Goal: Task Accomplishment & Management: Use online tool/utility

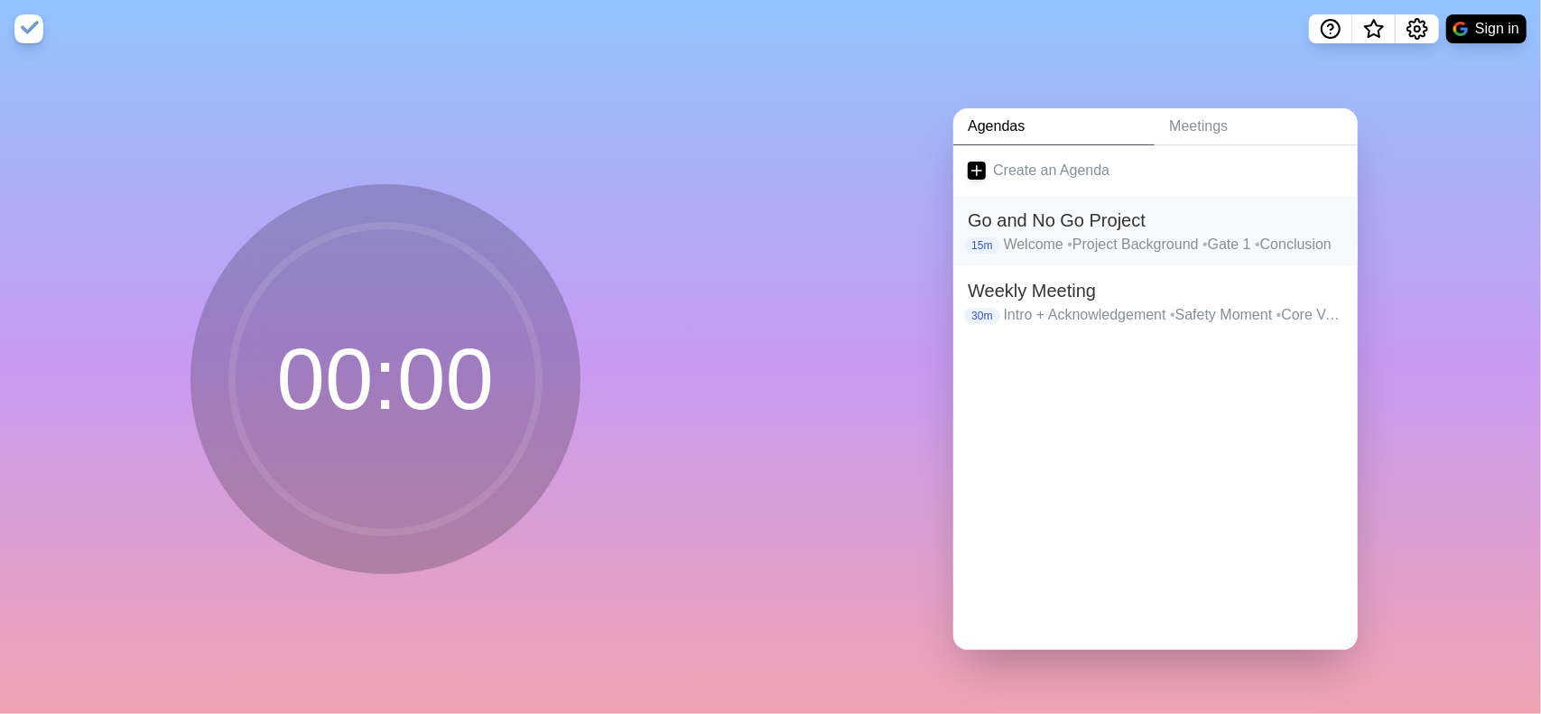
click at [1192, 234] on p "Welcome • Project Background • Gate 1 • Conclusion" at bounding box center [1174, 245] width 340 height 22
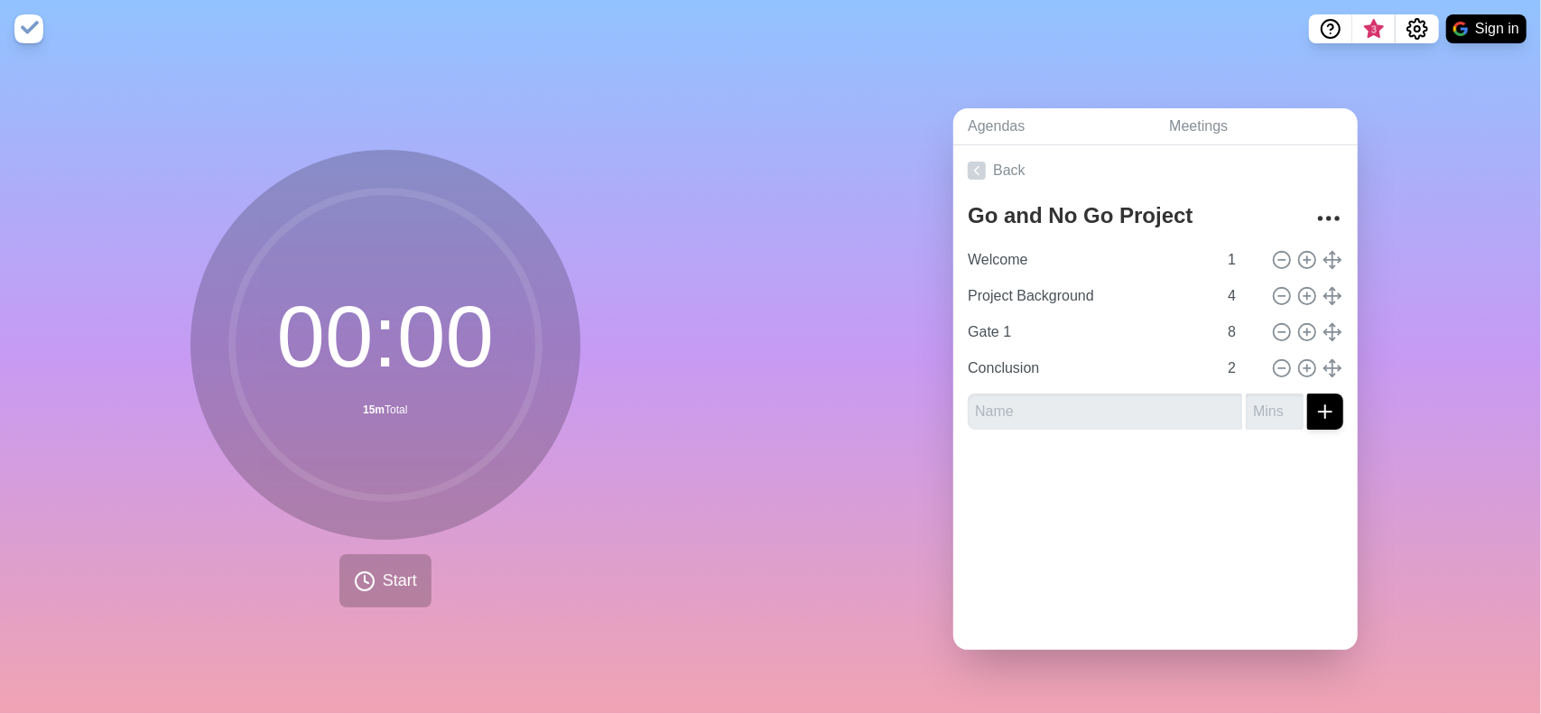
click at [1108, 231] on div "Go and No Go Project" at bounding box center [1136, 219] width 336 height 46
click at [1314, 210] on icon "More" at bounding box center [1328, 218] width 29 height 29
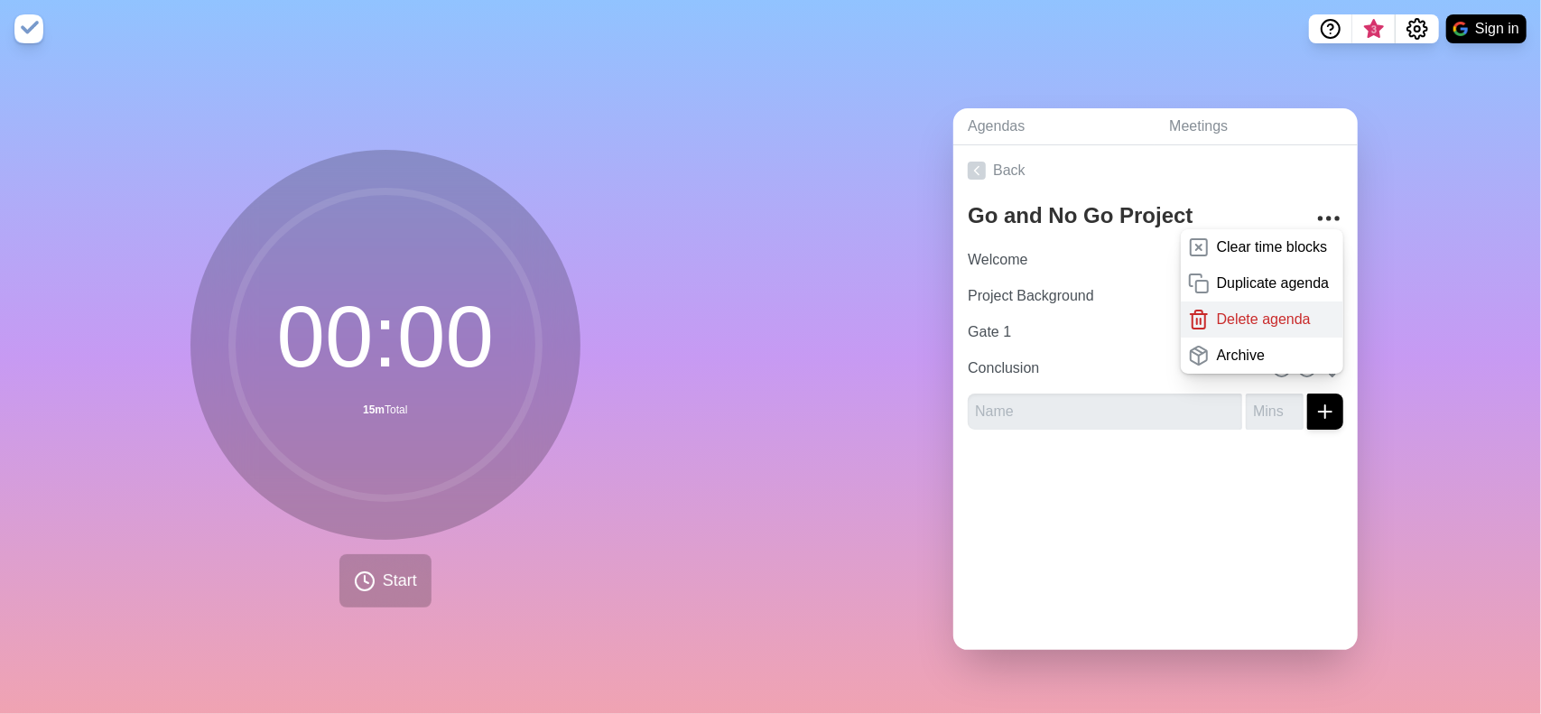
click at [1251, 309] on p "Delete agenda" at bounding box center [1264, 320] width 94 height 22
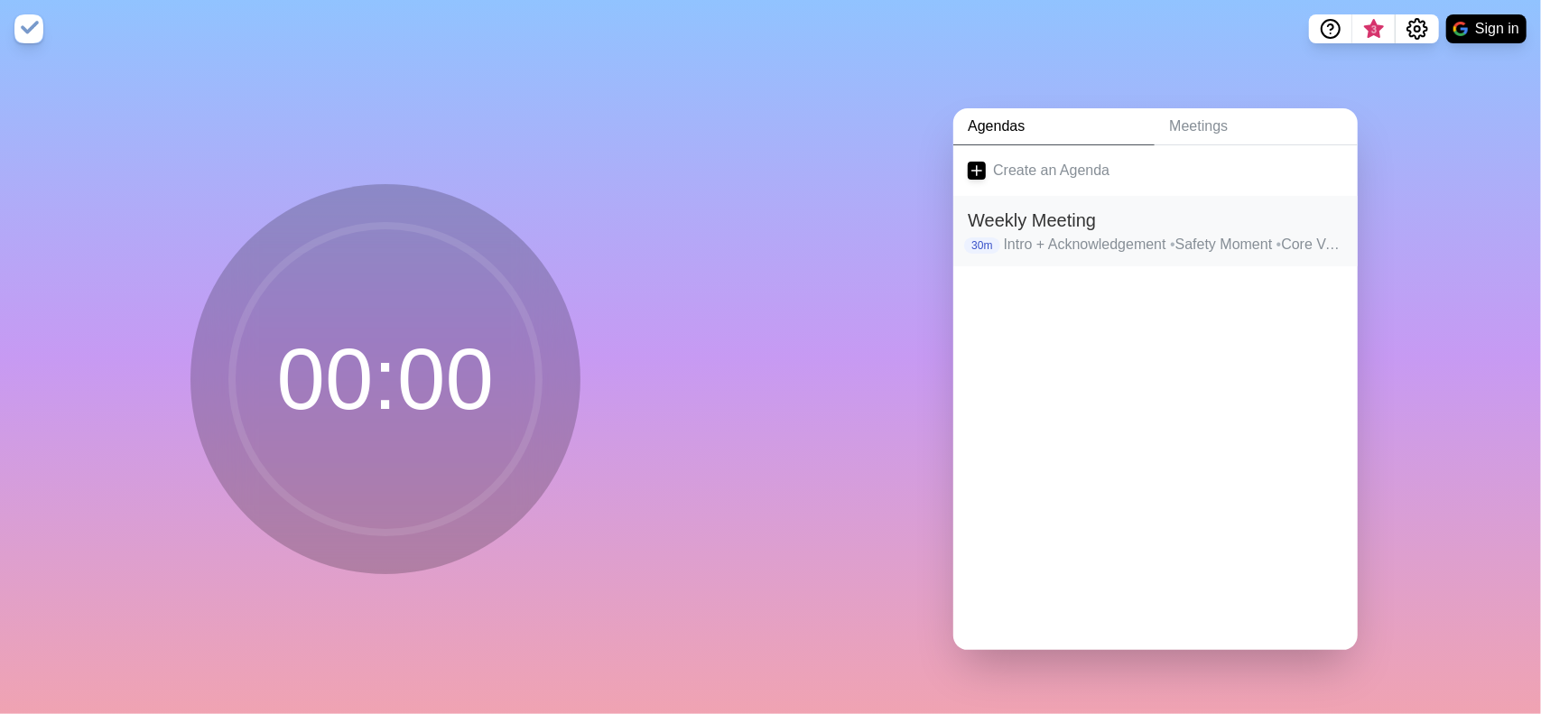
click at [1247, 246] on div "Weekly Meeting 30m Intro + Acknowledgement • Safety Moment • Core Value • Marke…" at bounding box center [1155, 231] width 404 height 70
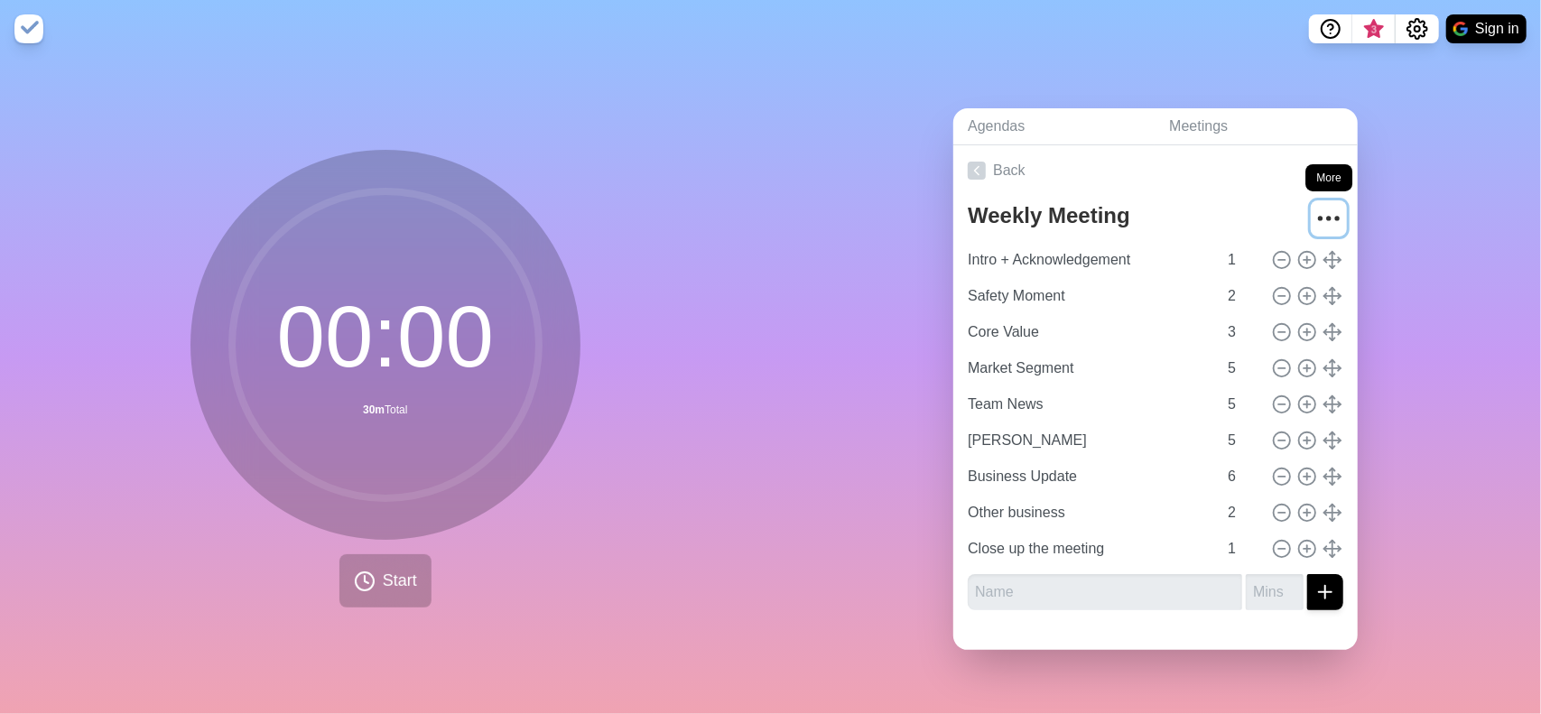
click at [1314, 212] on icon "More" at bounding box center [1328, 218] width 29 height 29
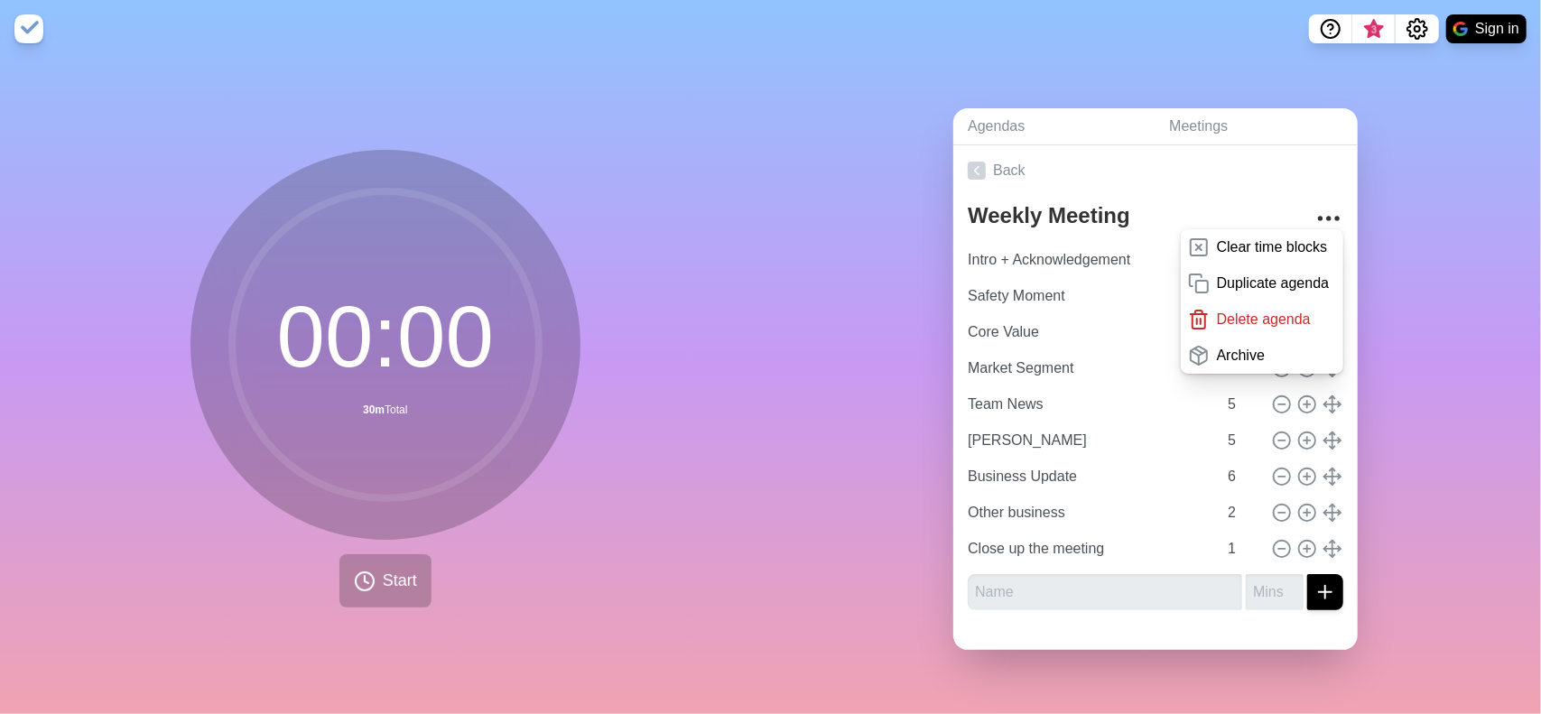
click at [1227, 309] on p "Delete agenda" at bounding box center [1264, 320] width 94 height 22
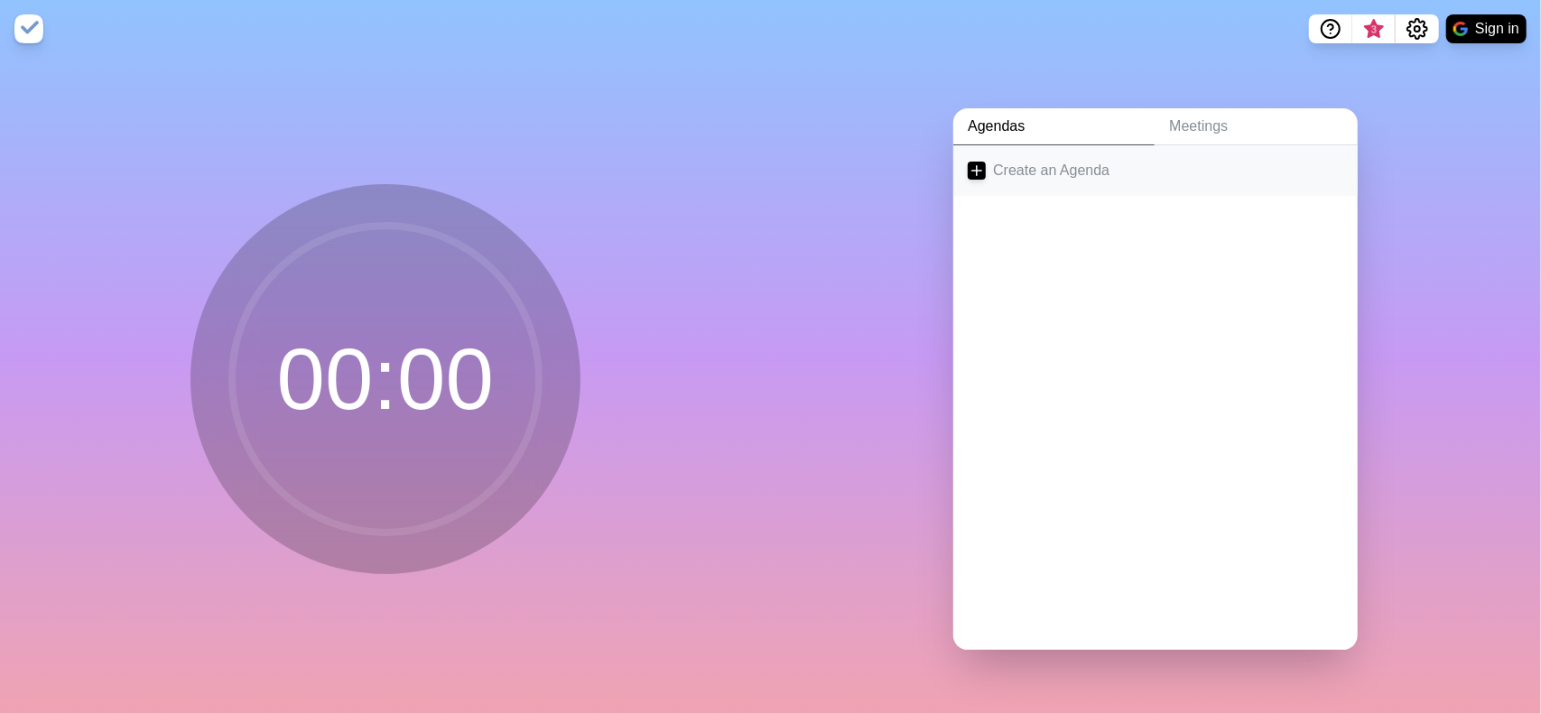
click at [1004, 163] on link "Create an Agenda" at bounding box center [1155, 170] width 404 height 51
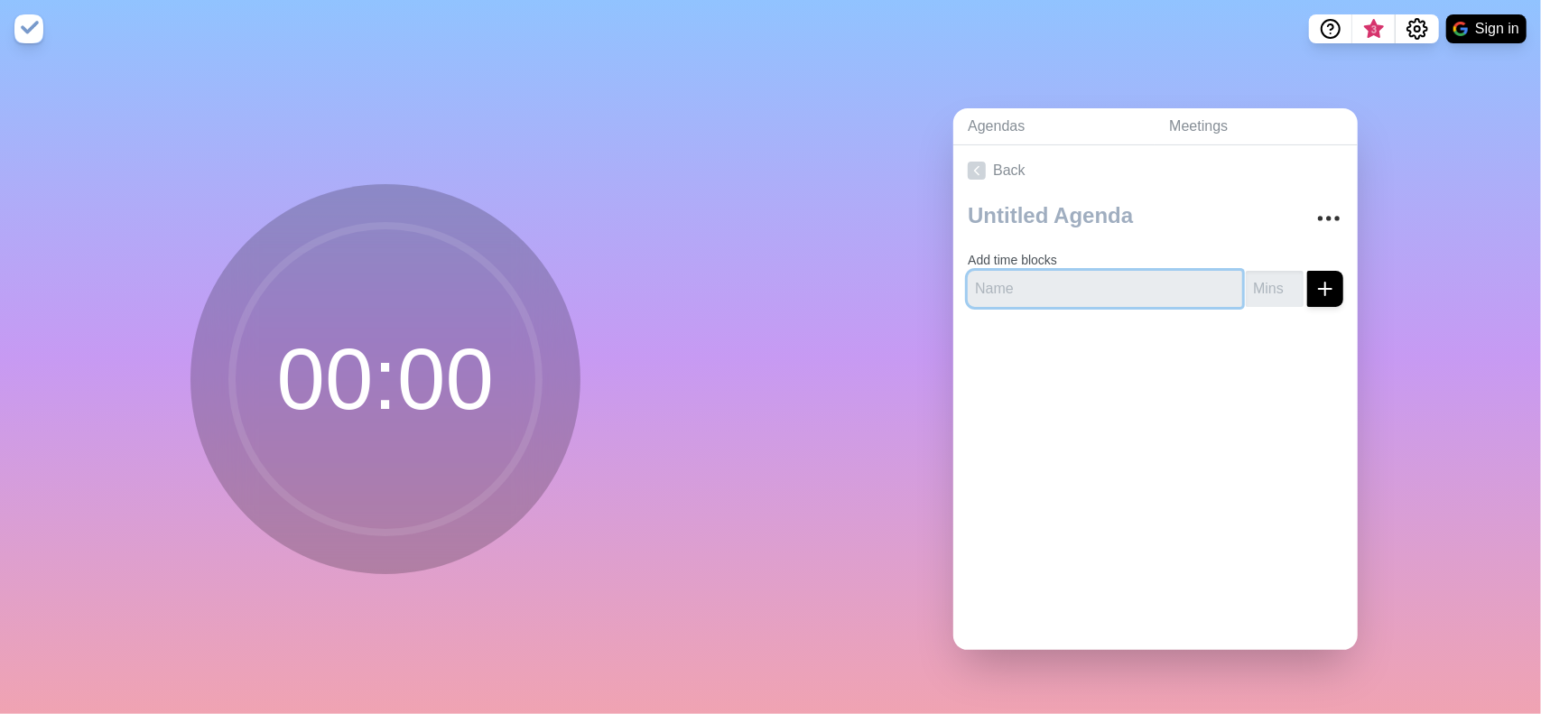
click at [997, 277] on input "text" at bounding box center [1105, 289] width 274 height 36
click at [997, 276] on input "text" at bounding box center [1105, 289] width 274 height 36
type input "f"
type input "t"
type input "ử"
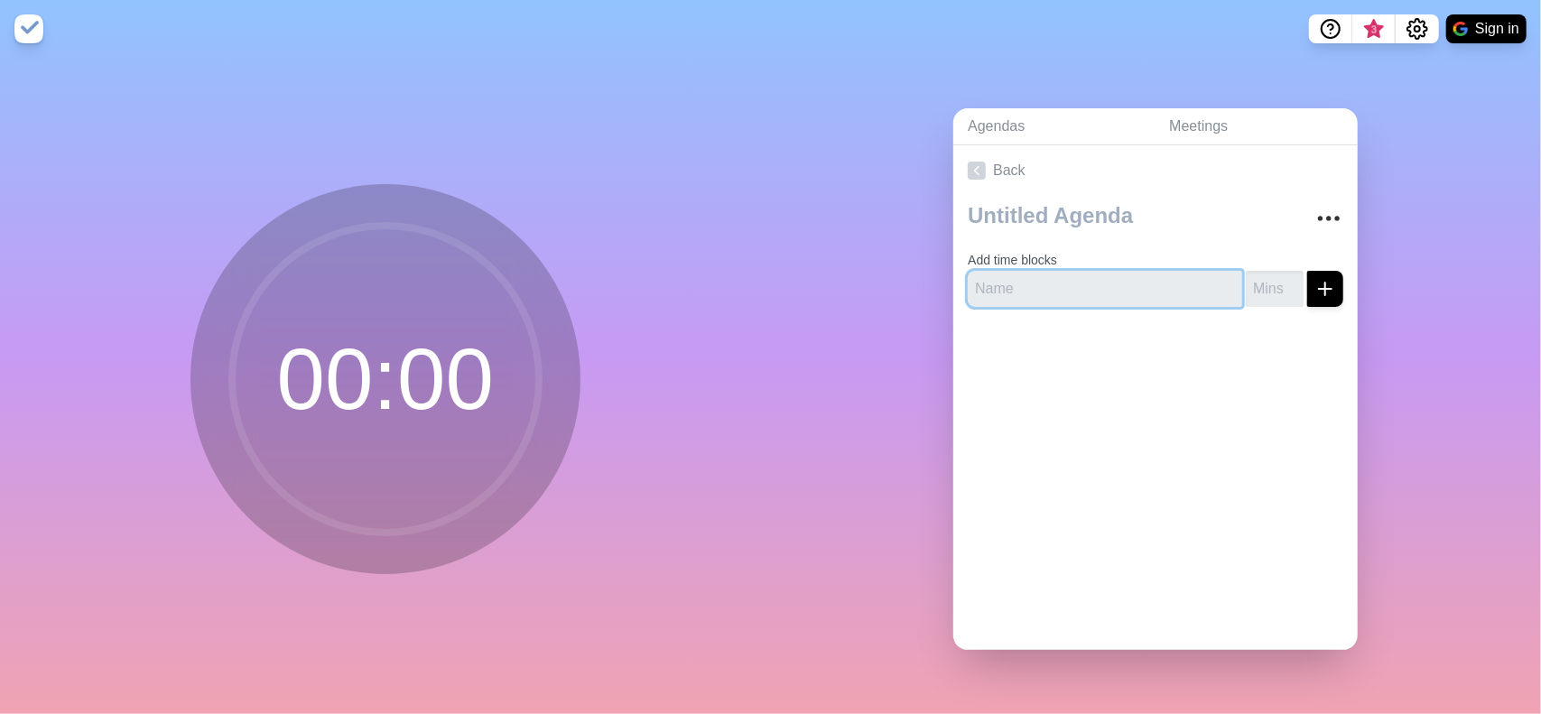
click at [997, 277] on input "text" at bounding box center [1105, 289] width 274 height 36
type input "Work"
type input "45"
click at [1314, 278] on icon "submit" at bounding box center [1325, 289] width 22 height 22
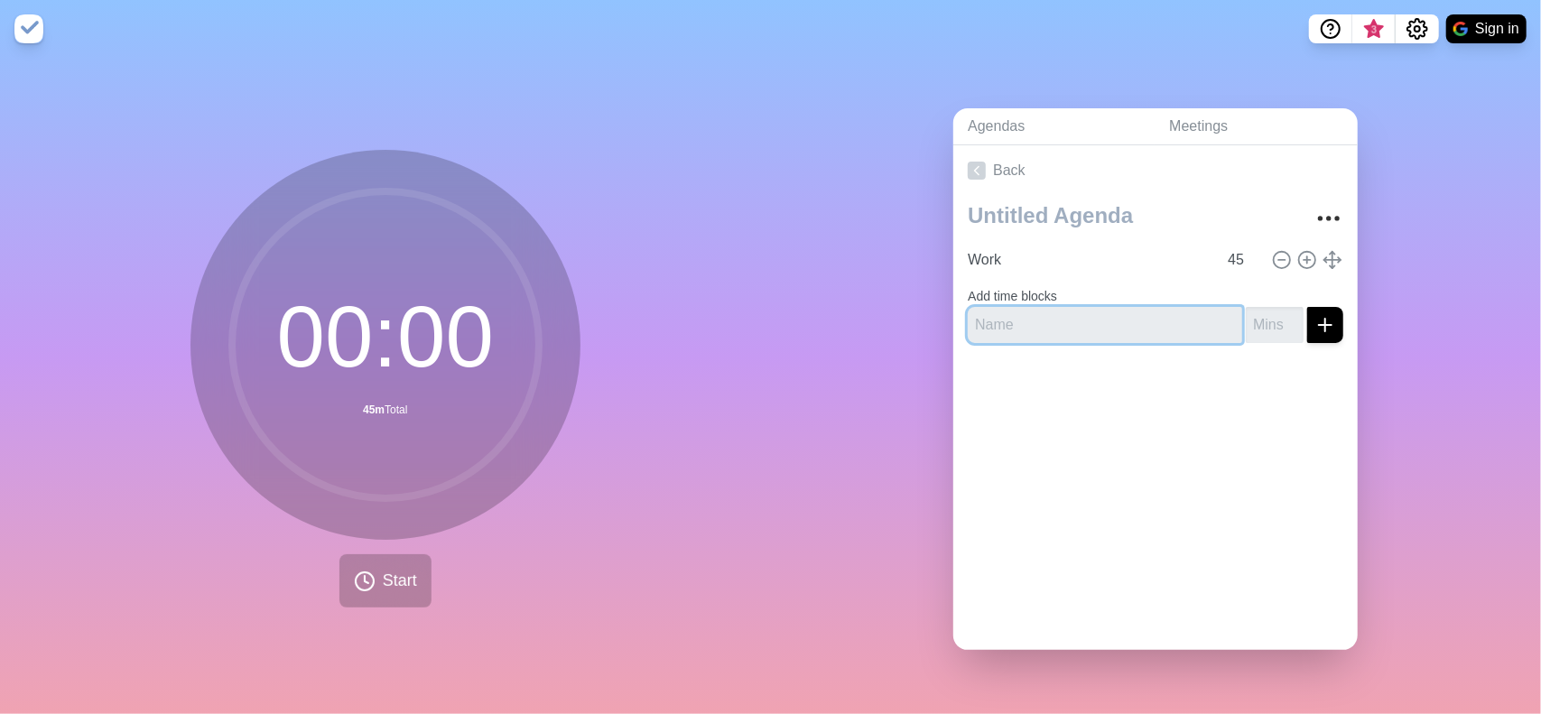
click at [1060, 319] on input "text" at bounding box center [1105, 325] width 274 height 36
type input "Rest"
type input "5"
click at [1199, 252] on div "Work 45" at bounding box center [1155, 260] width 390 height 36
click at [1222, 255] on input "45" at bounding box center [1241, 260] width 43 height 36
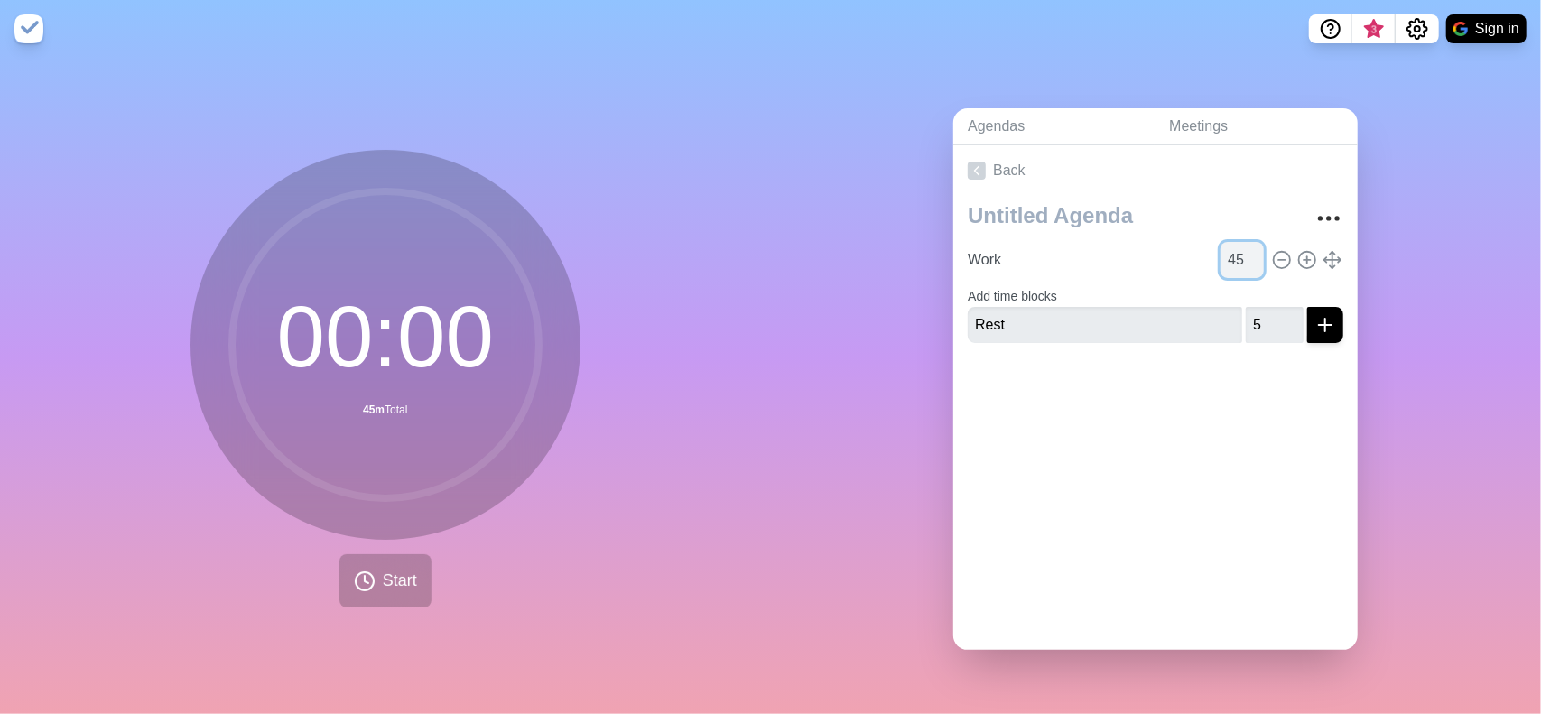
type input "5"
type input "55"
click at [1199, 445] on div "Back Work 55 Add time blocks Rest 5" at bounding box center [1155, 397] width 404 height 505
click at [1220, 259] on input "55" at bounding box center [1241, 260] width 43 height 36
click at [1255, 315] on input "5" at bounding box center [1275, 325] width 58 height 36
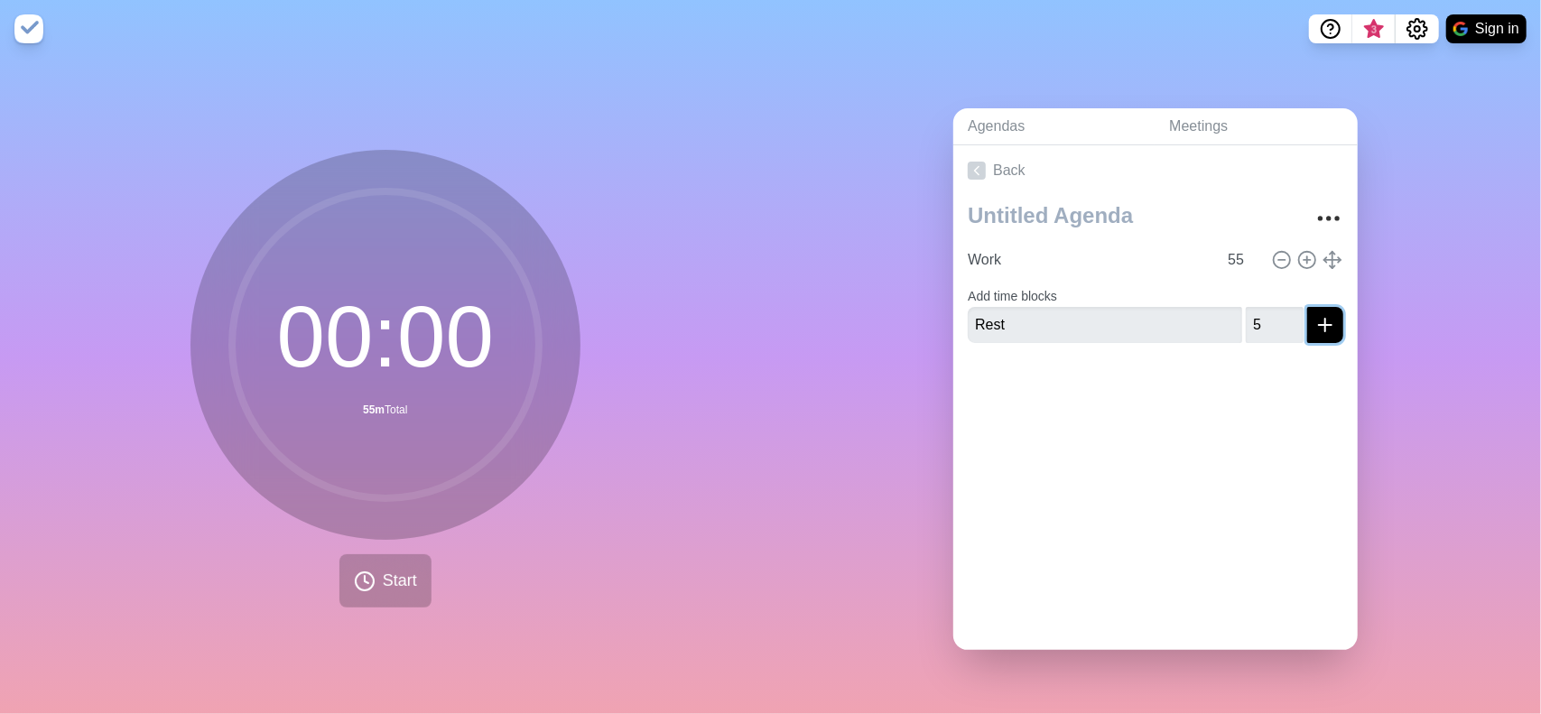
click at [1314, 317] on icon "submit" at bounding box center [1325, 325] width 22 height 22
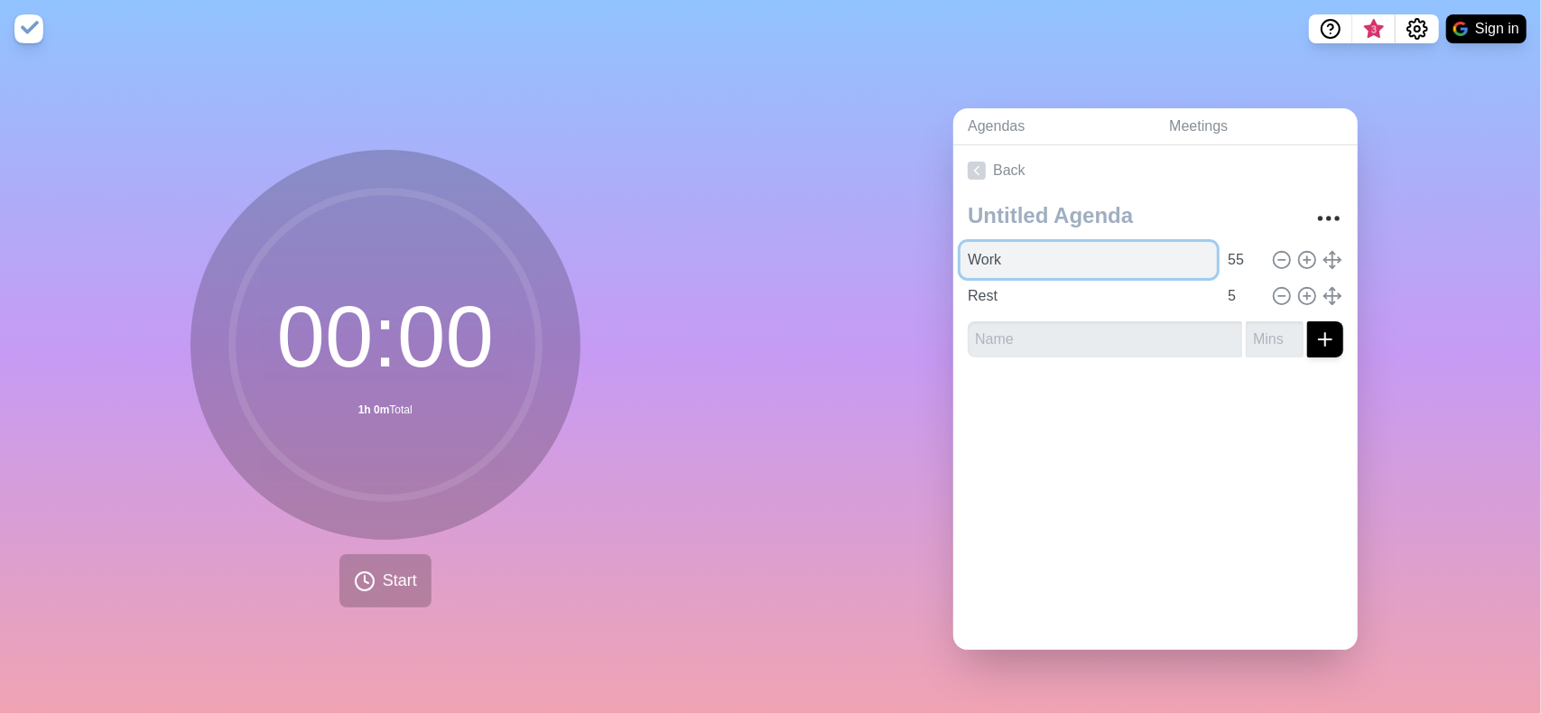
click at [1002, 256] on input "Work" at bounding box center [1088, 260] width 256 height 36
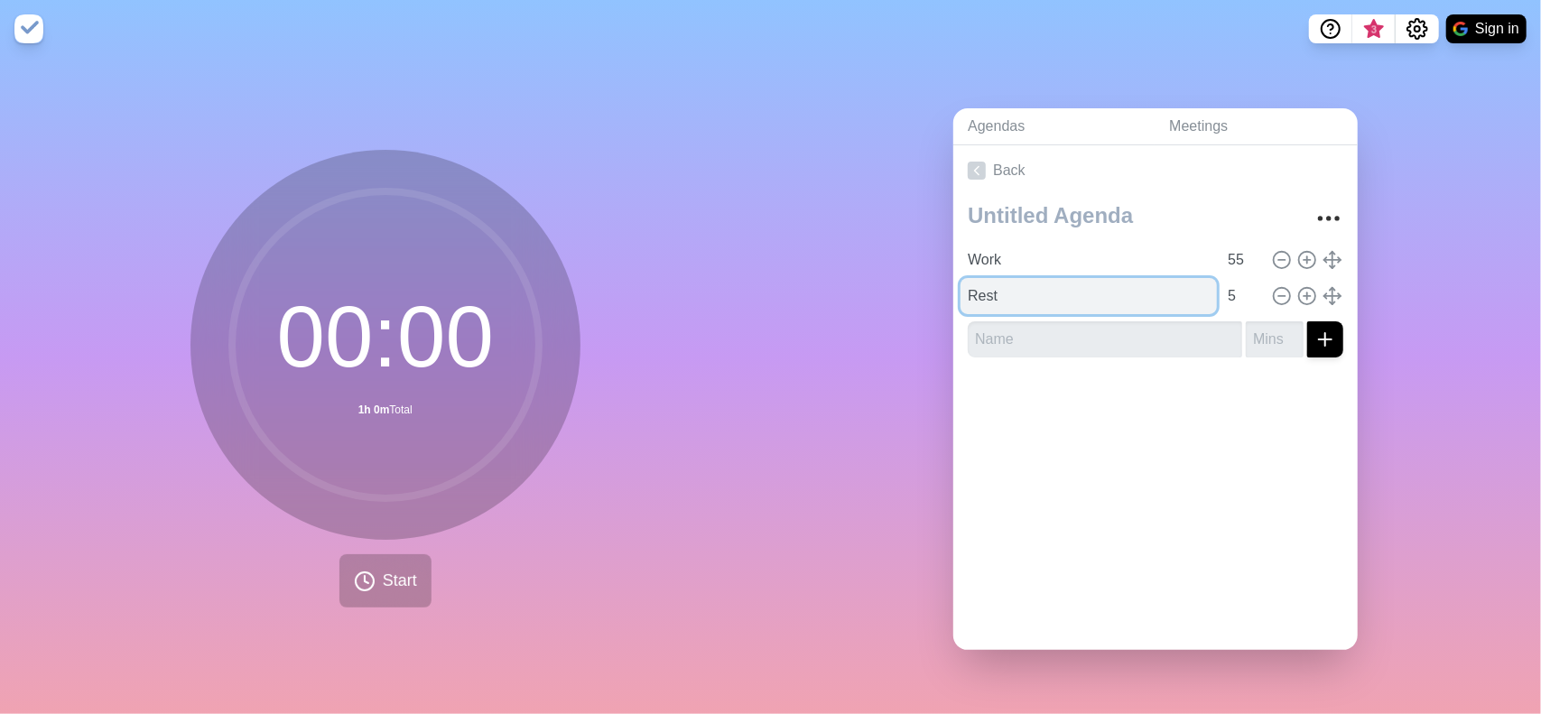
click at [1021, 278] on input "Rest" at bounding box center [1088, 296] width 256 height 36
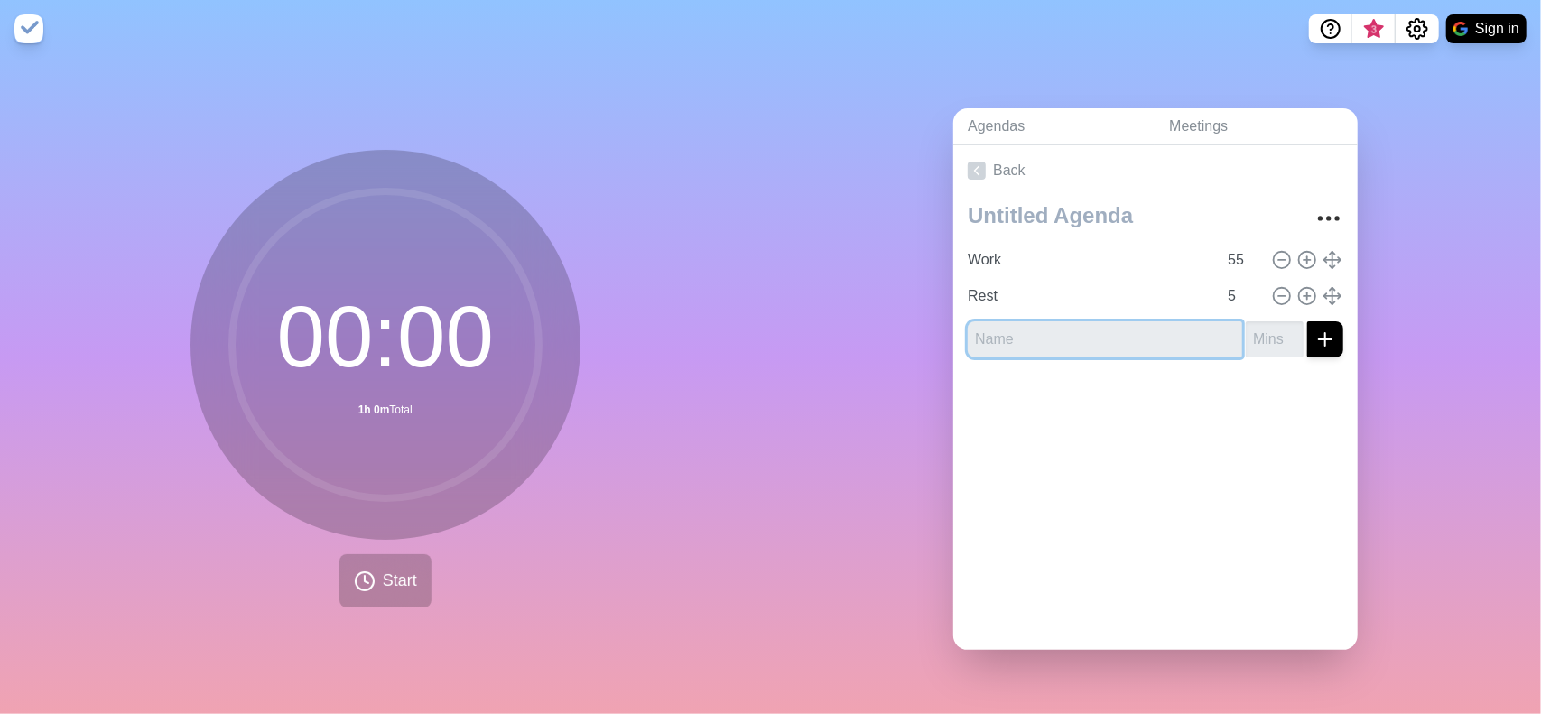
click at [1015, 328] on input "text" at bounding box center [1105, 339] width 274 height 36
type input "Work"
type input "55"
click at [1220, 242] on input "55" at bounding box center [1241, 260] width 43 height 36
type input "45"
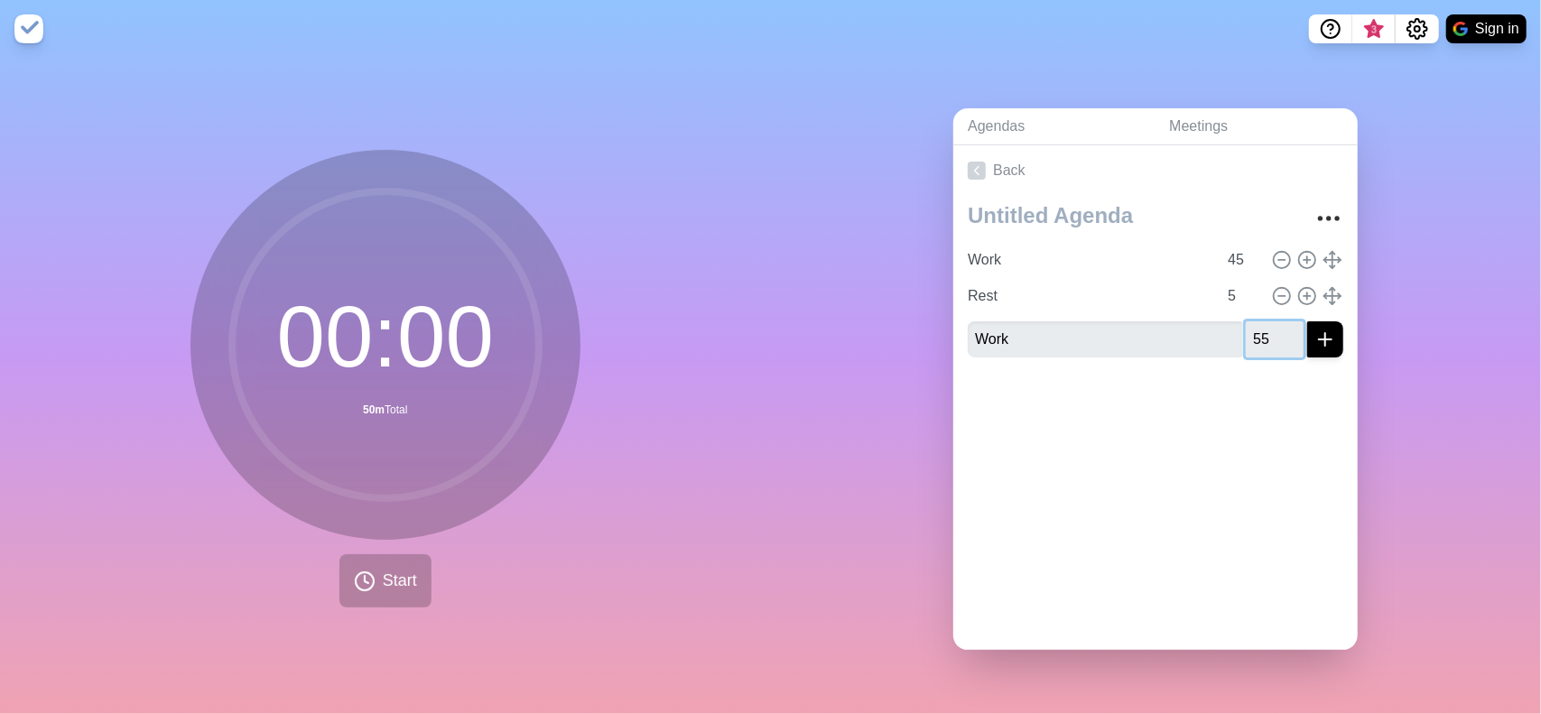
click at [1246, 326] on input "55" at bounding box center [1275, 339] width 58 height 36
click at [1266, 331] on input "54" at bounding box center [1275, 339] width 58 height 36
click at [1258, 331] on input "54" at bounding box center [1275, 339] width 58 height 36
type input "5"
type input "45"
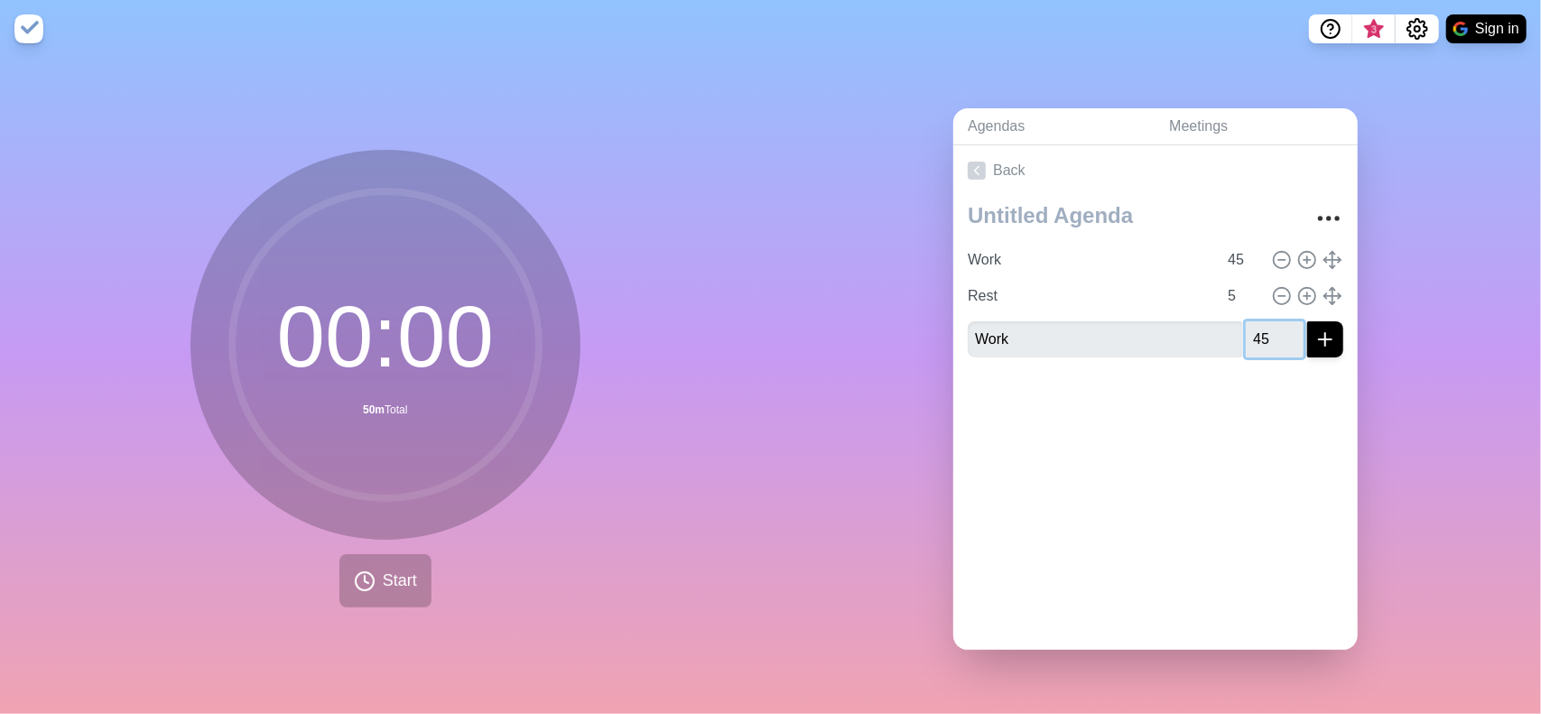
click at [1307, 321] on button "submit" at bounding box center [1325, 339] width 36 height 36
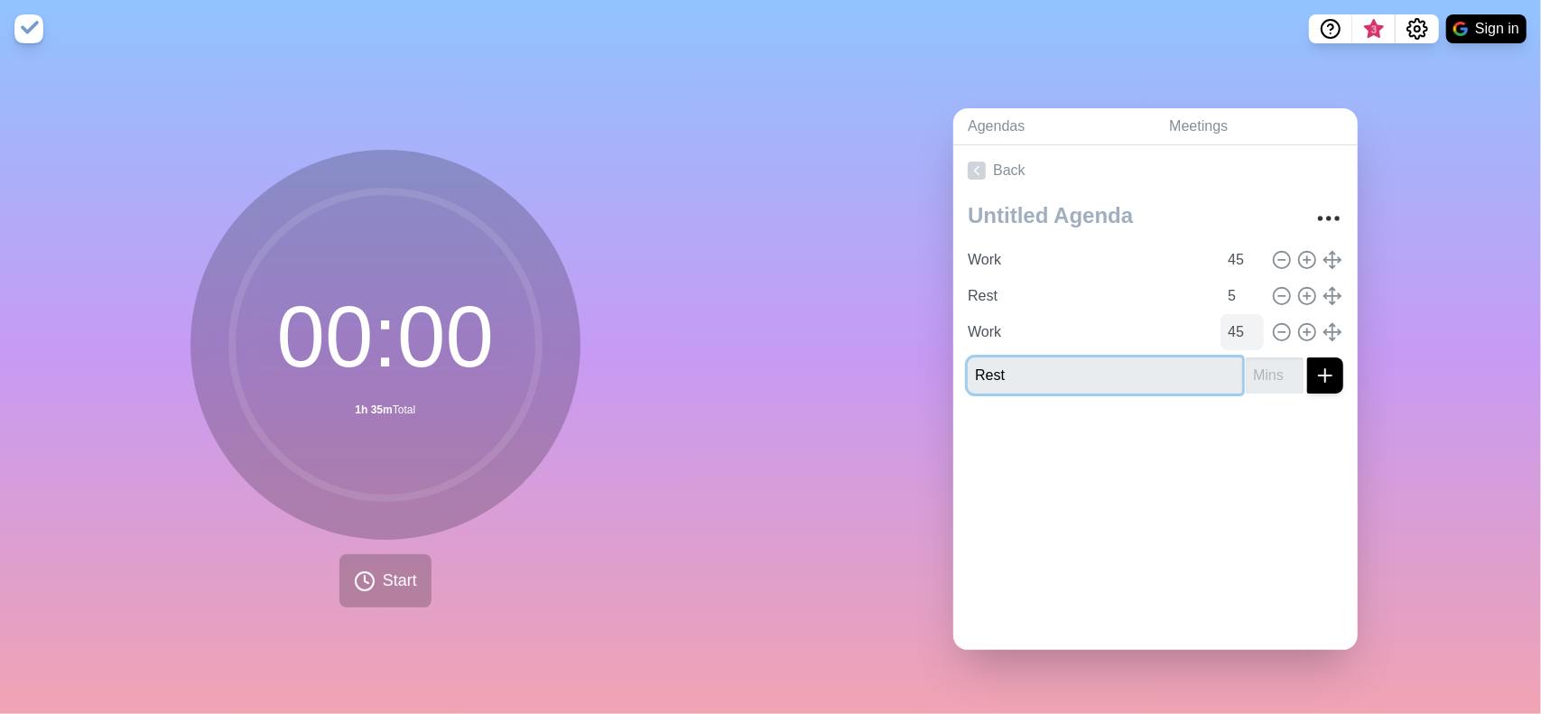
type input "Rest"
type input "5"
click at [1307, 357] on button "submit" at bounding box center [1325, 375] width 36 height 36
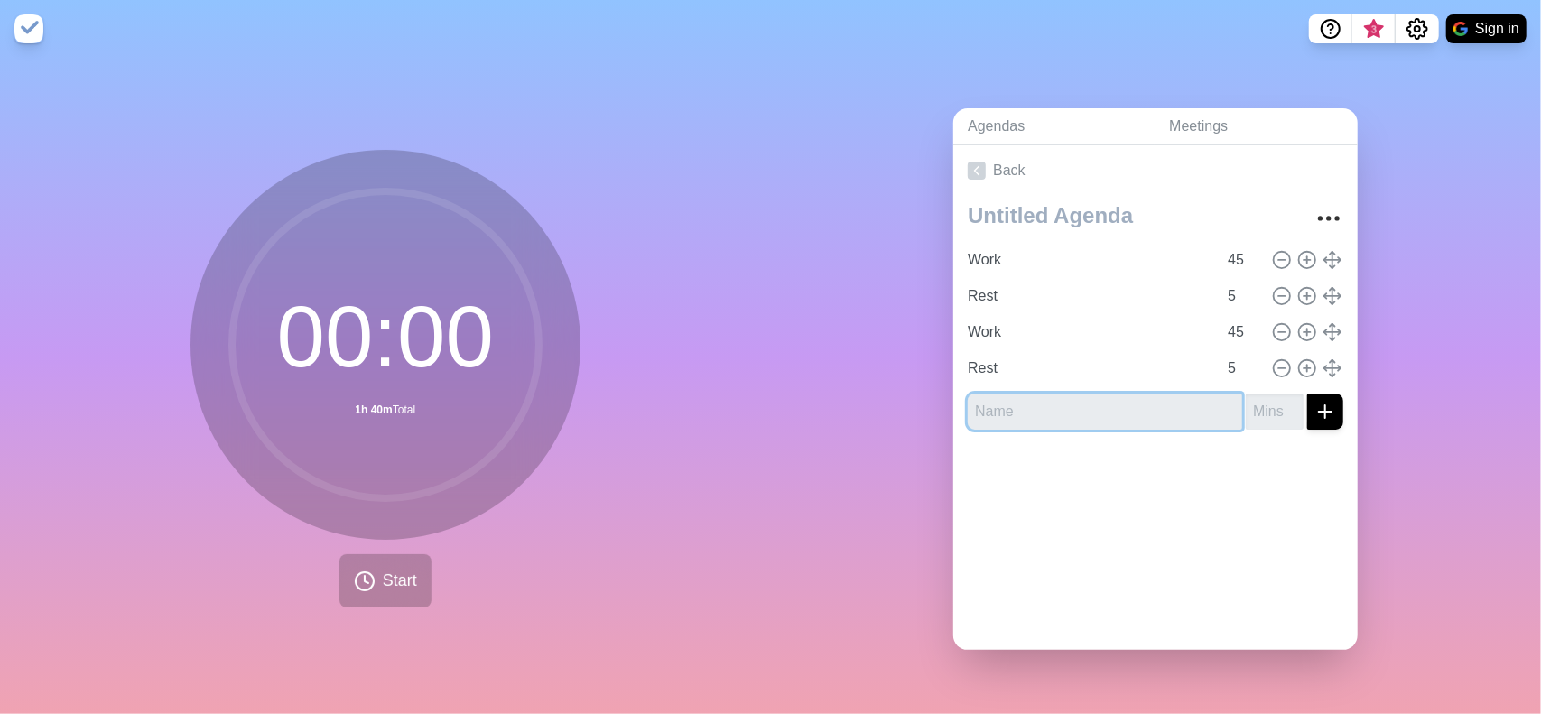
click at [1049, 400] on input "text" at bounding box center [1105, 412] width 274 height 36
click at [1220, 331] on input "45" at bounding box center [1241, 332] width 43 height 36
click at [1220, 258] on input "45" at bounding box center [1241, 260] width 43 height 36
type input "40"
click at [1220, 324] on input "45" at bounding box center [1241, 332] width 43 height 36
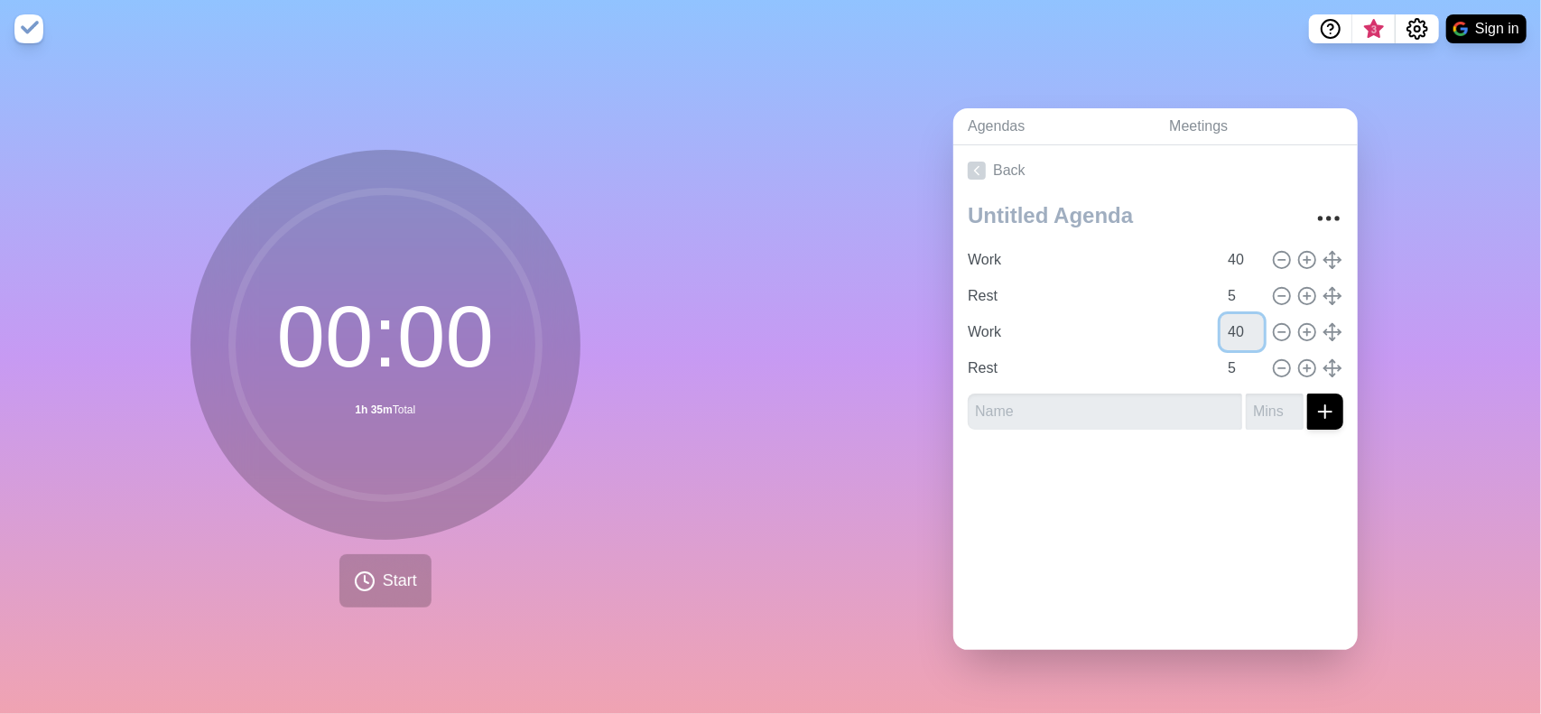
type input "40"
click at [1069, 394] on input "text" at bounding box center [1105, 412] width 274 height 36
type input "W"
type input "Work"
type input "40"
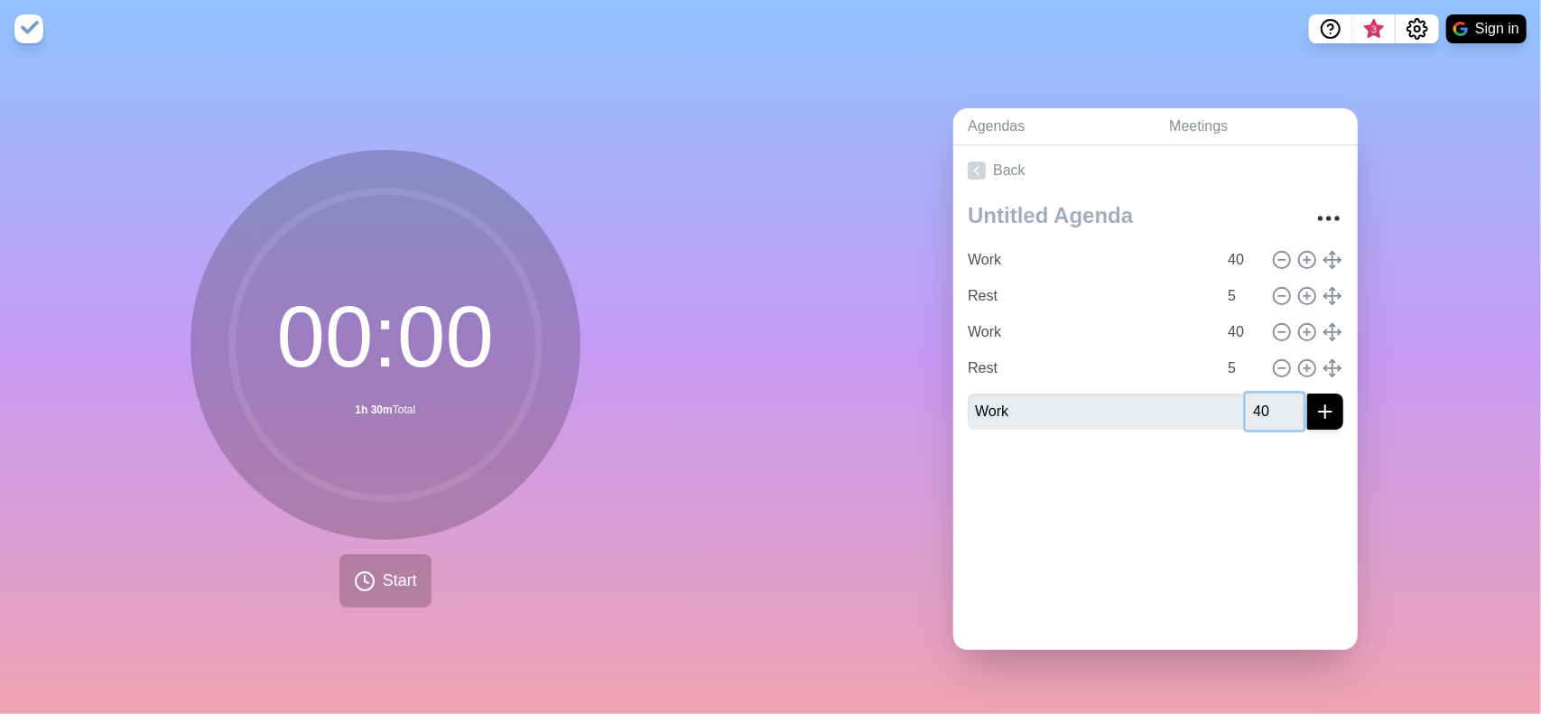
click at [1307, 394] on button "submit" at bounding box center [1325, 412] width 36 height 36
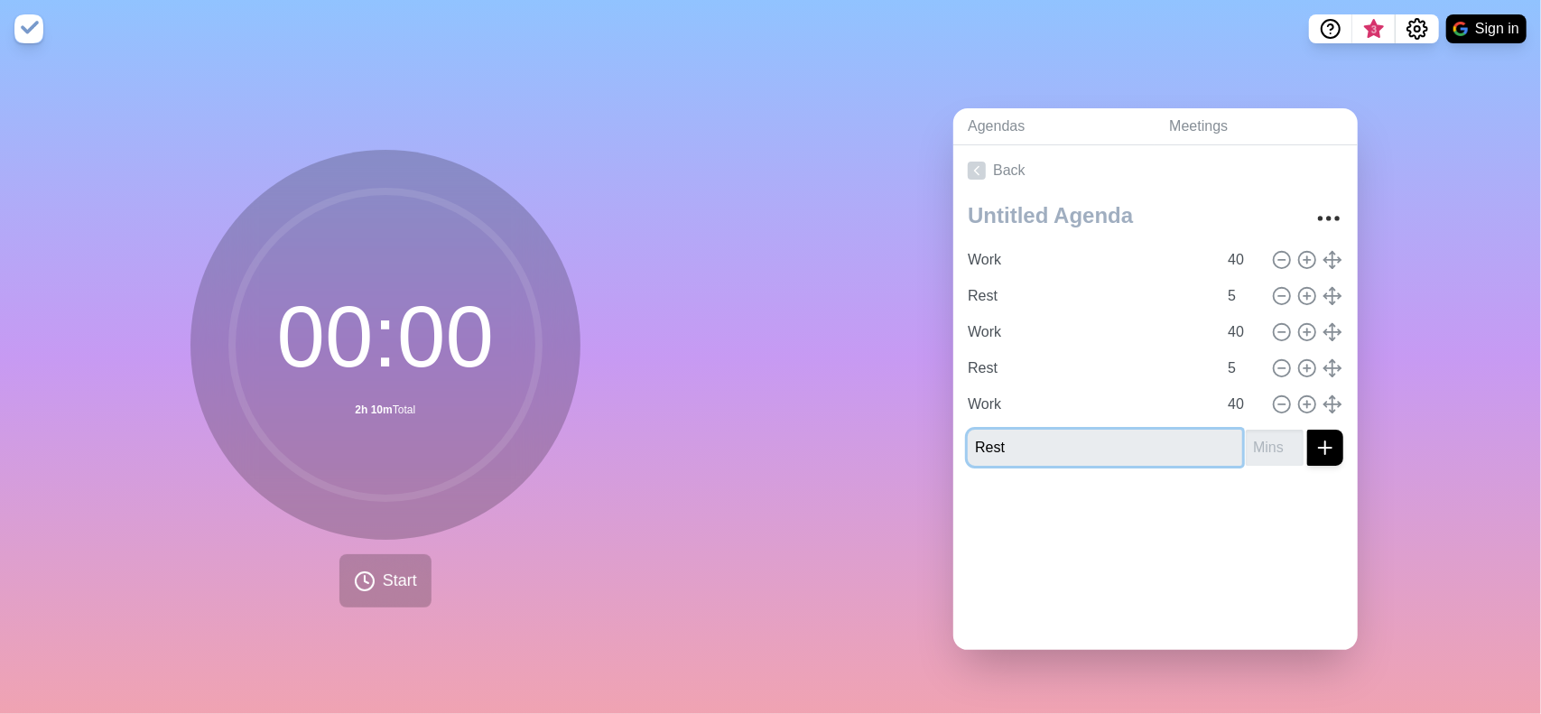
type input "Rest"
type input "20"
click at [1307, 430] on button "submit" at bounding box center [1325, 448] width 36 height 36
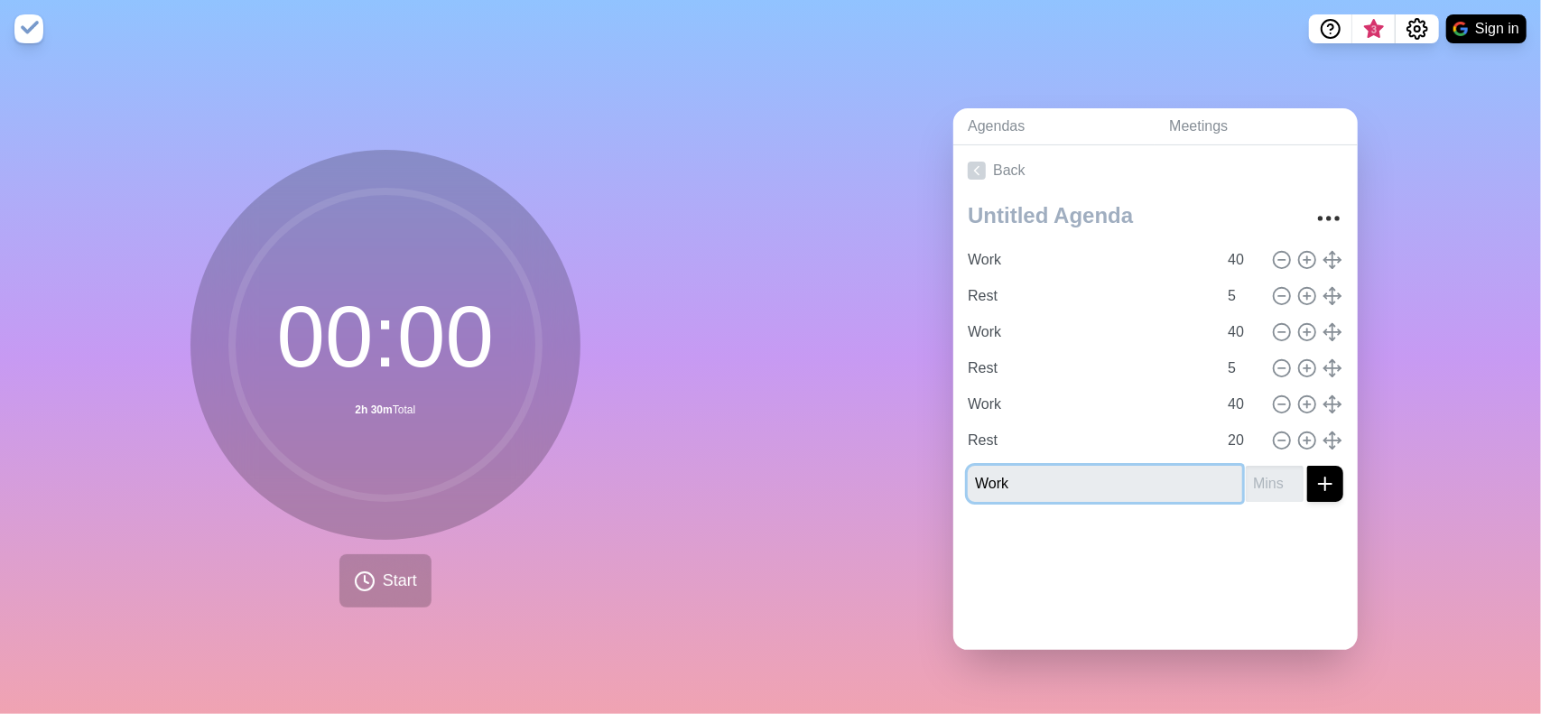
type input "Work"
type input "40"
click at [1307, 466] on button "submit" at bounding box center [1325, 484] width 36 height 36
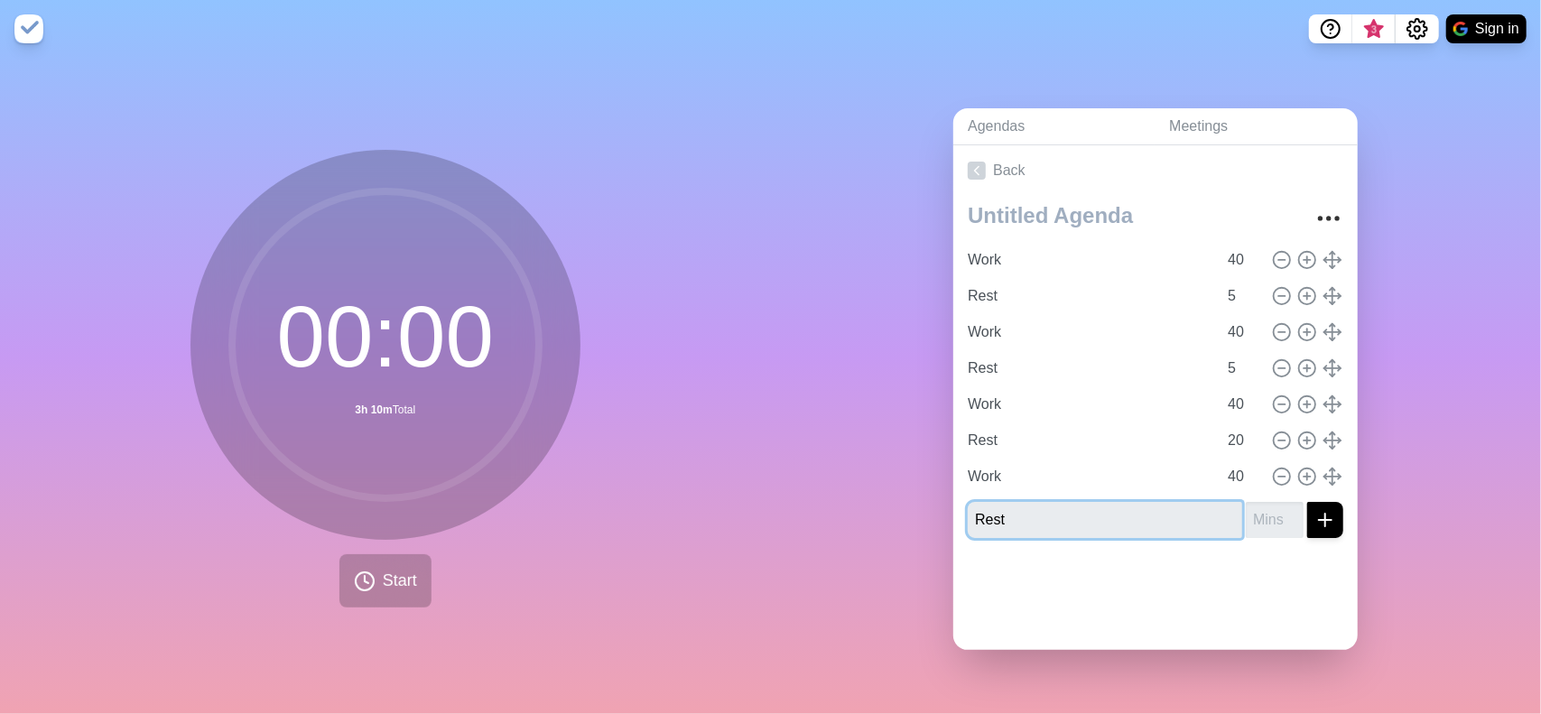
type input "Rest"
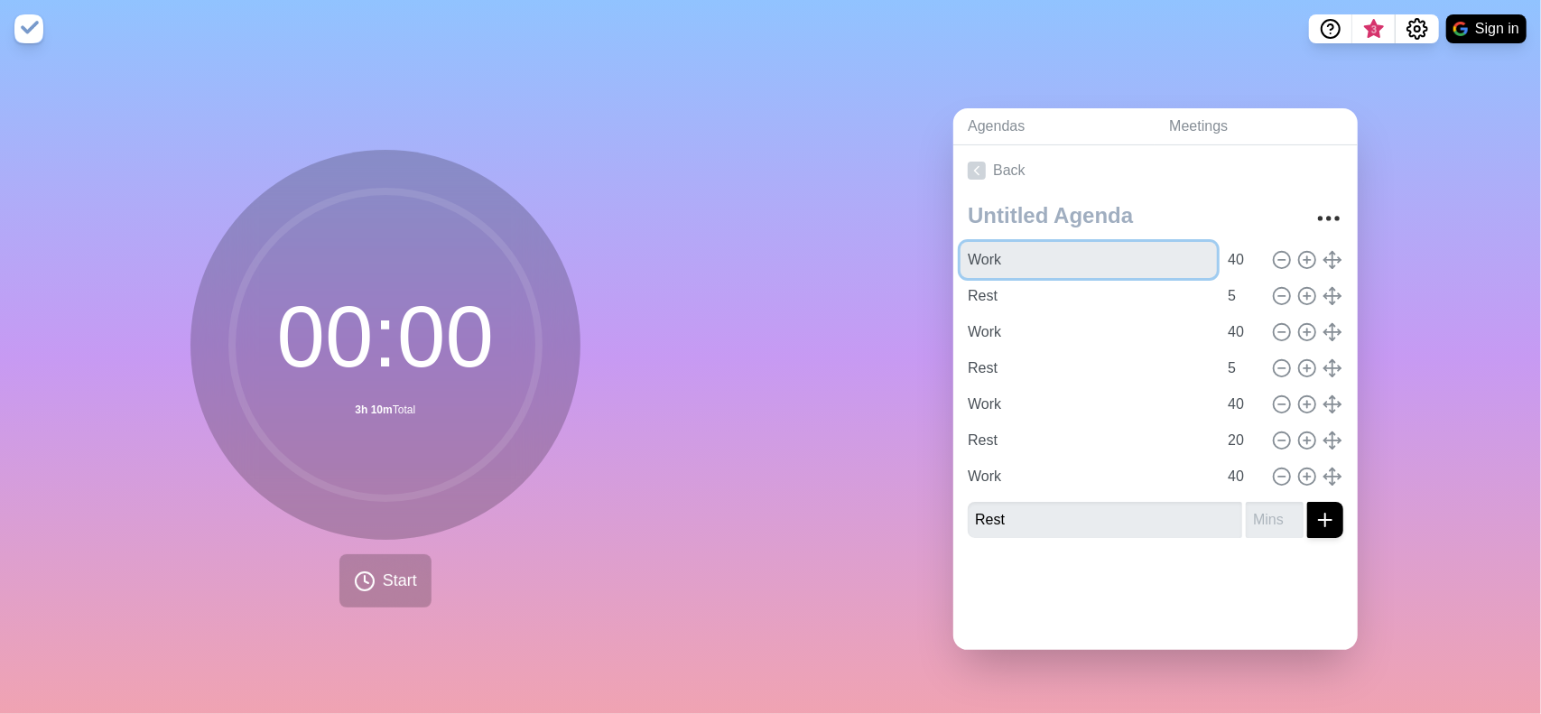
click at [998, 257] on input "Work" at bounding box center [1088, 260] width 256 height 36
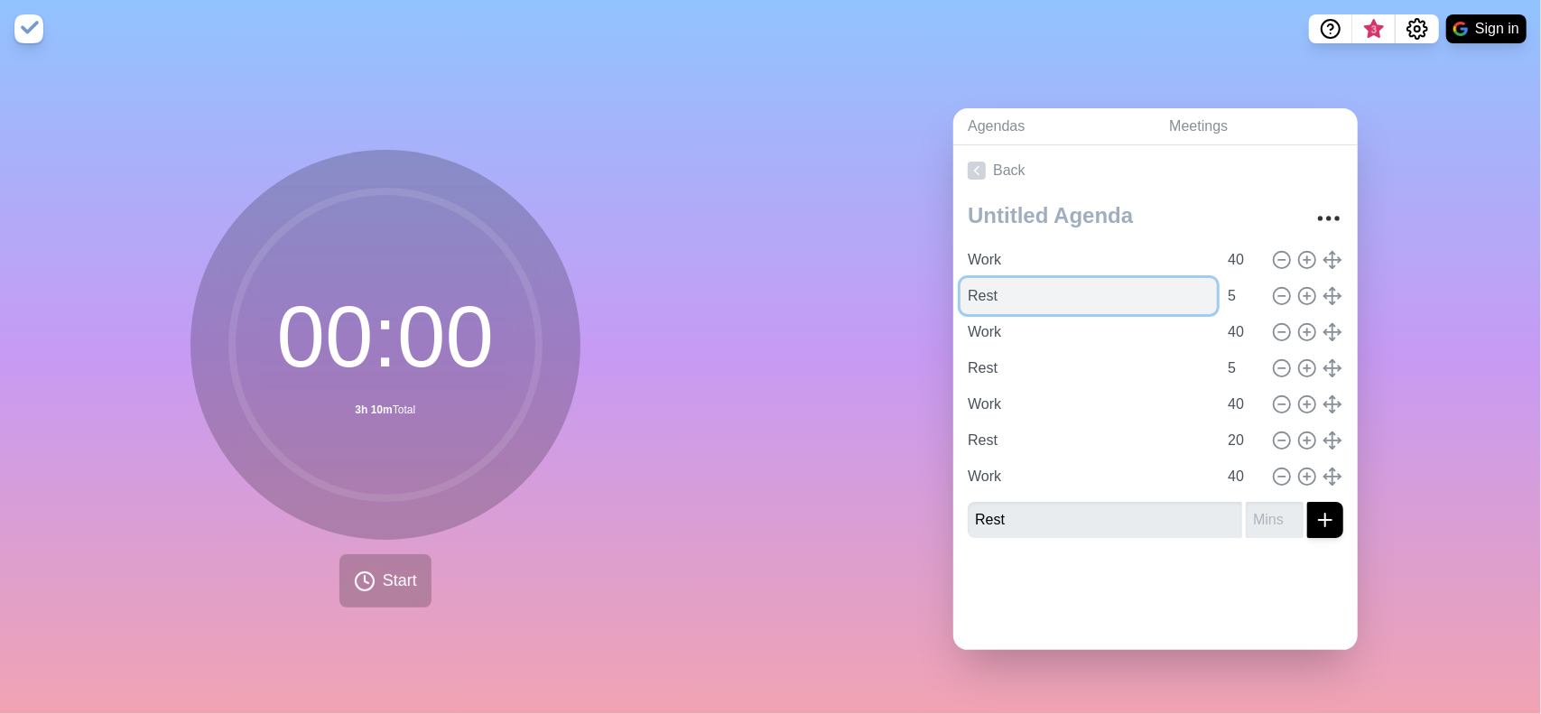
click at [964, 281] on input "Rest" at bounding box center [1088, 296] width 256 height 36
click at [1001, 293] on input "Rest" at bounding box center [1088, 296] width 256 height 36
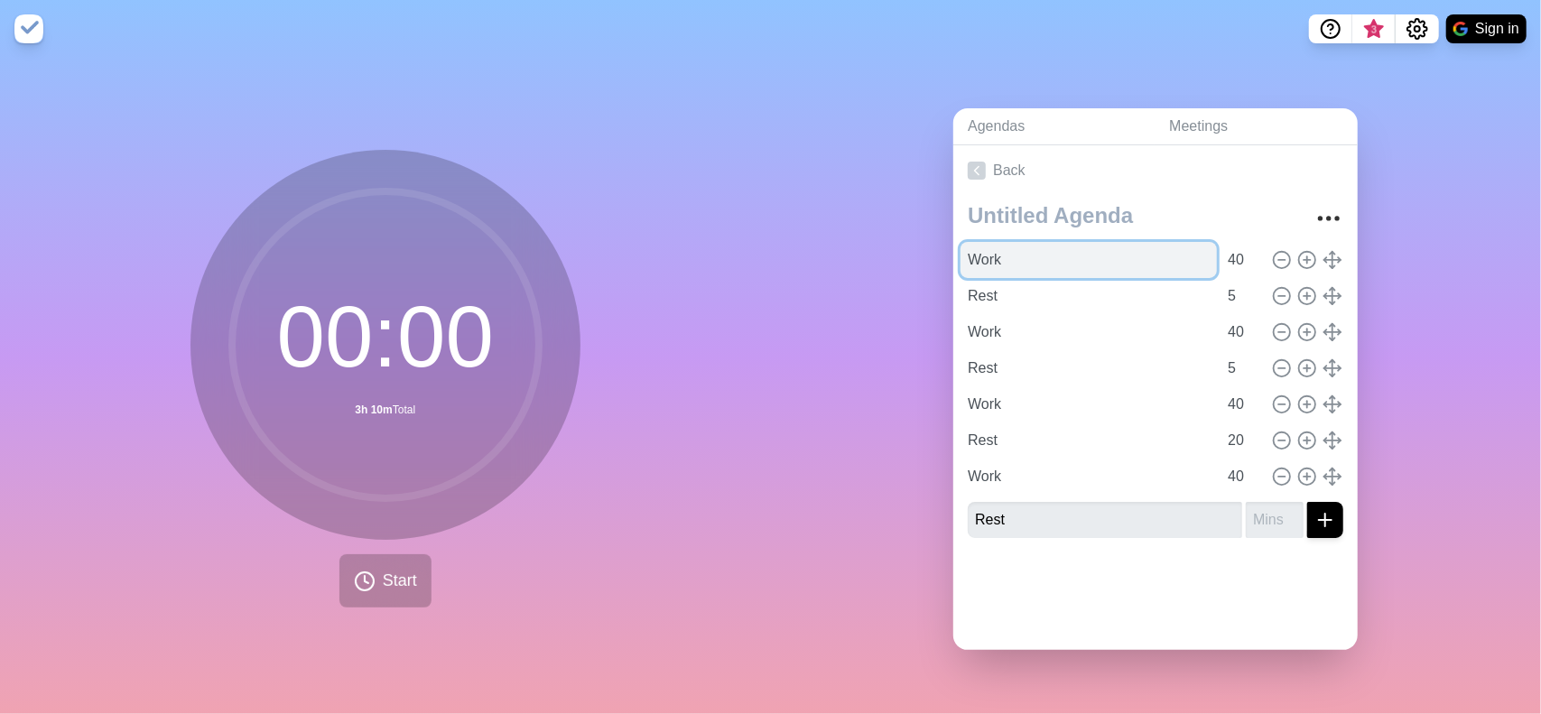
click at [1018, 258] on input "Work" at bounding box center [1088, 260] width 256 height 36
type input "Work 1"
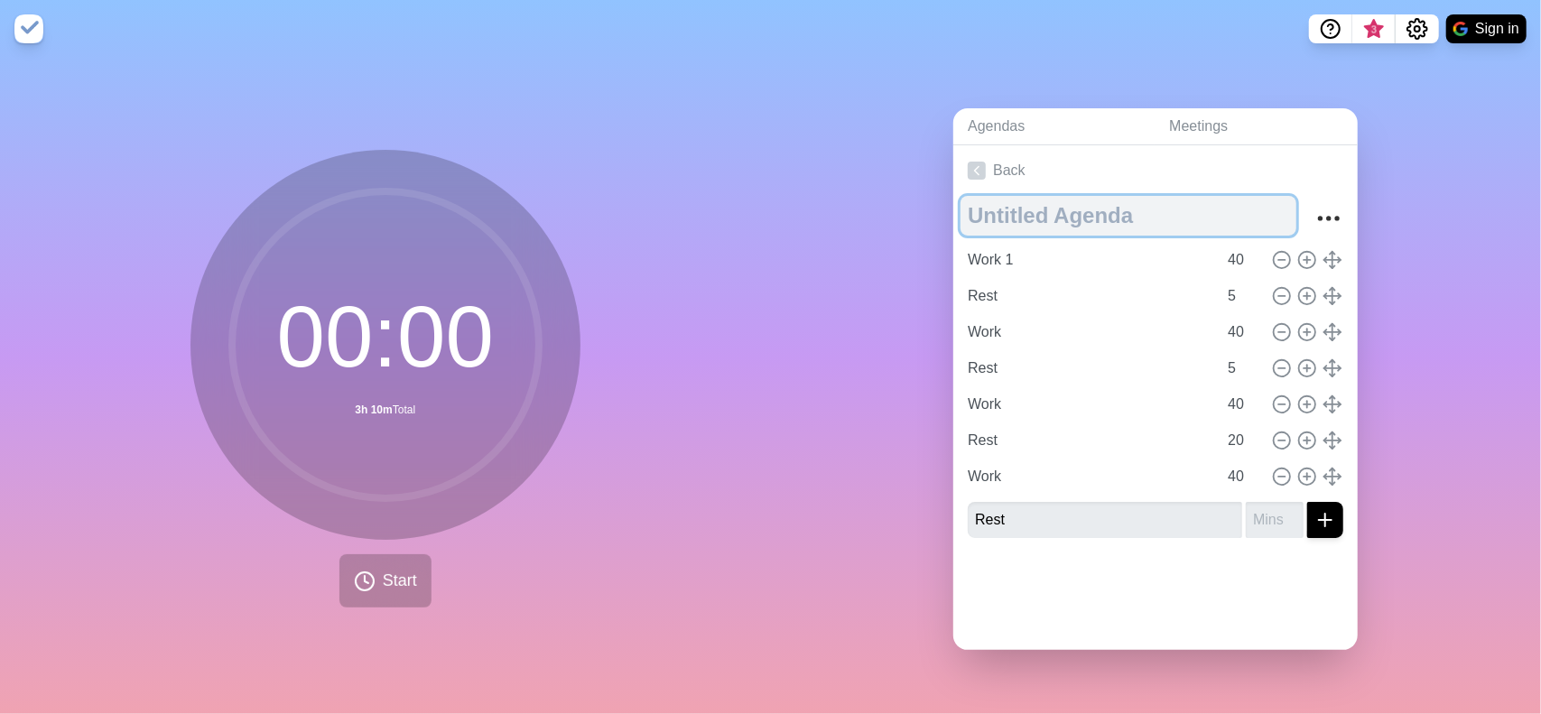
click at [1024, 219] on textarea at bounding box center [1128, 216] width 336 height 40
type textarea "Working time"
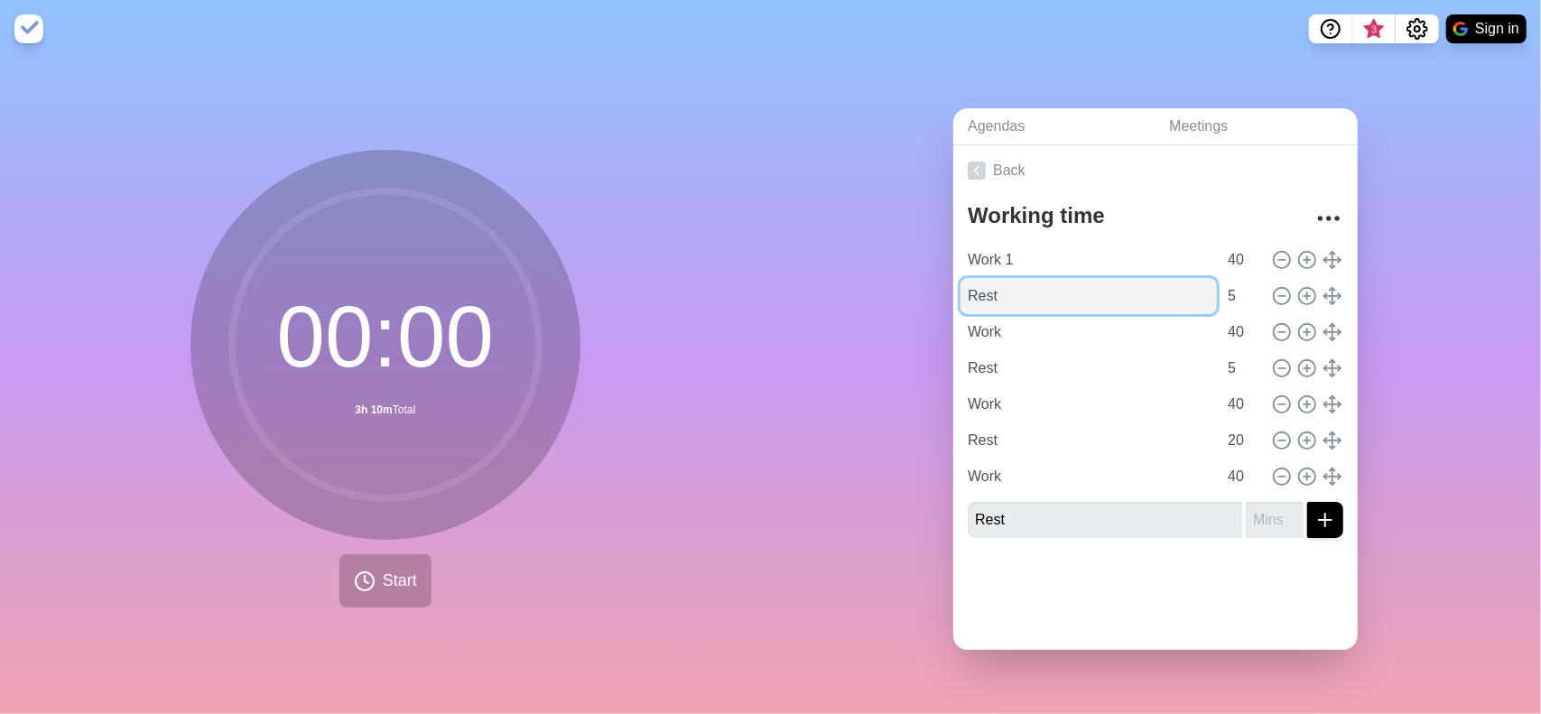
click at [1024, 288] on input "Rest" at bounding box center [1088, 296] width 256 height 36
type input "Mini Rest"
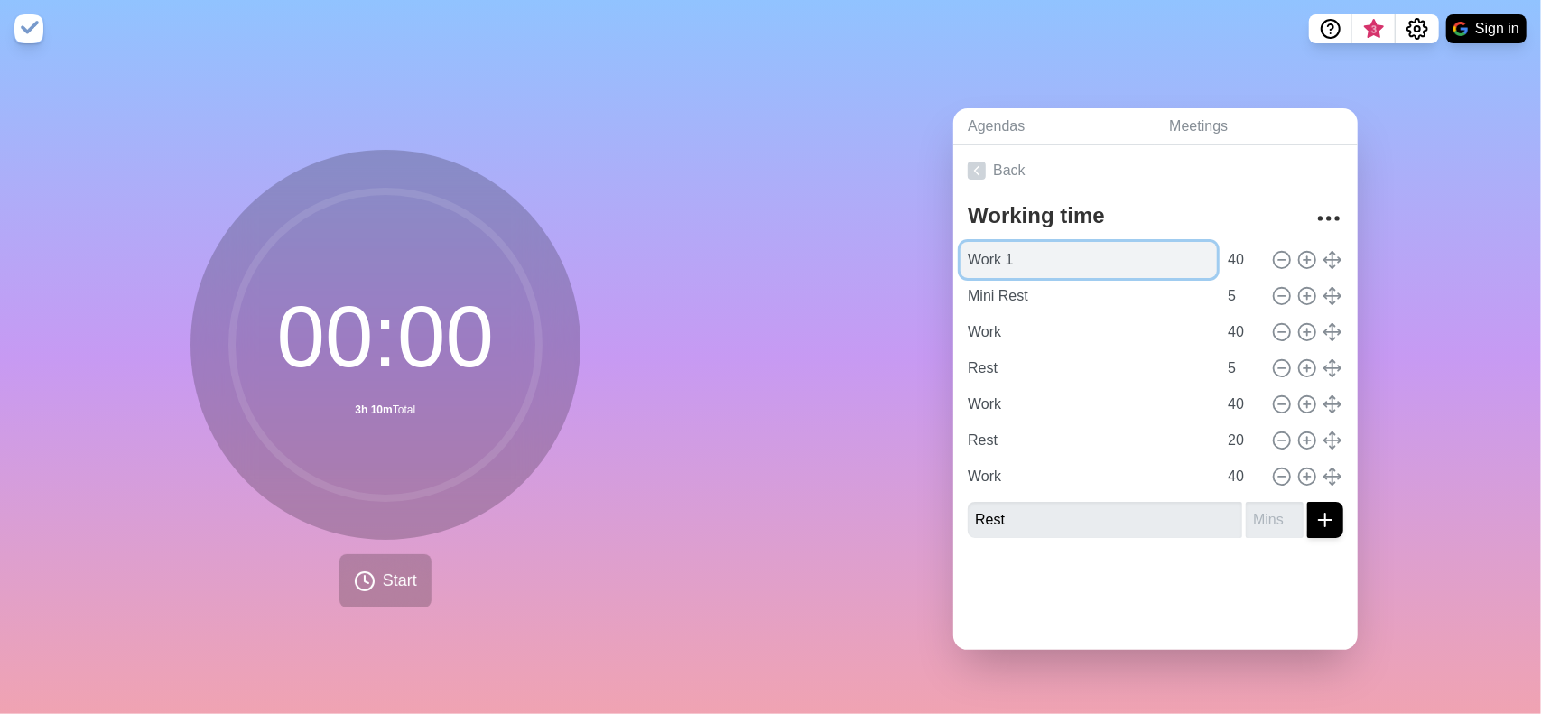
click at [1036, 250] on input "Work 1" at bounding box center [1088, 260] width 256 height 36
type input "Work"
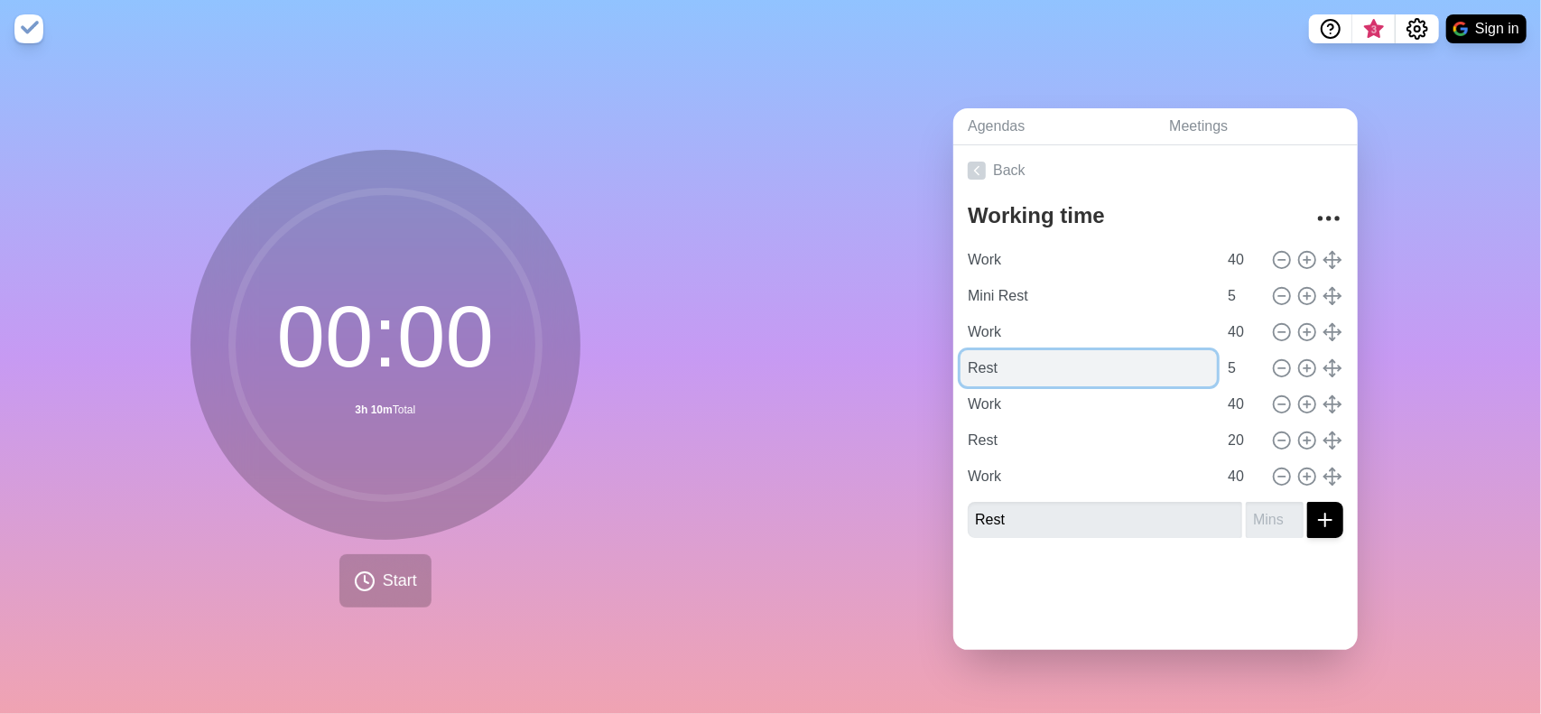
click at [1010, 366] on input "Rest" at bounding box center [1088, 368] width 256 height 36
click at [1009, 366] on input "Rest" at bounding box center [1088, 368] width 256 height 36
type input "Mini Rest"
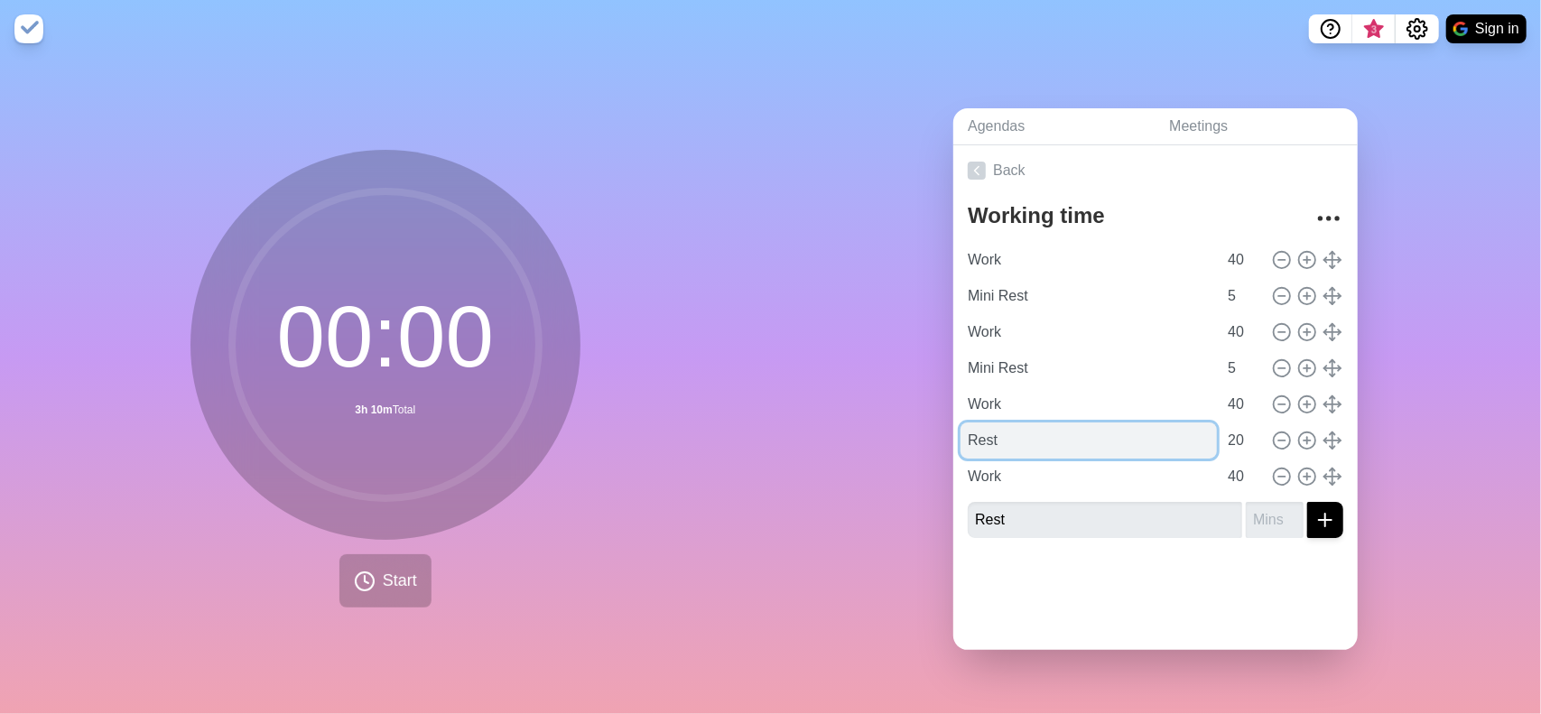
click at [993, 425] on input "Rest" at bounding box center [1088, 440] width 256 height 36
type input "Big Rest"
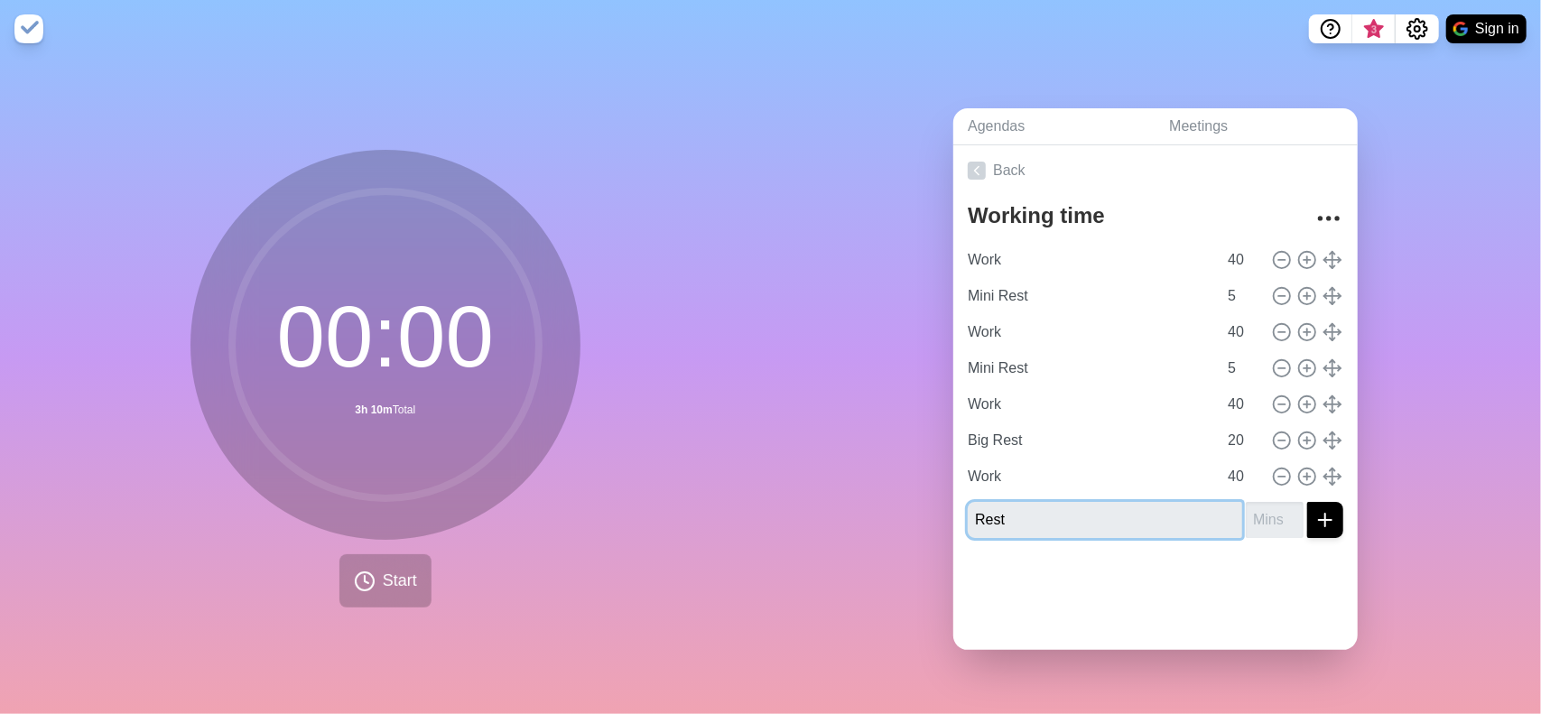
drag, startPoint x: 1030, startPoint y: 494, endPoint x: 1009, endPoint y: 510, distance: 26.4
click at [1030, 502] on input "Rest" at bounding box center [1105, 520] width 274 height 36
type input "R"
type input "m"
type input "Mini Rest"
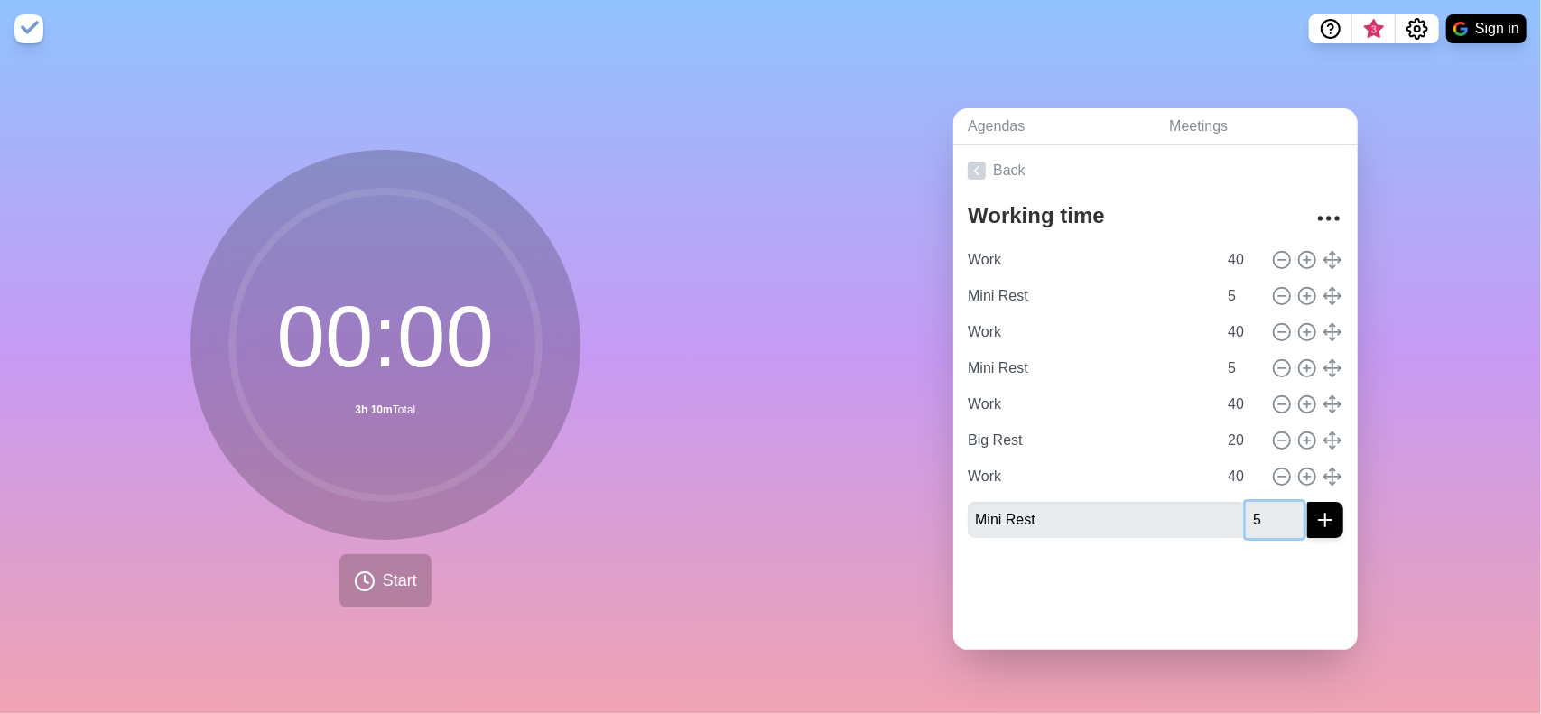
type input "5"
click at [1307, 502] on button "submit" at bounding box center [1325, 520] width 36 height 36
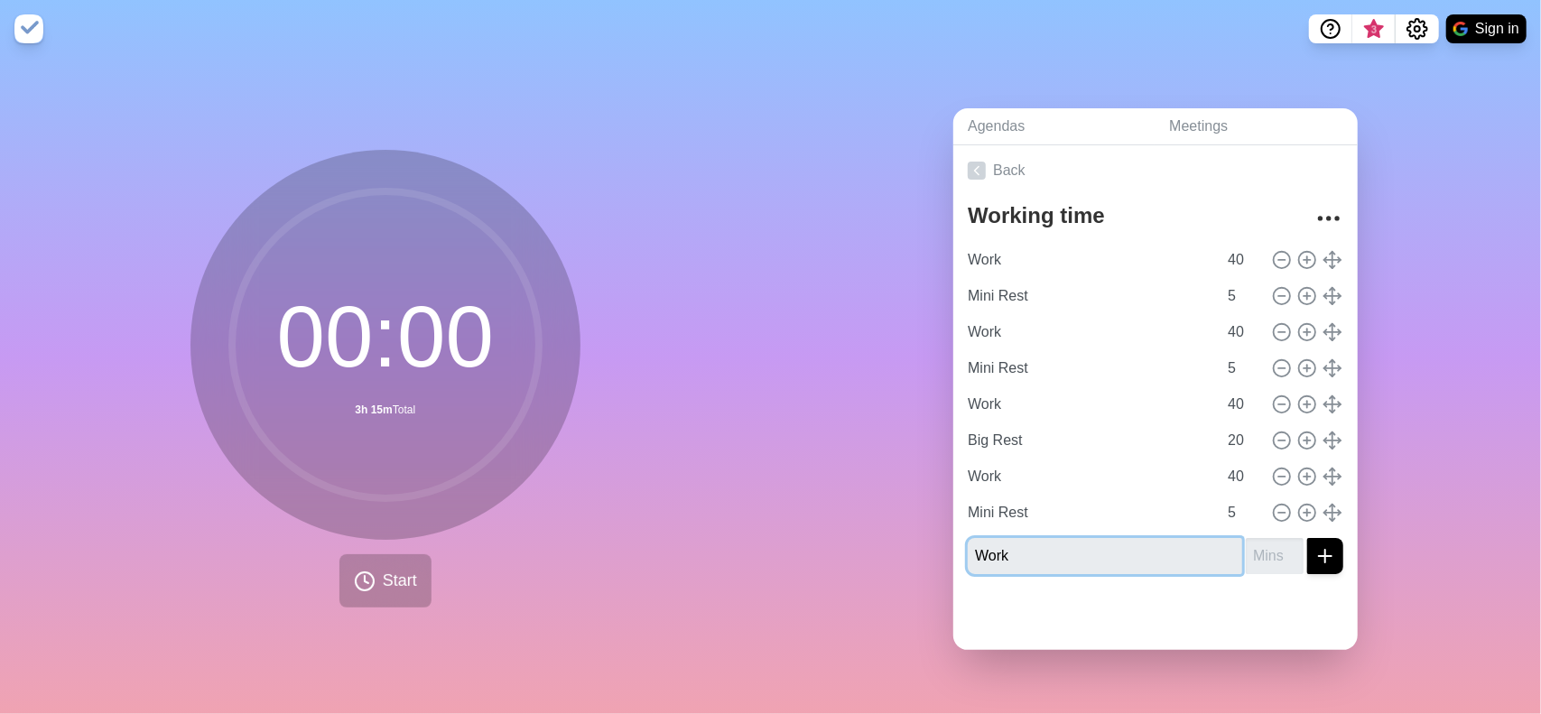
type input "Work"
type input "40"
click at [1307, 538] on button "submit" at bounding box center [1325, 556] width 36 height 36
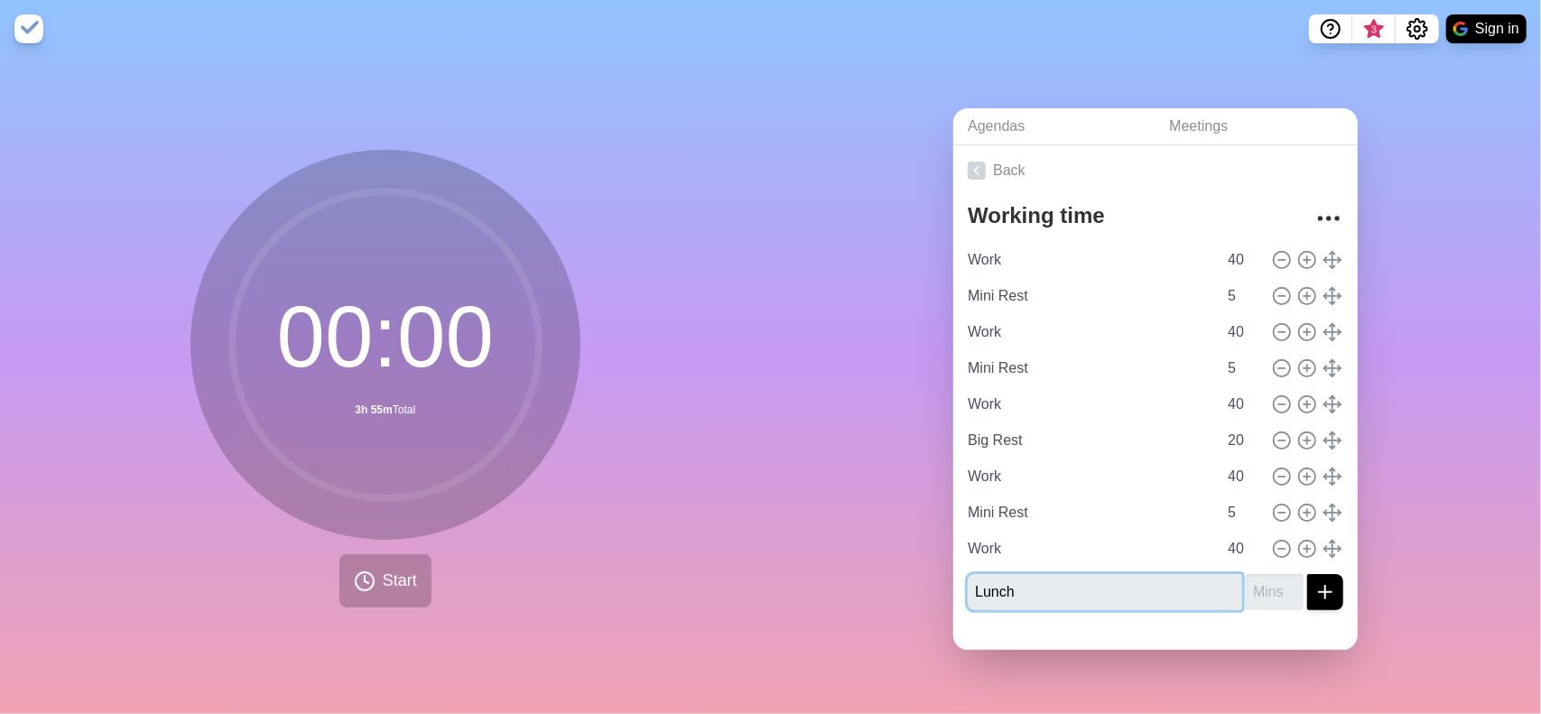
type input "Lunch"
type input "60"
click at [1307, 574] on button "submit" at bounding box center [1325, 592] width 36 height 36
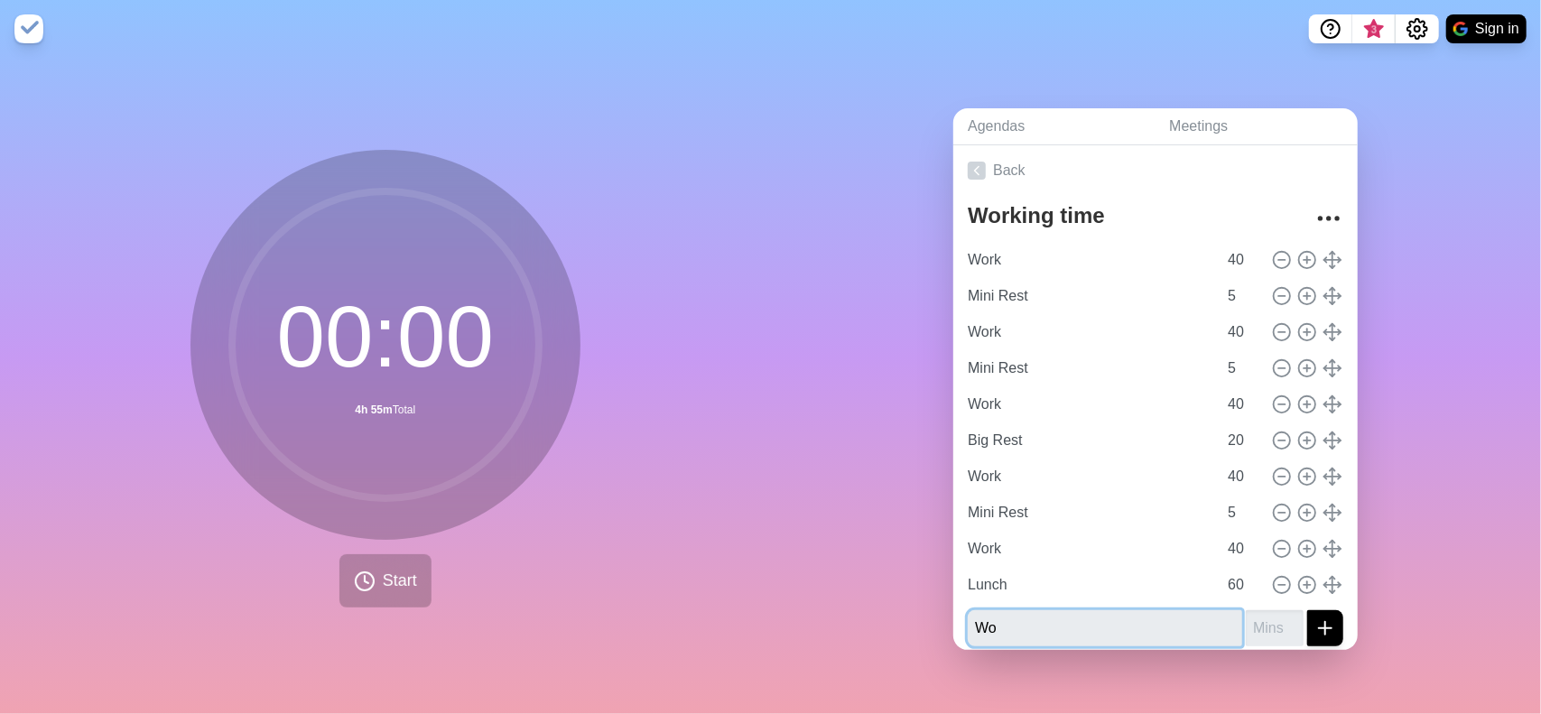
type input "W"
type input "Work"
click at [1307, 610] on button "submit" at bounding box center [1325, 628] width 36 height 36
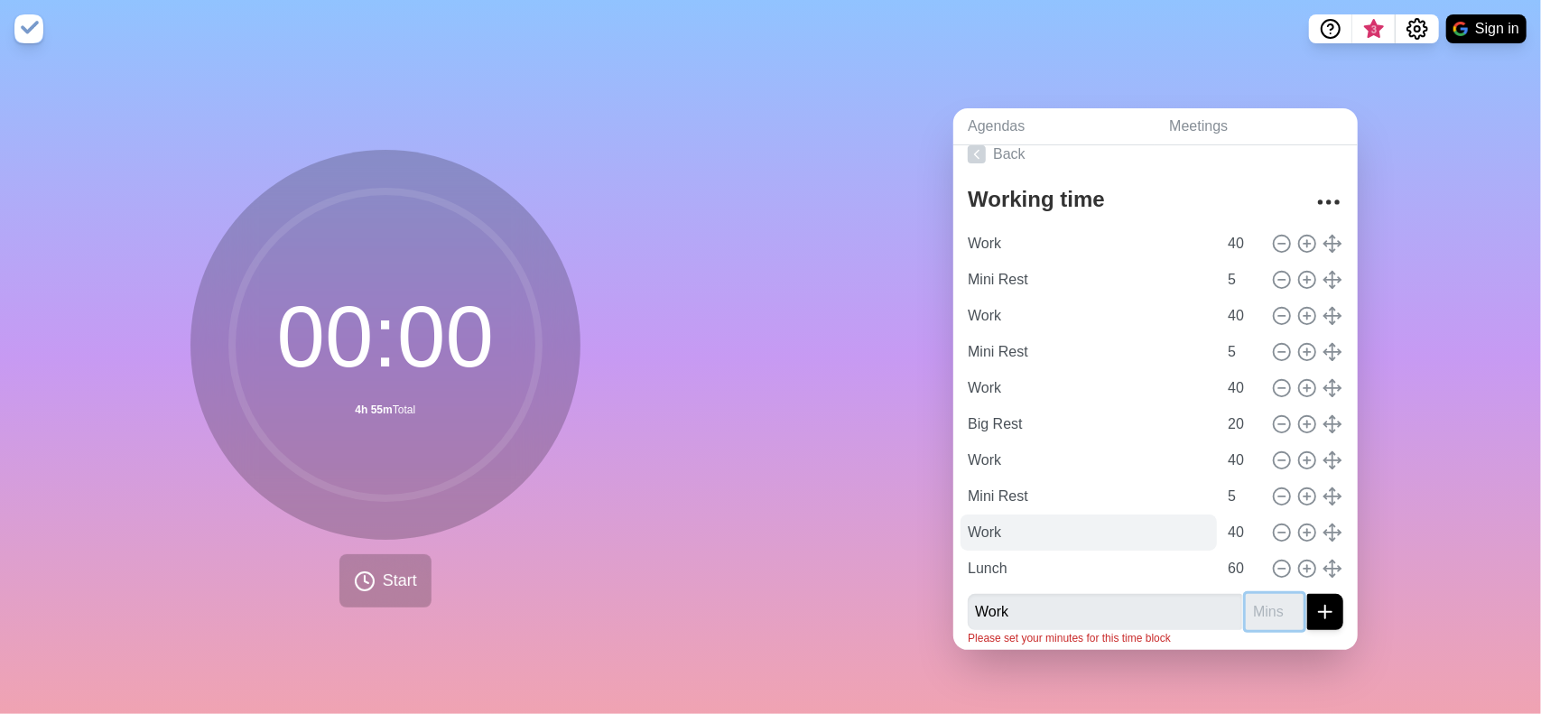
scroll to position [24, 0]
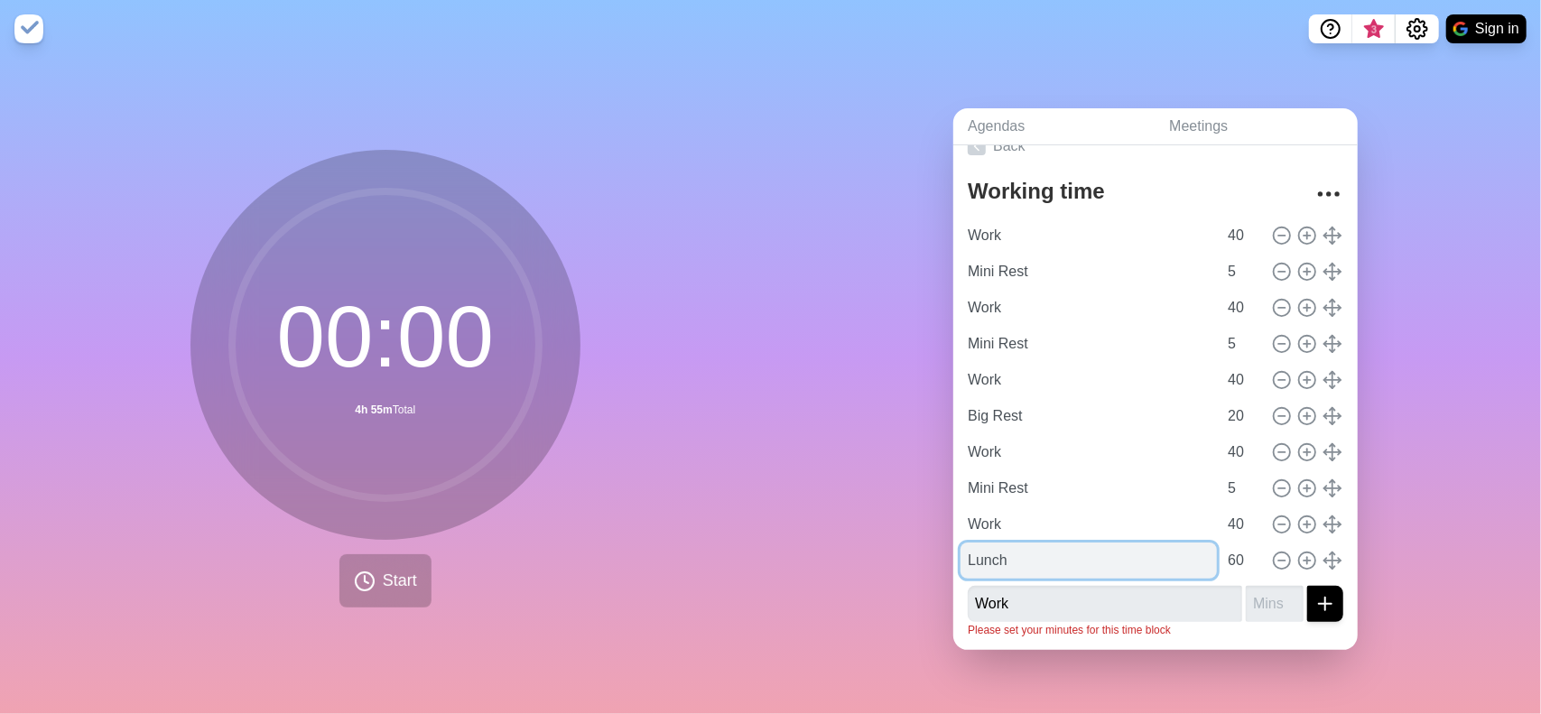
drag, startPoint x: 957, startPoint y: 553, endPoint x: 1103, endPoint y: 534, distance: 147.5
click at [1103, 543] on input "Lunch" at bounding box center [1088, 561] width 256 height 36
click at [1115, 579] on form "Work Please set your minutes for this time block" at bounding box center [1156, 609] width 376 height 60
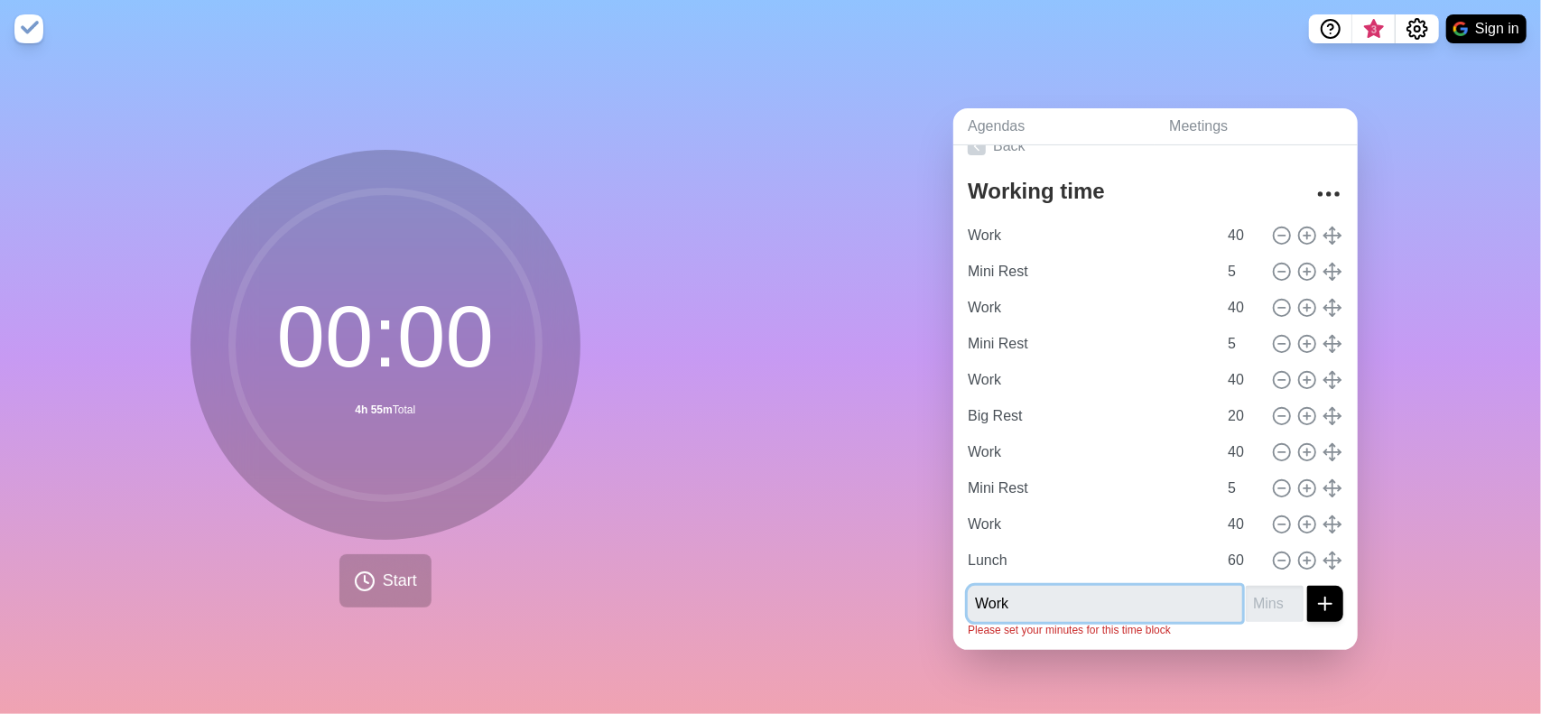
click at [1071, 594] on input "Work" at bounding box center [1105, 604] width 274 height 36
click at [1246, 588] on input "number" at bounding box center [1275, 604] width 58 height 36
click at [1078, 591] on input "Work" at bounding box center [1105, 604] width 274 height 36
click at [1251, 586] on input "number" at bounding box center [1275, 604] width 58 height 36
click at [1064, 588] on input "Work" at bounding box center [1105, 604] width 274 height 36
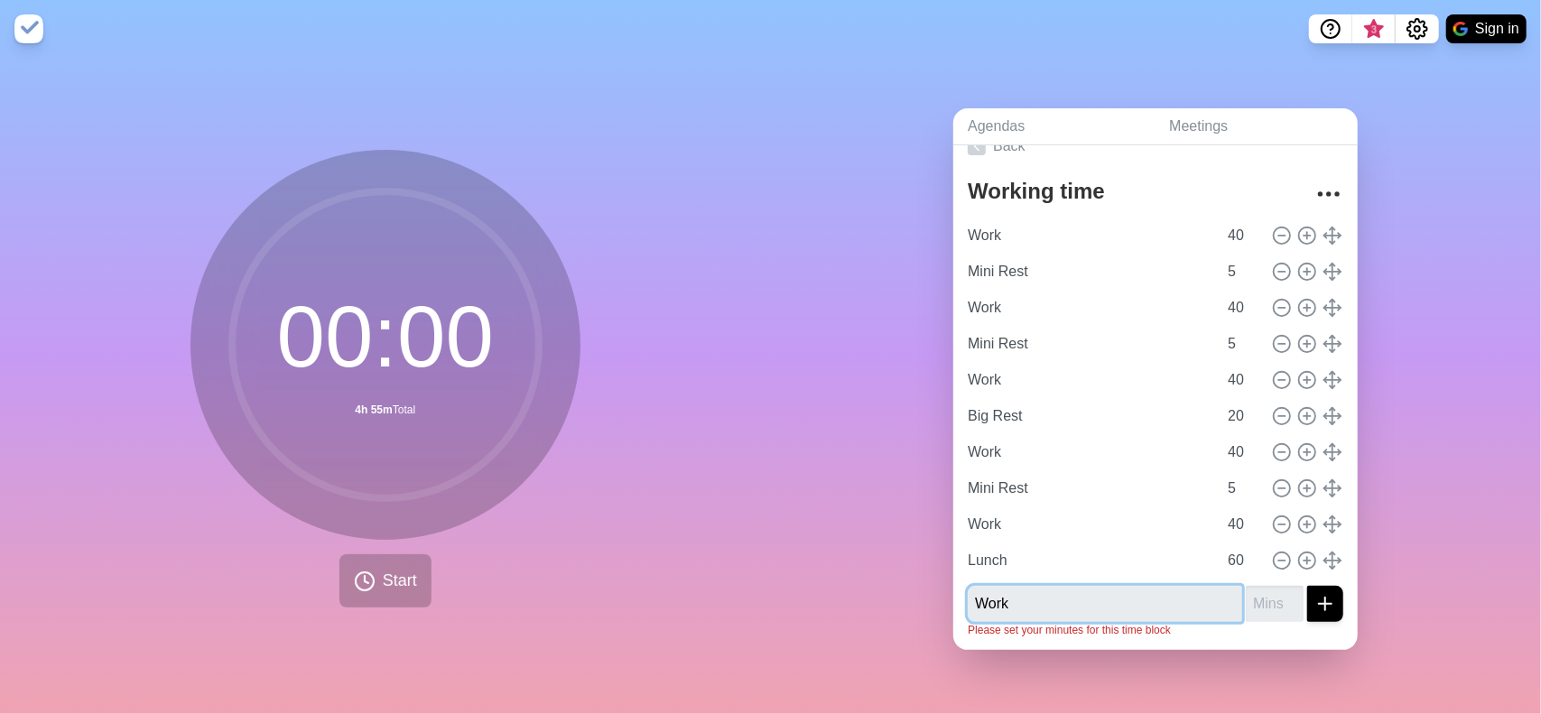
click at [1206, 600] on input "Work" at bounding box center [1105, 604] width 274 height 36
click at [1247, 601] on input "number" at bounding box center [1275, 604] width 58 height 36
type input "40"
click at [1307, 586] on button "submit" at bounding box center [1325, 604] width 36 height 36
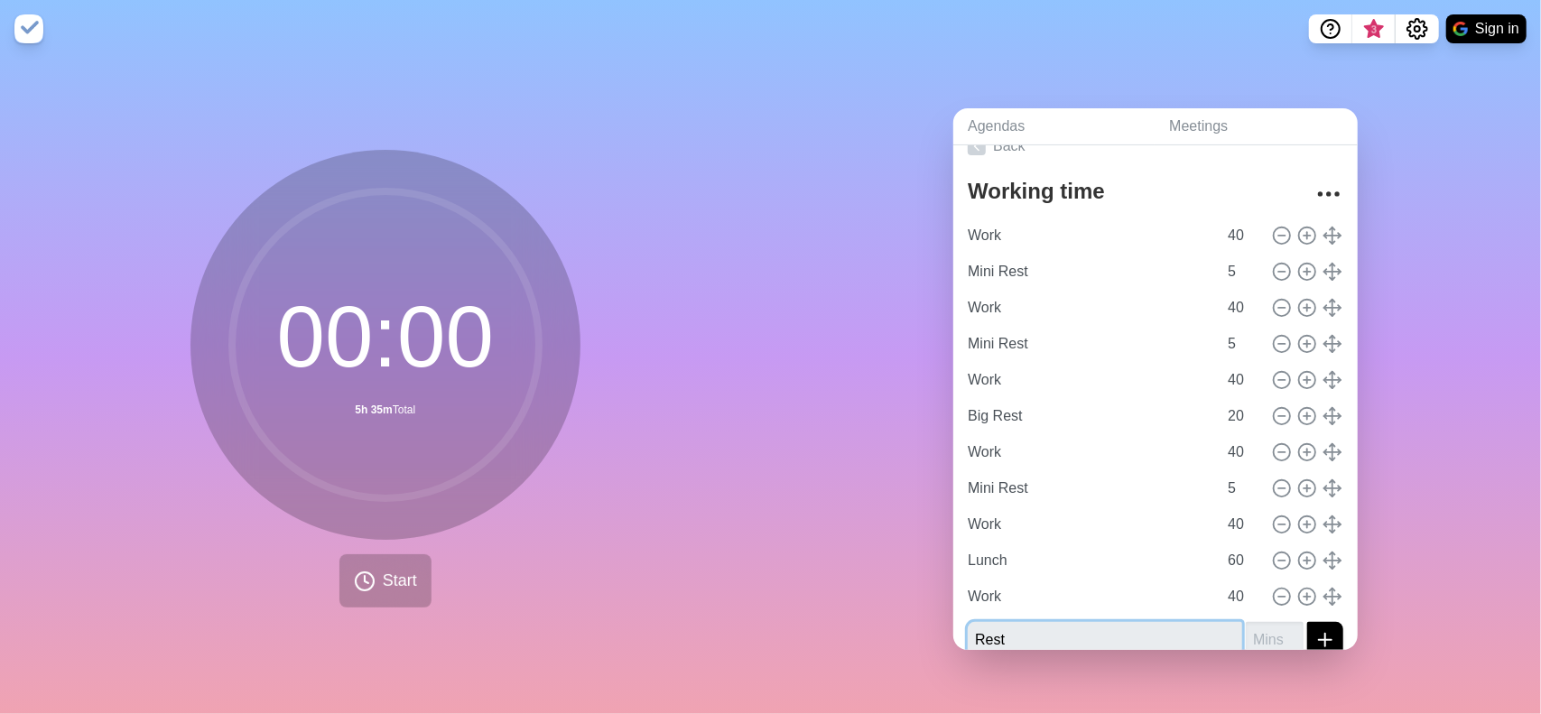
type input "Rest"
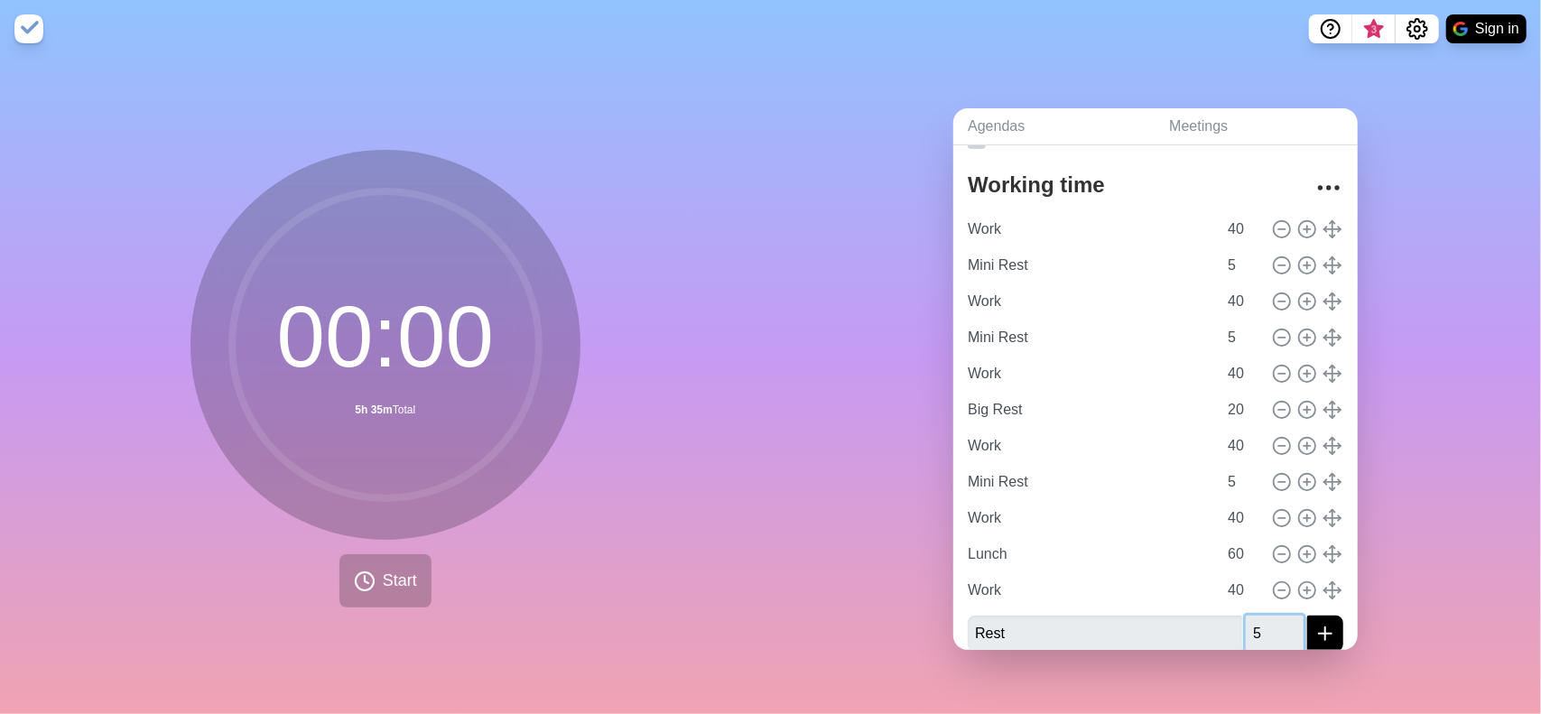
type input "5"
click at [1307, 616] on button "submit" at bounding box center [1325, 634] width 36 height 36
click at [1000, 617] on input "Rest" at bounding box center [1088, 626] width 256 height 36
type input "Mini Rest"
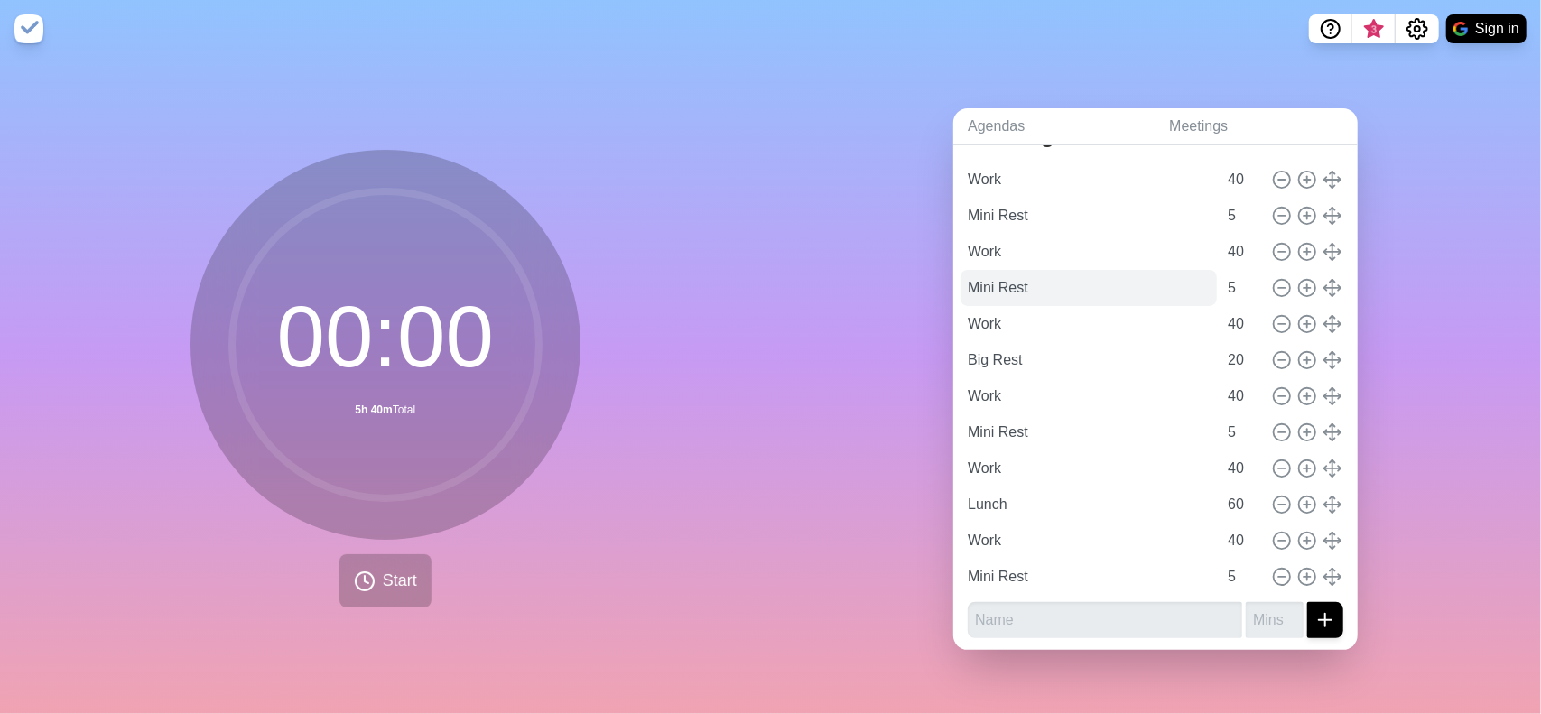
scroll to position [0, 0]
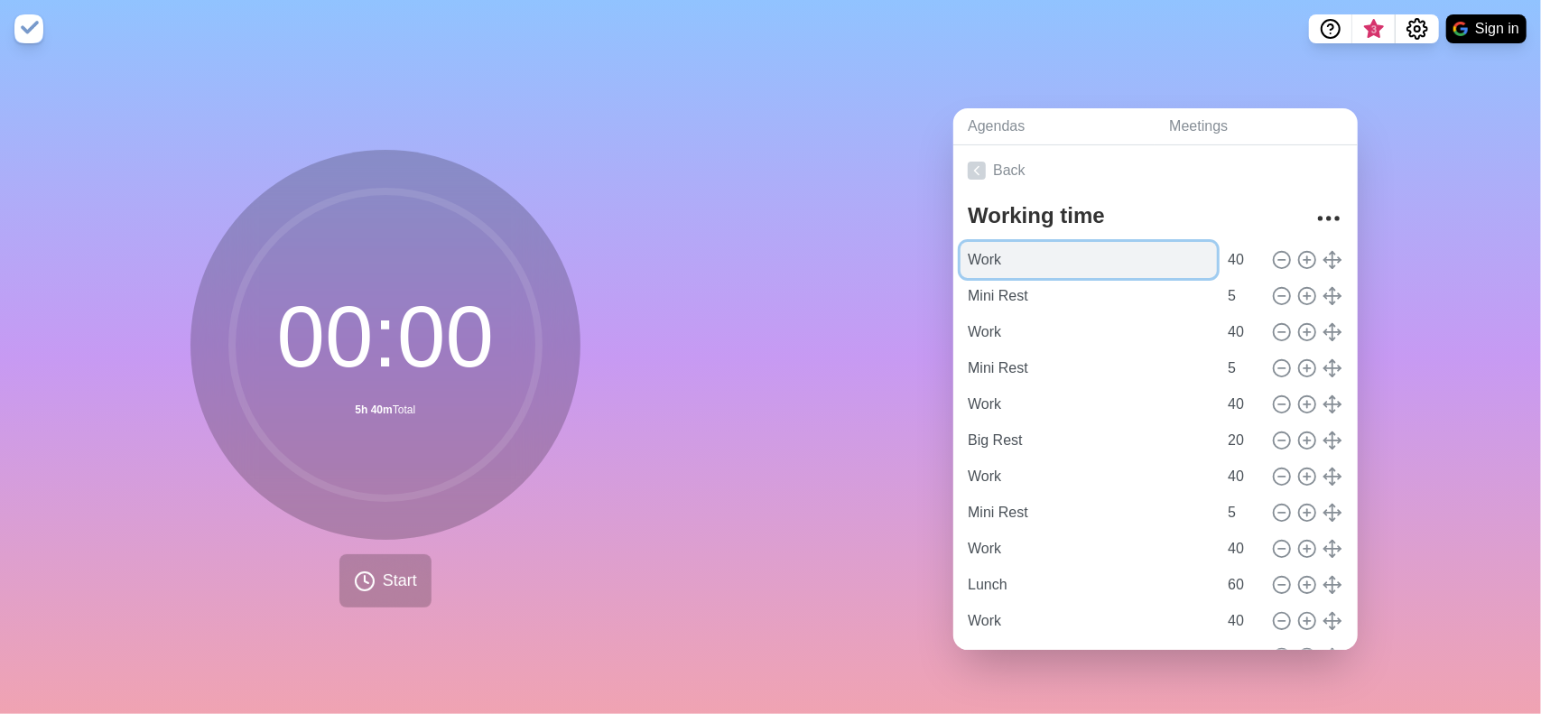
click at [1016, 245] on input "Work" at bounding box center [1088, 260] width 256 height 36
type input "Tiết 1"
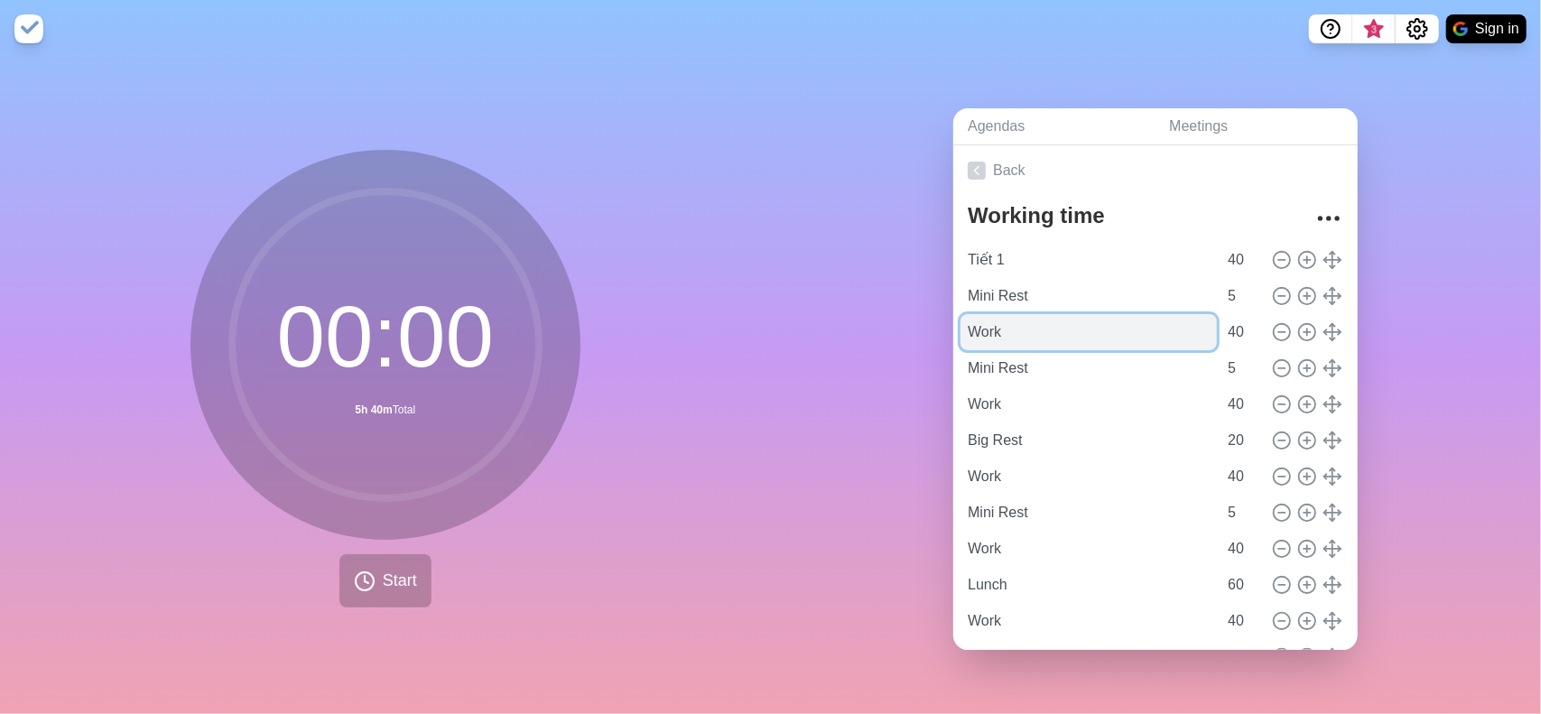
click at [1034, 314] on input "Work" at bounding box center [1088, 332] width 256 height 36
type input "Tiết 2"
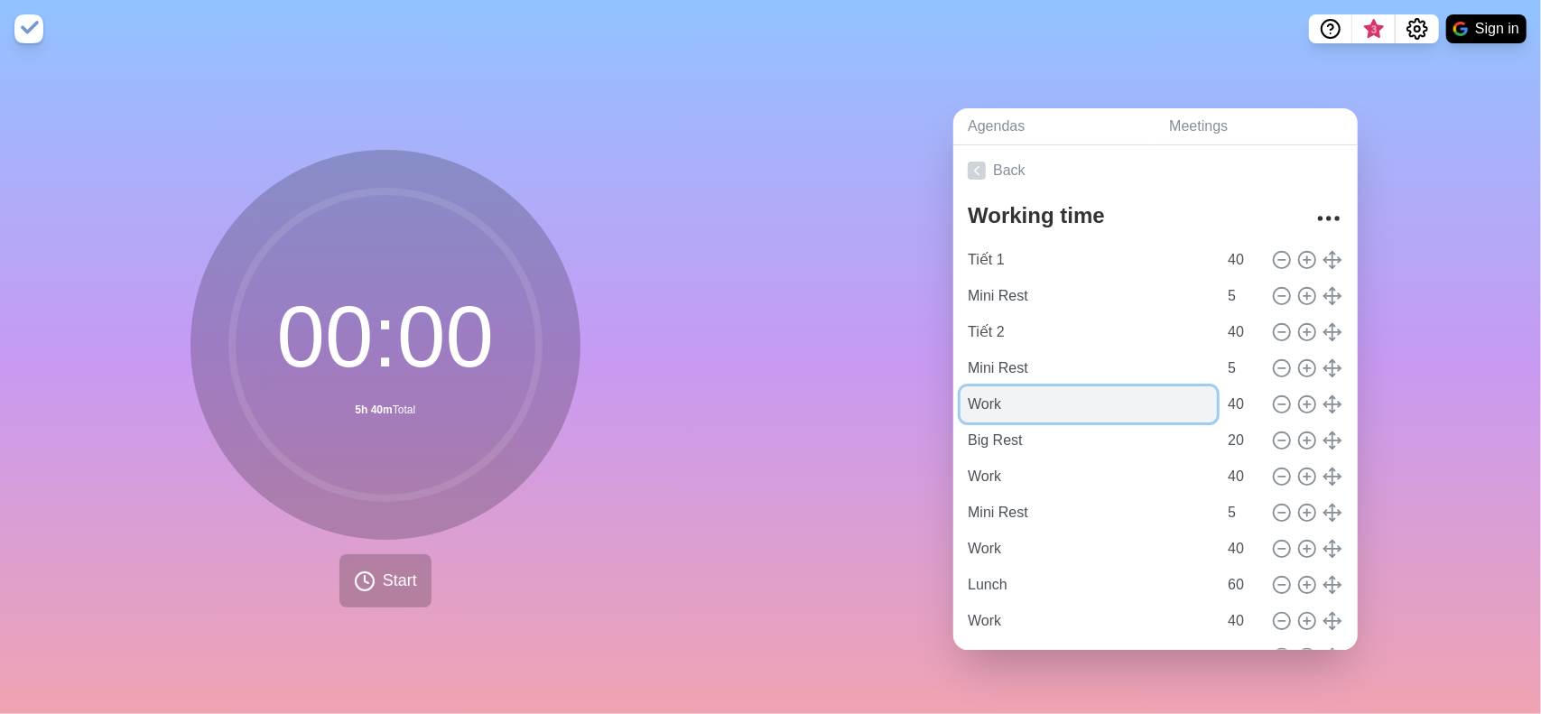
click at [964, 386] on input "Work" at bounding box center [1088, 404] width 256 height 36
drag, startPoint x: 1025, startPoint y: 388, endPoint x: 856, endPoint y: 376, distance: 169.2
click at [856, 376] on div "Agendas Meetings Back Working time Tiết 1 40 Mini Rest 5 Tiết 2 40 Mini Rest 5 …" at bounding box center [1156, 386] width 771 height 656
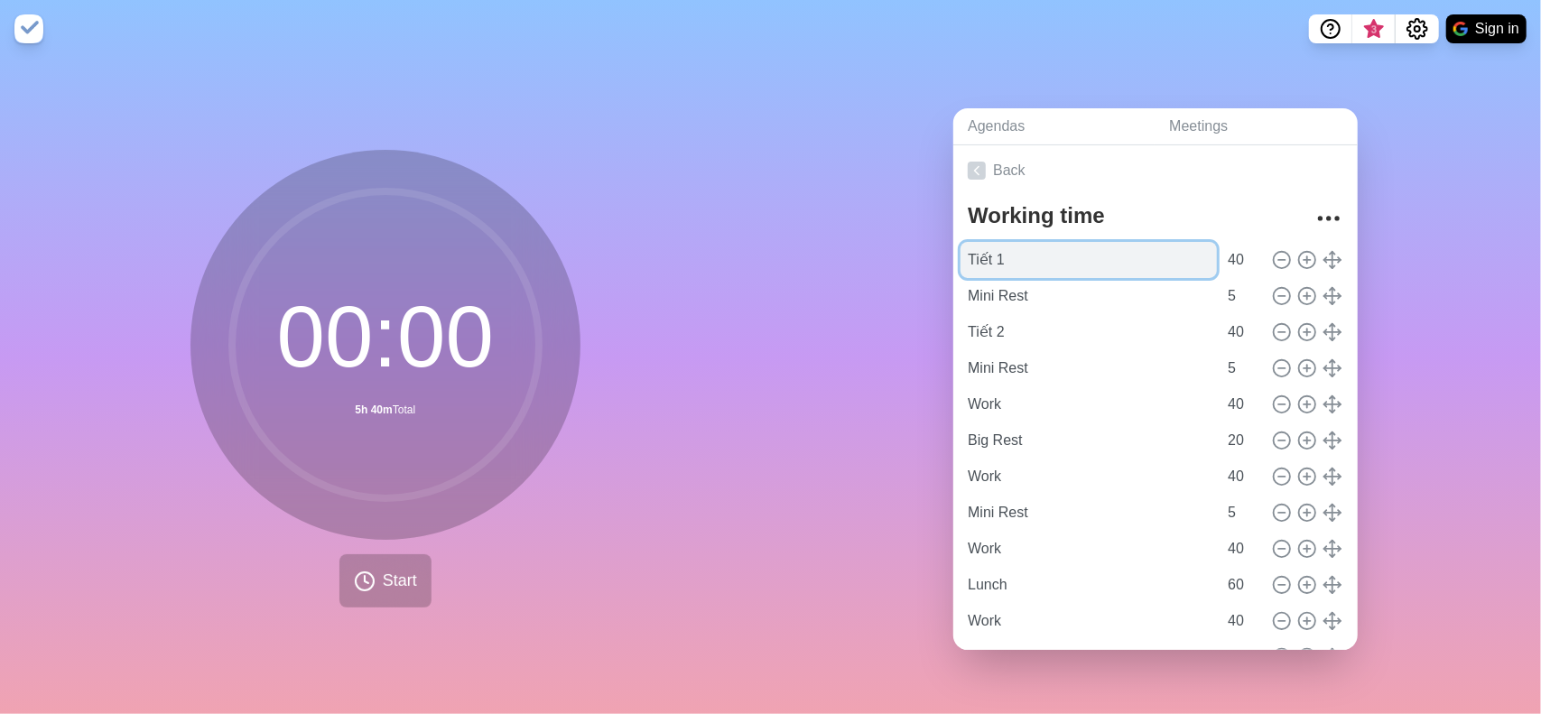
click at [984, 245] on input "Tiết 1" at bounding box center [1088, 260] width 256 height 36
type input "Work 1"
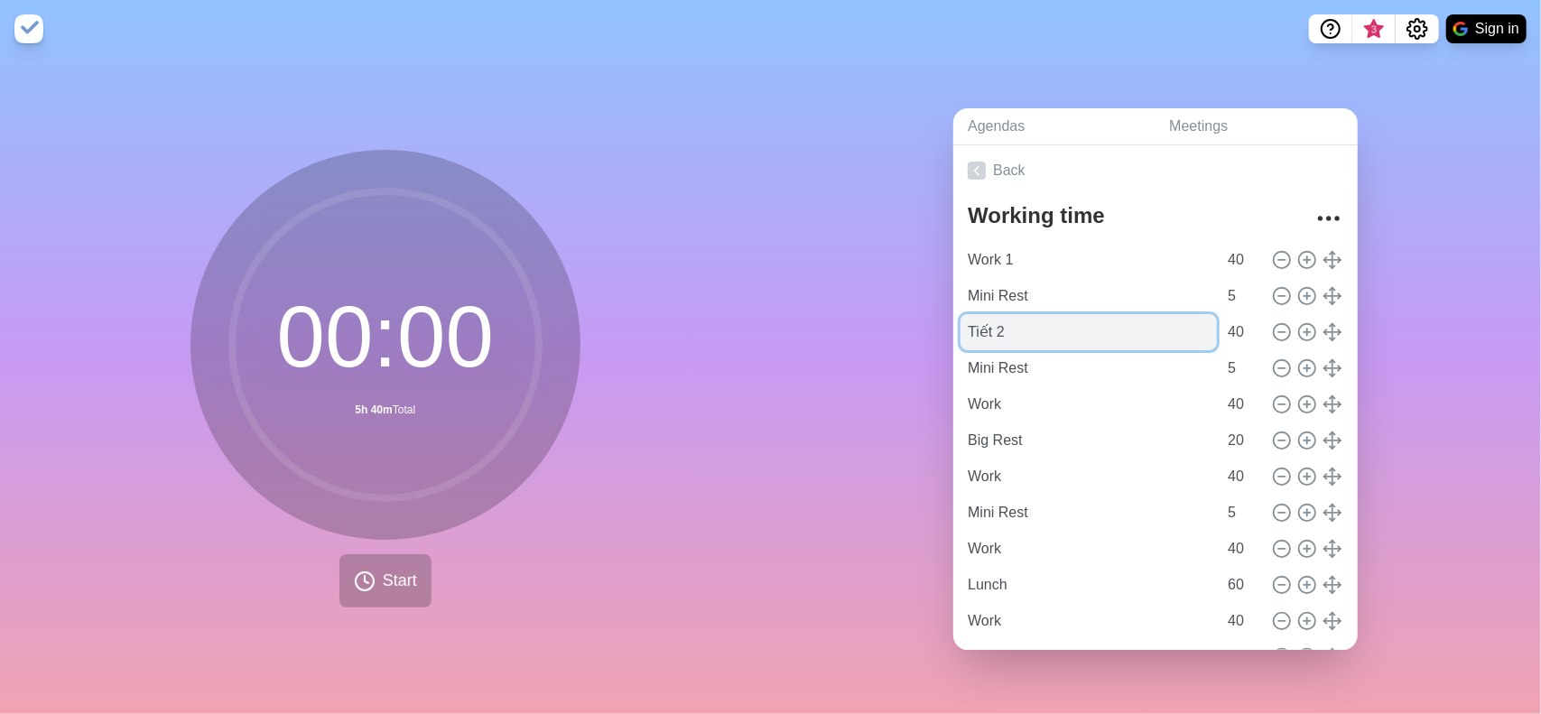
click at [976, 334] on input "Tiết 2" at bounding box center [1088, 332] width 256 height 36
type input "Work 2"
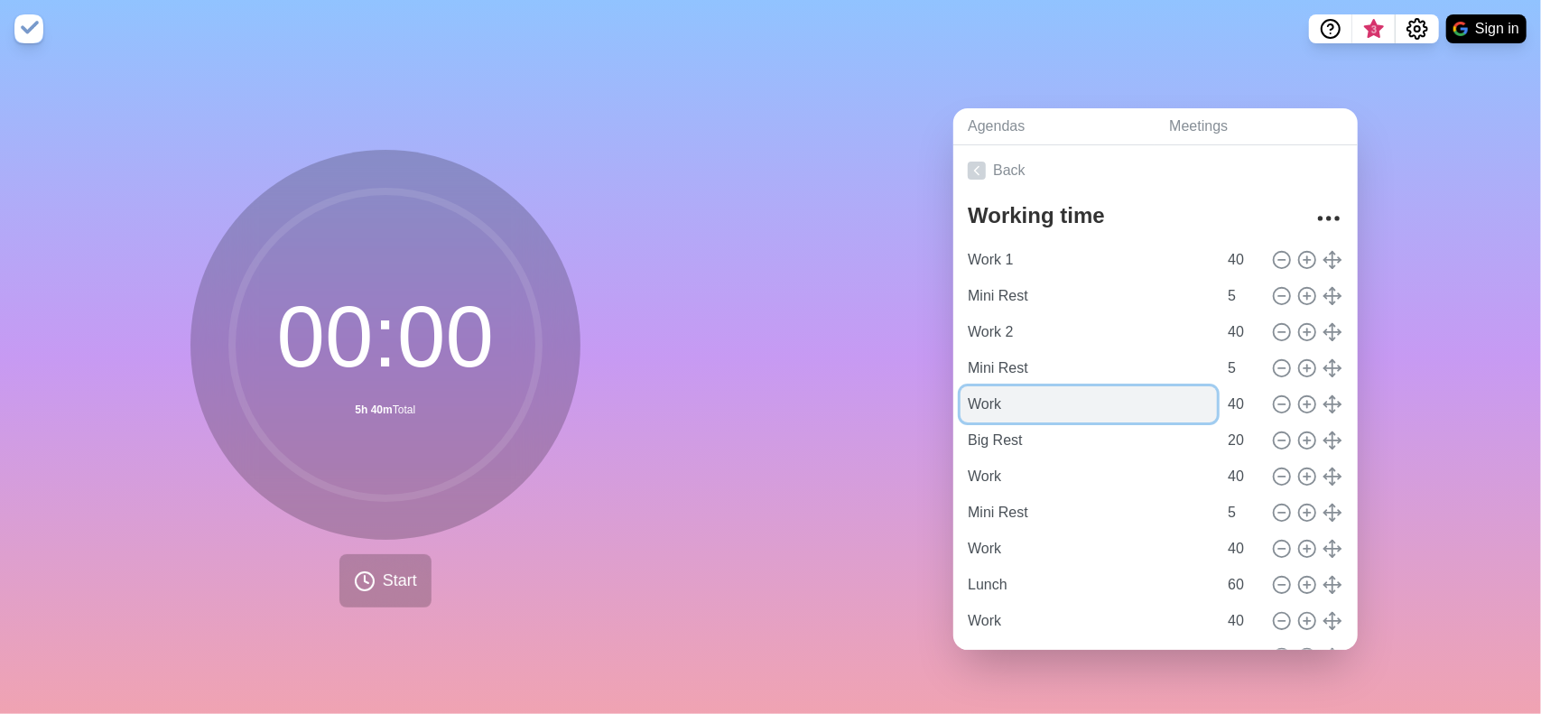
click at [1034, 400] on input "Work" at bounding box center [1088, 404] width 256 height 36
type input "Work 3"
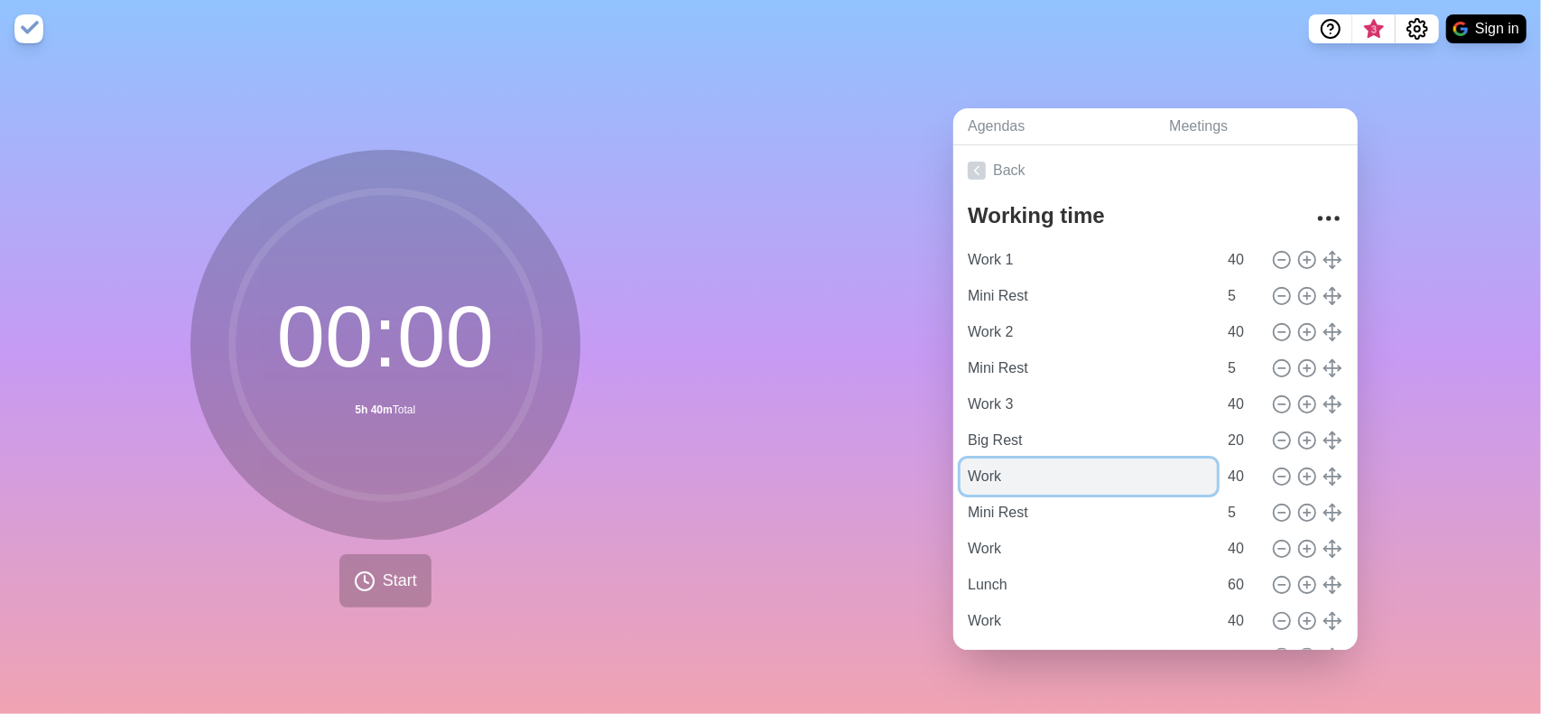
click at [1036, 478] on input "Work" at bounding box center [1088, 477] width 256 height 36
type input "Work 4"
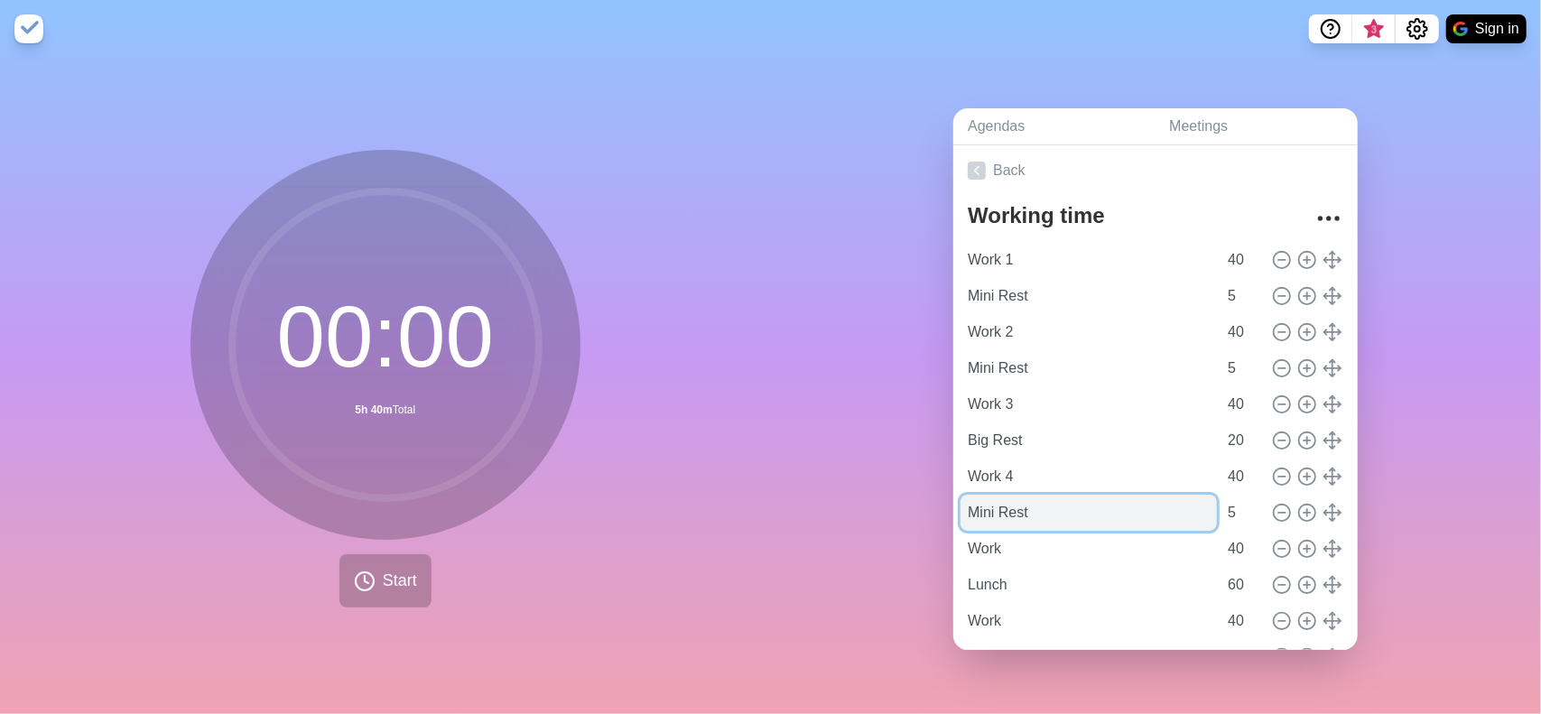
click at [1087, 517] on input "Mini Rest" at bounding box center [1088, 513] width 256 height 36
type input "Mini Rest"
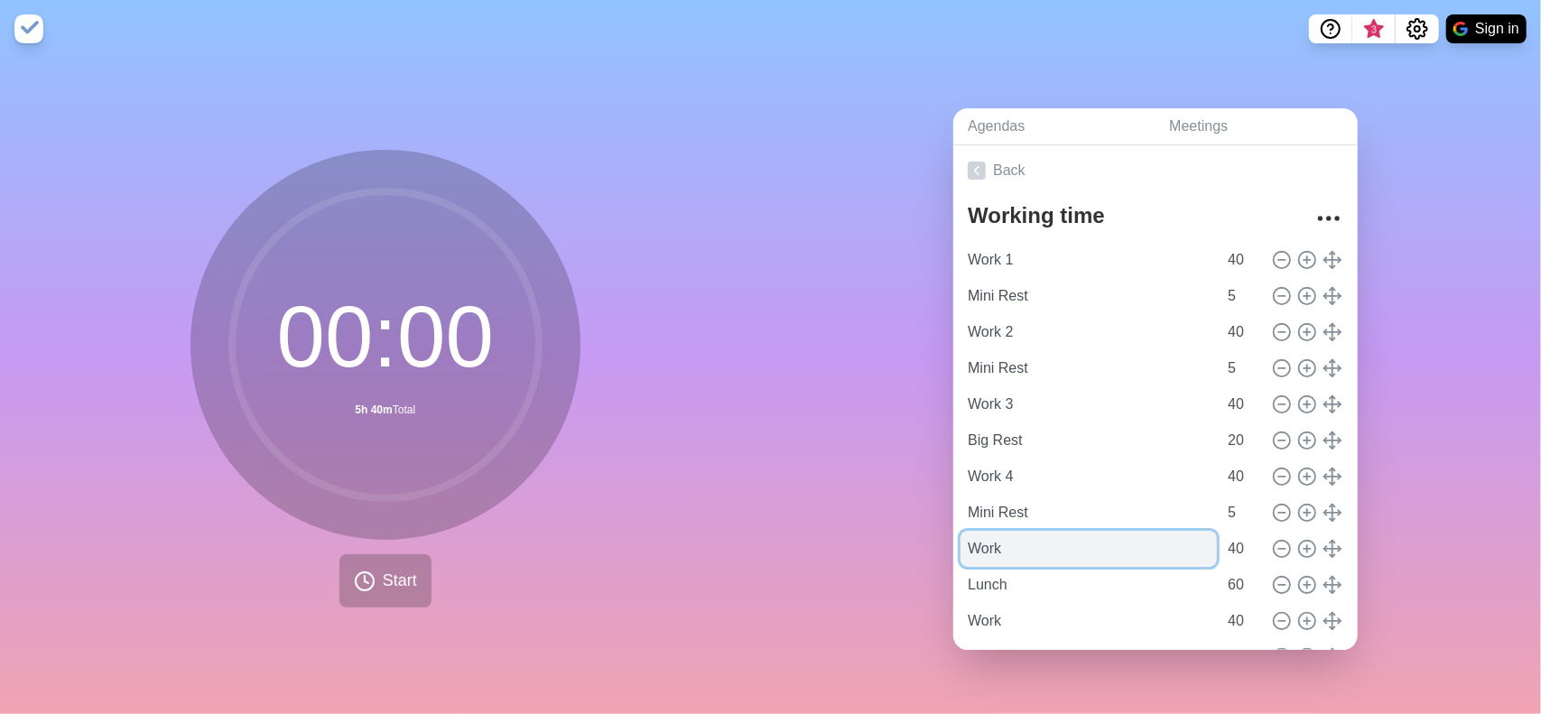
click at [1024, 540] on input "Work" at bounding box center [1088, 549] width 256 height 36
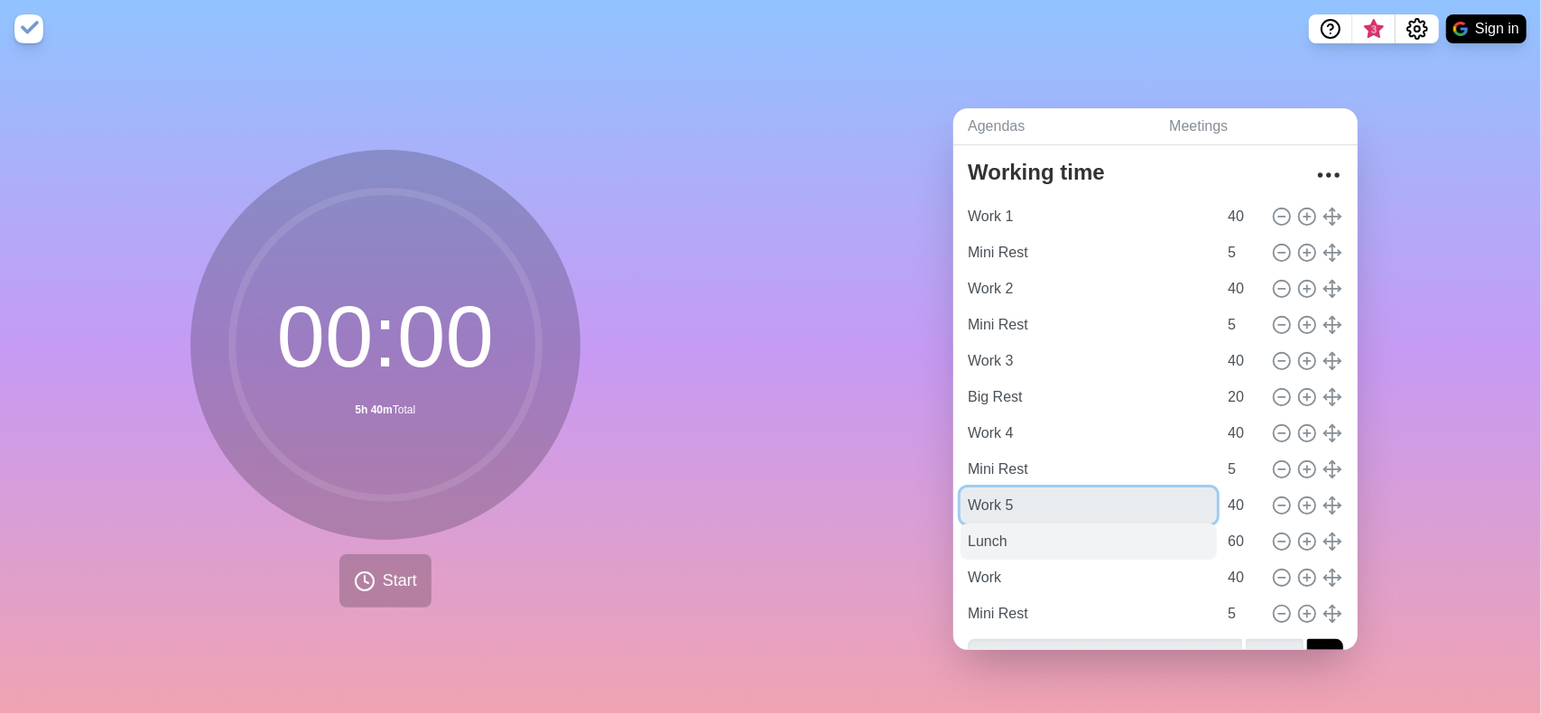
scroll to position [80, 0]
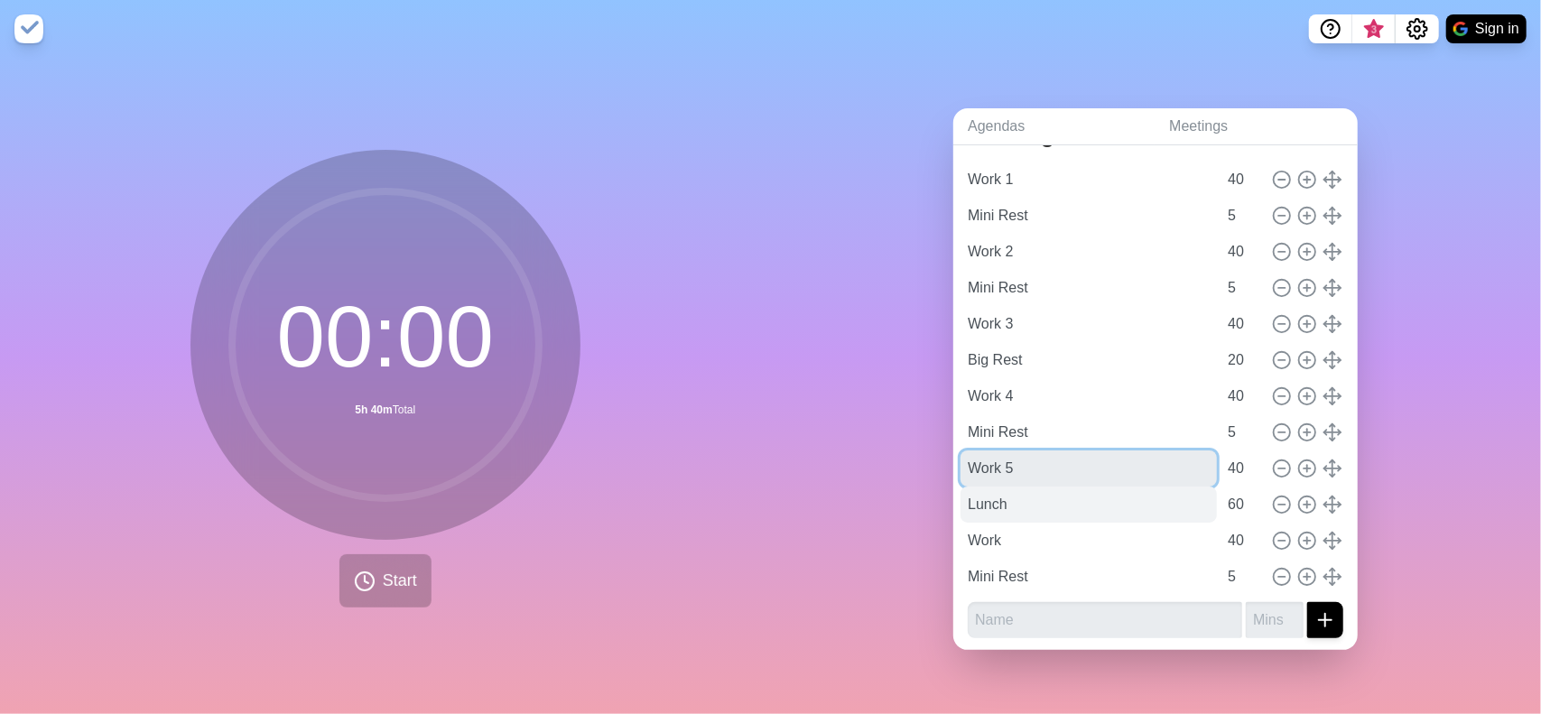
type input "Work 5"
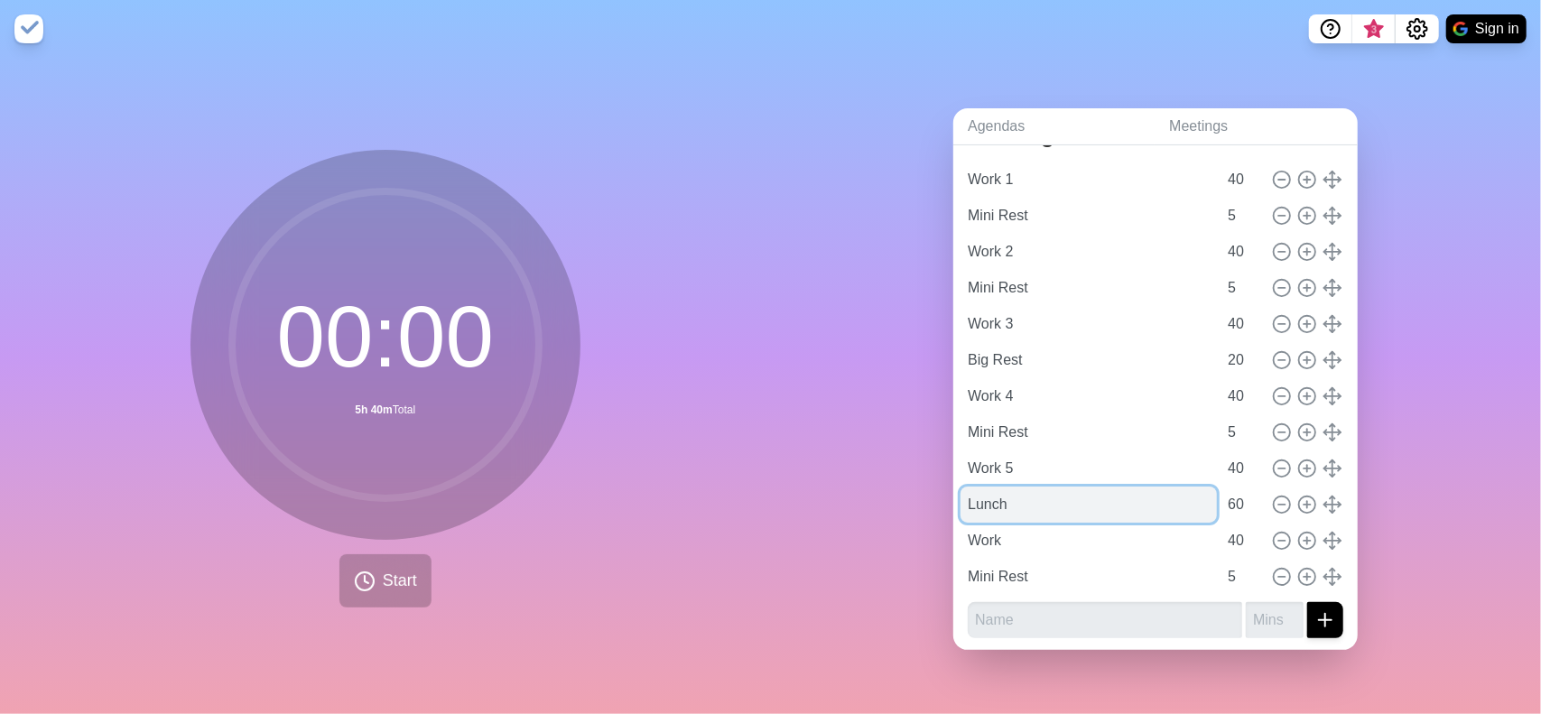
click at [1015, 505] on input "Lunch" at bounding box center [1088, 505] width 256 height 36
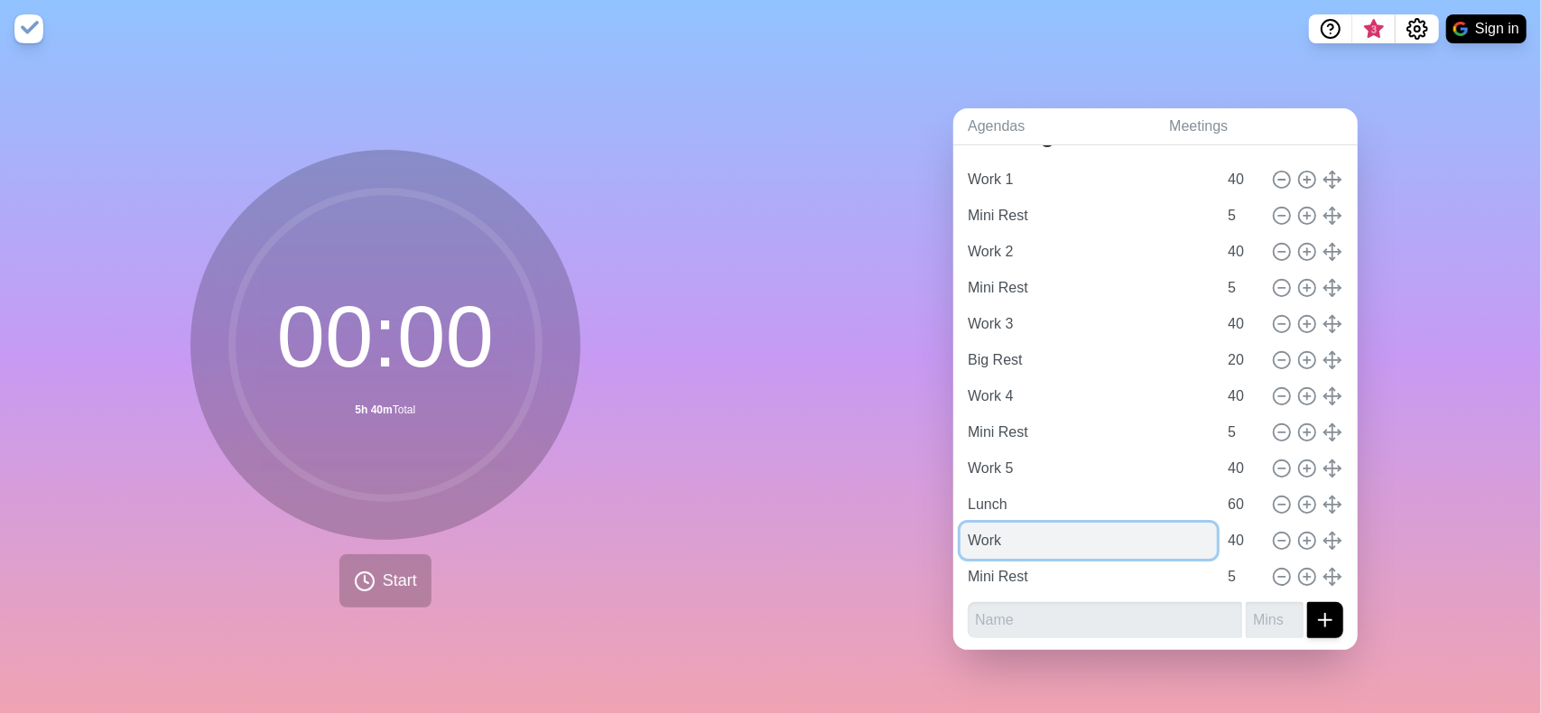
click at [1045, 528] on input "Work" at bounding box center [1088, 541] width 256 height 36
type input "Work 1"
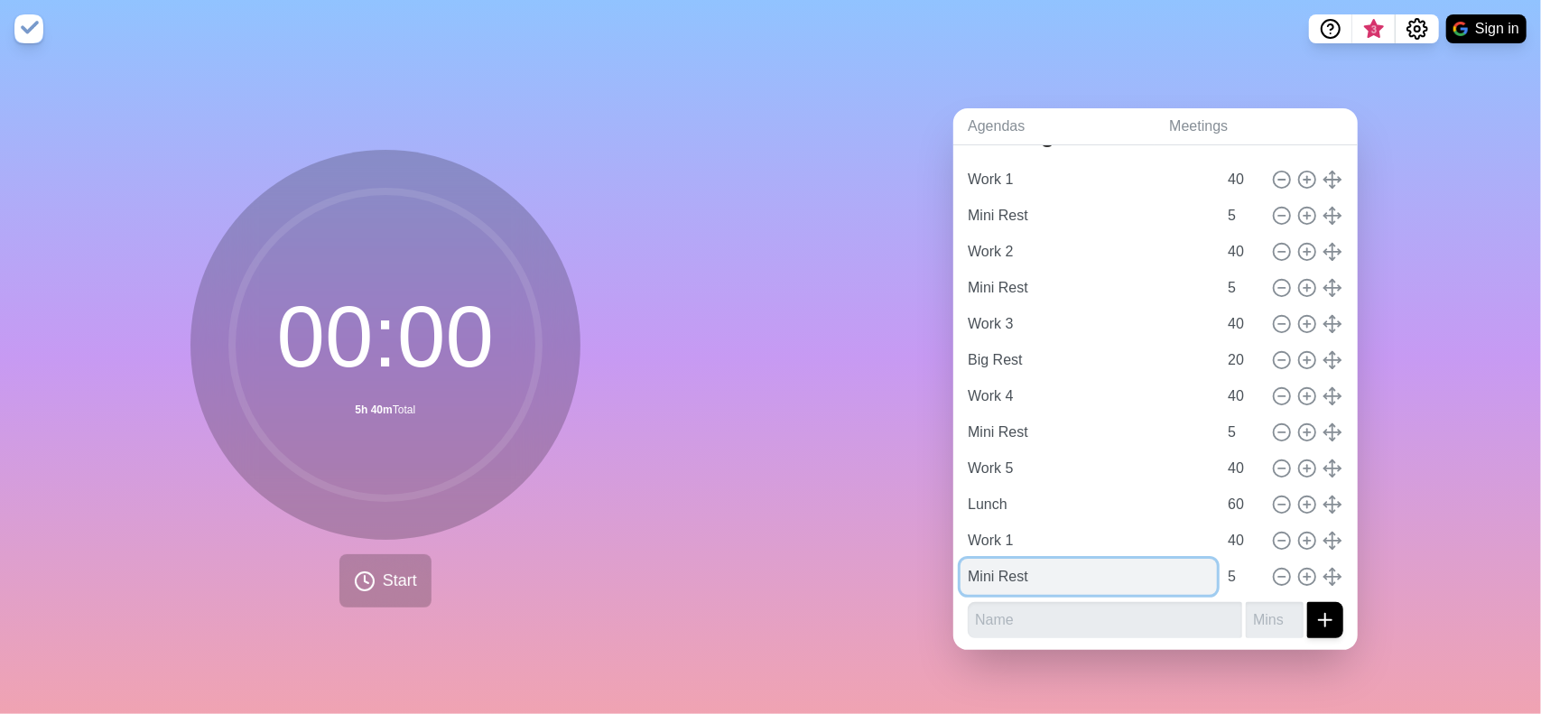
click at [1054, 565] on input "Mini Rest" at bounding box center [1088, 577] width 256 height 36
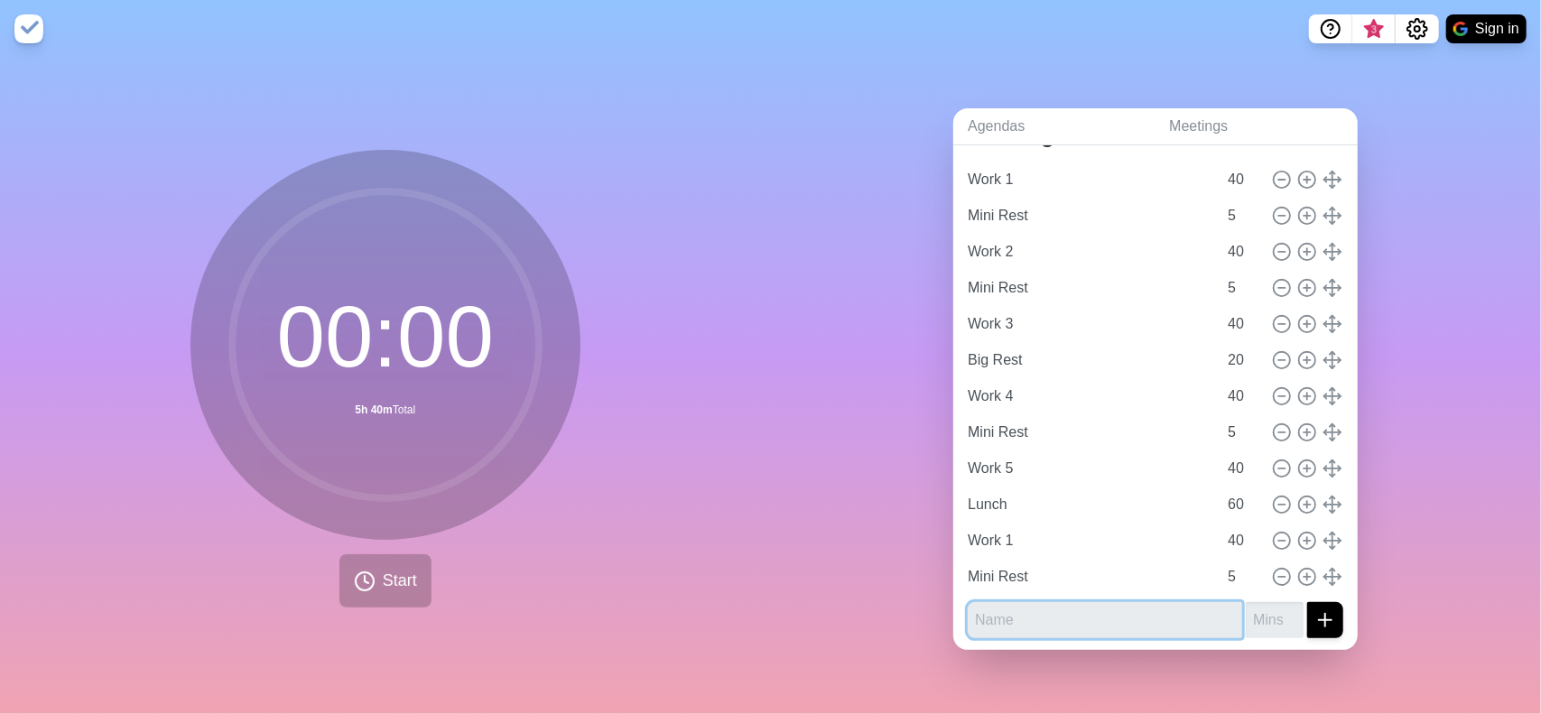
click at [1012, 602] on input "text" at bounding box center [1105, 620] width 274 height 36
type input "Work 2"
type input "40"
click at [1307, 602] on button "submit" at bounding box center [1325, 620] width 36 height 36
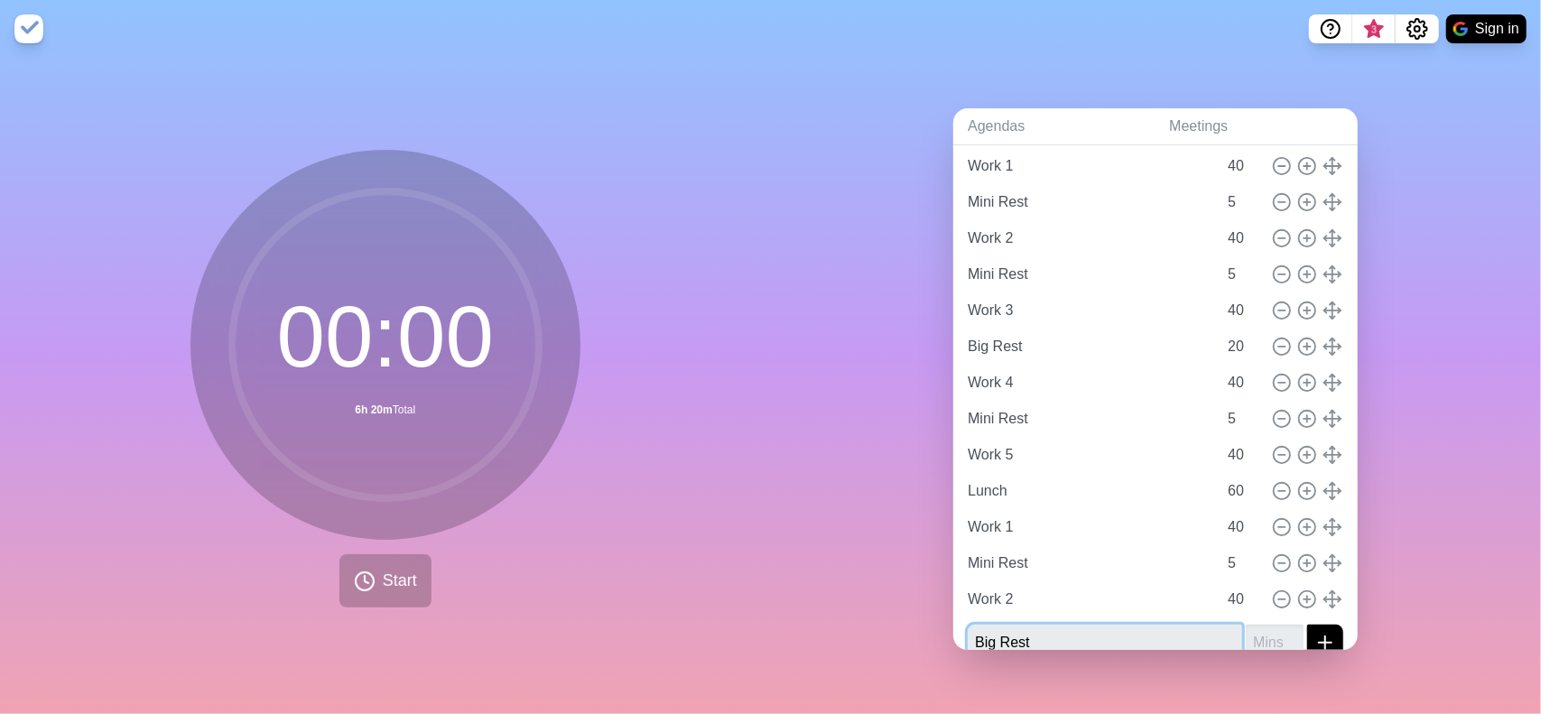
type input "Big Rest"
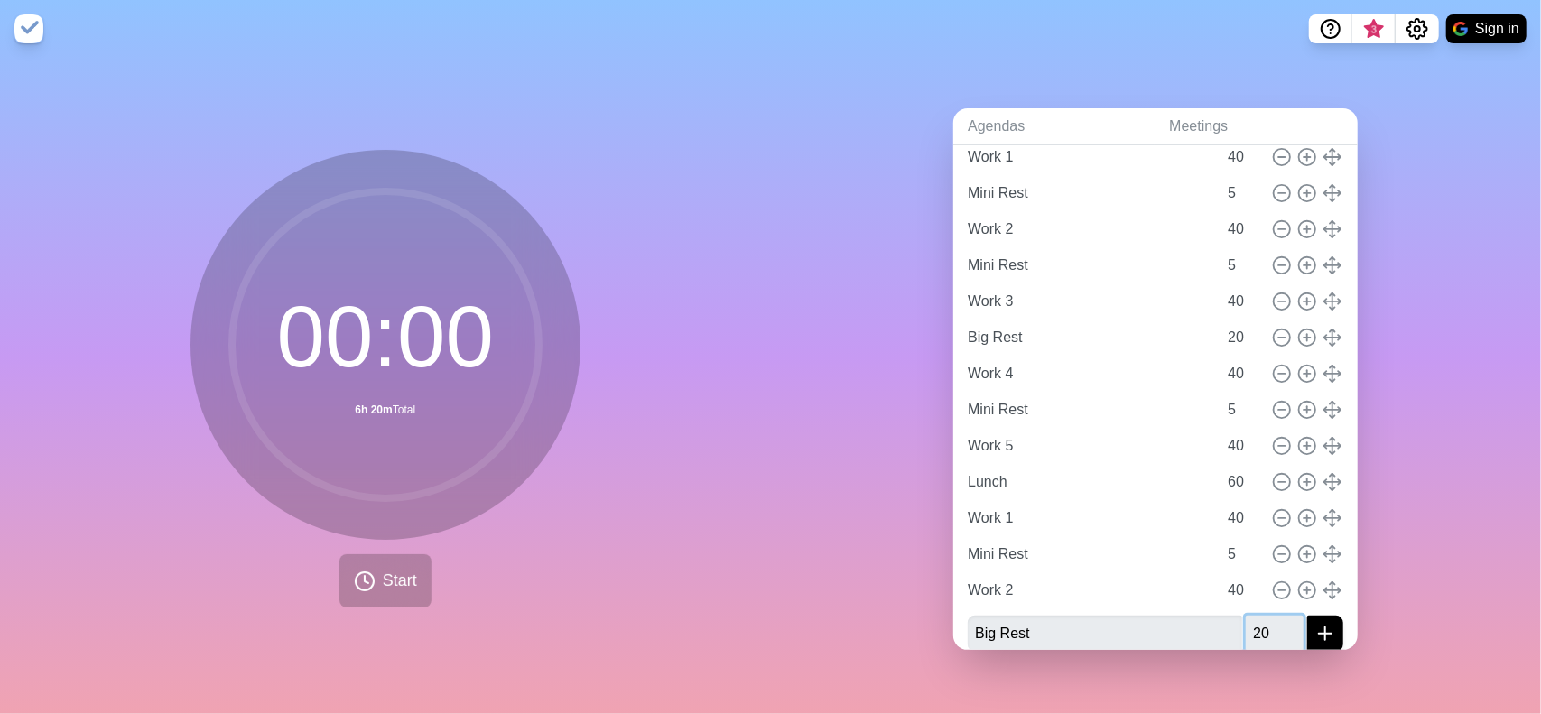
type input "20"
click at [1307, 616] on button "submit" at bounding box center [1325, 634] width 36 height 36
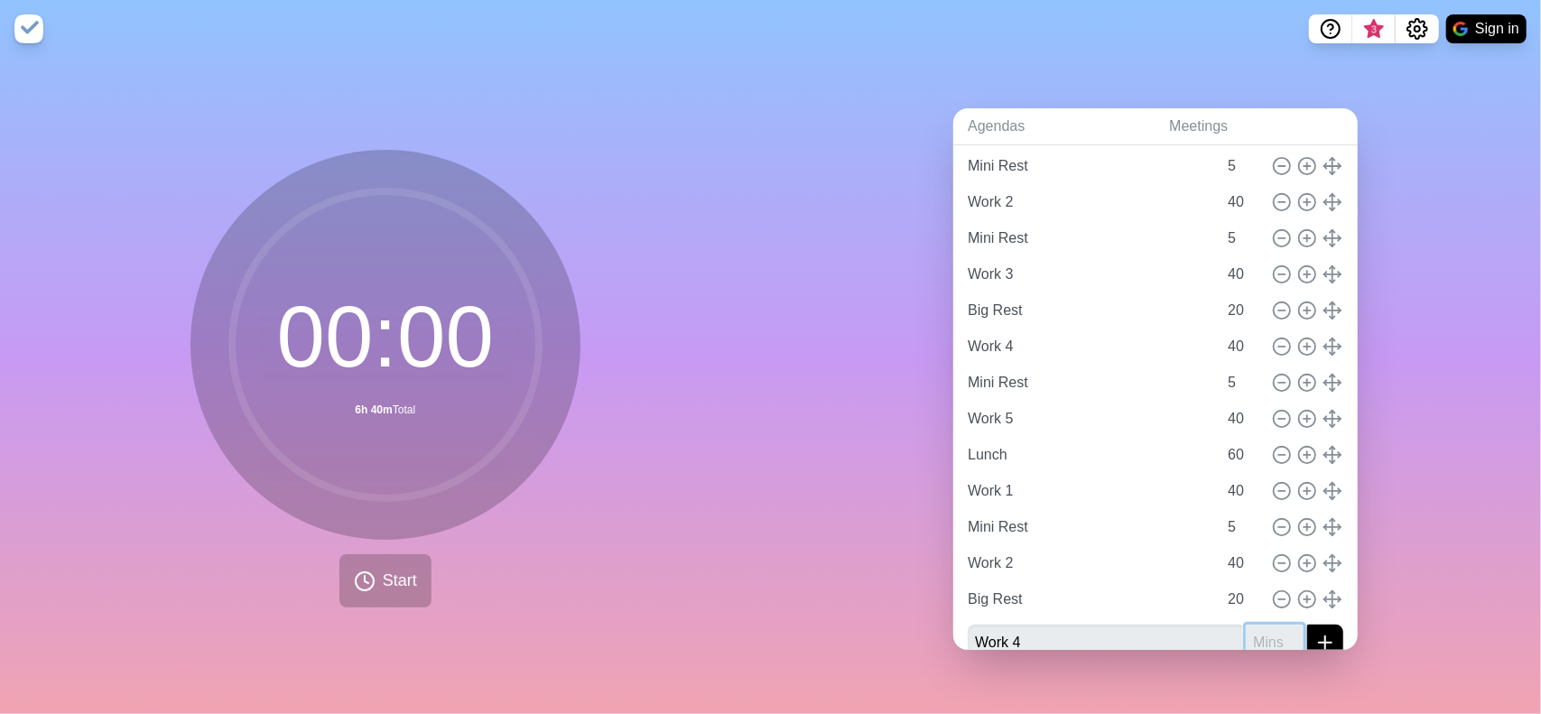
scroll to position [139, 0]
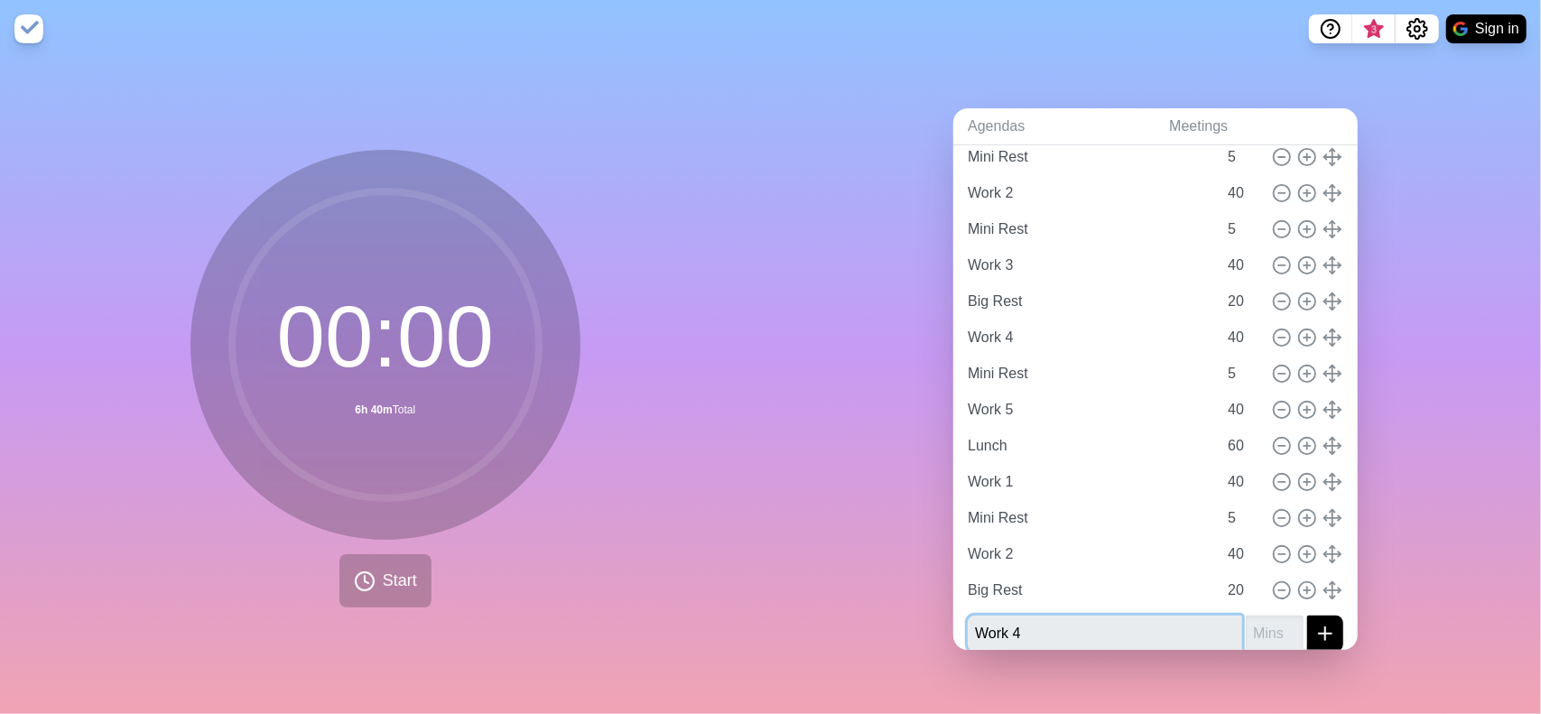
click at [1012, 622] on input "Work 4" at bounding box center [1105, 634] width 274 height 36
type input "Work 3"
type input "40"
click at [1307, 616] on button "submit" at bounding box center [1325, 634] width 36 height 36
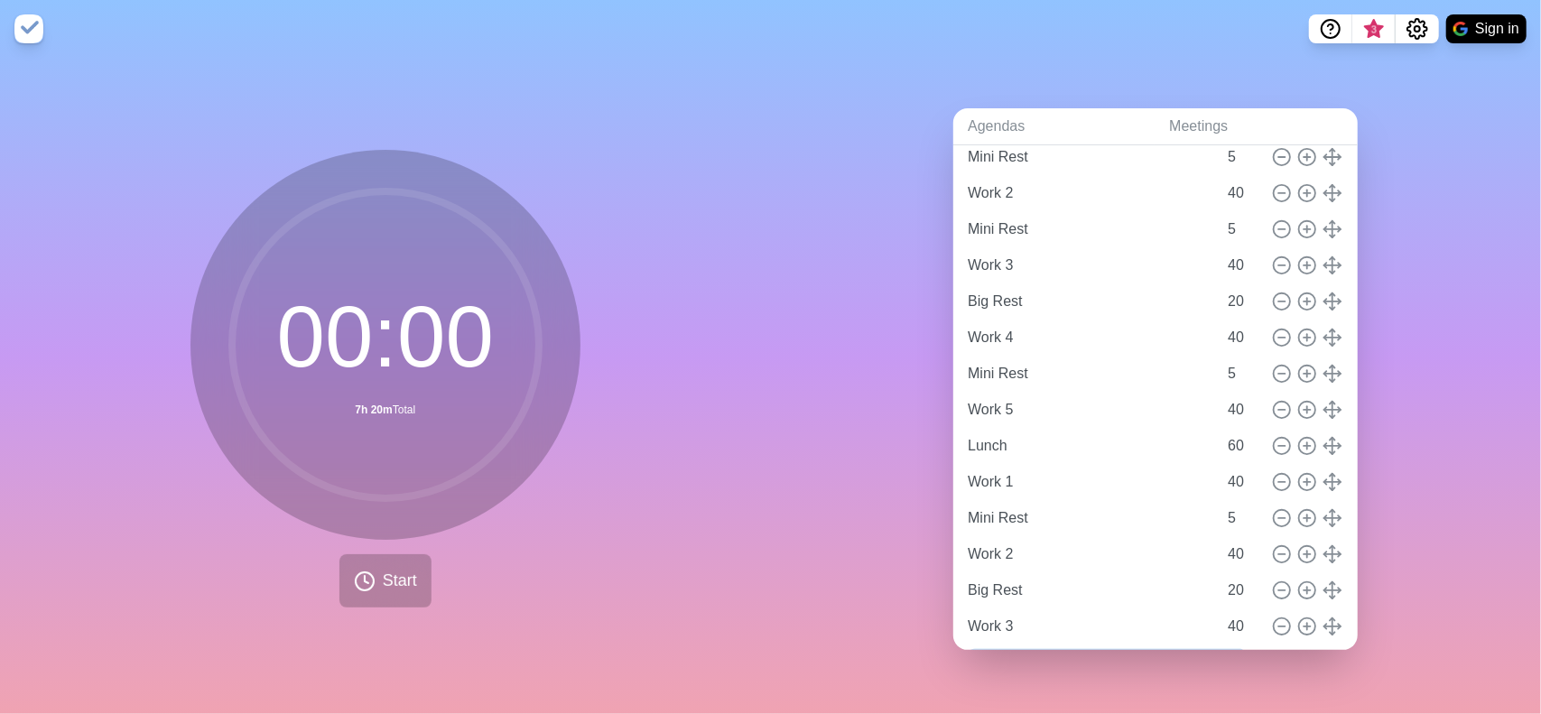
scroll to position [166, 0]
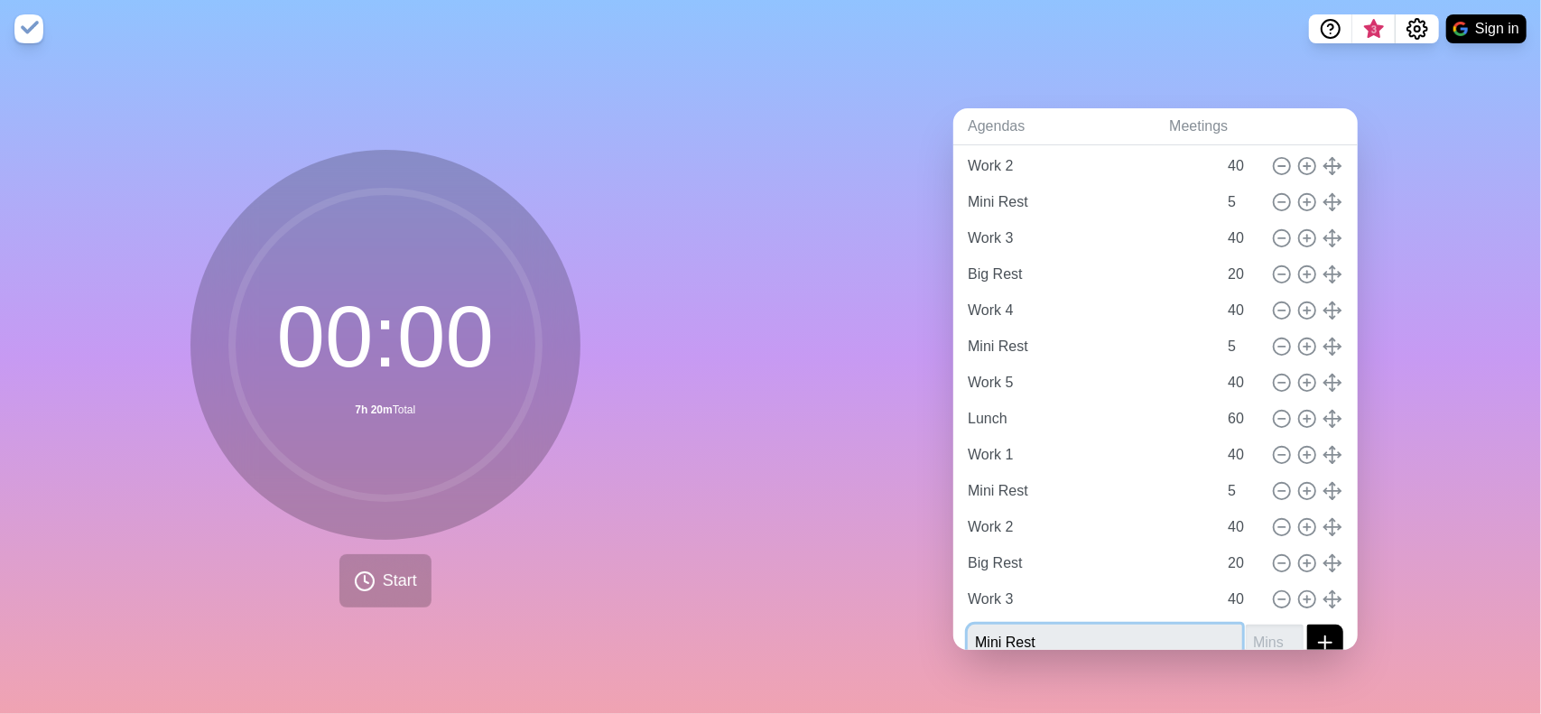
type input "Mini Rest"
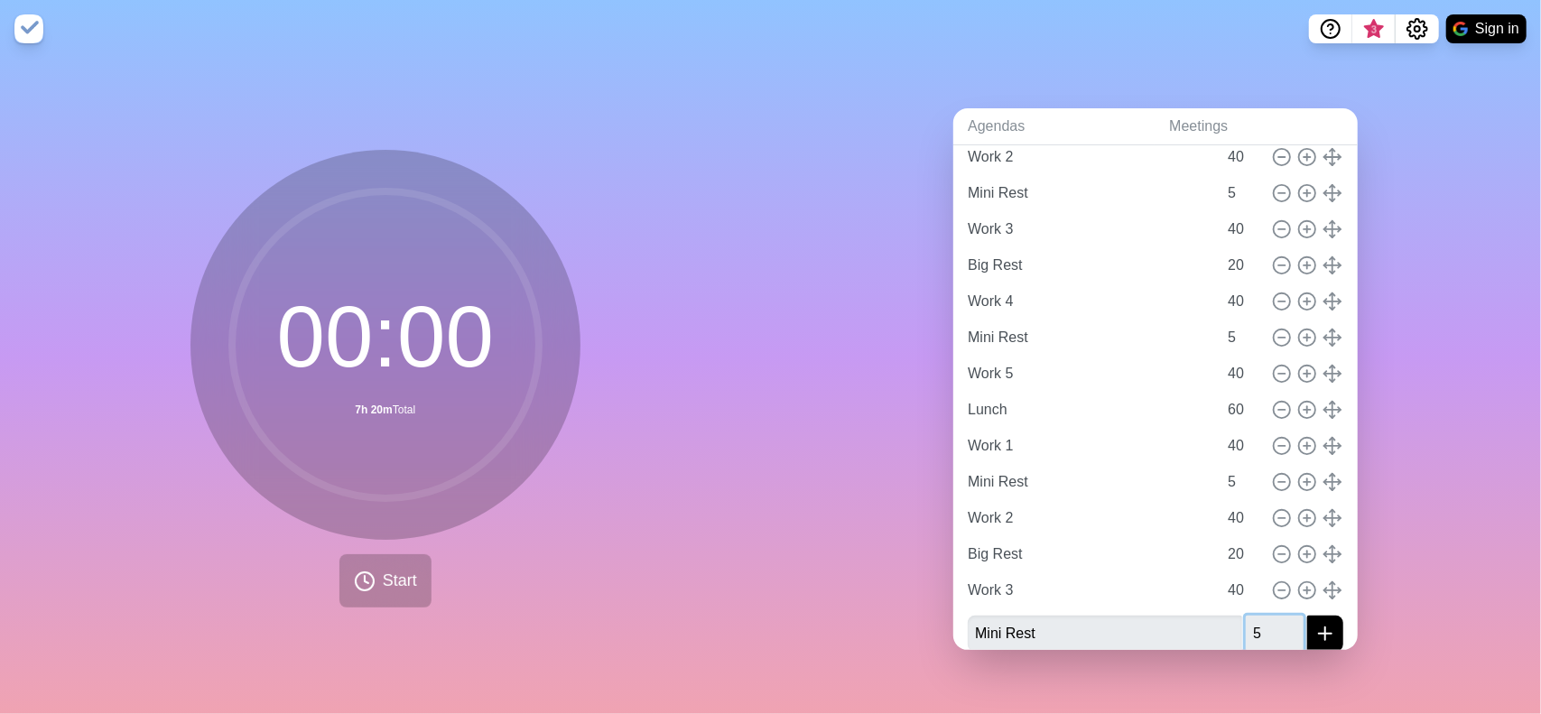
type input "5"
click at [1307, 616] on button "submit" at bounding box center [1325, 634] width 36 height 36
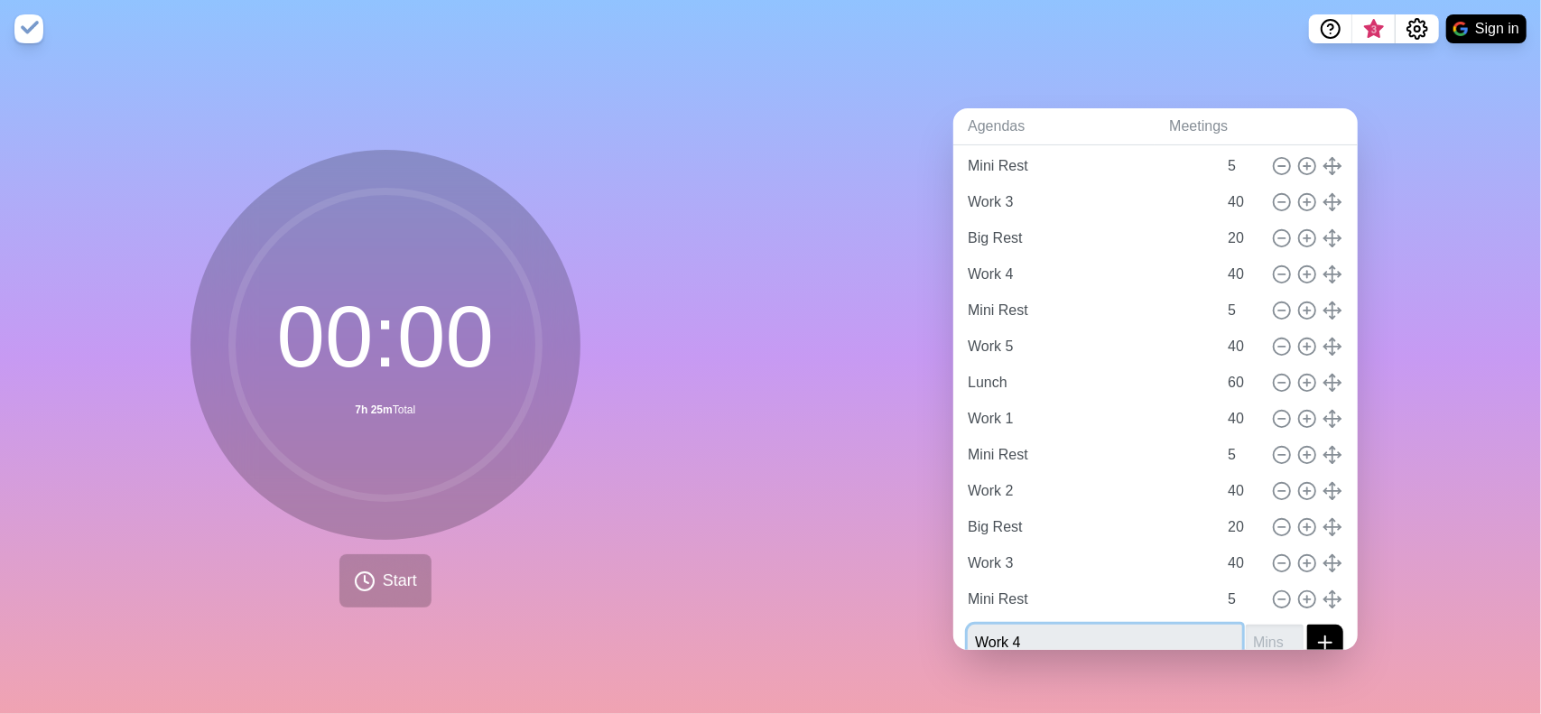
type input "Work 4"
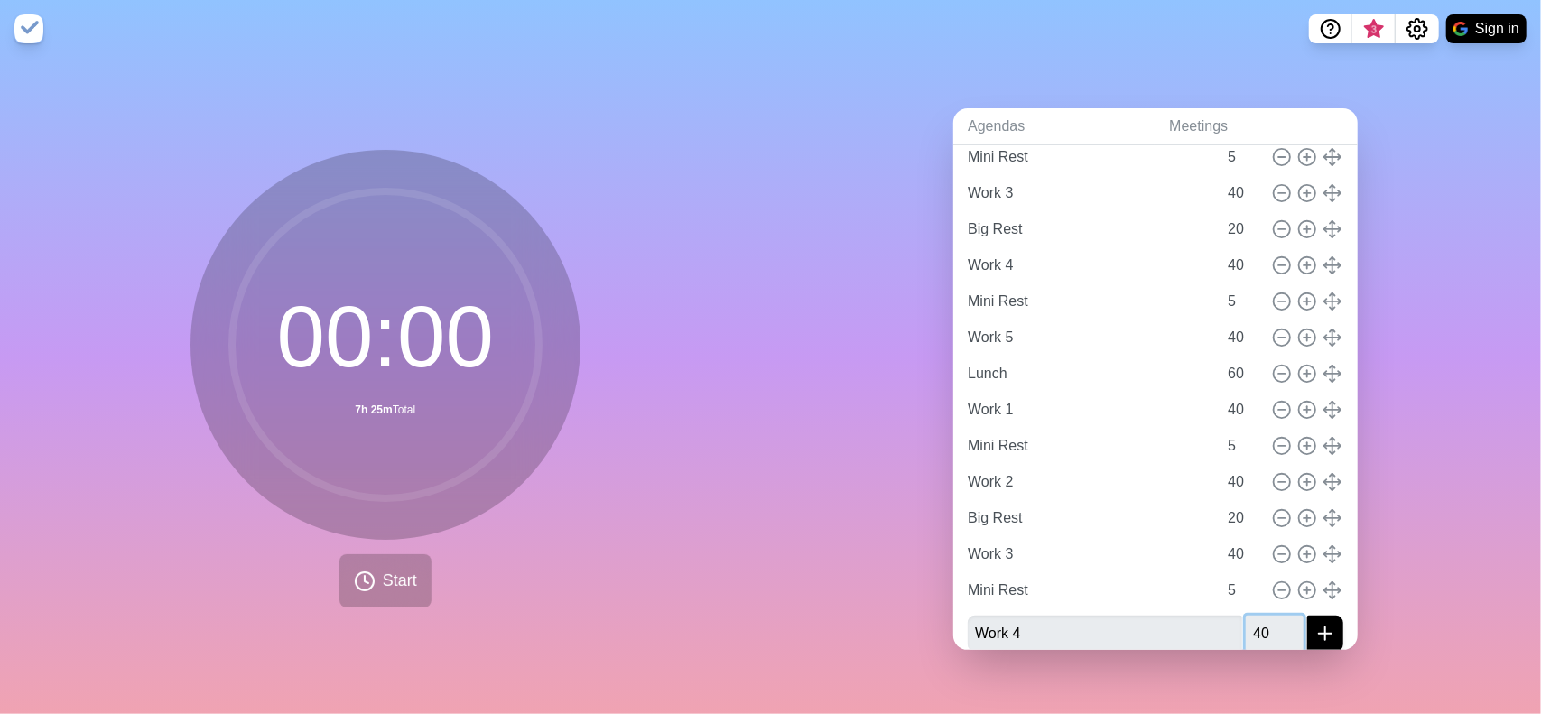
type input "40"
click at [1307, 616] on button "submit" at bounding box center [1325, 634] width 36 height 36
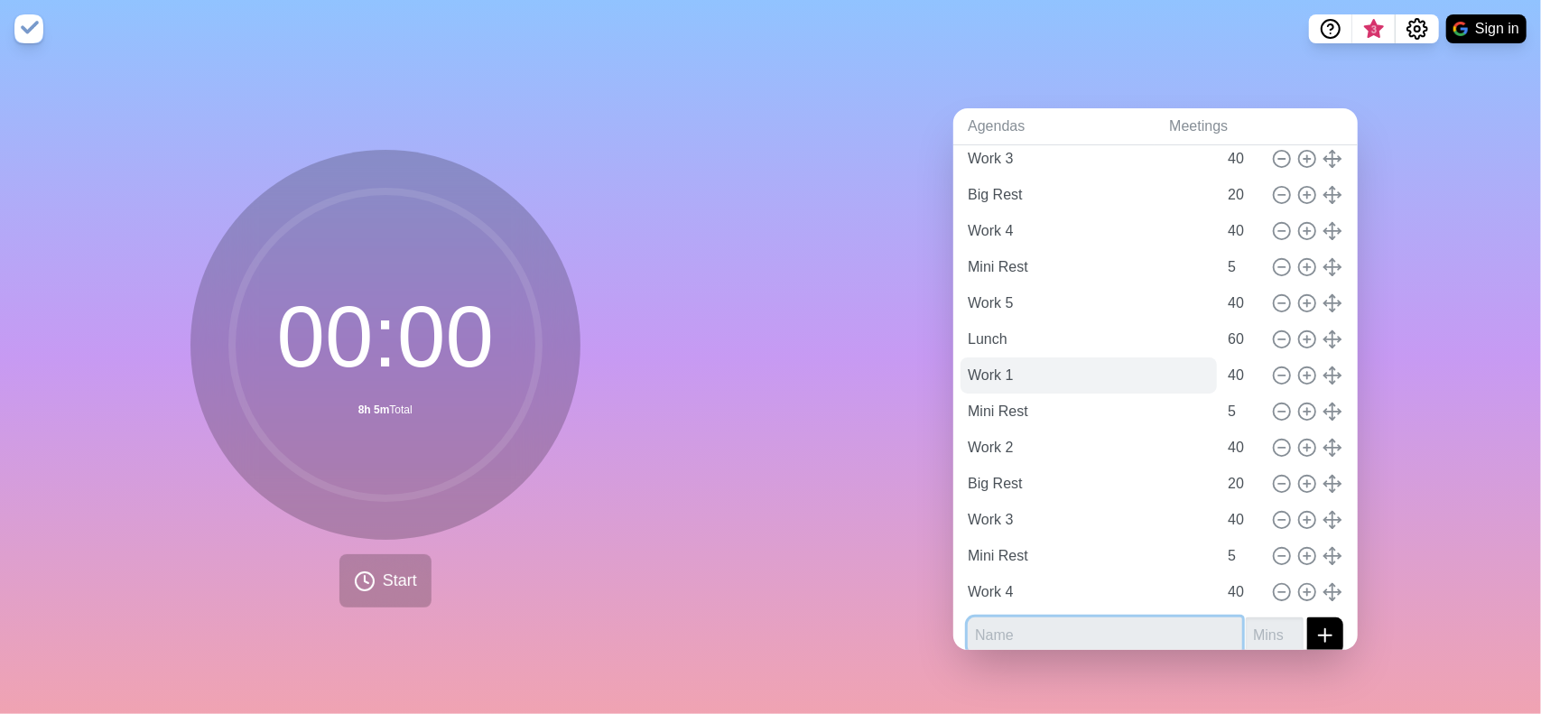
scroll to position [261, 0]
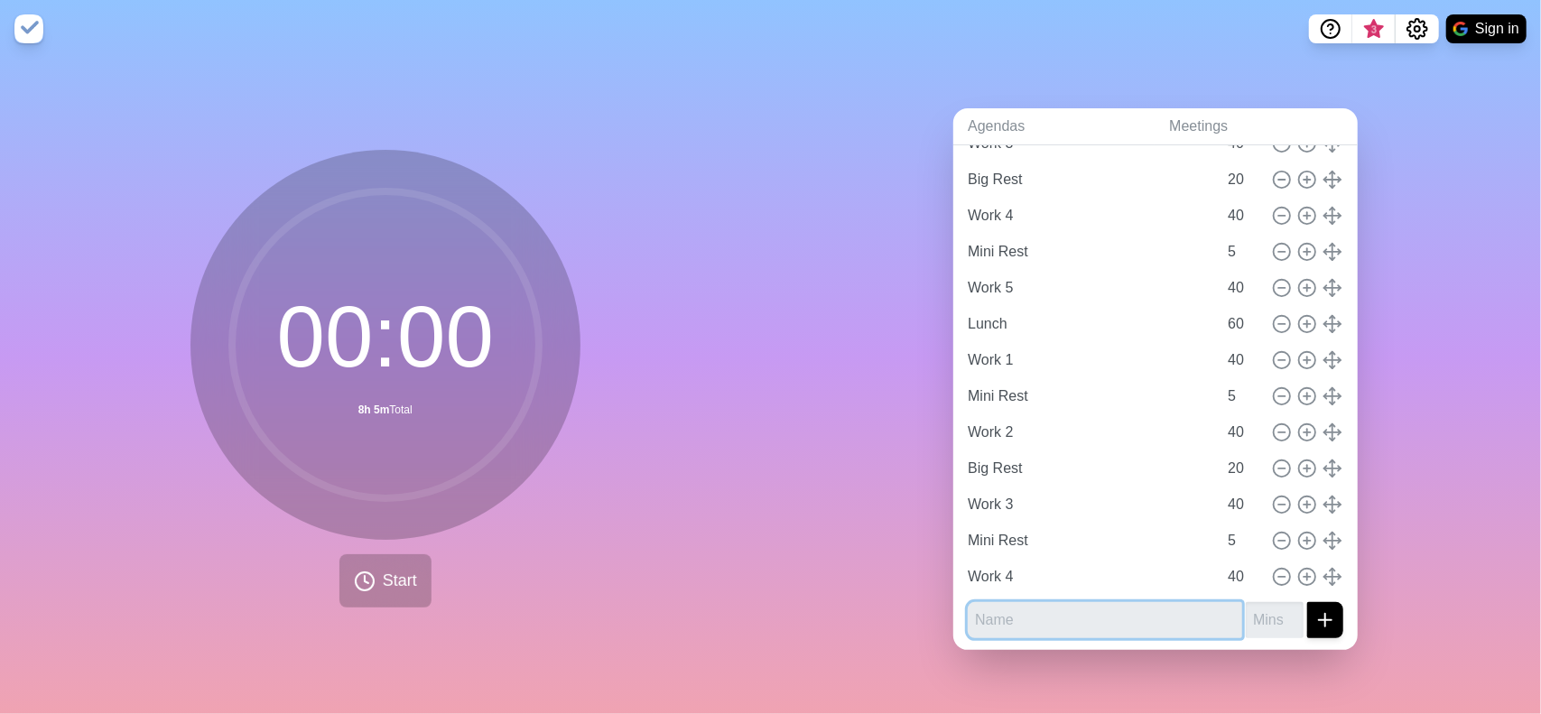
click at [1026, 612] on input "text" at bounding box center [1105, 620] width 274 height 36
type input "Dinner - Rest"
type input "120"
click at [1307, 602] on button "submit" at bounding box center [1325, 620] width 36 height 36
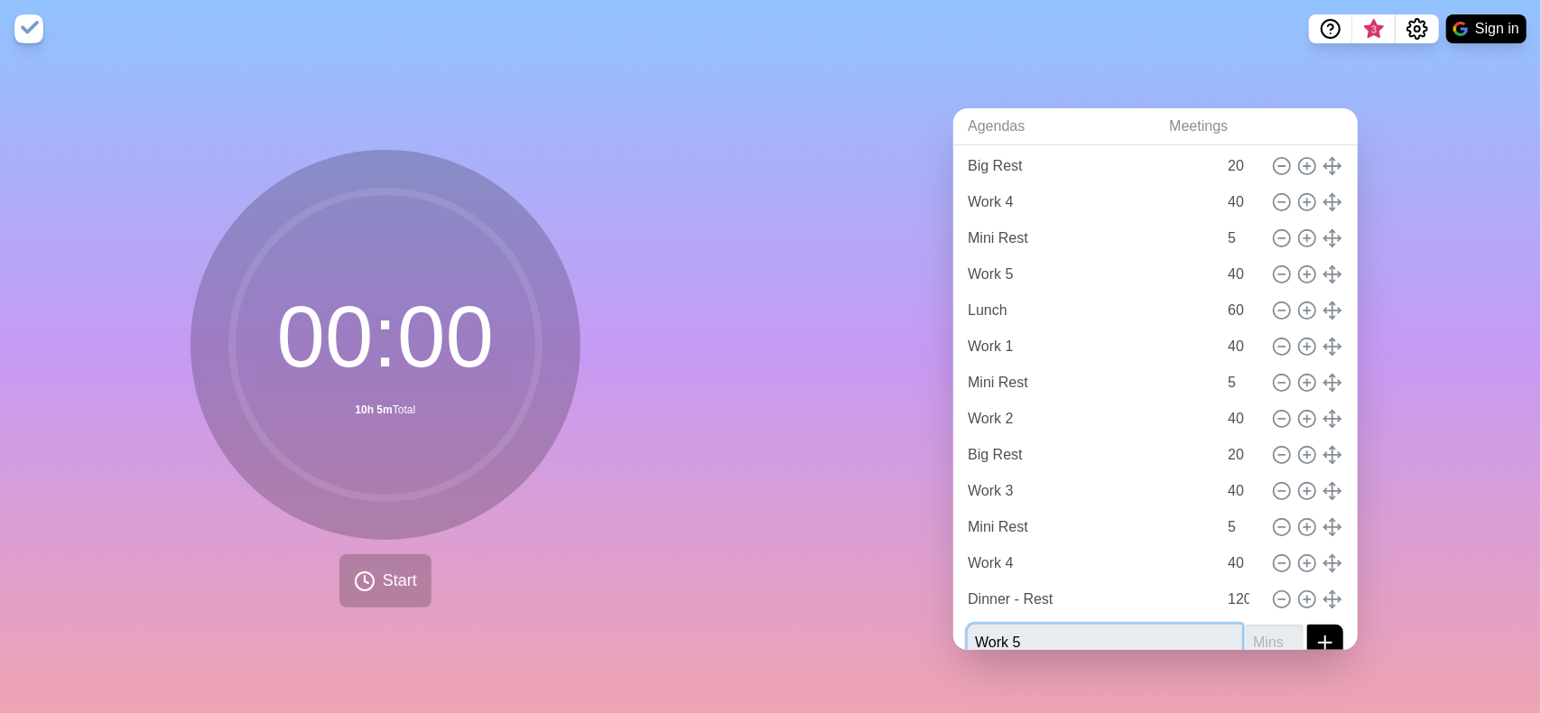
type input "Work 5"
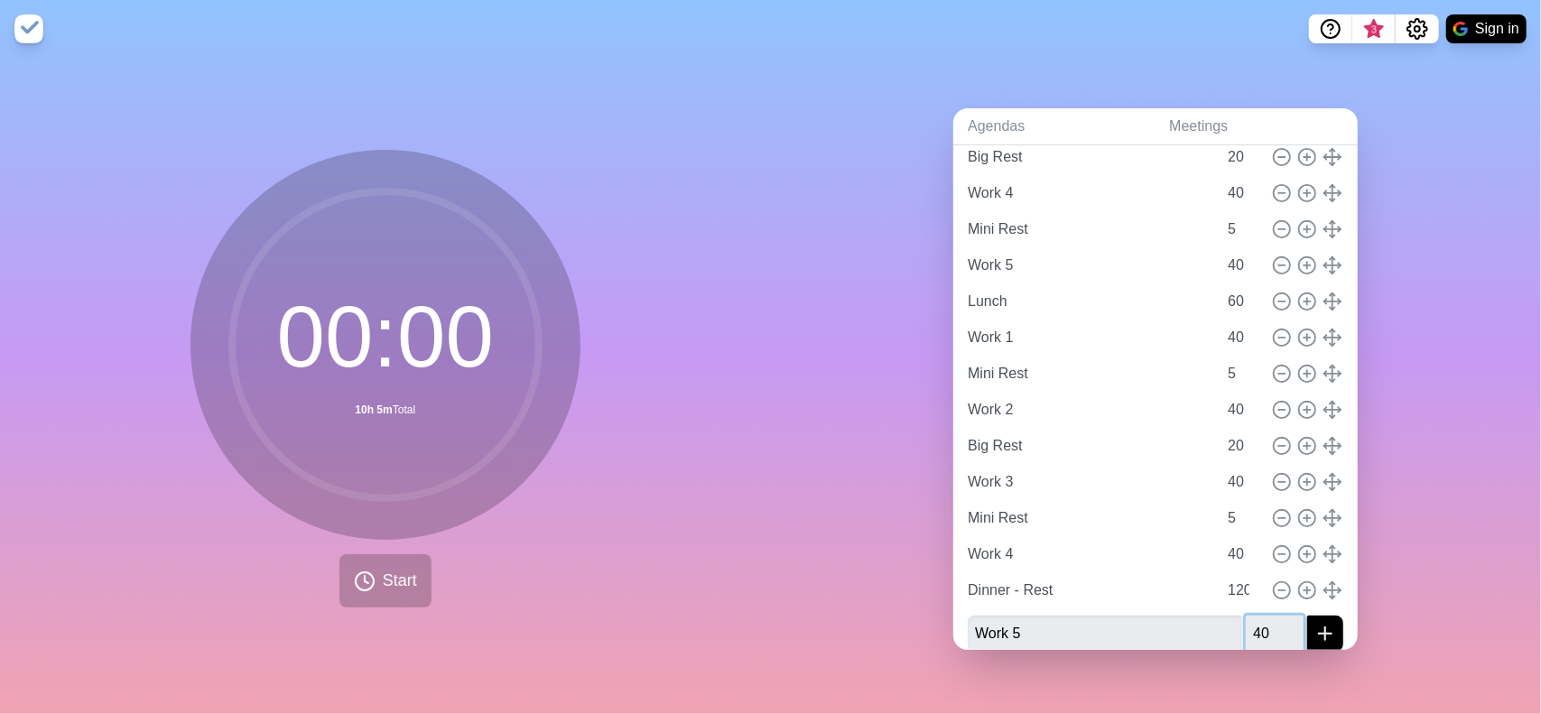
type input "40"
click at [1307, 616] on button "submit" at bounding box center [1325, 634] width 36 height 36
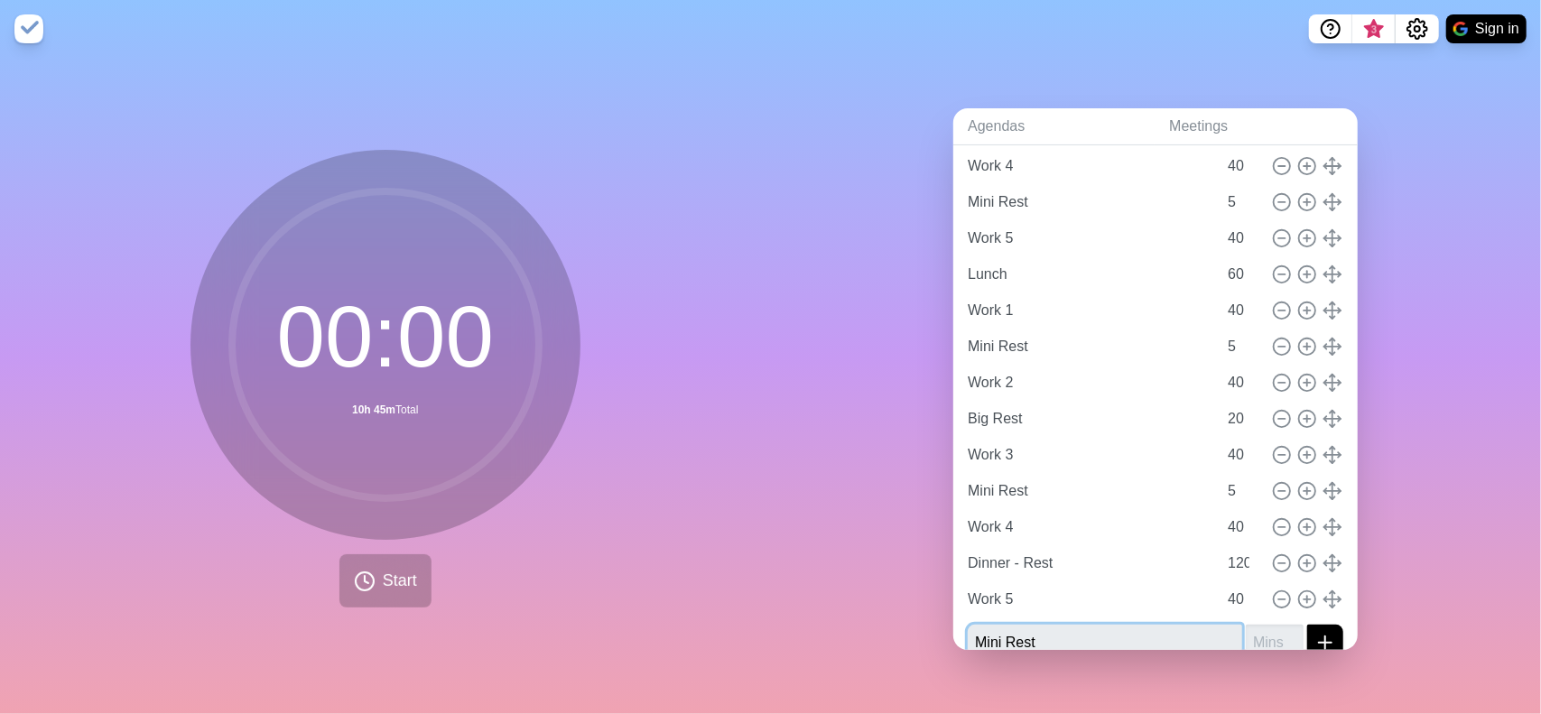
type input "Mini Rest"
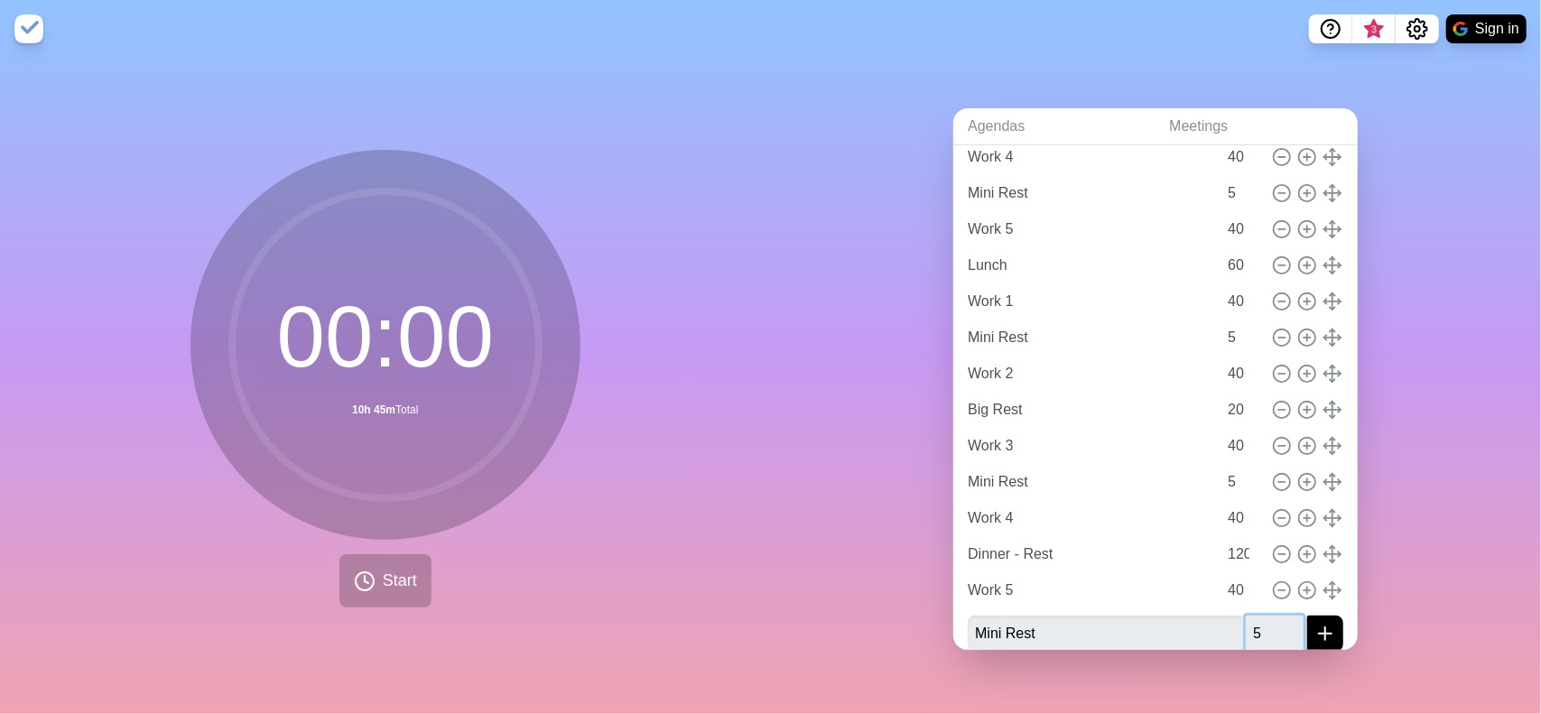
type input "5"
click at [1307, 616] on button "submit" at bounding box center [1325, 634] width 36 height 36
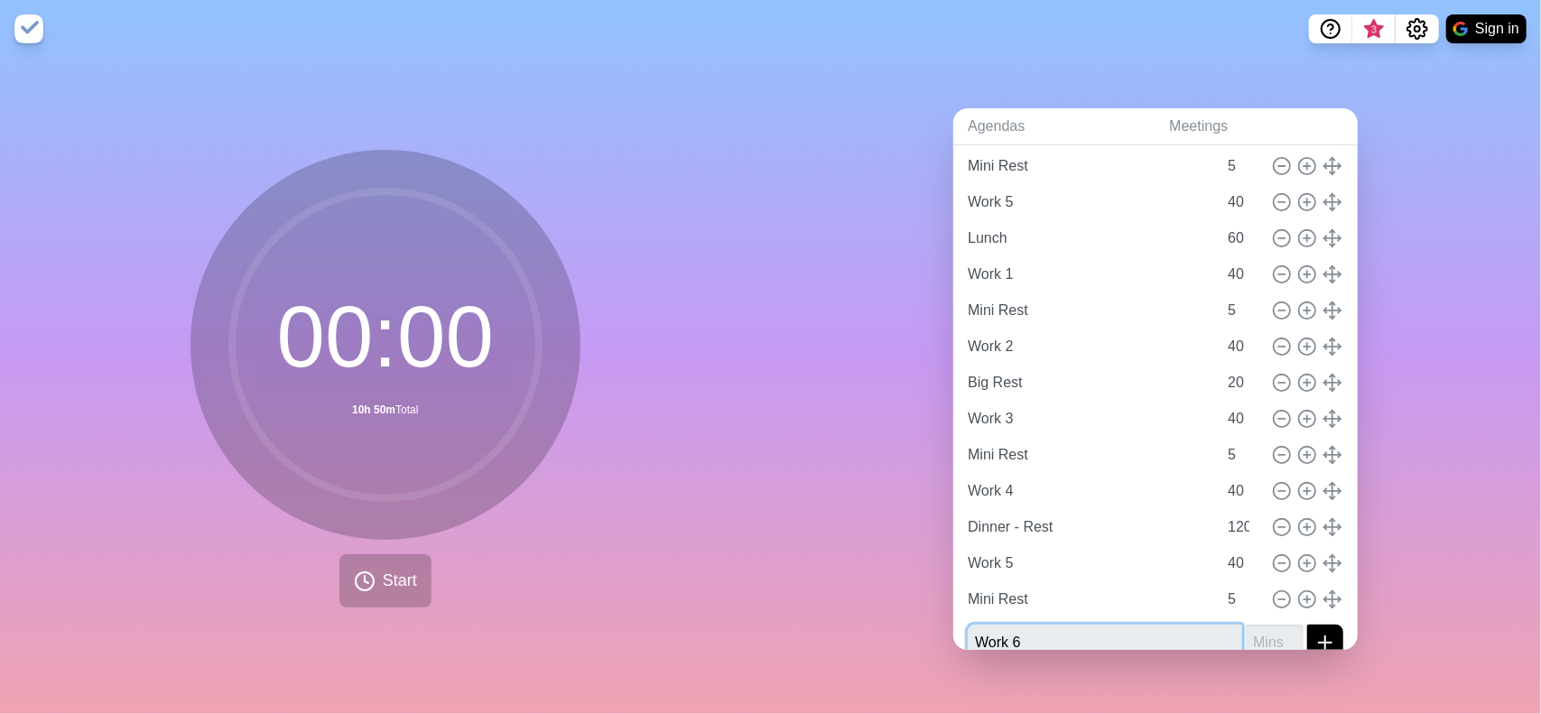
type input "Work 6"
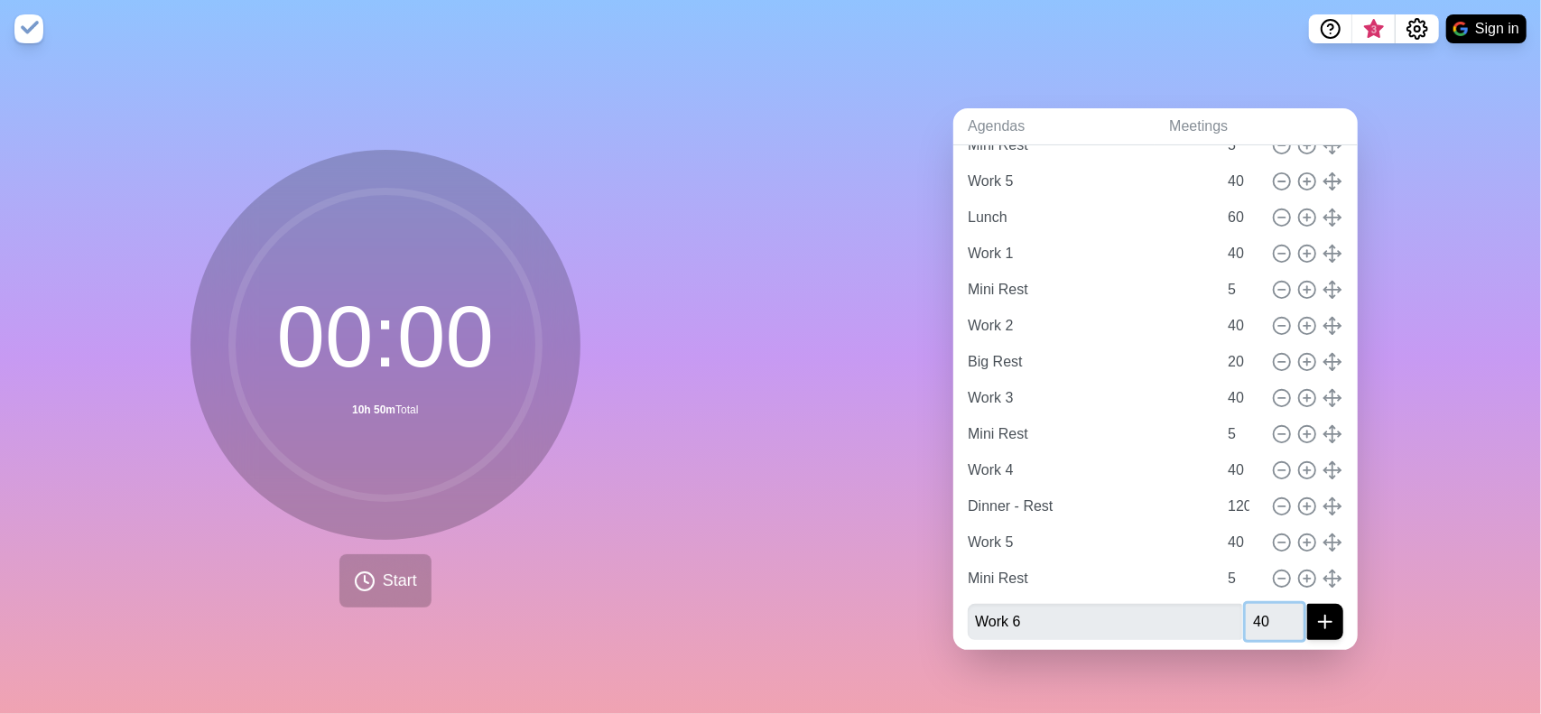
scroll to position [369, 0]
type input "40"
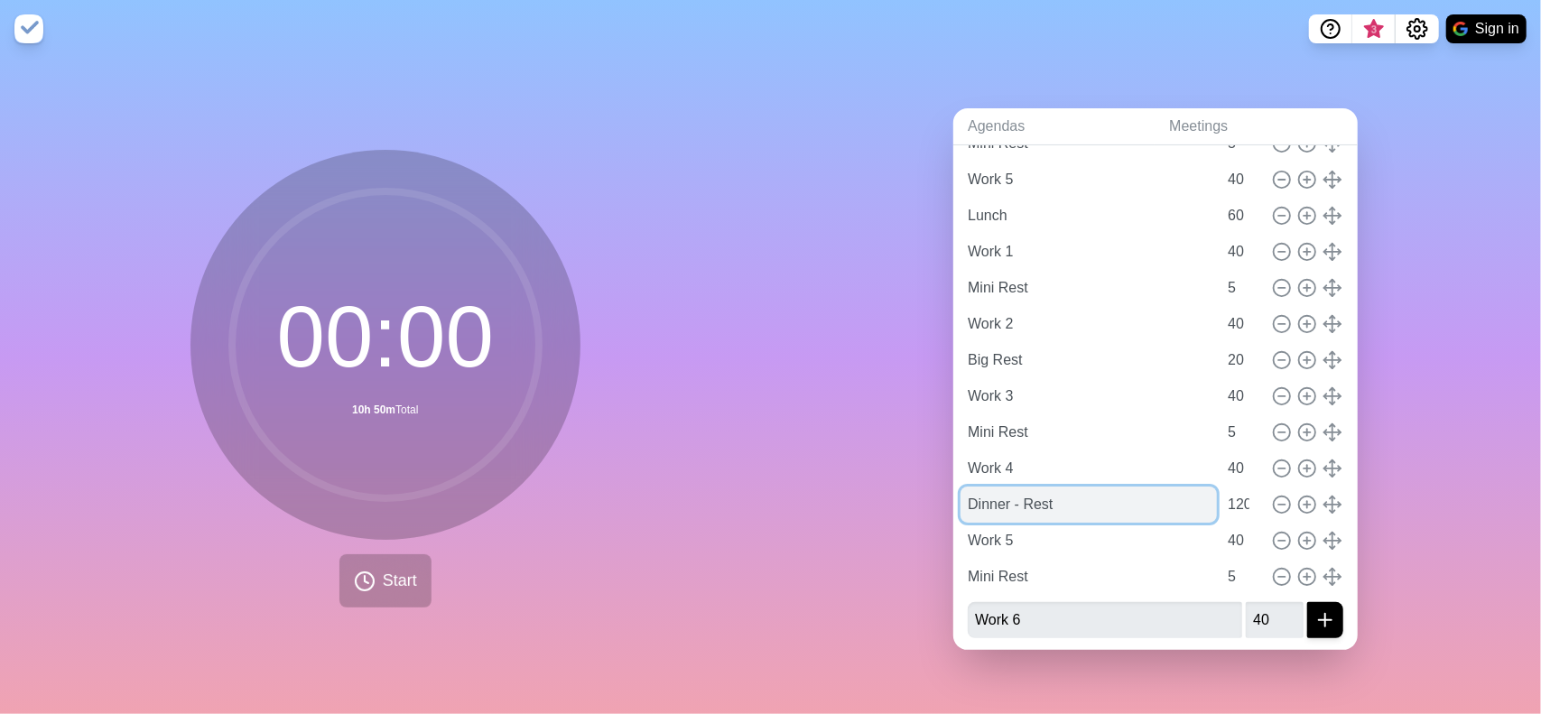
click at [1053, 512] on input "Dinner - Rest" at bounding box center [1088, 505] width 256 height 36
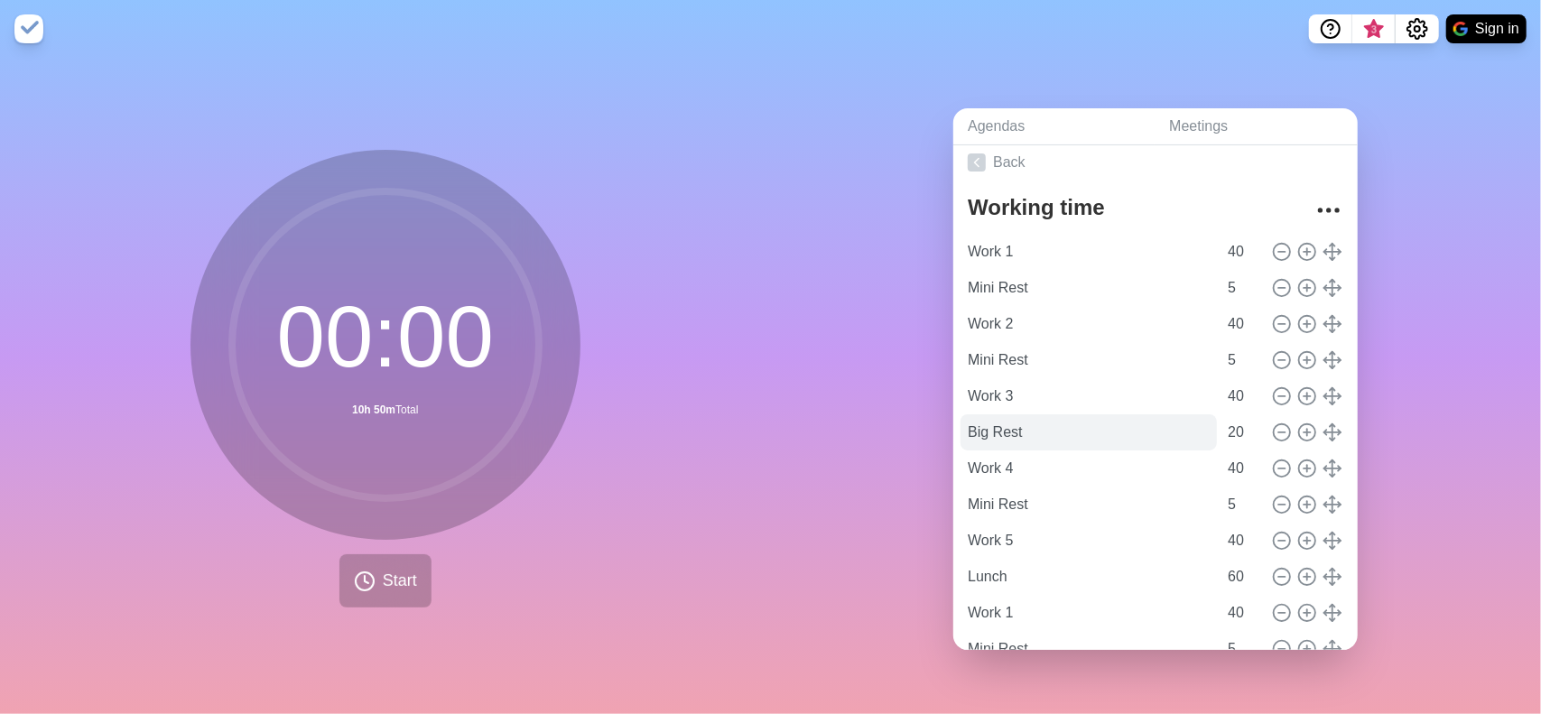
scroll to position [0, 0]
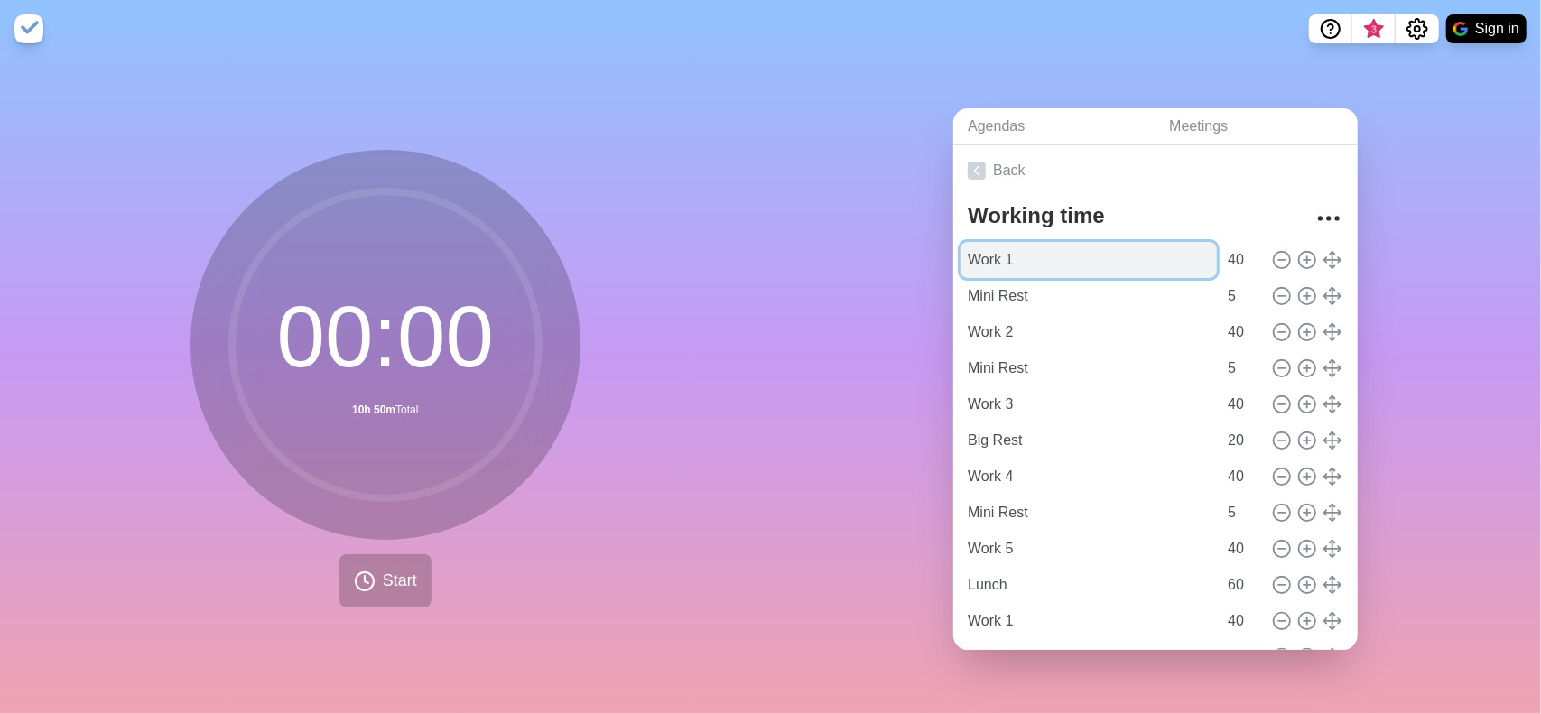
click at [1085, 254] on input "Work 1" at bounding box center [1088, 260] width 256 height 36
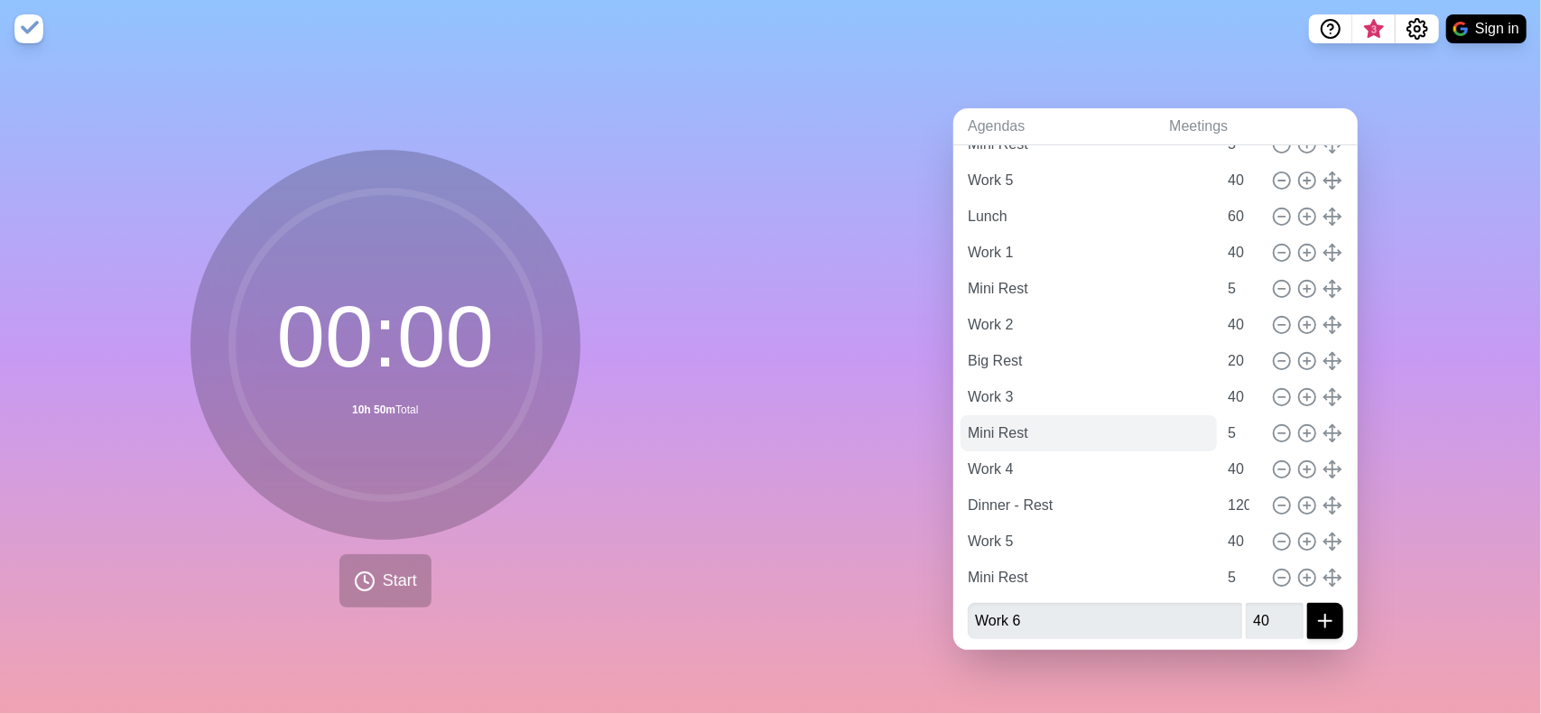
scroll to position [369, 0]
drag, startPoint x: 226, startPoint y: 432, endPoint x: 211, endPoint y: 434, distance: 14.6
click at [226, 431] on icon at bounding box center [385, 344] width 361 height 361
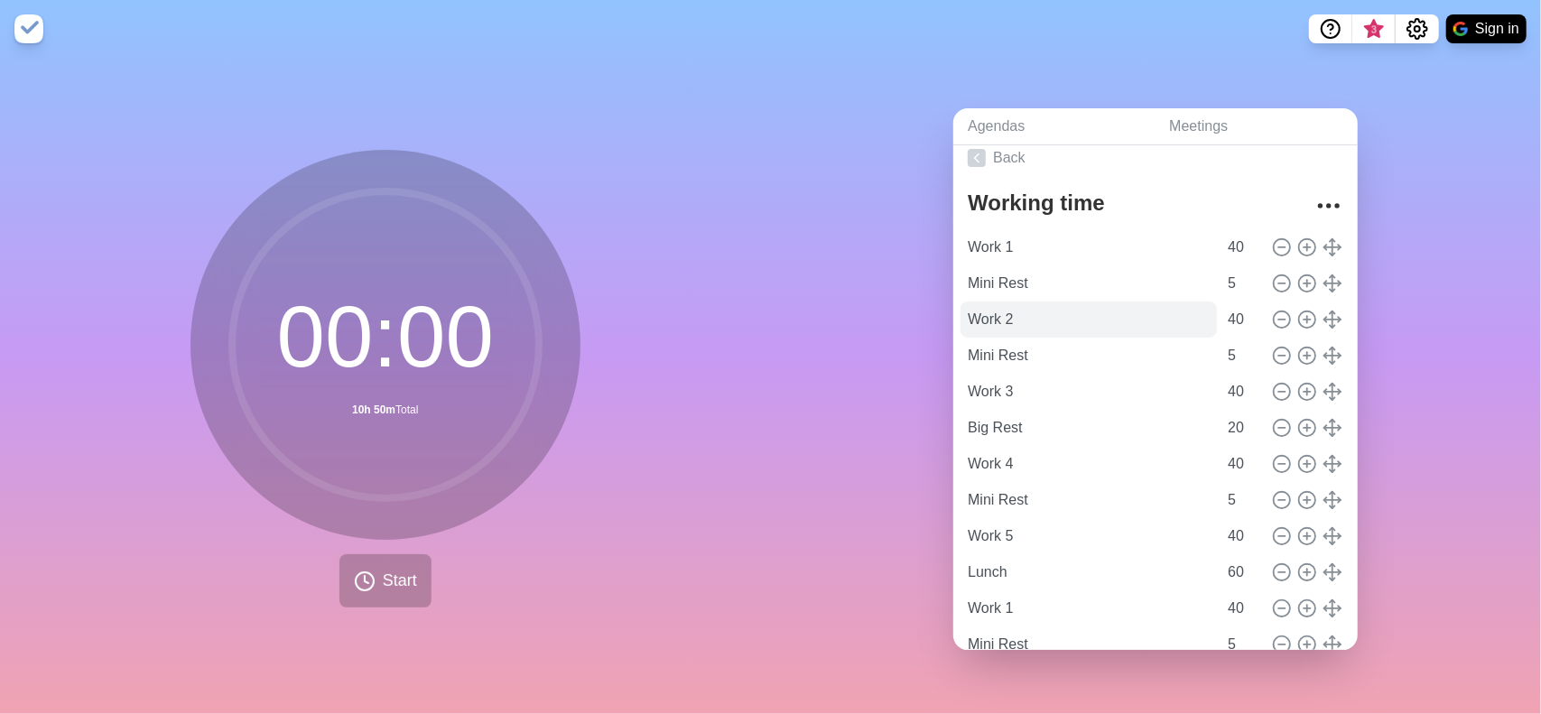
scroll to position [0, 0]
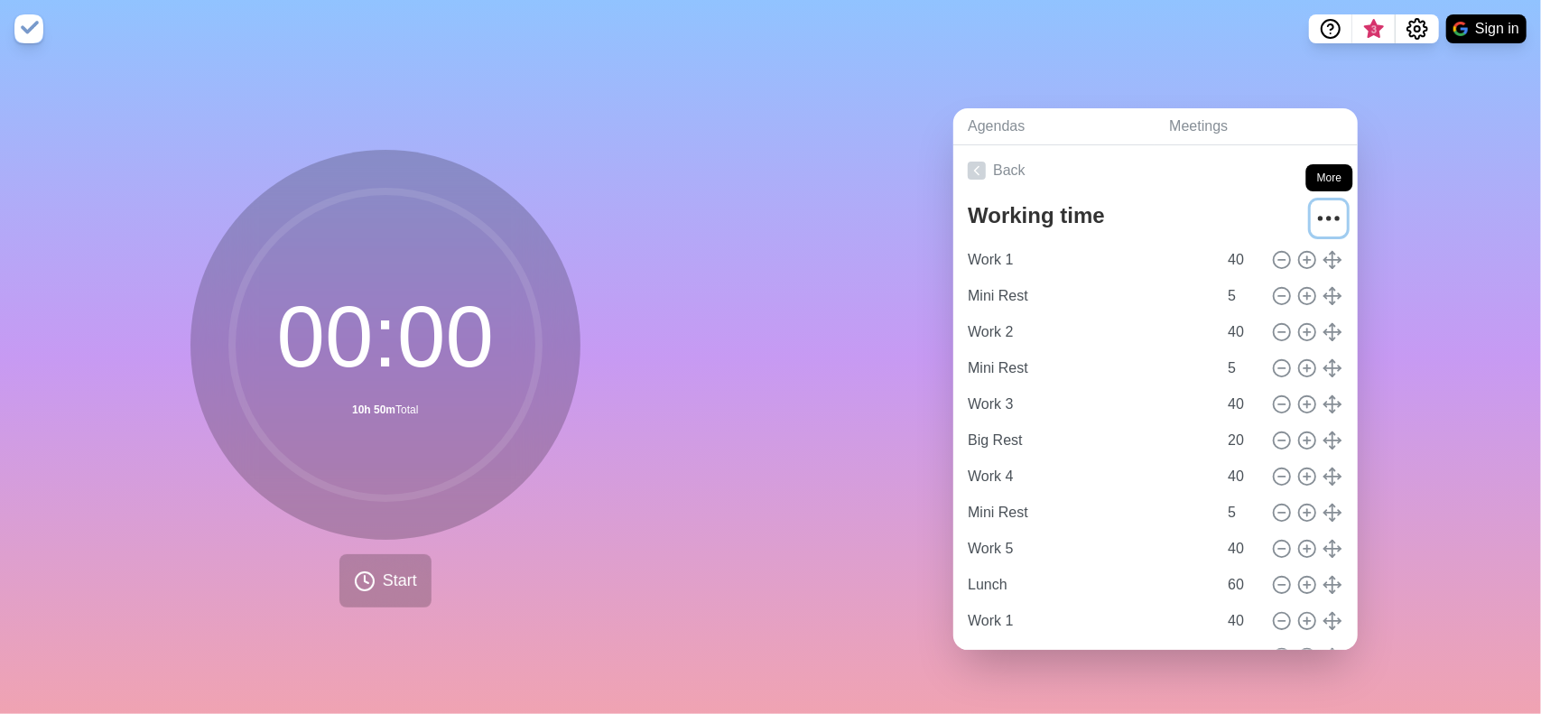
click at [1314, 213] on icon "More" at bounding box center [1328, 218] width 29 height 29
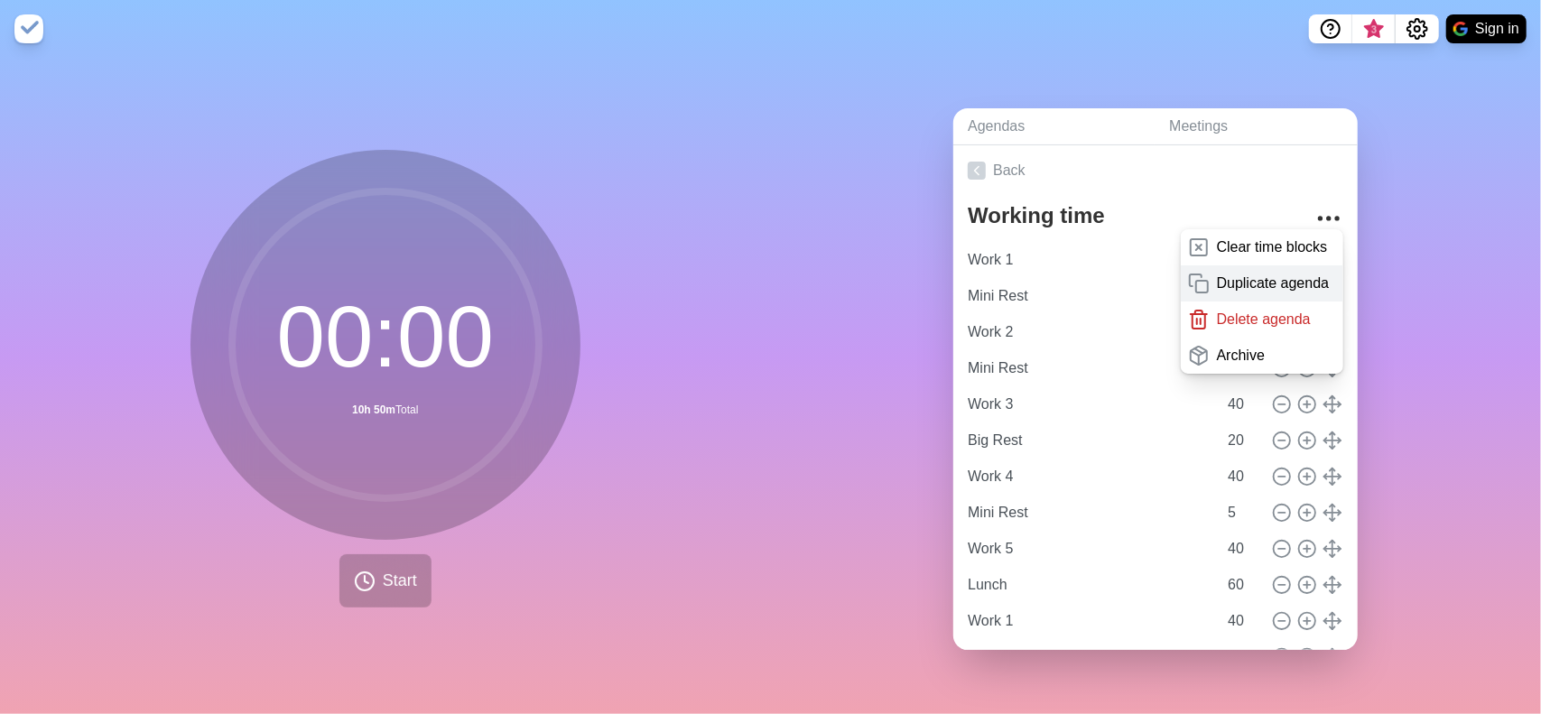
click at [1260, 283] on p "Duplicate agenda" at bounding box center [1273, 284] width 113 height 22
type textarea "Working time copy"
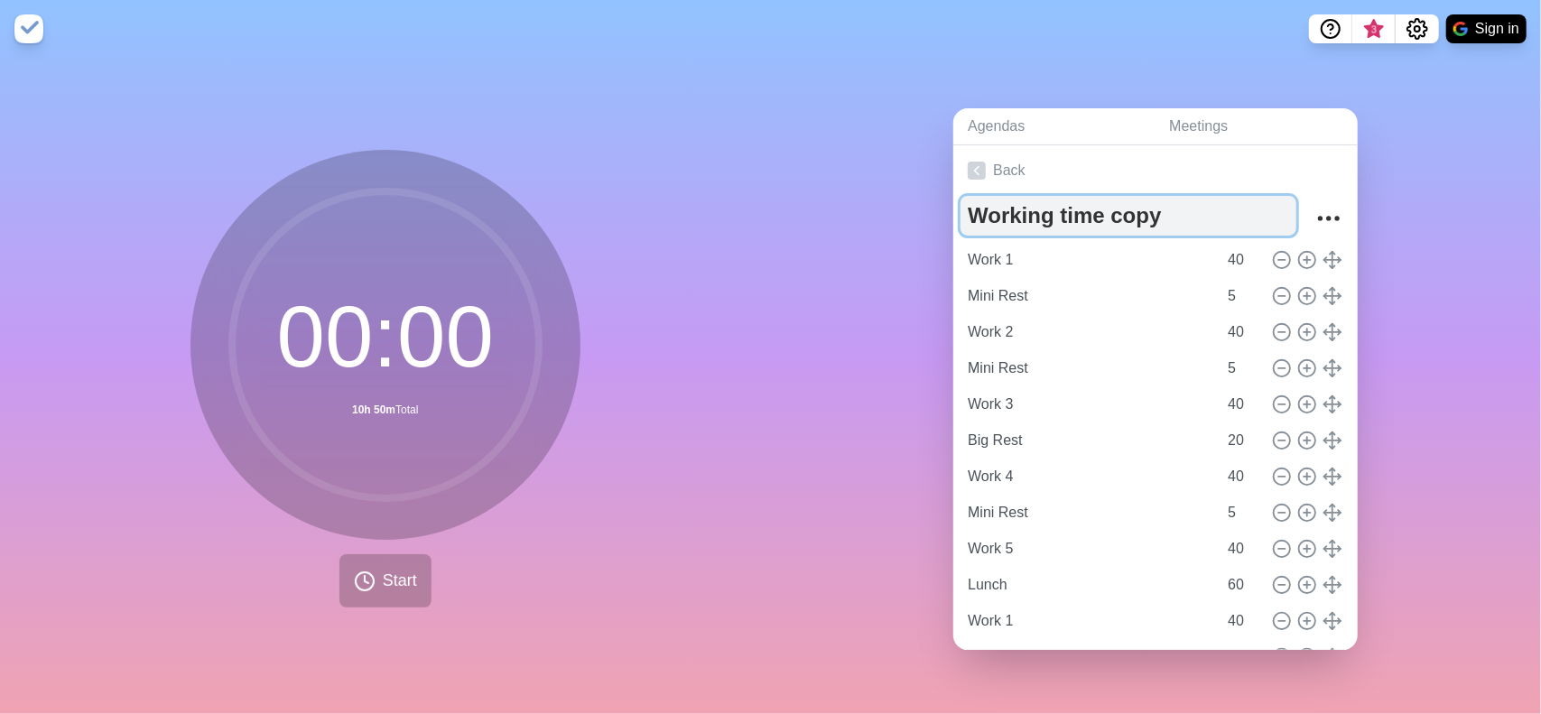
click at [1074, 205] on textarea "Working time copy" at bounding box center [1128, 216] width 336 height 40
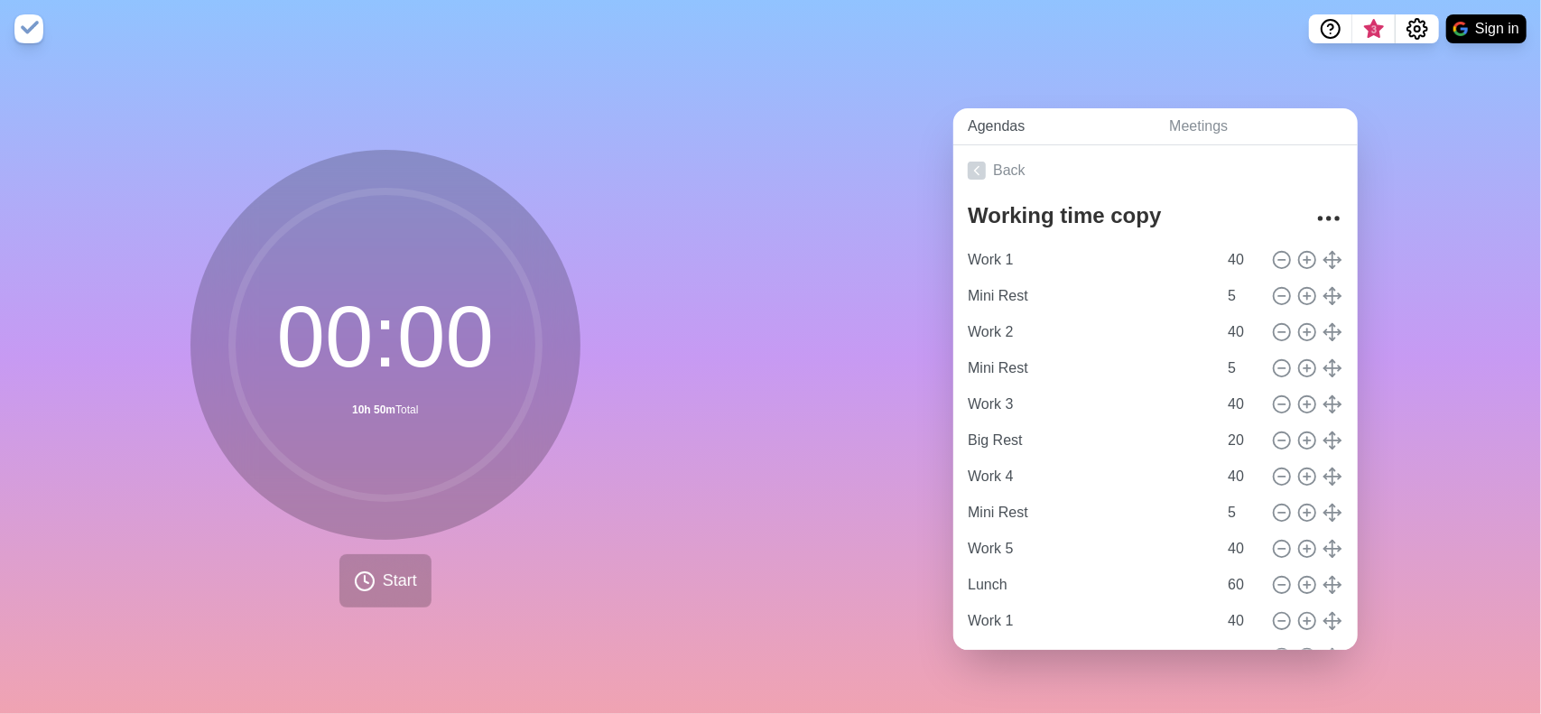
click at [1037, 125] on link "Agendas" at bounding box center [1053, 126] width 201 height 37
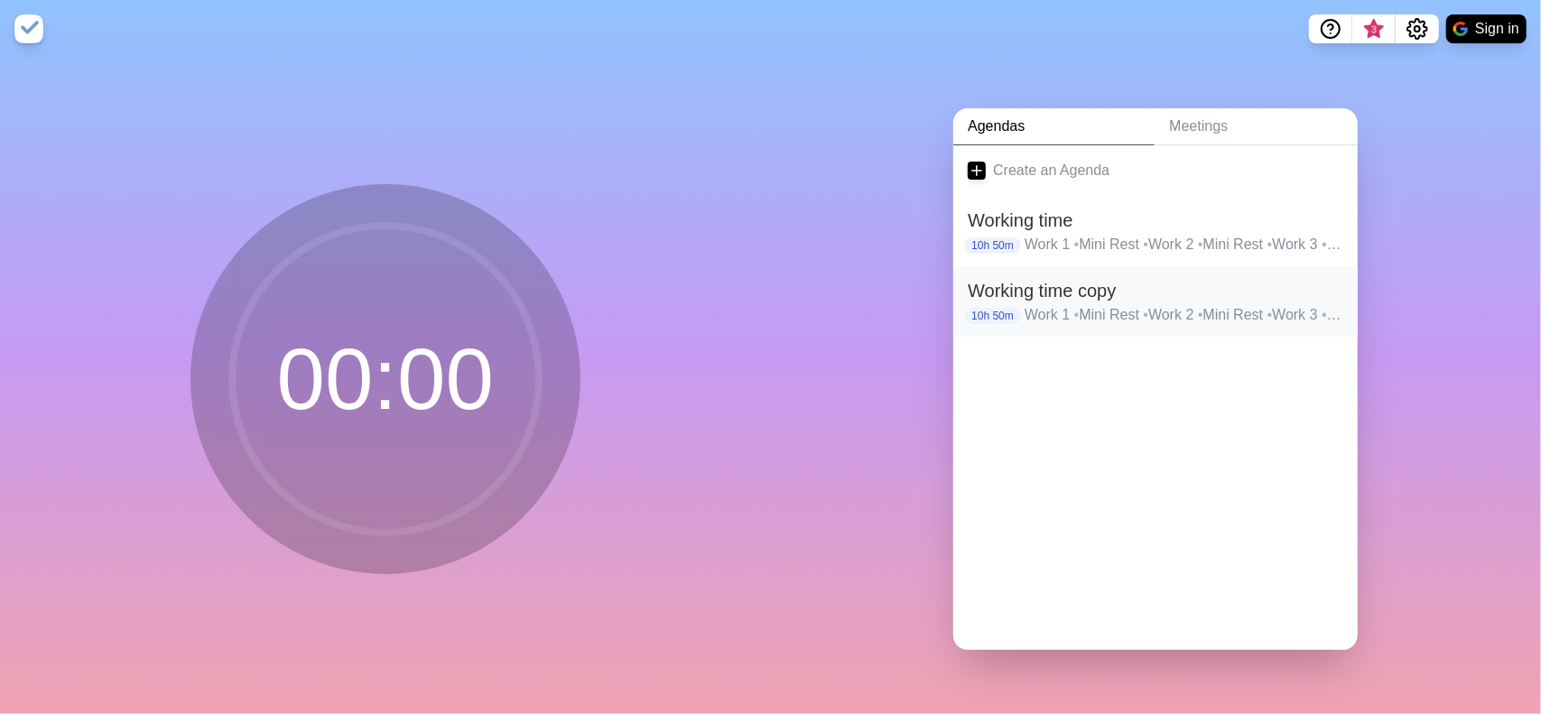
click at [1071, 291] on h2 "Working time copy" at bounding box center [1156, 290] width 376 height 27
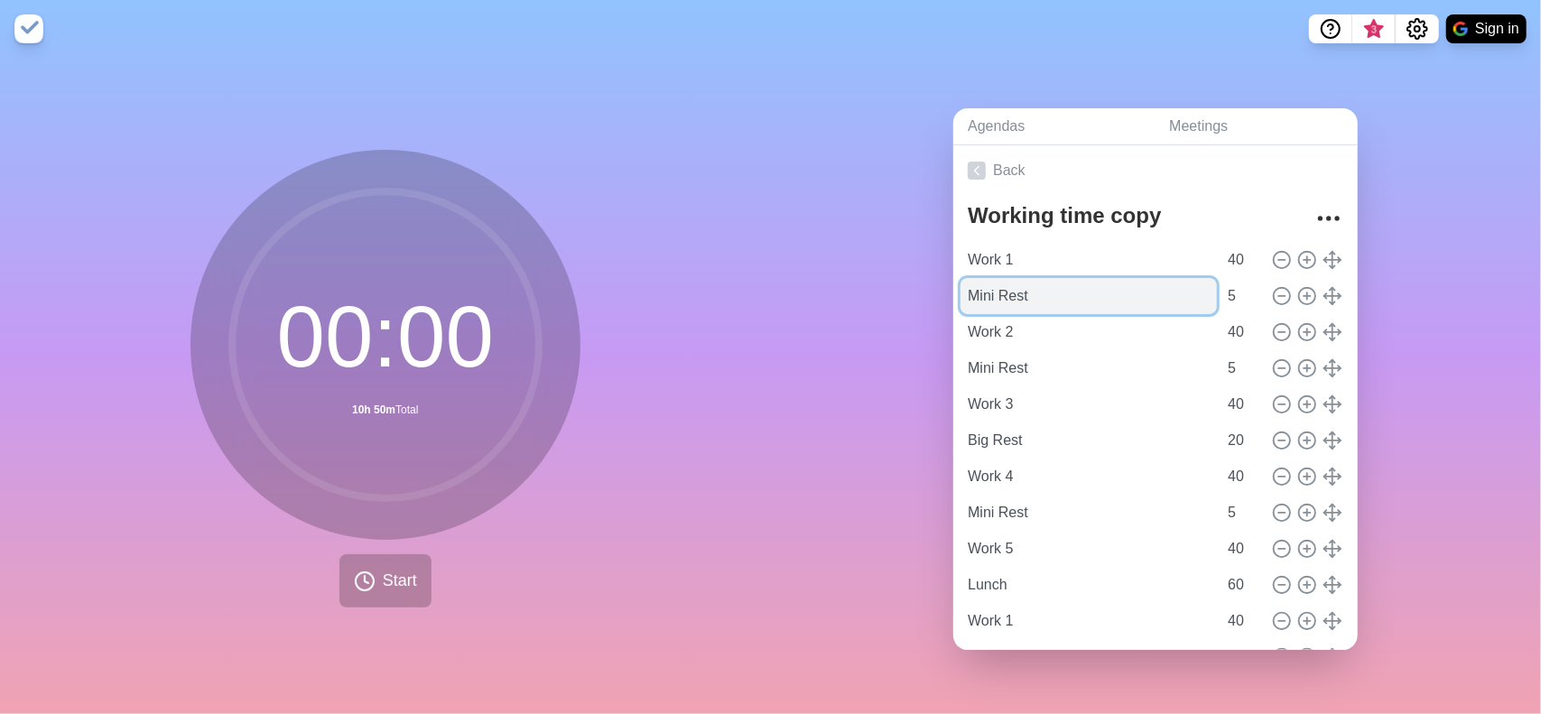
drag, startPoint x: 1108, startPoint y: 295, endPoint x: 1081, endPoint y: 301, distance: 27.6
click at [1108, 295] on input "Mini Rest" at bounding box center [1088, 296] width 256 height 36
drag, startPoint x: 951, startPoint y: 281, endPoint x: 1087, endPoint y: 287, distance: 135.5
click at [1081, 286] on div "Working time copy Work 1 40 Mini Rest 5 Work 2 40 Mini Rest 5 Work 3 40 Big Res…" at bounding box center [1155, 609] width 404 height 826
click at [1326, 278] on div "Mini Rest 5" at bounding box center [1155, 296] width 390 height 36
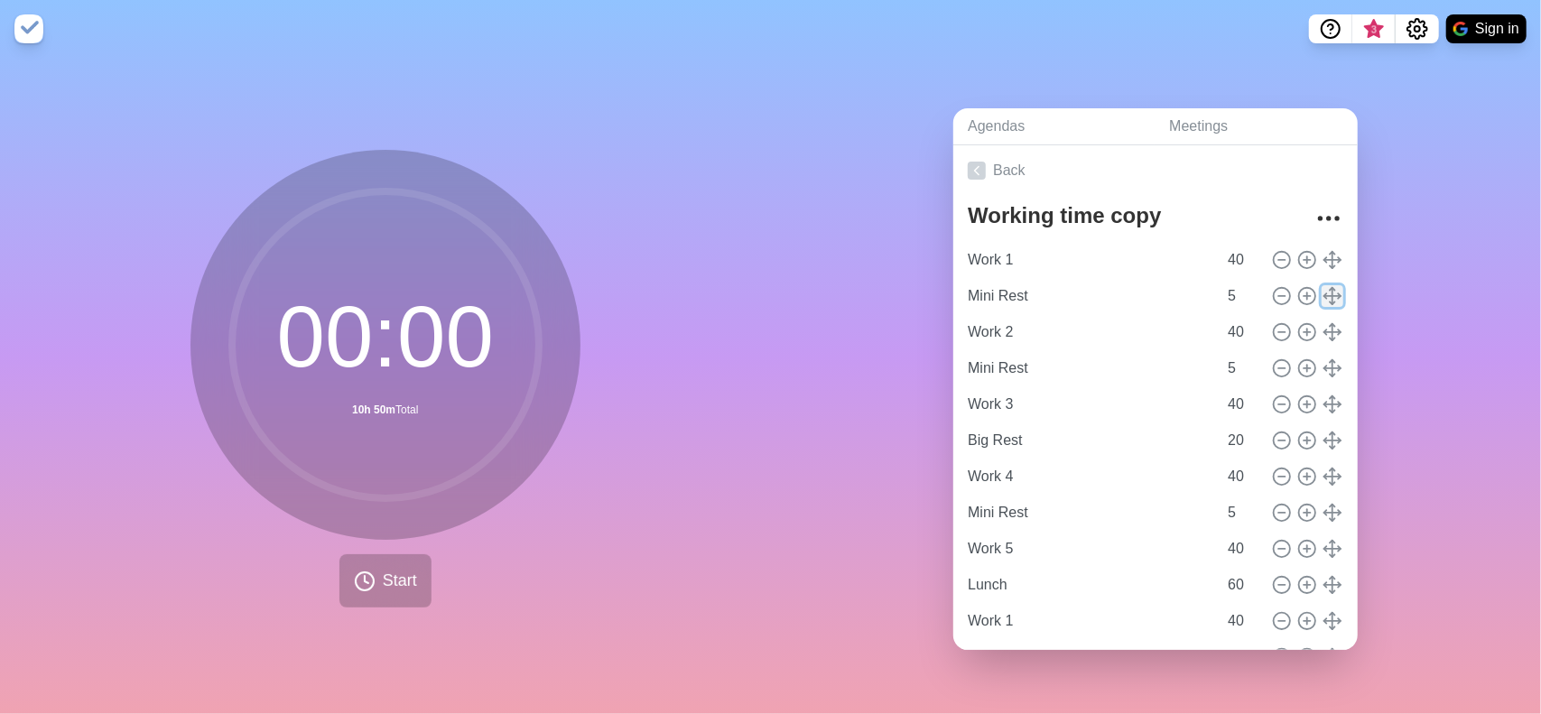
click at [1322, 286] on icon at bounding box center [1332, 296] width 20 height 20
drag, startPoint x: 1316, startPoint y: 283, endPoint x: 994, endPoint y: 292, distance: 322.4
click at [994, 292] on input "Mini Rest" at bounding box center [1088, 296] width 256 height 36
drag, startPoint x: 1034, startPoint y: 293, endPoint x: 1043, endPoint y: 302, distance: 13.4
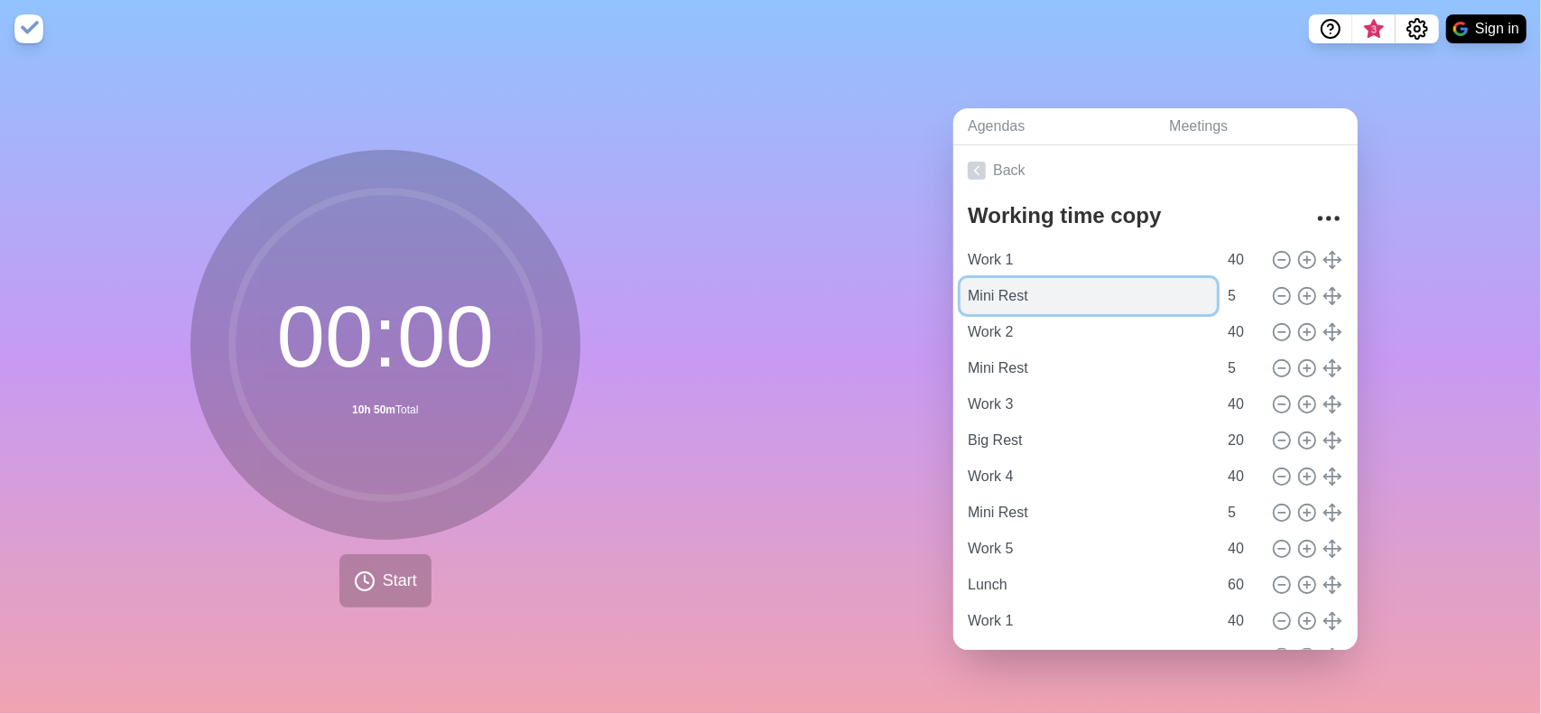
click at [864, 305] on div "Agendas Meetings Back Working time copy Work 1 40 Mini Rest 5 Work 2 40 Mini Re…" at bounding box center [1156, 386] width 771 height 656
click at [1272, 293] on icon at bounding box center [1282, 296] width 20 height 20
type input "Work 2"
type input "40"
type input "Mini Rest"
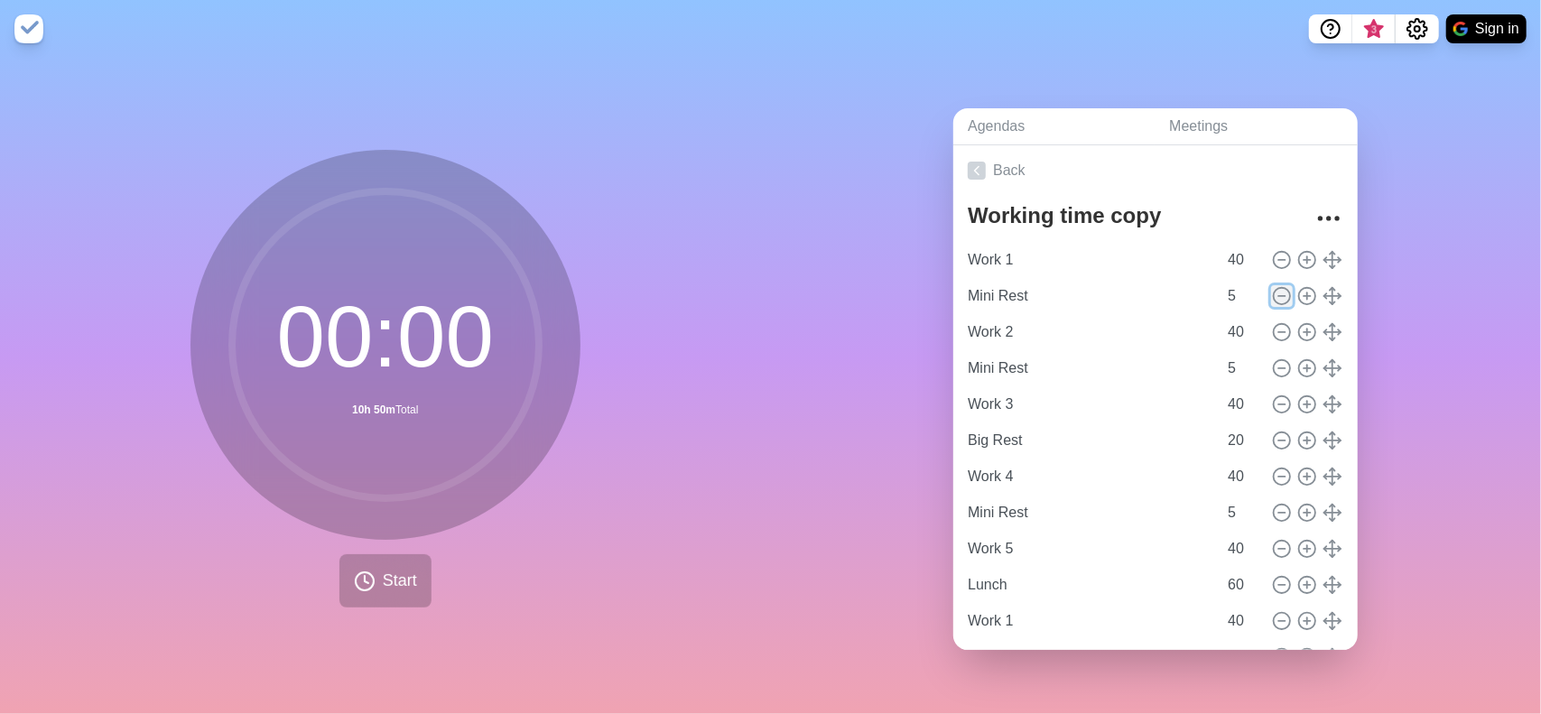
type input "5"
type input "Work 3"
type input "40"
type input "Big Rest"
type input "20"
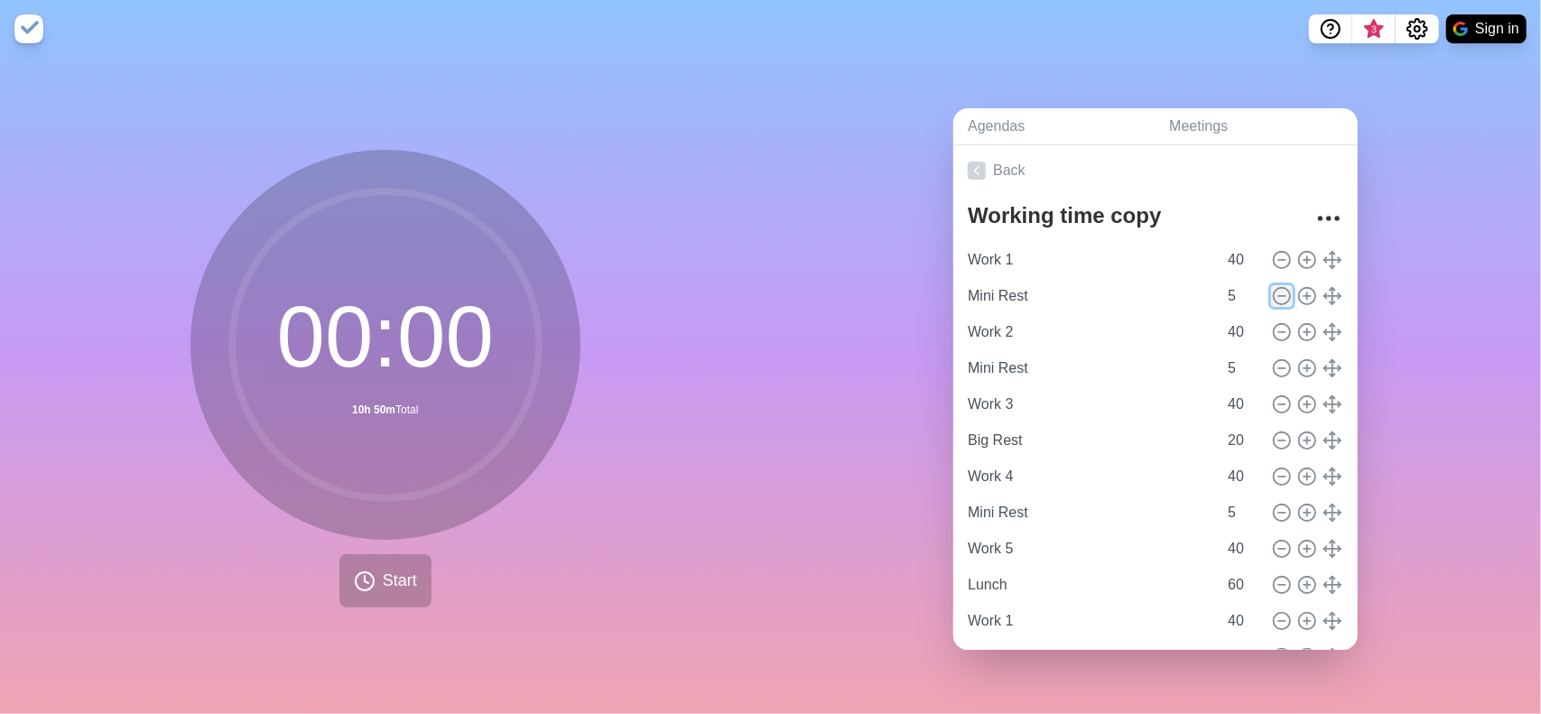
type input "Work 4"
type input "40"
type input "Mini Rest"
type input "5"
type input "Work 5"
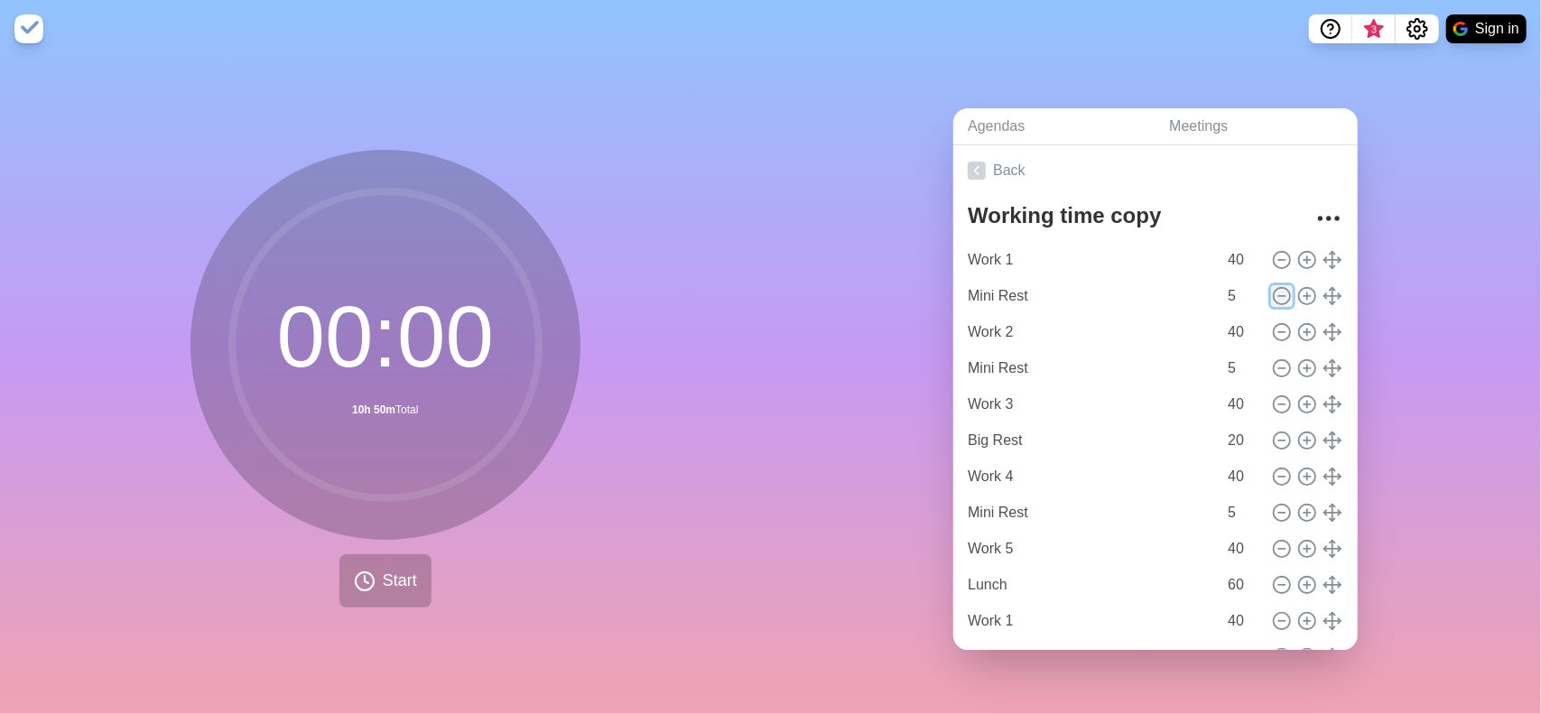
type input "40"
type input "Lunch"
type input "60"
type input "Work 1"
type input "40"
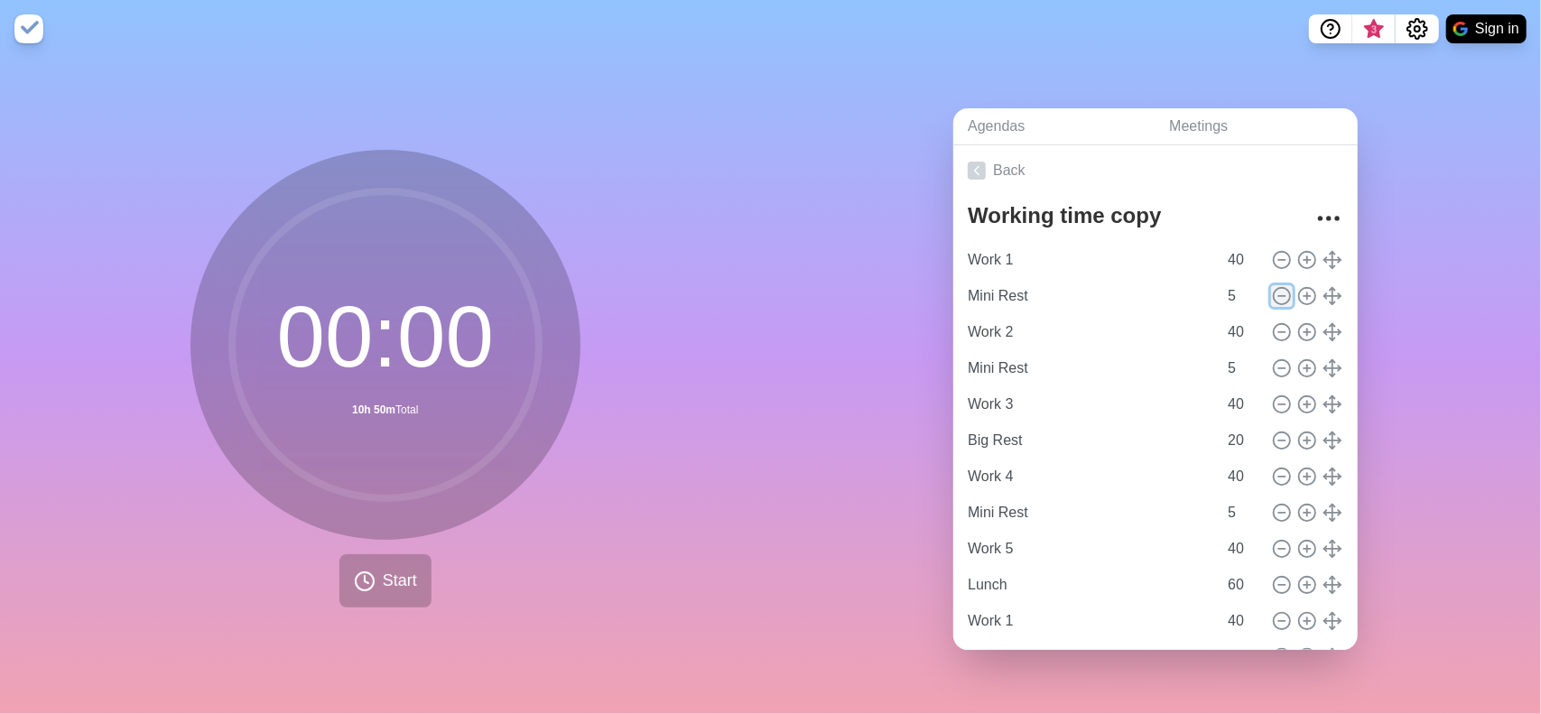
type input "Mini Rest"
type input "5"
type input "Work 2"
type input "40"
type input "Big Rest"
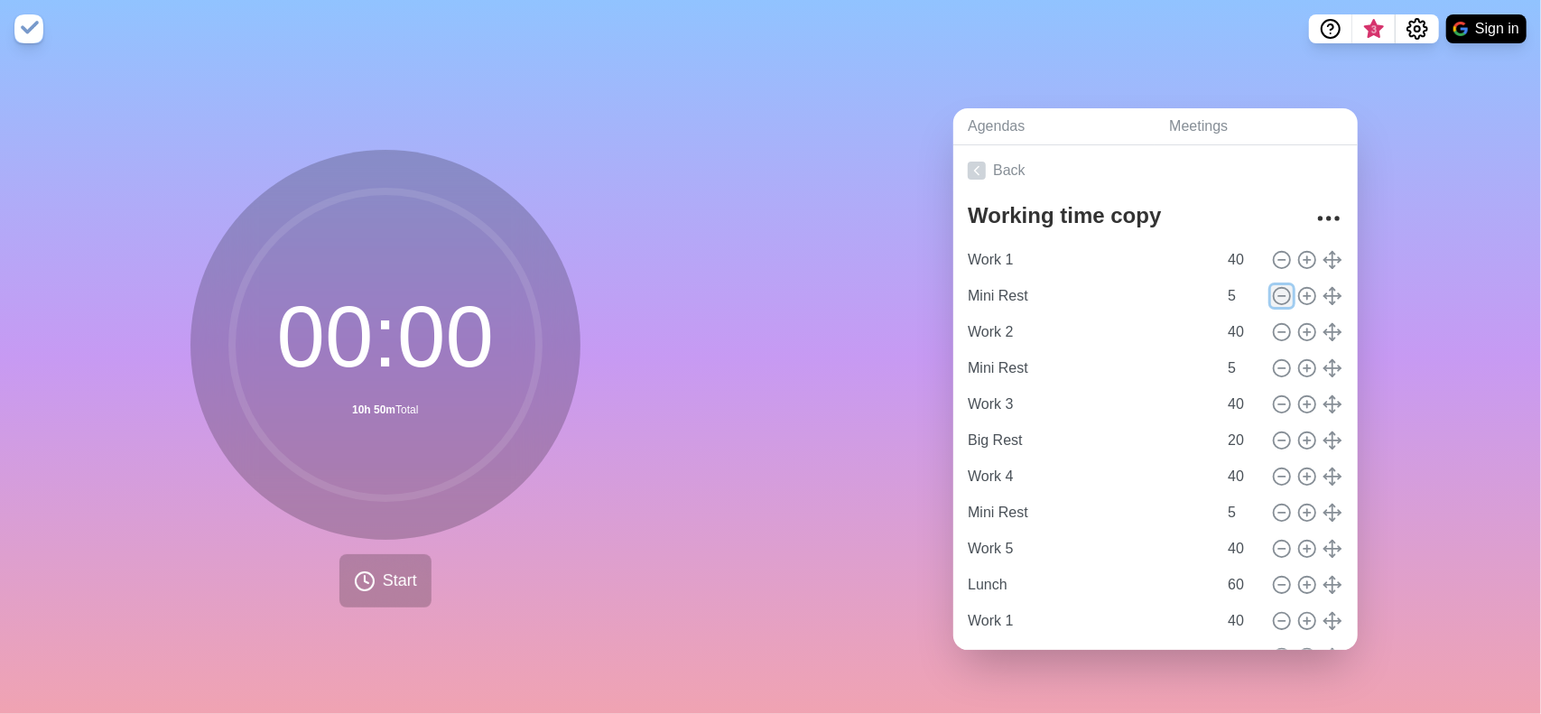
type input "20"
type input "Work 3"
type input "40"
type input "Mini Rest"
type input "5"
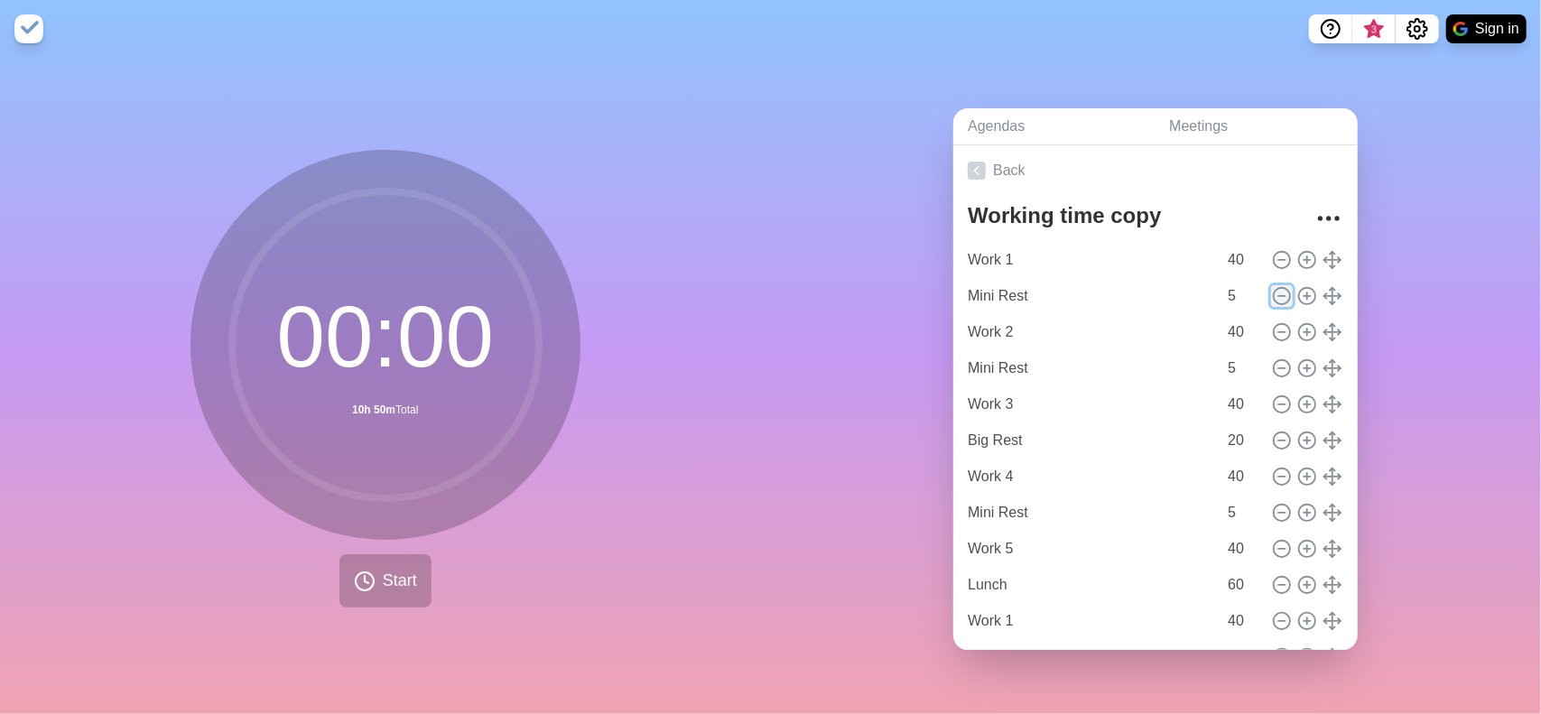
type input "Work 4"
type input "40"
type input "Dinner - Rest"
type input "120"
type input "Work 5"
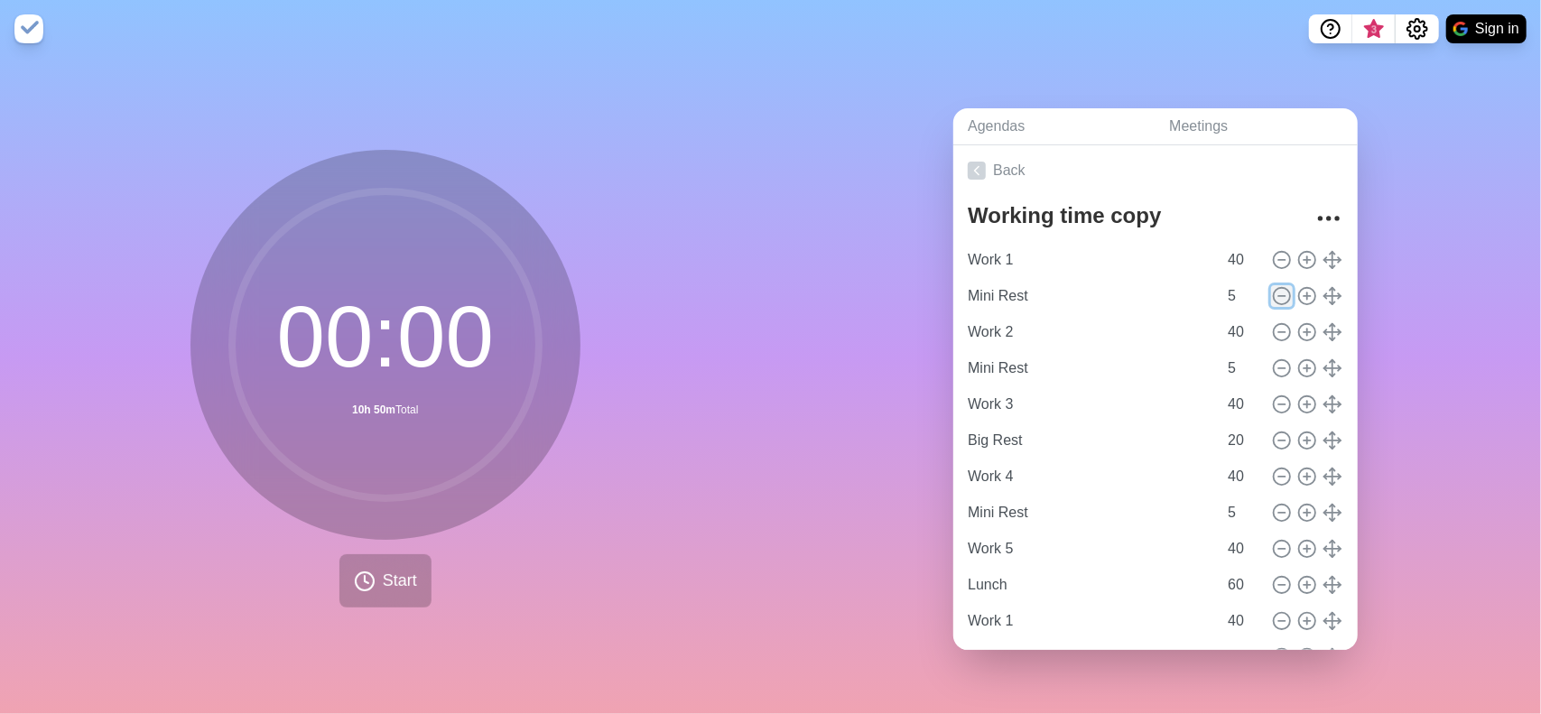
type input "40"
type input "Mini Rest"
type input "5"
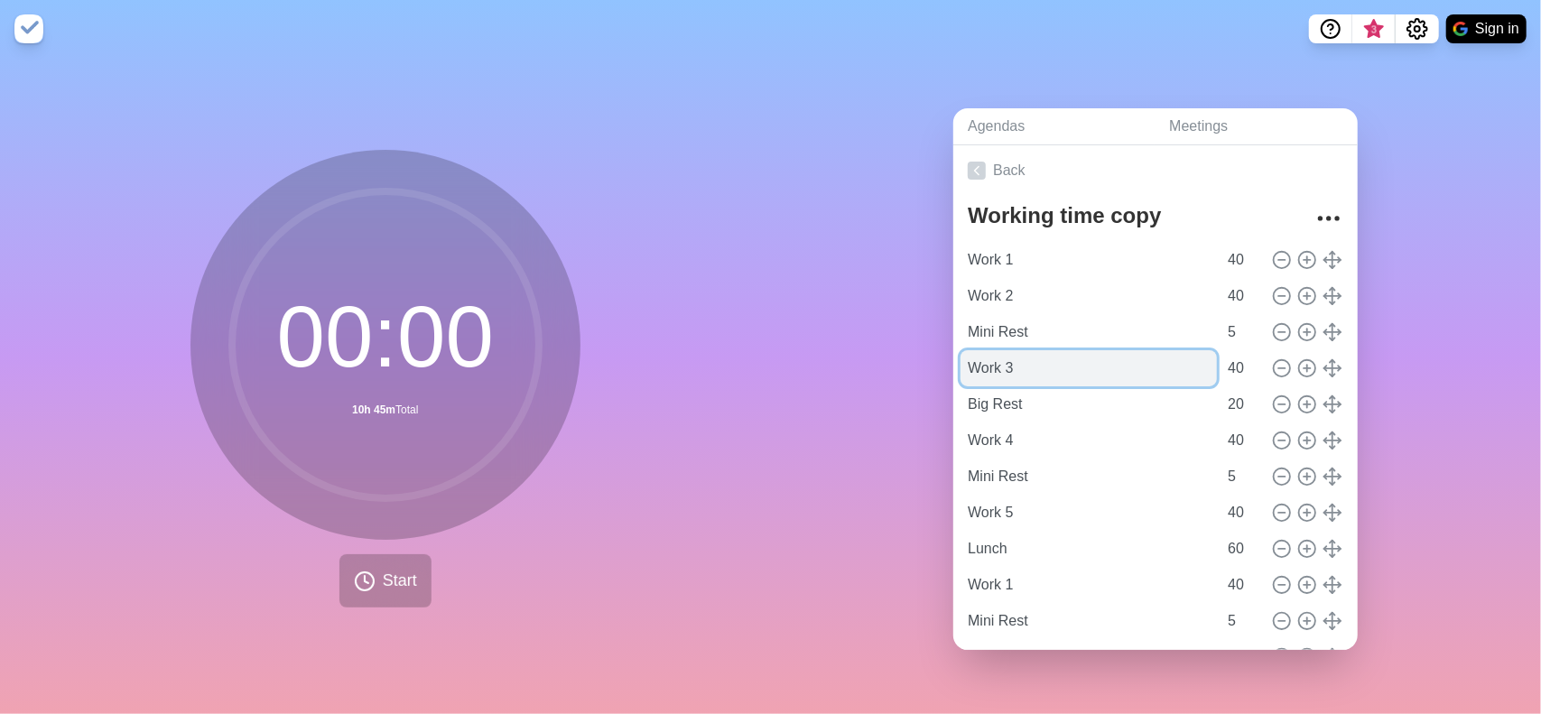
click at [1047, 375] on input "Work 3" at bounding box center [1088, 368] width 256 height 36
click at [1233, 358] on input "41" at bounding box center [1241, 368] width 43 height 36
click at [1239, 373] on input "41" at bounding box center [1241, 368] width 43 height 36
type input "40"
click at [1239, 362] on input "40" at bounding box center [1241, 368] width 43 height 36
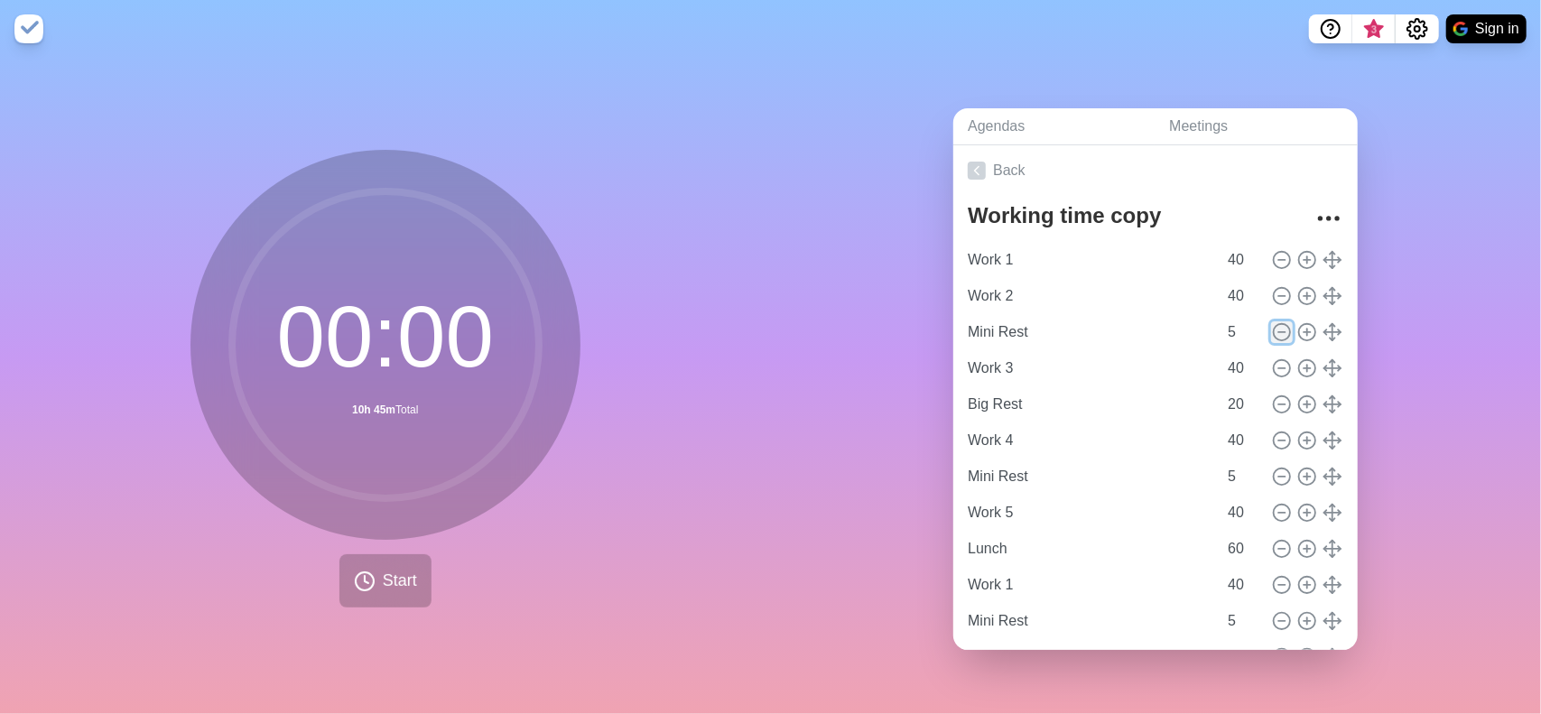
click at [1272, 326] on icon at bounding box center [1282, 332] width 20 height 20
type input "Work 3"
type input "40"
type input "Big Rest"
type input "20"
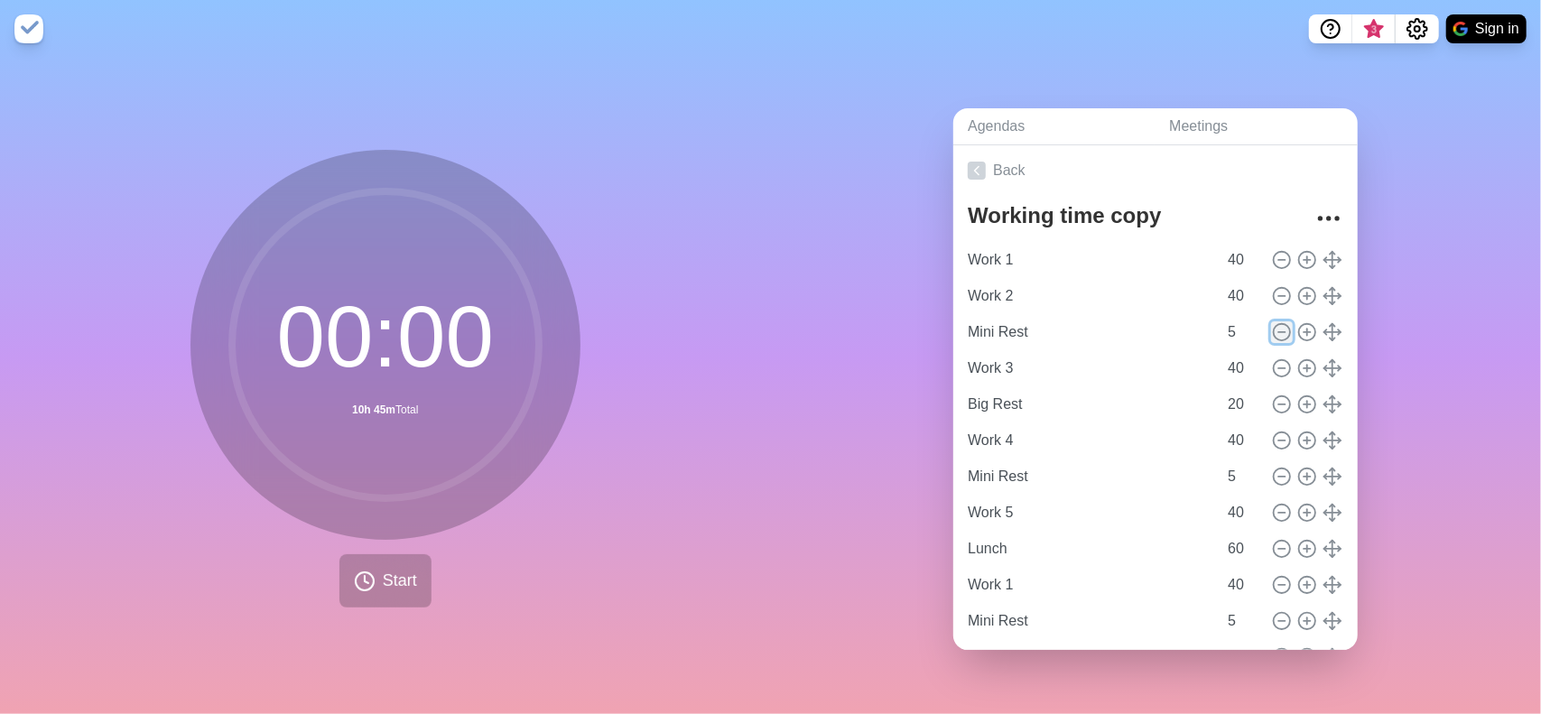
type input "Work 4"
type input "40"
type input "Mini Rest"
type input "5"
type input "Work 5"
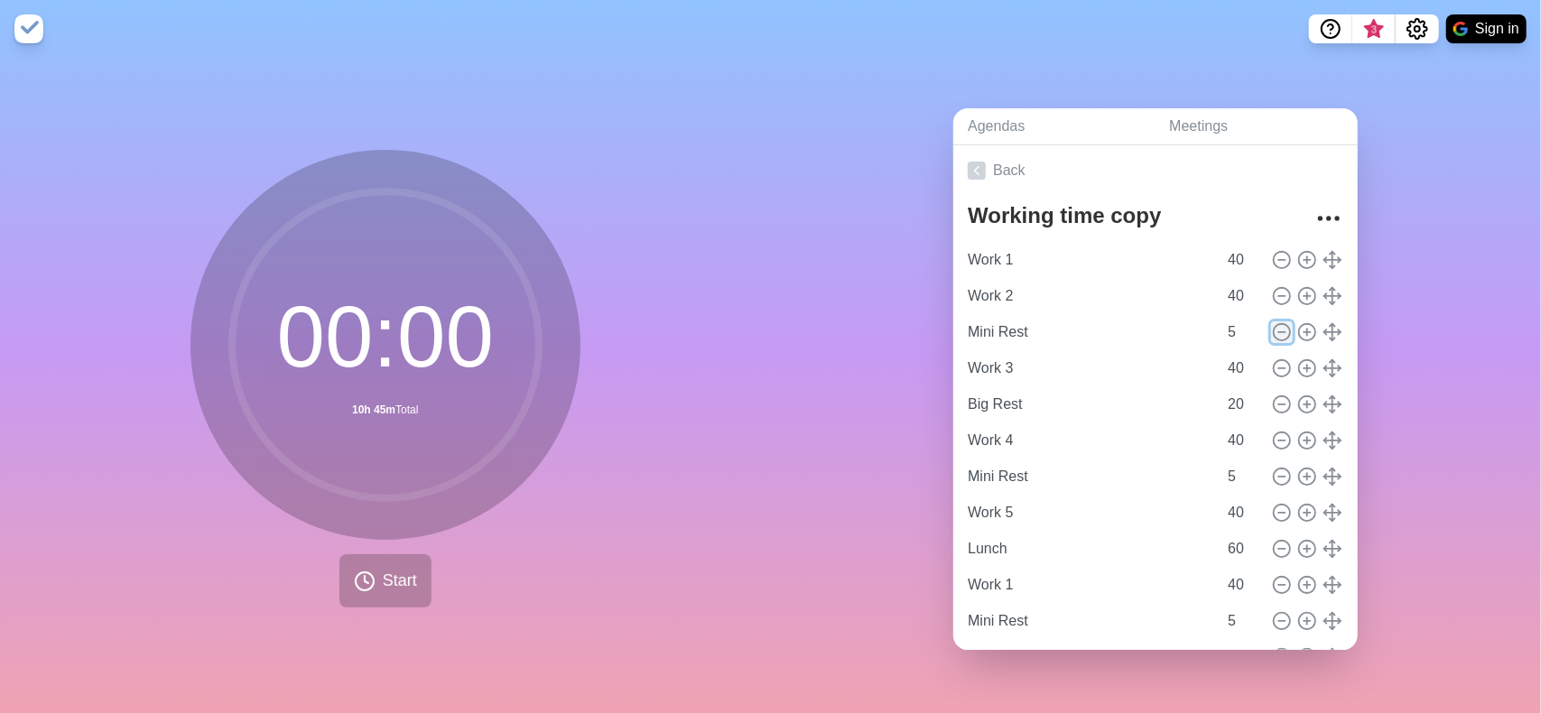
type input "40"
type input "Lunch"
type input "60"
type input "Work 1"
type input "40"
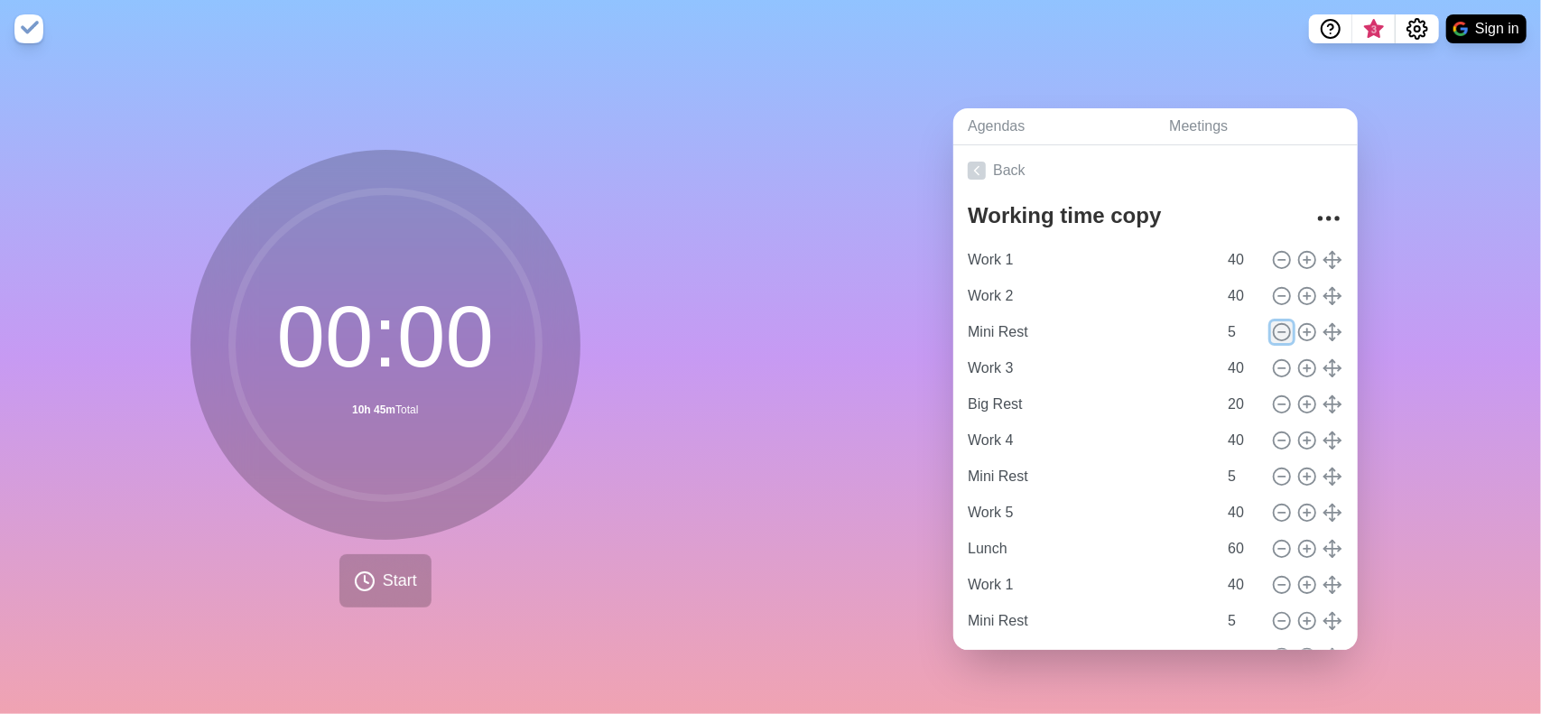
type input "Mini Rest"
type input "5"
type input "Work 2"
type input "40"
type input "Big Rest"
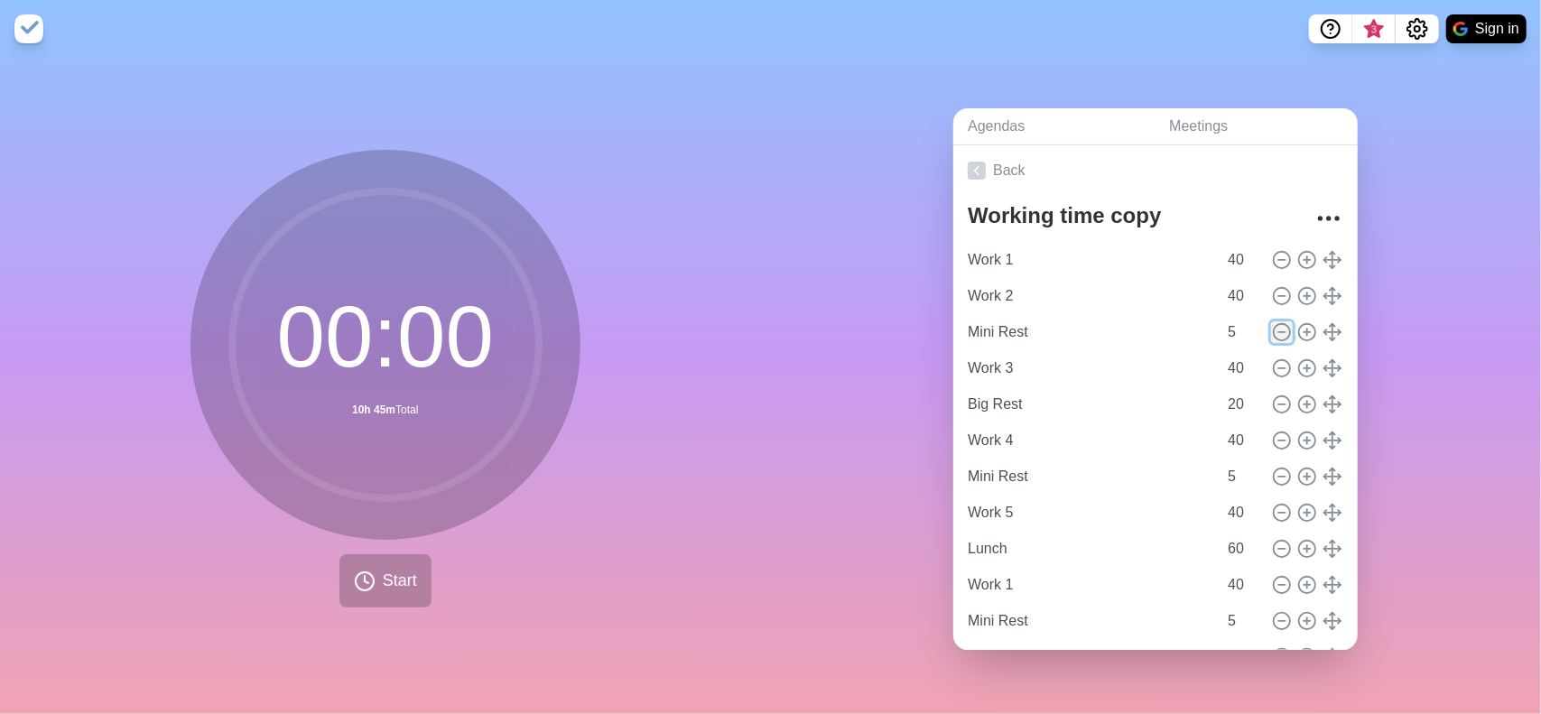
type input "20"
type input "Work 3"
type input "40"
type input "Mini Rest"
type input "5"
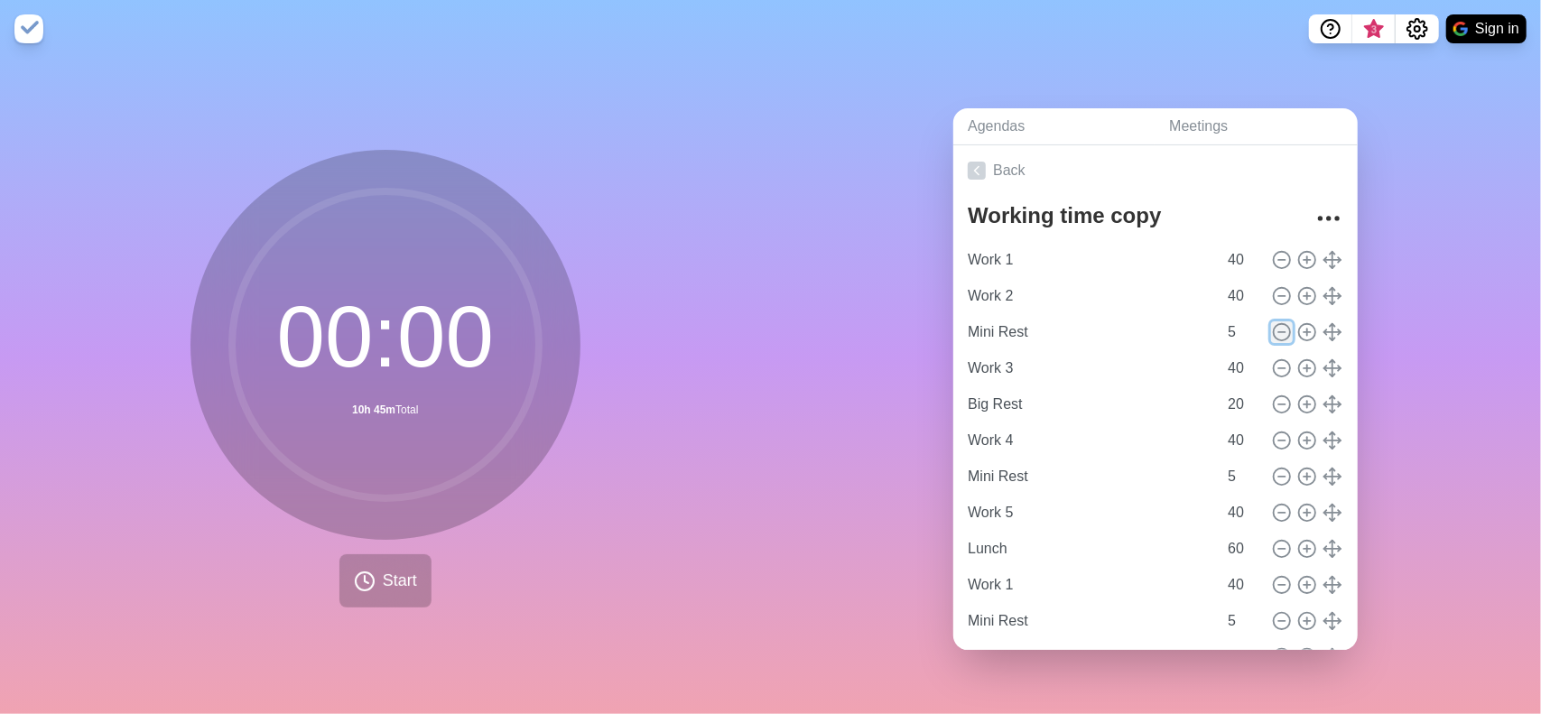
type input "Work 4"
type input "40"
type input "Dinner - Rest"
type input "120"
type input "Work 5"
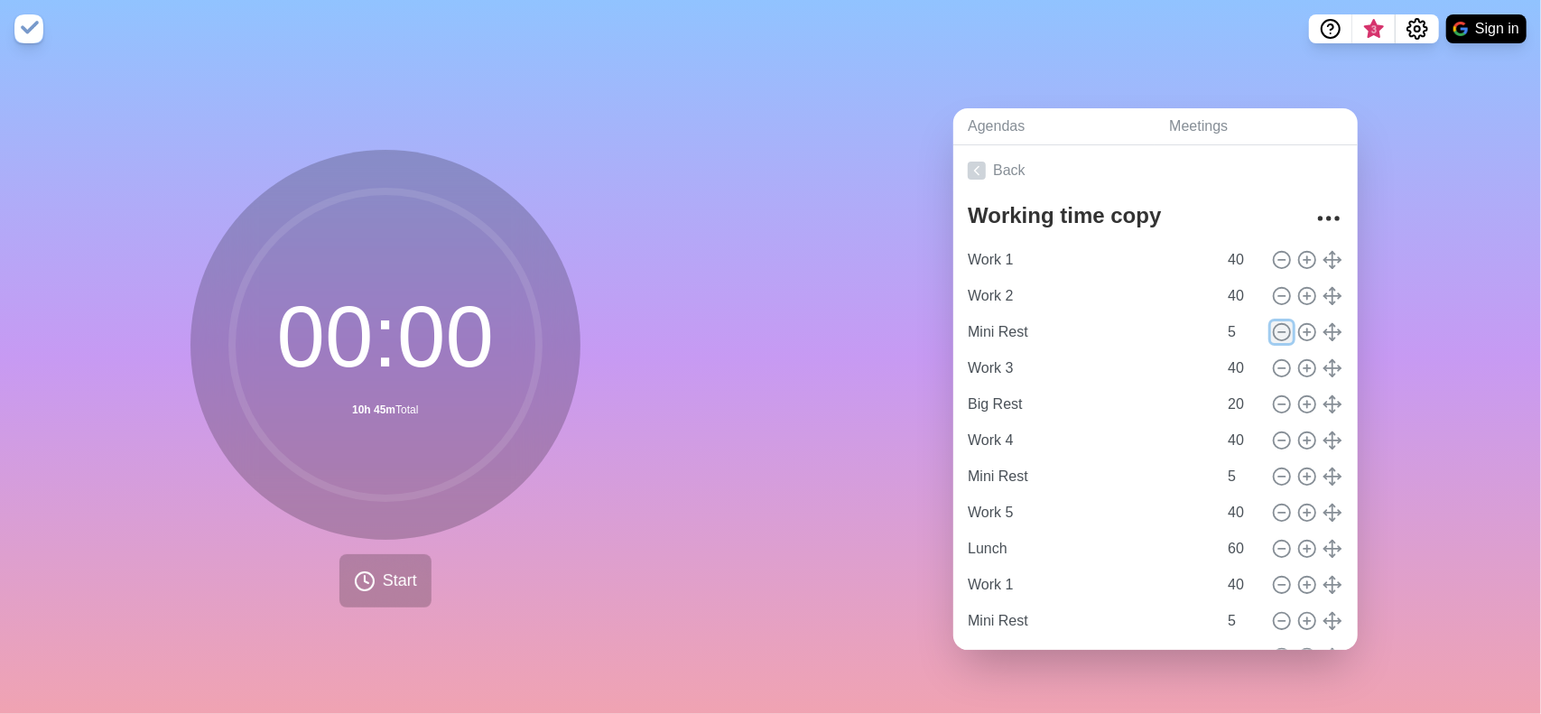
type input "40"
type input "Mini Rest"
type input "5"
click at [1272, 358] on icon at bounding box center [1282, 368] width 20 height 20
type input "Work 4"
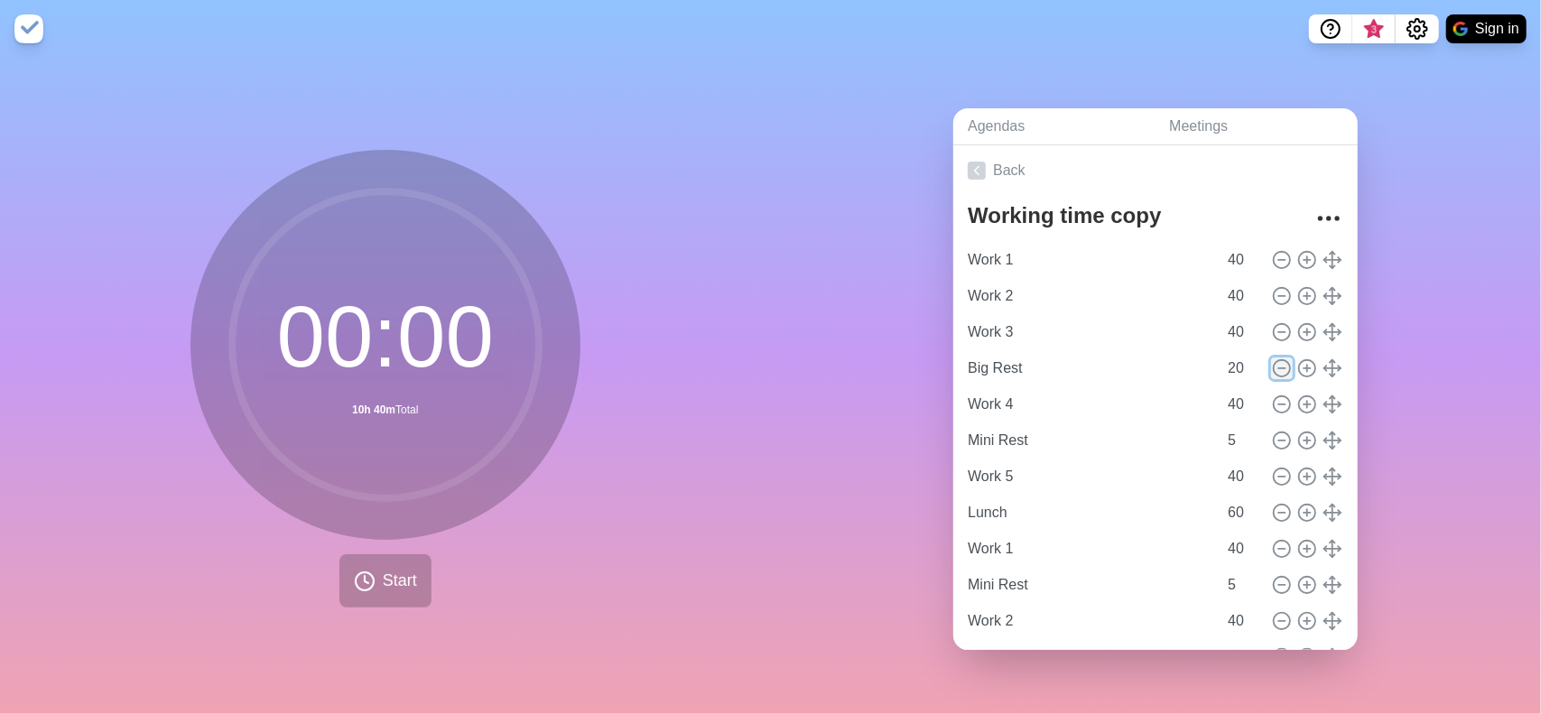
type input "40"
type input "Mini Rest"
type input "5"
type input "Work 5"
type input "40"
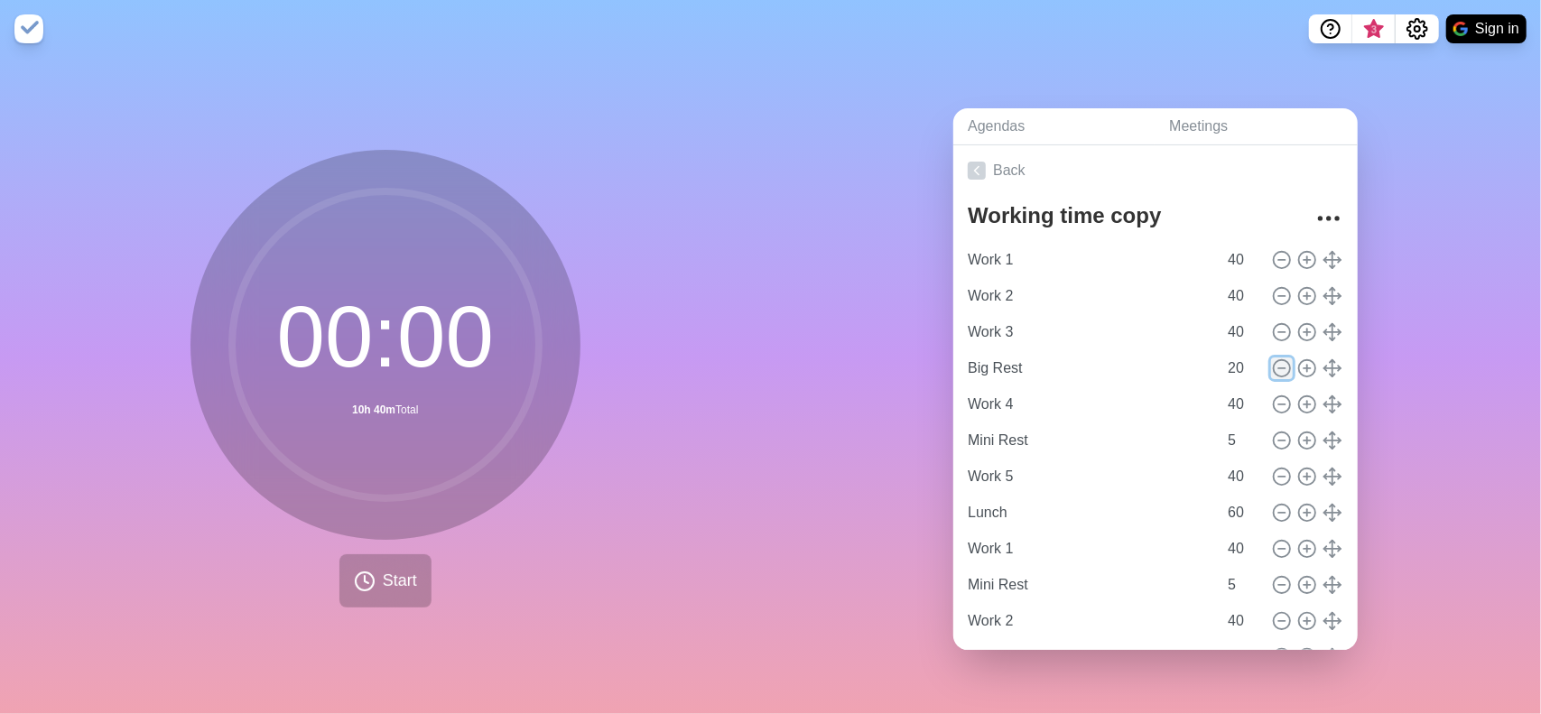
type input "Lunch"
type input "60"
type input "Work 1"
type input "40"
type input "Mini Rest"
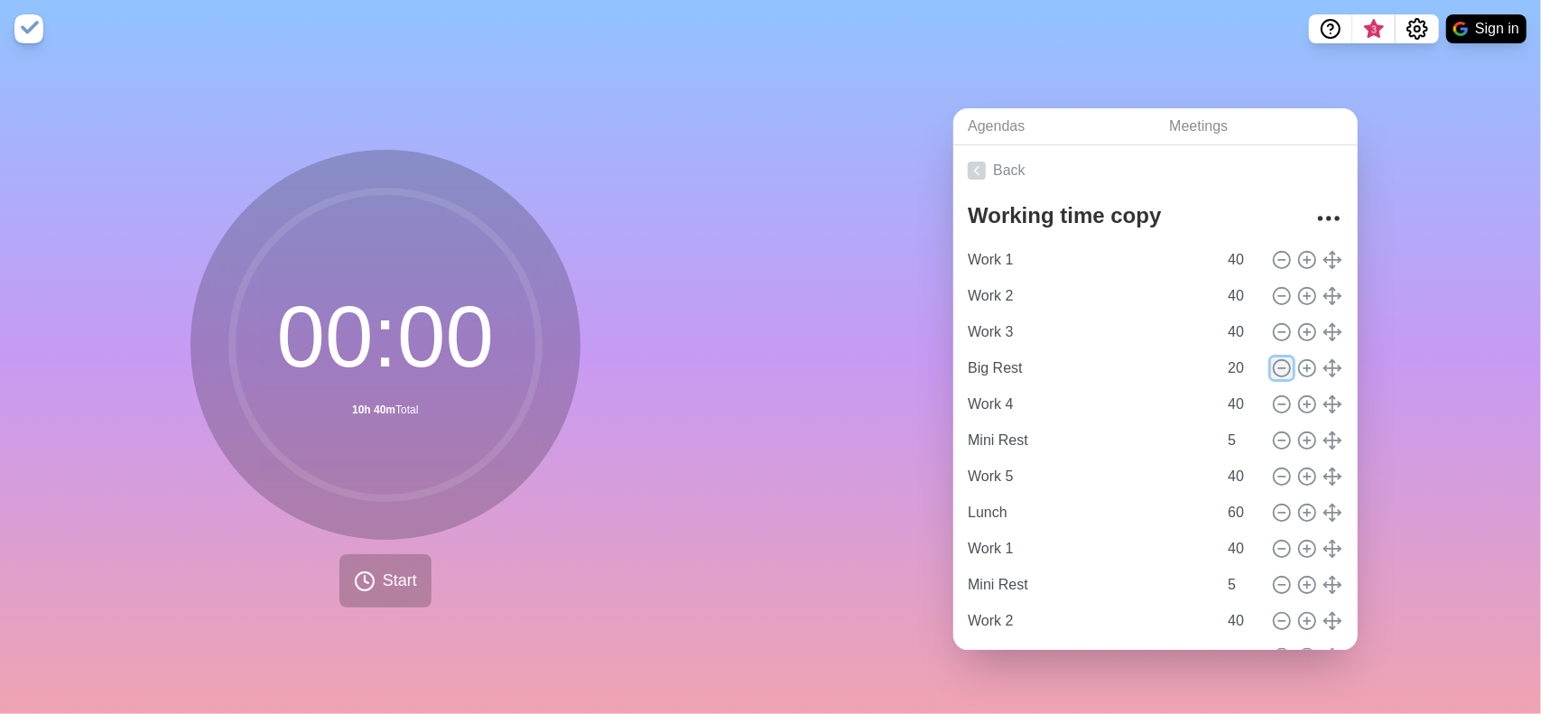
type input "5"
type input "Work 2"
type input "40"
type input "Big Rest"
type input "20"
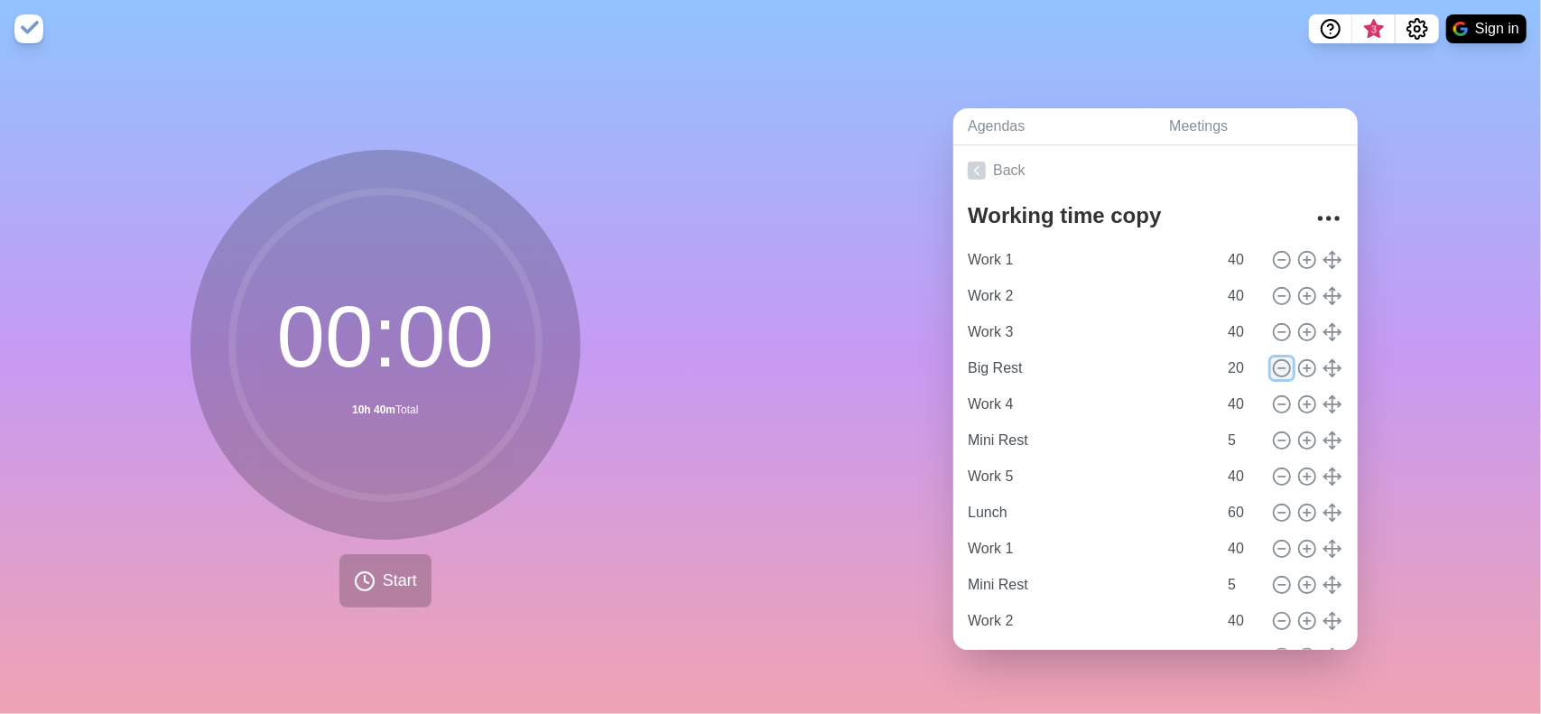
type input "Work 3"
click at [1272, 394] on icon at bounding box center [1282, 404] width 20 height 20
click at [1272, 440] on icon at bounding box center [1282, 441] width 20 height 20
click at [1274, 470] on circle at bounding box center [1282, 476] width 16 height 16
click at [1272, 505] on icon at bounding box center [1282, 513] width 20 height 20
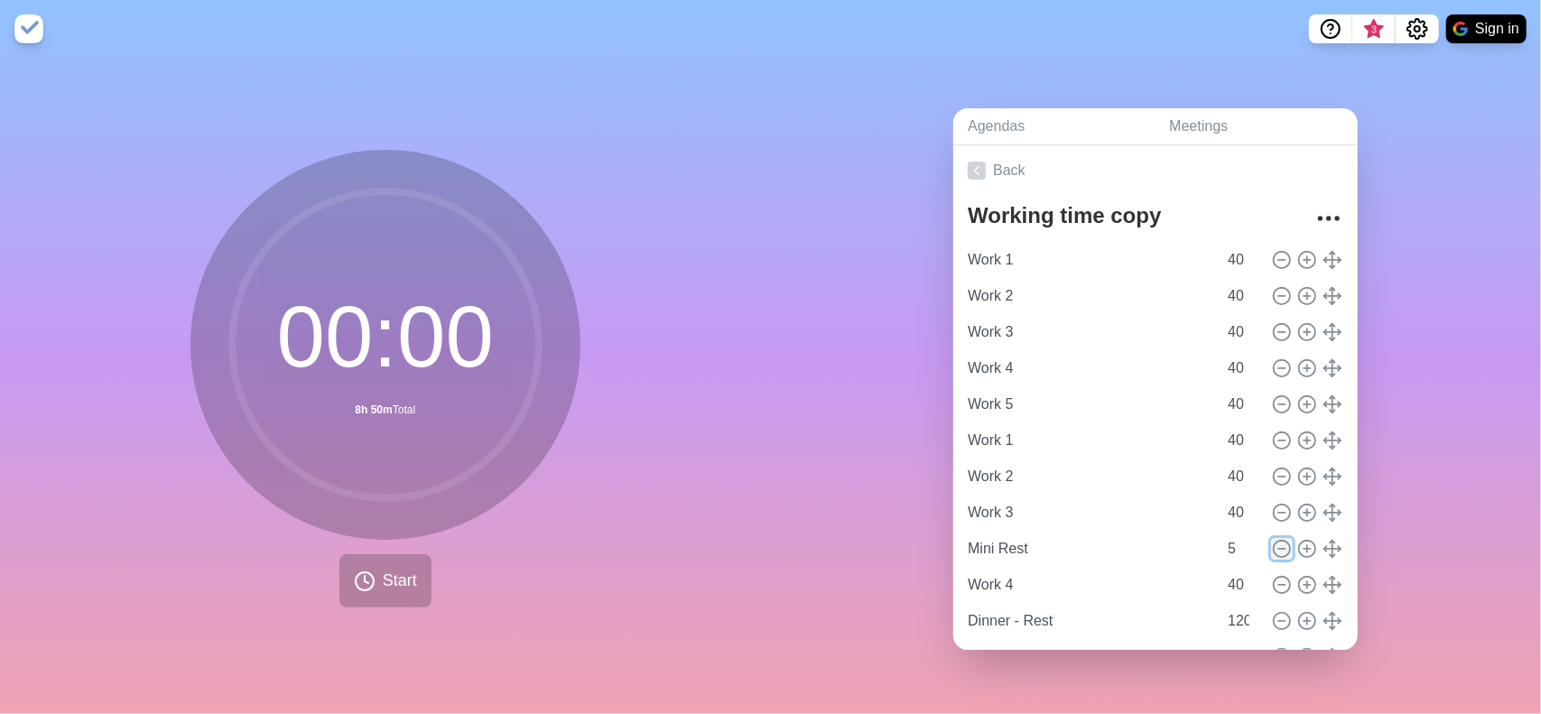
click at [1271, 538] on button at bounding box center [1282, 549] width 22 height 22
click at [1272, 580] on icon at bounding box center [1282, 585] width 20 height 20
click at [1272, 613] on icon at bounding box center [1282, 621] width 20 height 20
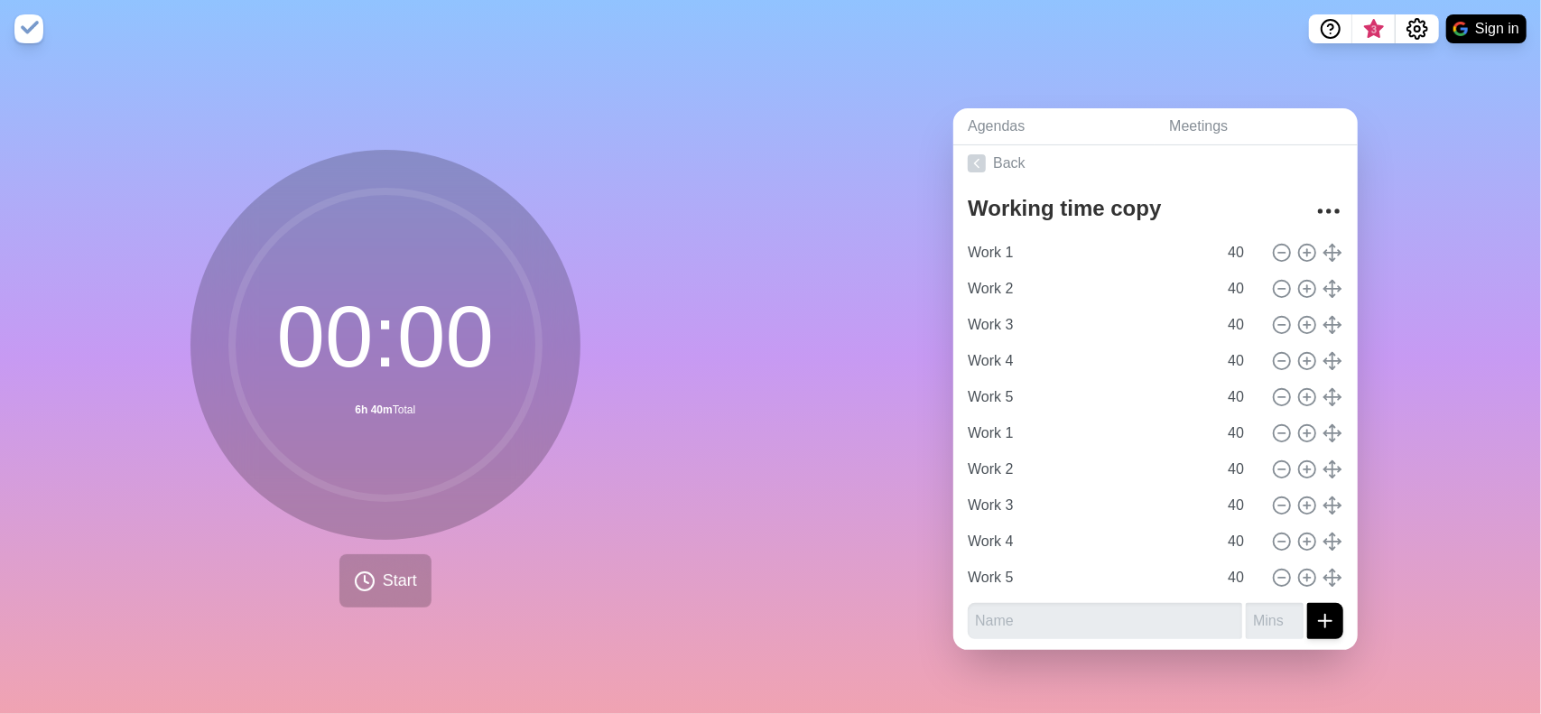
scroll to position [8, 0]
drag, startPoint x: 543, startPoint y: 422, endPoint x: 581, endPoint y: 448, distance: 46.1
click at [543, 422] on icon at bounding box center [385, 344] width 361 height 361
click at [796, 515] on div "Agendas Meetings Back Working time copy Work 1 40 Work 2 40 Work 3 40 Work 4 40…" at bounding box center [1156, 386] width 771 height 656
click at [1000, 145] on link "Back" at bounding box center [1155, 162] width 404 height 51
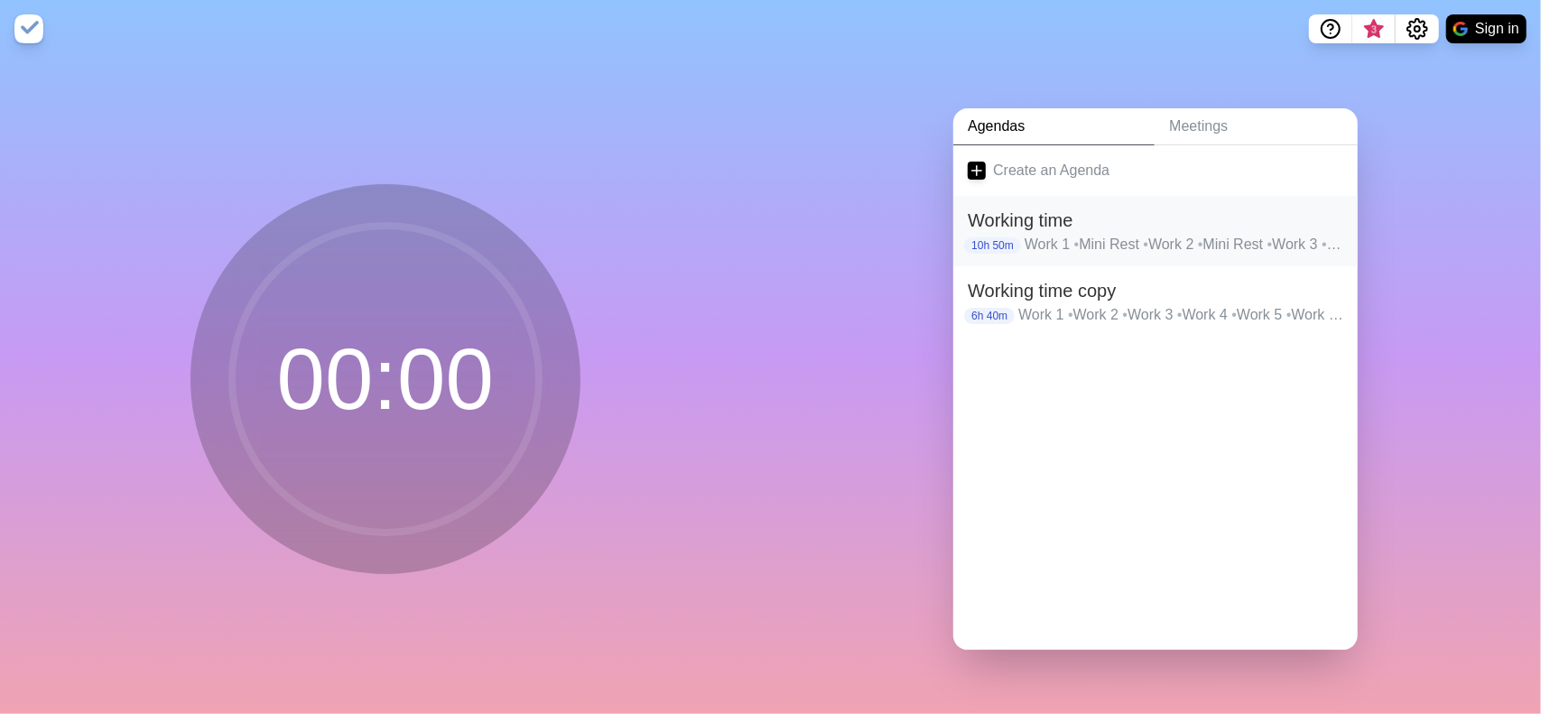
click at [1062, 246] on p "Work 1 • Mini Rest • Work 2 • Mini Rest • Work 3 • Big Rest • Work 4 • Mini Res…" at bounding box center [1184, 245] width 319 height 22
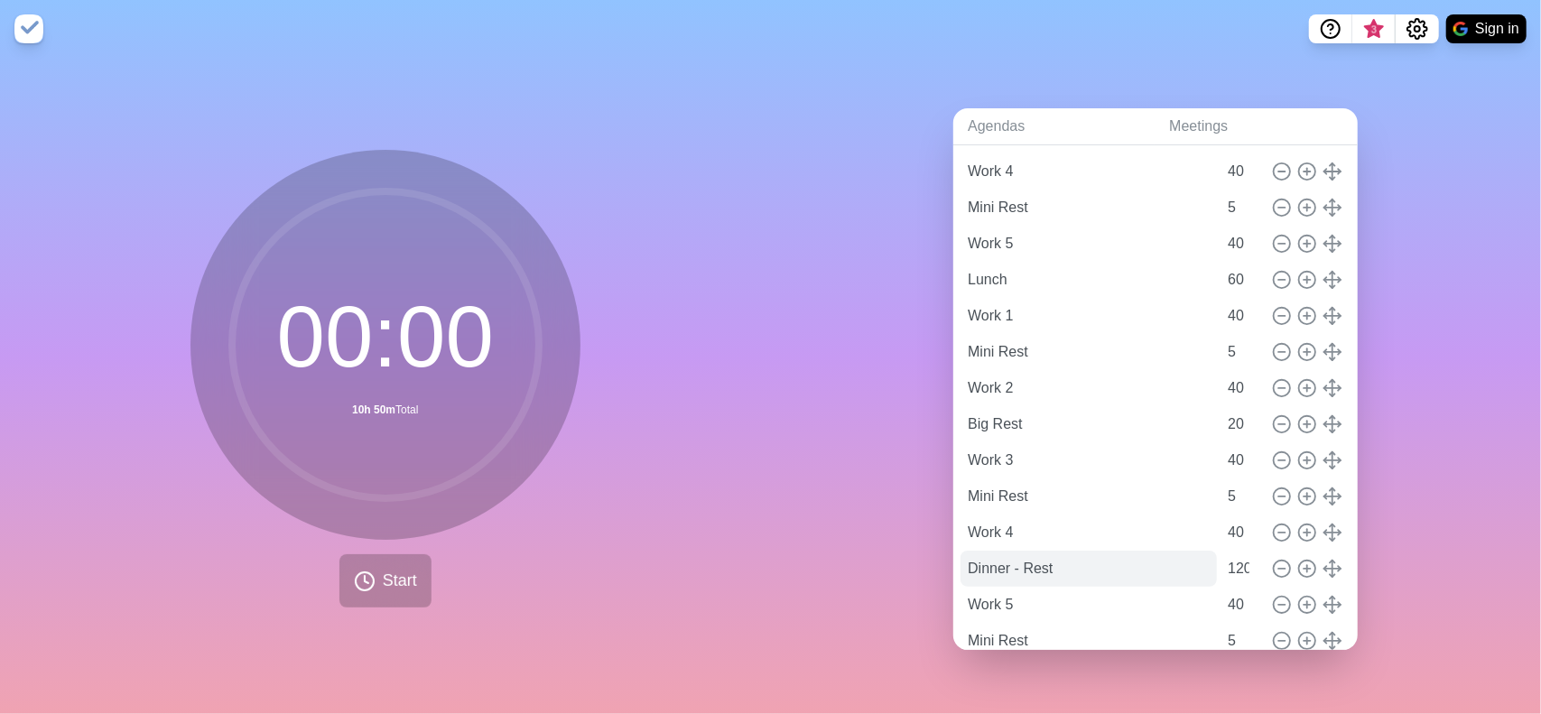
scroll to position [369, 0]
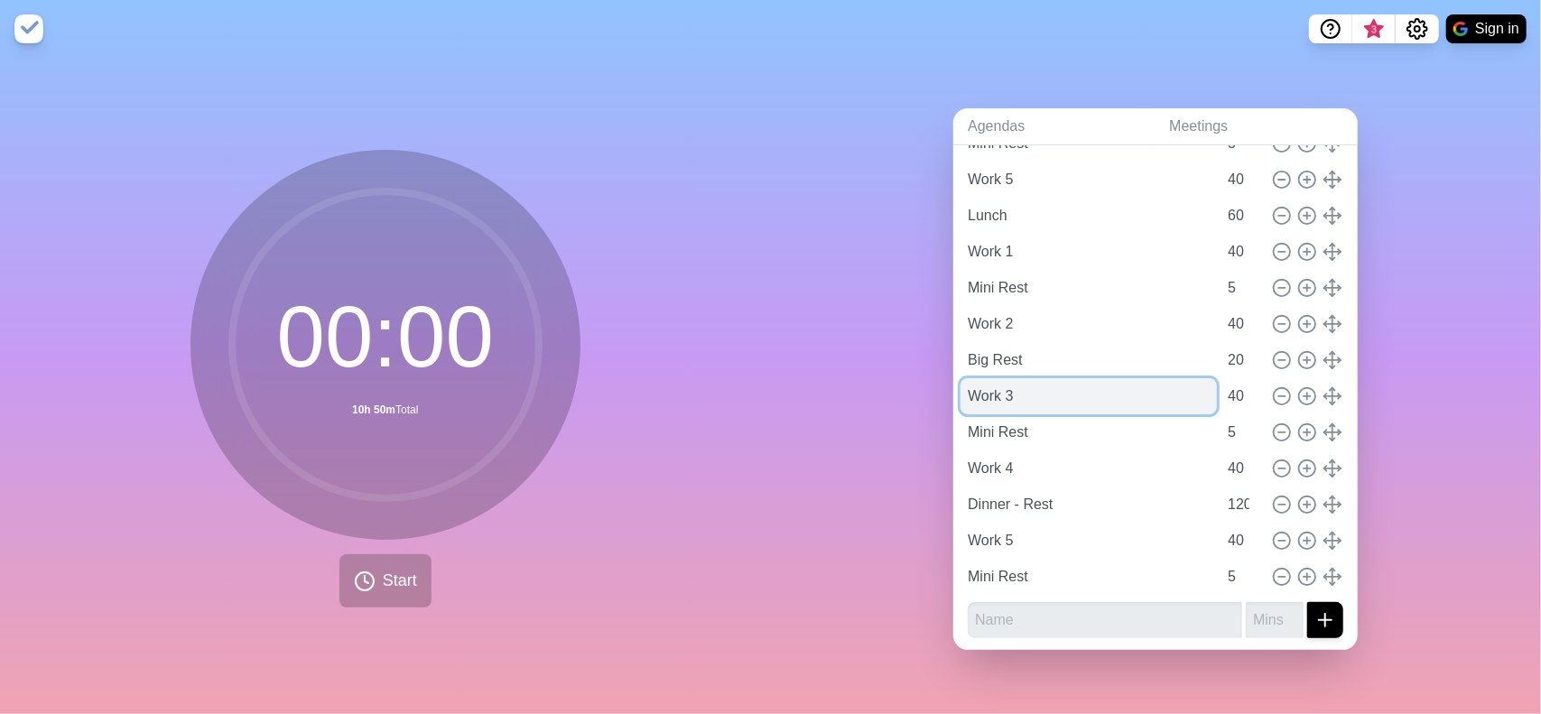
click at [997, 386] on input "Work 3" at bounding box center [1088, 396] width 256 height 36
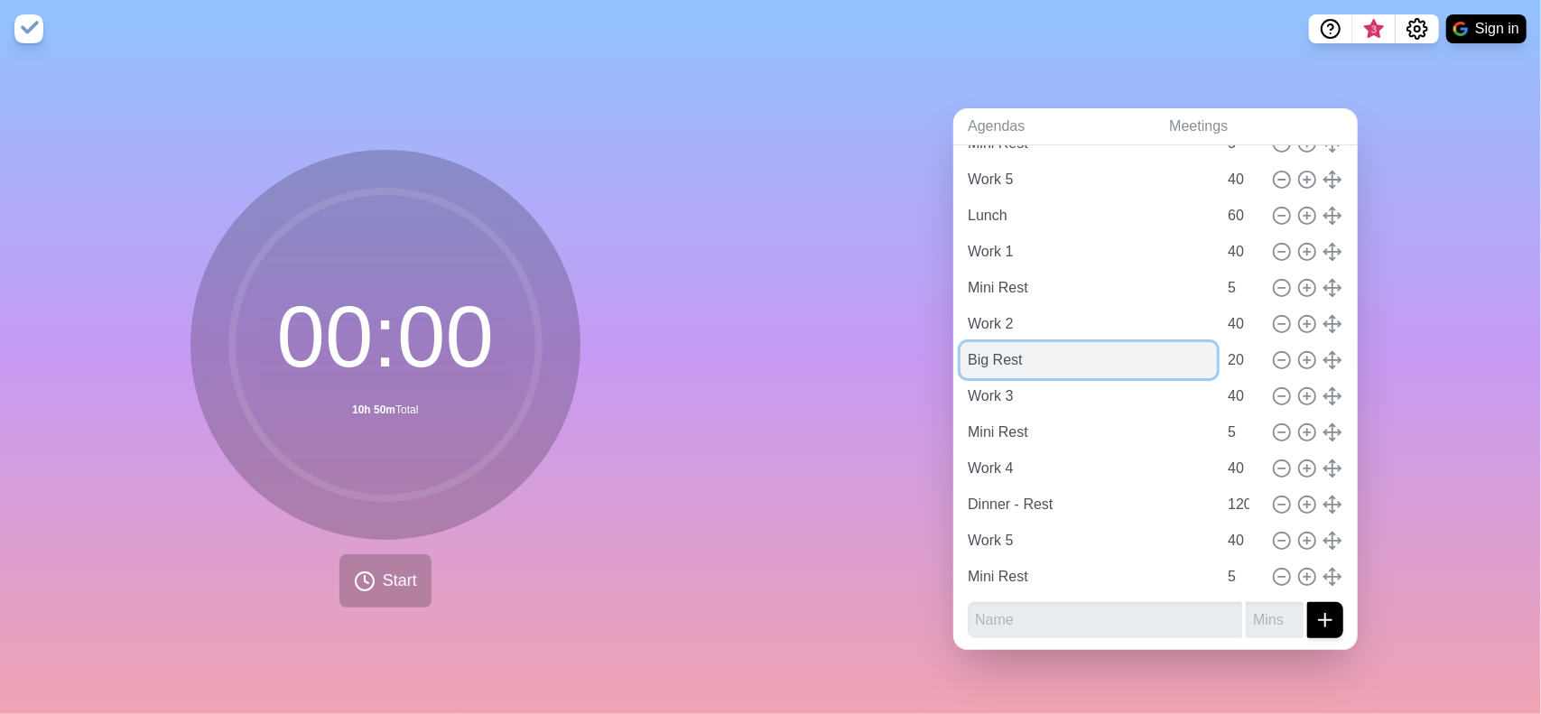
click at [1013, 358] on input "Big Rest" at bounding box center [1088, 360] width 256 height 36
click at [960, 355] on input "Big Rest" at bounding box center [1088, 360] width 256 height 36
click at [969, 357] on input "Big Rest" at bounding box center [1088, 360] width 256 height 36
click at [1220, 348] on input "20" at bounding box center [1241, 360] width 43 height 36
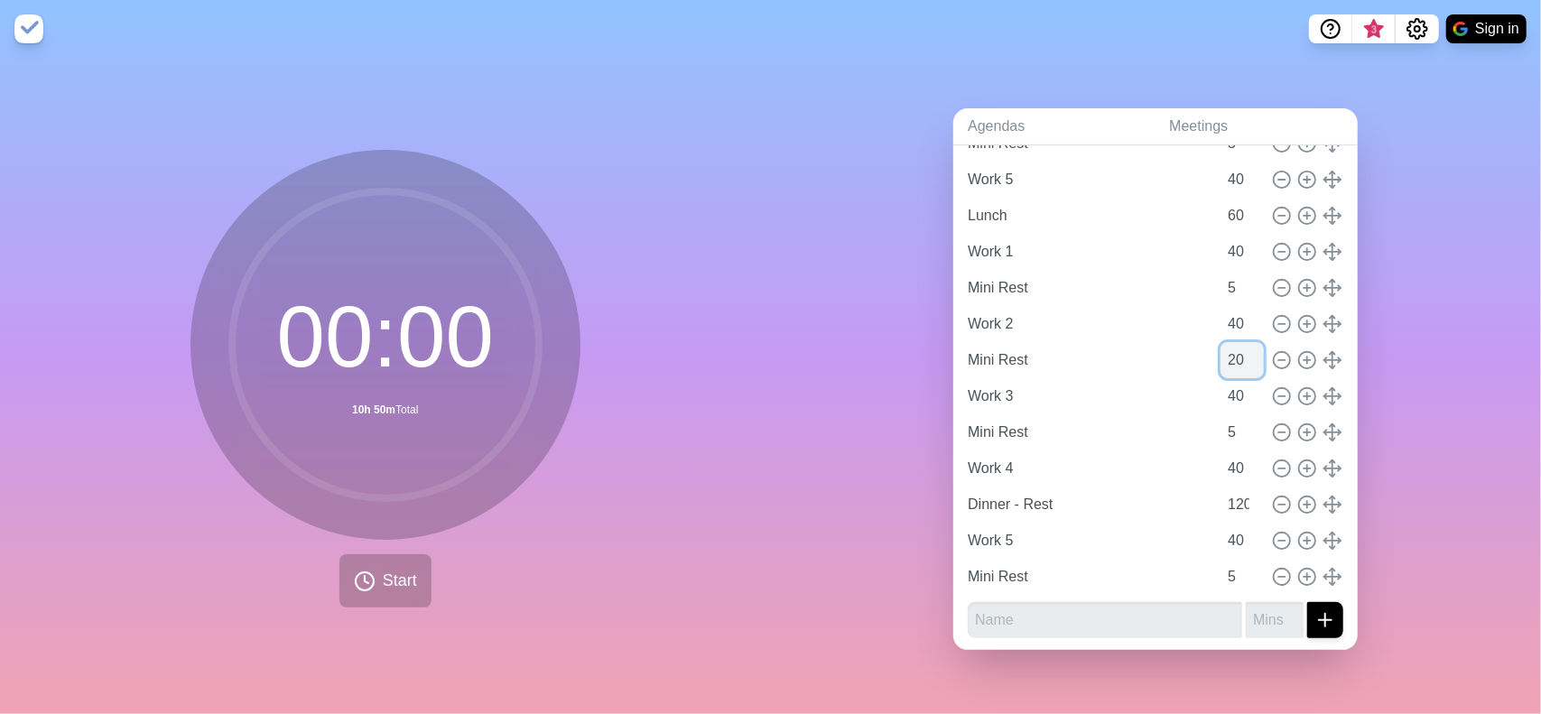
click at [1220, 349] on input "20" at bounding box center [1241, 360] width 43 height 36
click at [1023, 379] on input "Work 3" at bounding box center [1088, 396] width 256 height 36
click at [995, 422] on input "Mini Rest" at bounding box center [1088, 432] width 256 height 36
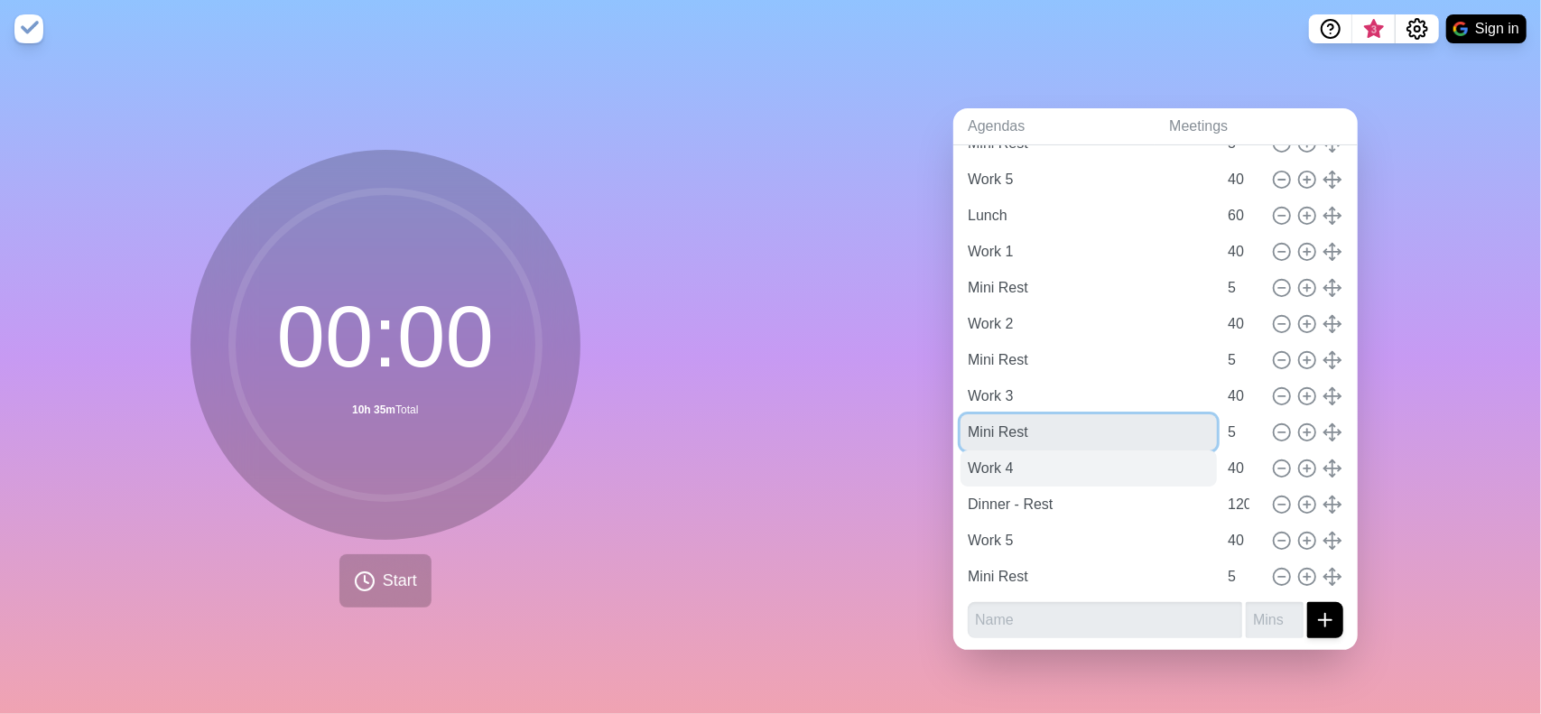
drag, startPoint x: 1056, startPoint y: 422, endPoint x: 1020, endPoint y: 472, distance: 62.1
click at [942, 430] on div "Agendas Meetings Back Working time Work 1 40 Mini Rest 5 Work 2 40 Mini Rest 5 …" at bounding box center [1156, 386] width 771 height 656
click at [1049, 469] on input "Work 4" at bounding box center [1088, 468] width 256 height 36
click at [960, 417] on input "Mini Rest" at bounding box center [1088, 432] width 256 height 36
click at [970, 421] on input "Mini Rest" at bounding box center [1088, 432] width 256 height 36
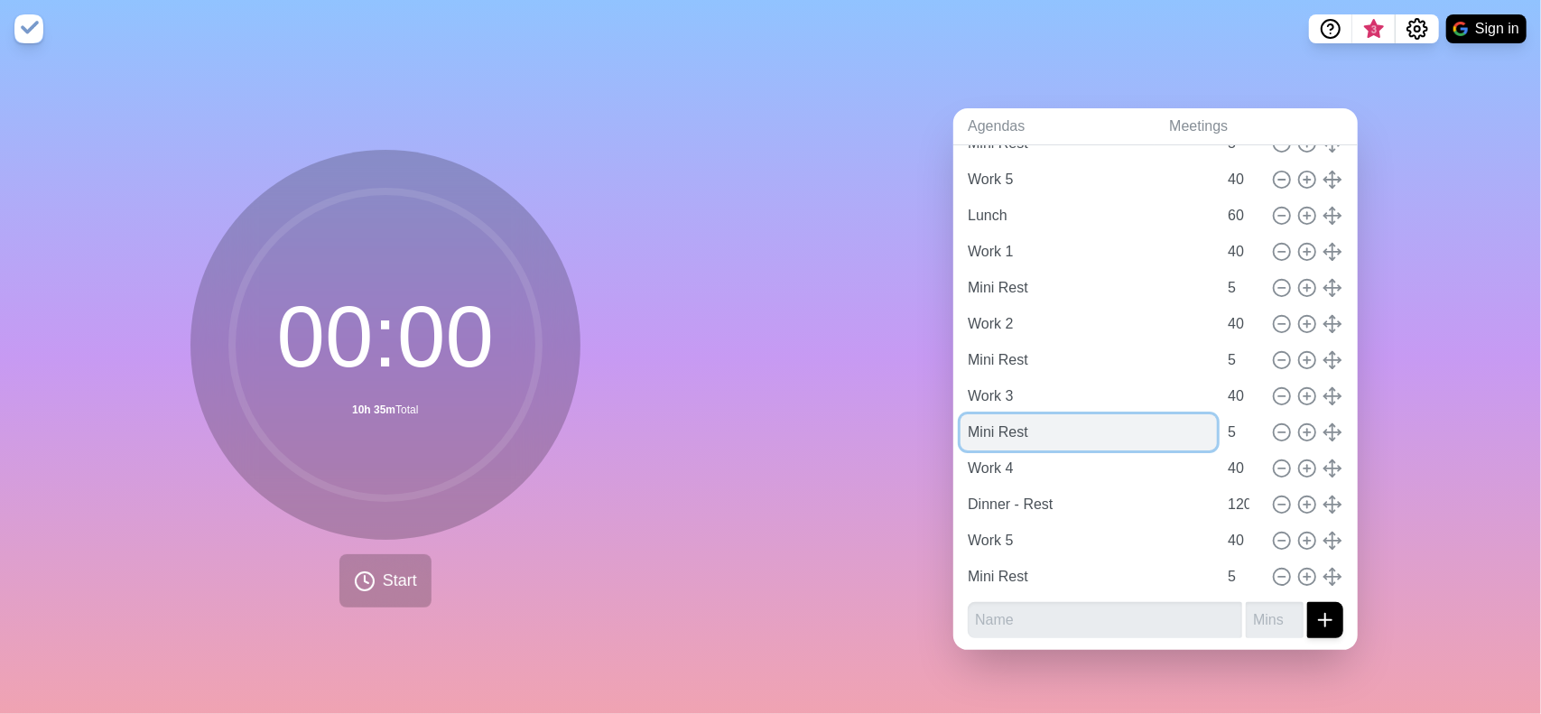
click at [970, 421] on input "Mini Rest" at bounding box center [1088, 432] width 256 height 36
click at [1220, 427] on input "5" at bounding box center [1241, 432] width 43 height 36
click at [960, 429] on input "Big Rest" at bounding box center [1088, 432] width 256 height 36
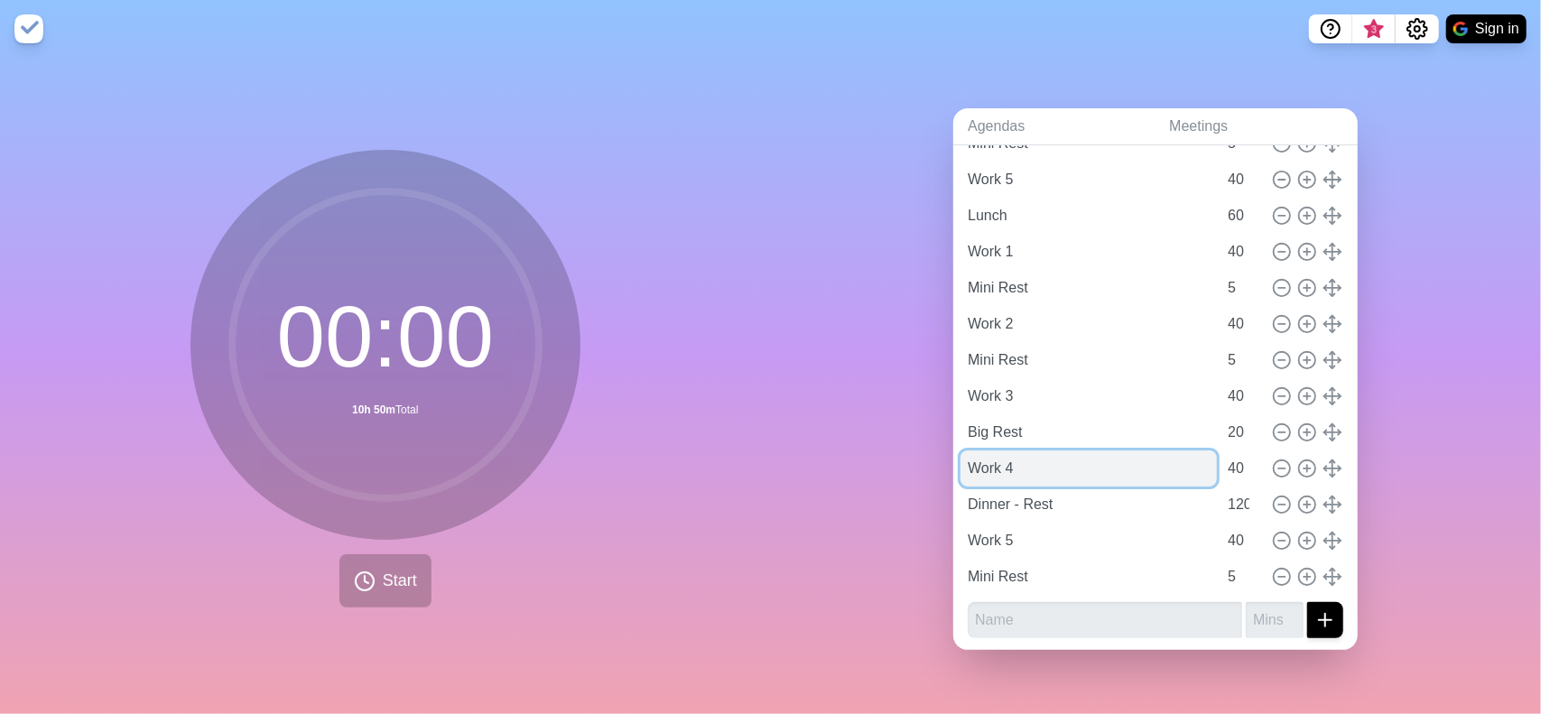
click at [1038, 468] on input "Work 4" at bounding box center [1088, 468] width 256 height 36
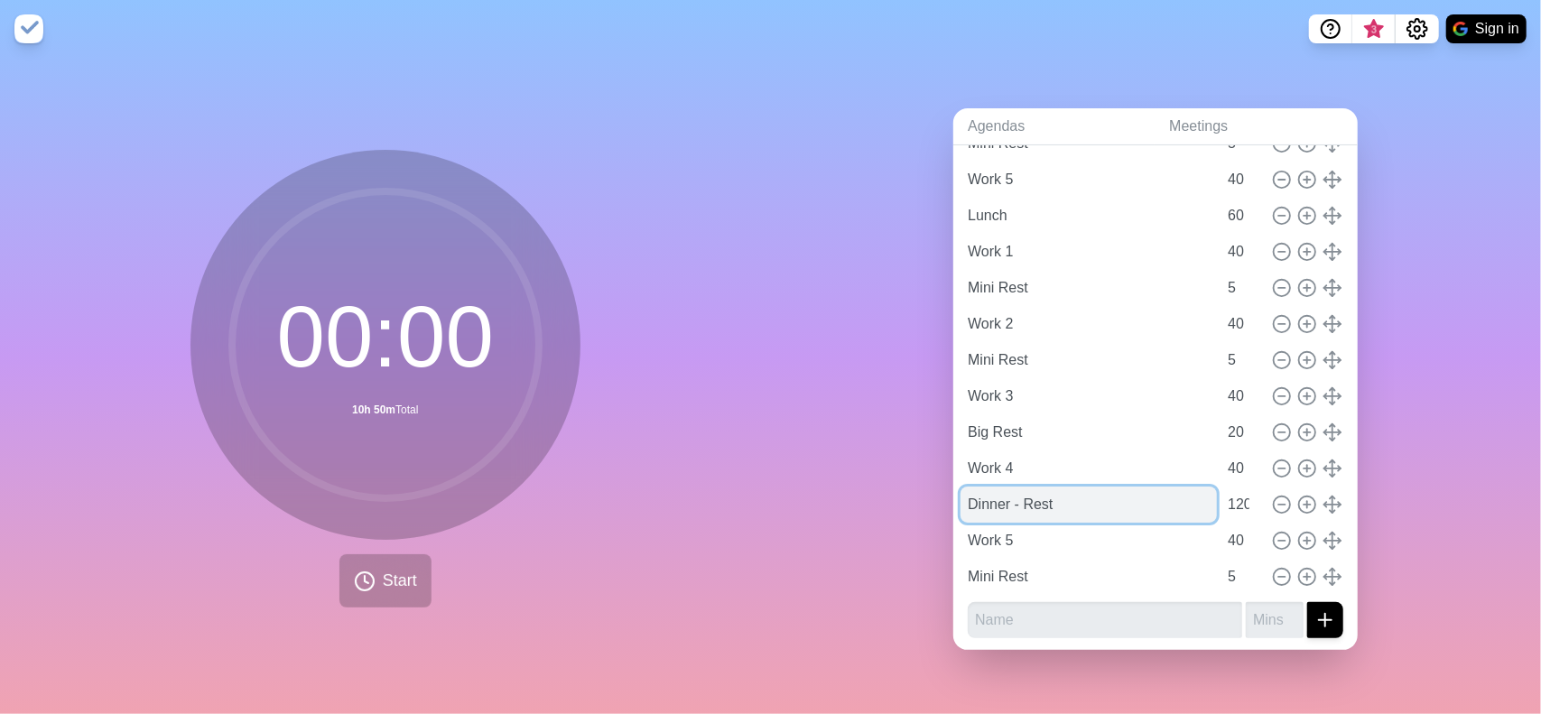
click at [1037, 503] on input "Dinner - Rest" at bounding box center [1088, 505] width 256 height 36
drag, startPoint x: 1071, startPoint y: 494, endPoint x: 959, endPoint y: 497, distance: 112.0
click at [960, 497] on input "Dinner - Rest" at bounding box center [1088, 505] width 256 height 36
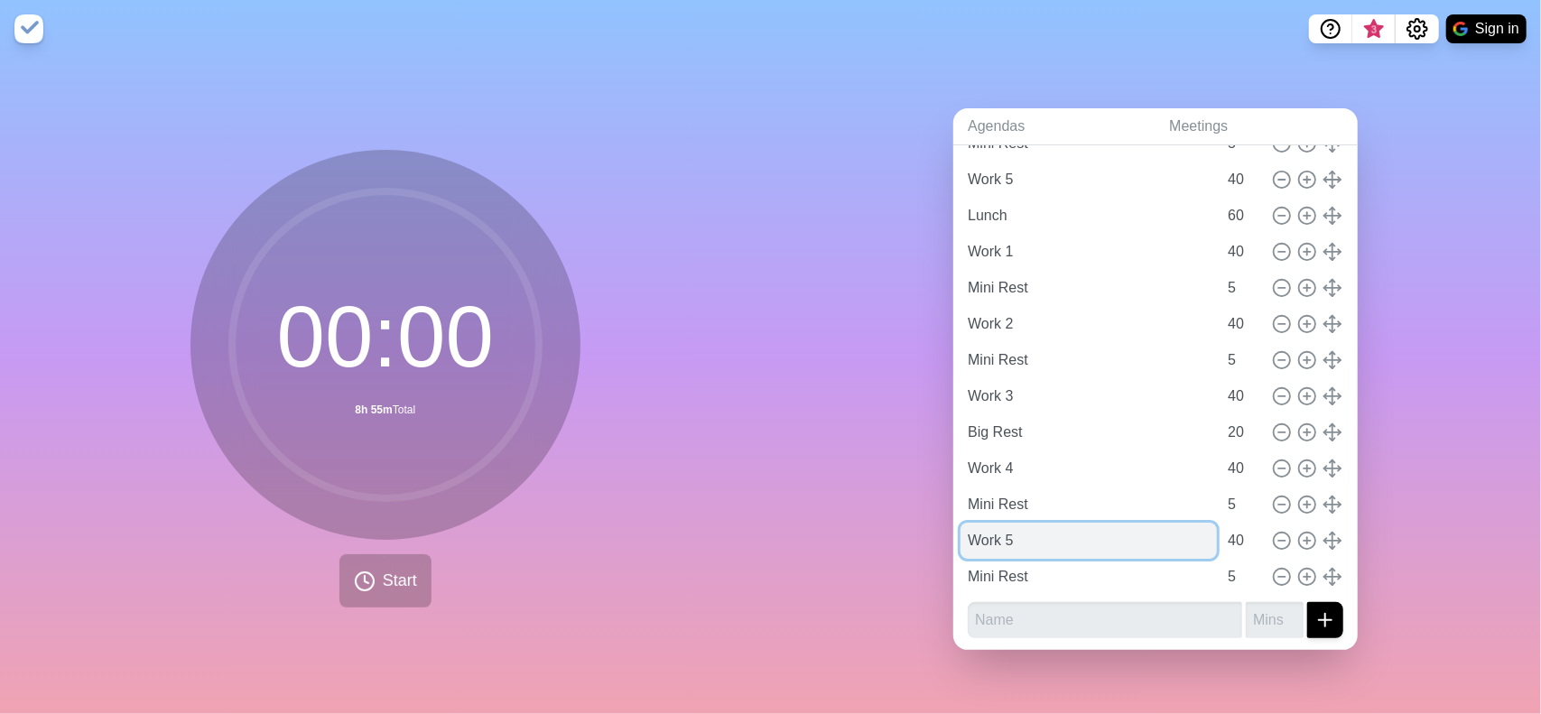
click at [1050, 543] on input "Work 5" at bounding box center [1088, 541] width 256 height 36
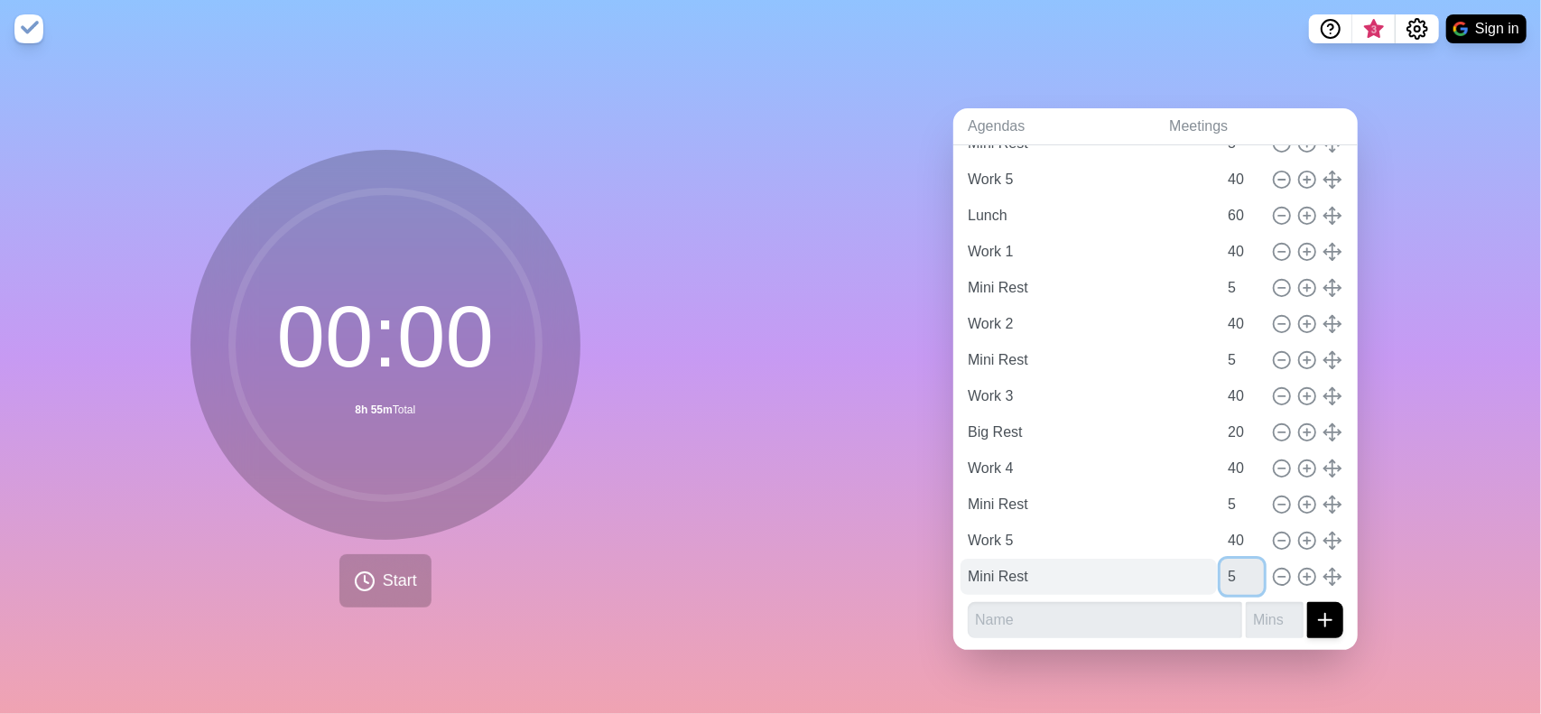
drag, startPoint x: 1208, startPoint y: 562, endPoint x: 1191, endPoint y: 564, distance: 17.2
click at [1220, 561] on input "5" at bounding box center [1241, 577] width 43 height 36
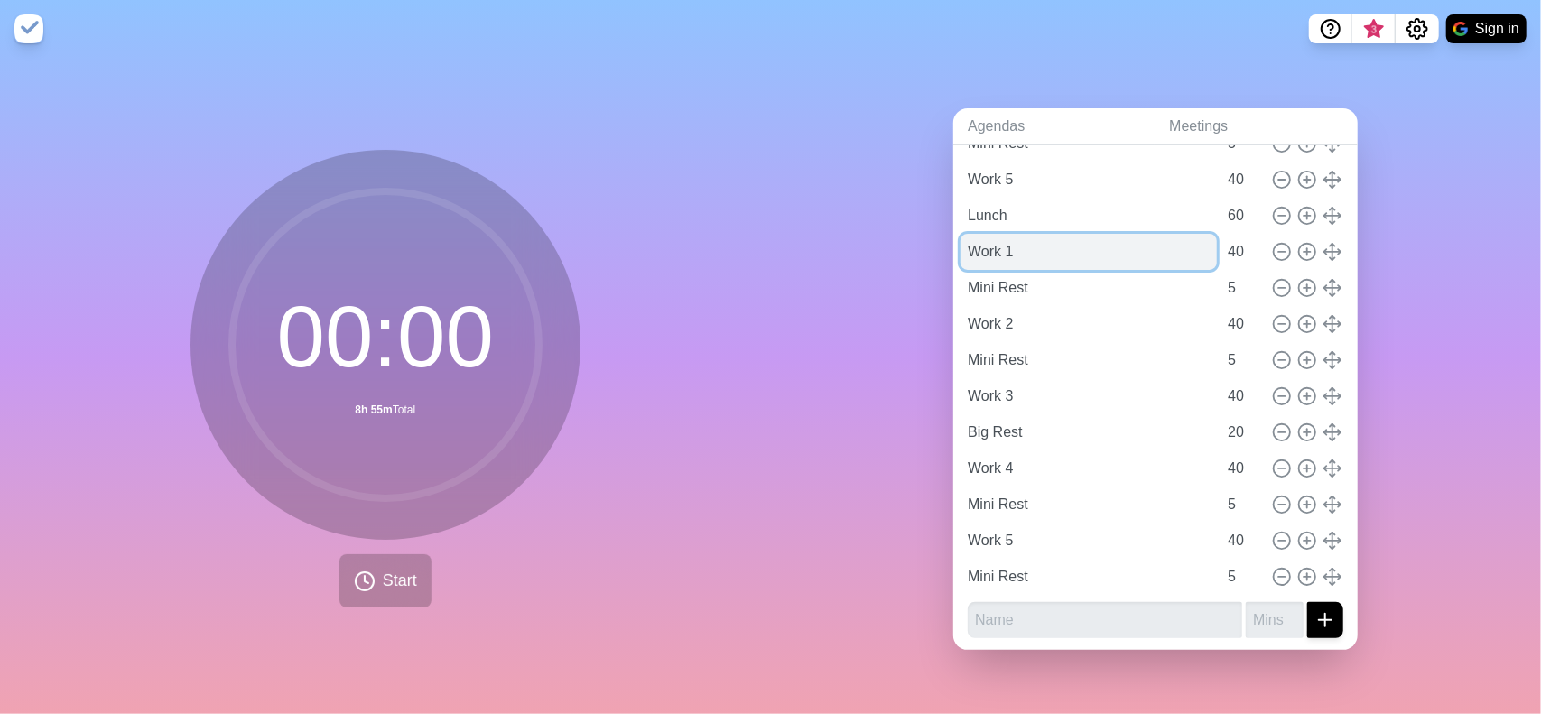
click at [1002, 236] on input "Work 1" at bounding box center [1088, 252] width 256 height 36
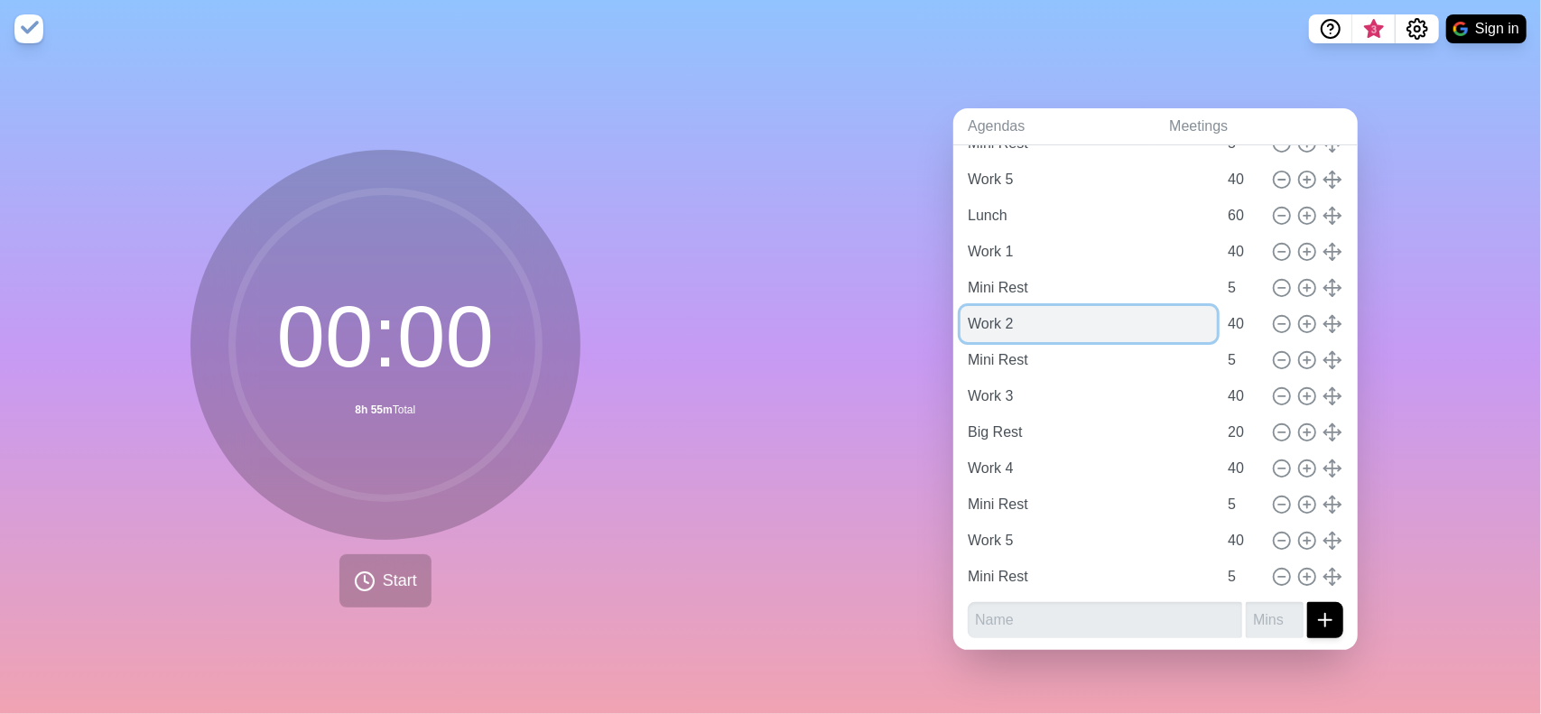
click at [1004, 306] on input "Work 2" at bounding box center [1088, 324] width 256 height 36
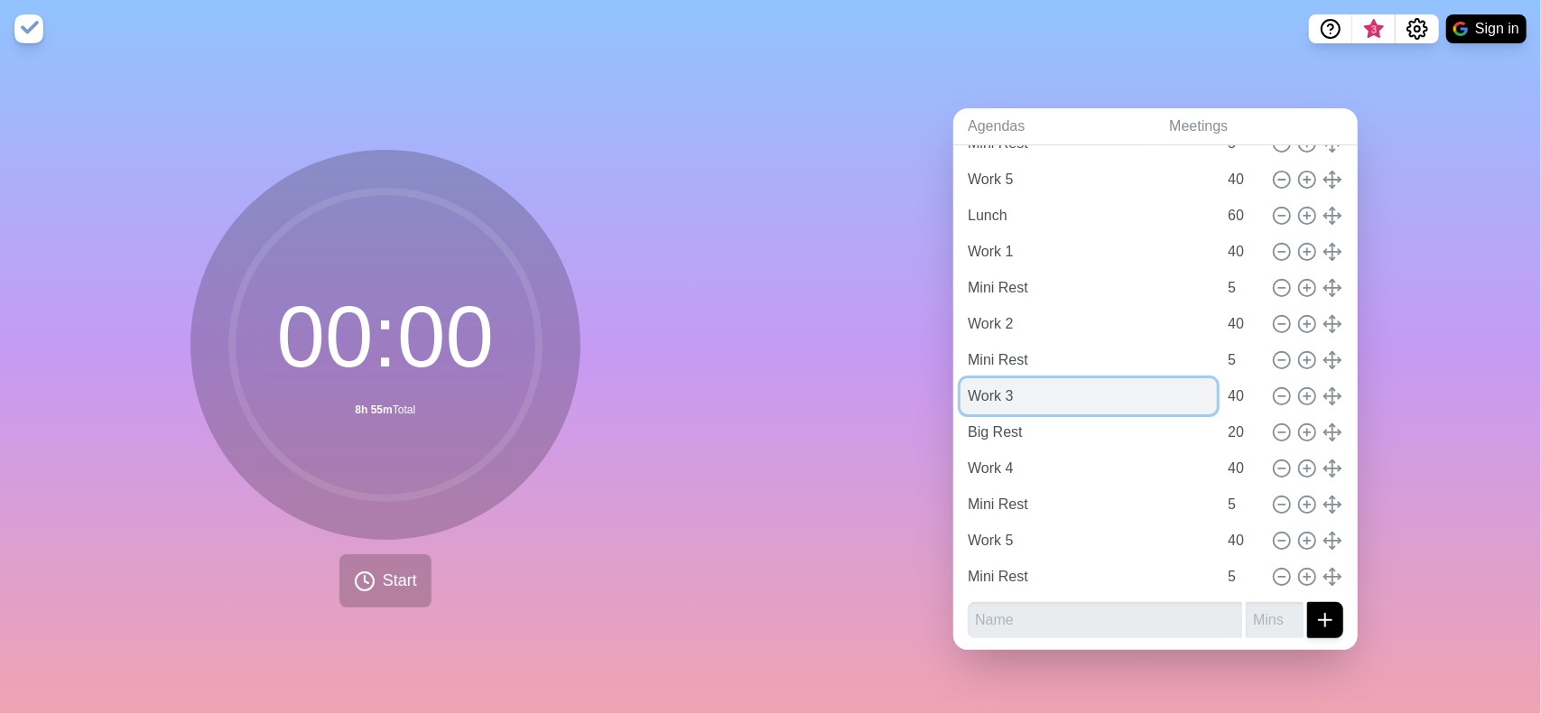
click at [996, 385] on input "Work 3" at bounding box center [1088, 396] width 256 height 36
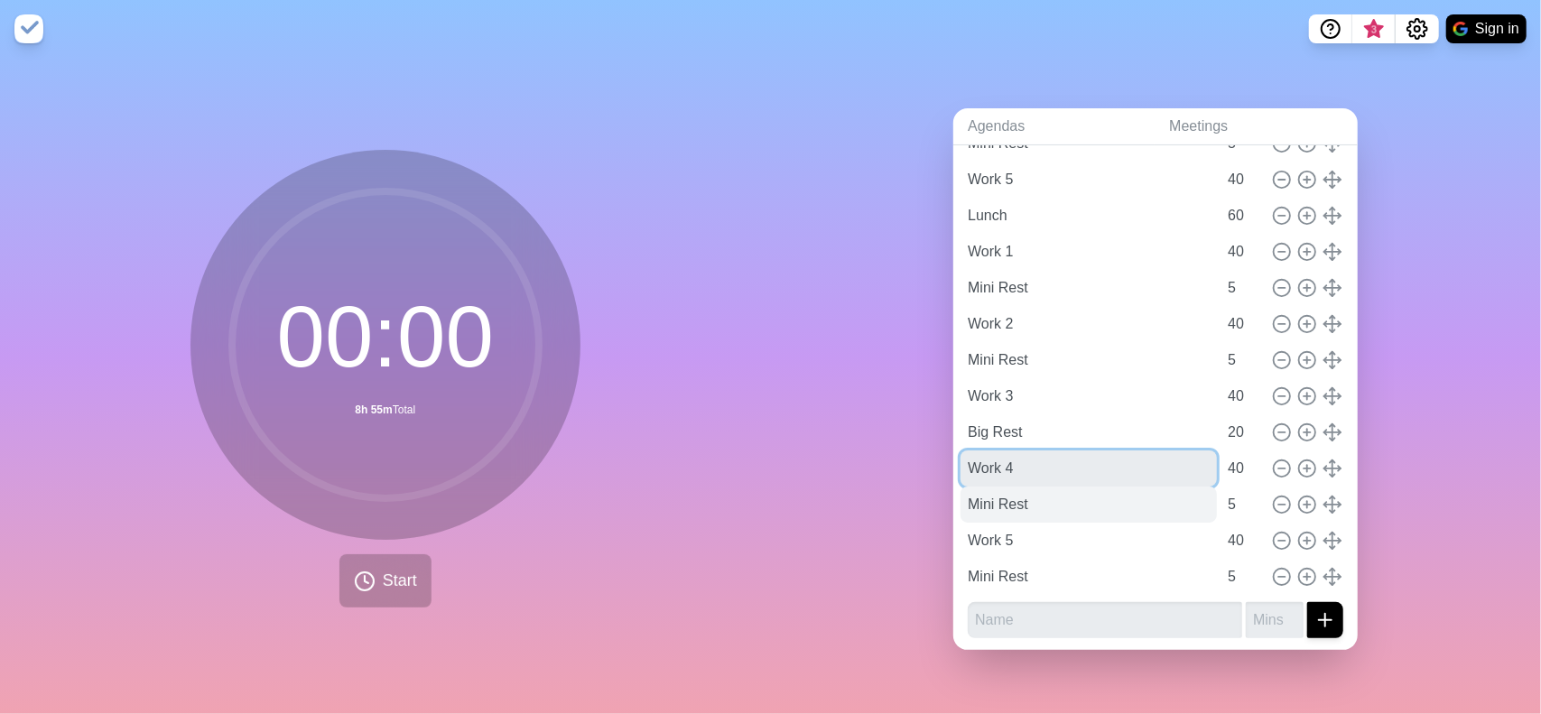
click at [1001, 474] on input "Work 4" at bounding box center [1088, 468] width 256 height 36
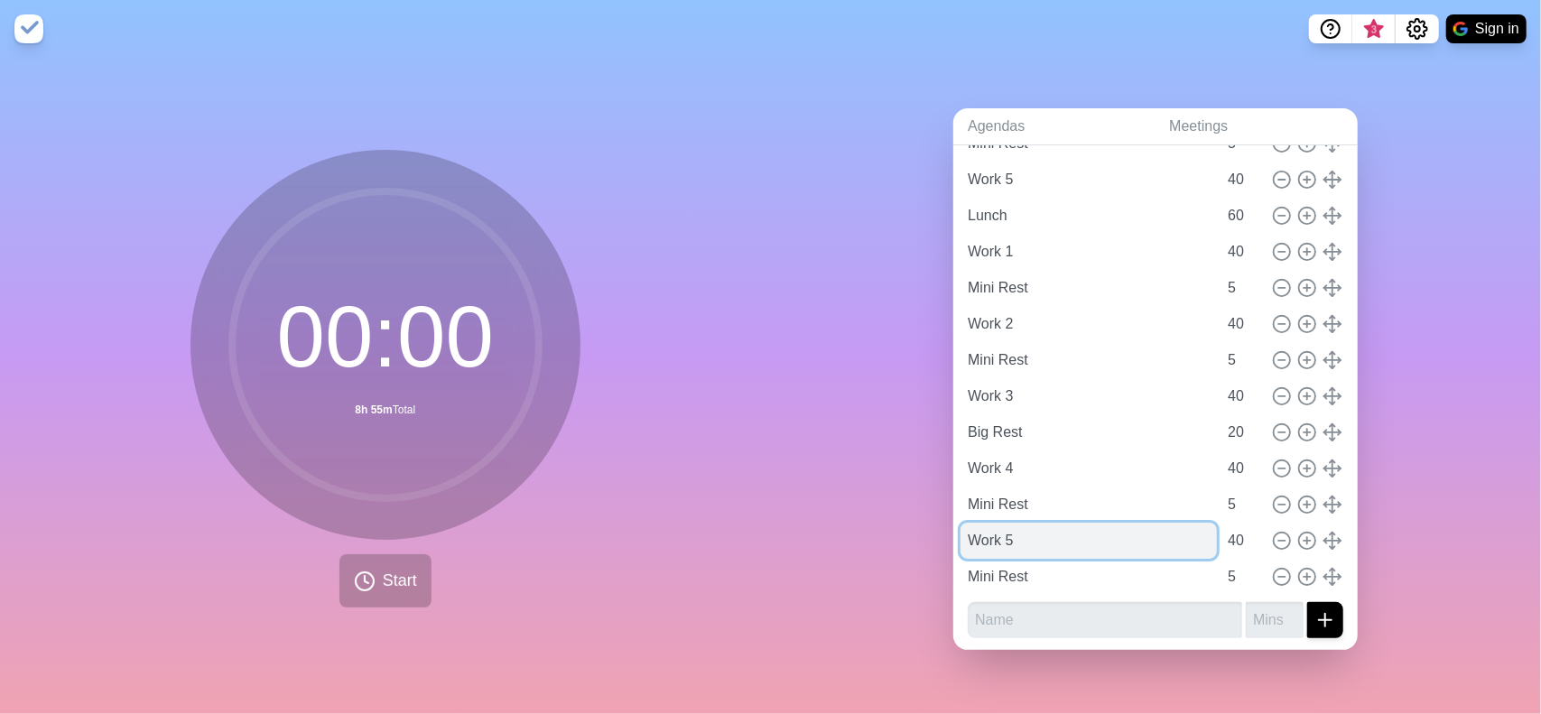
click at [1004, 545] on input "Work 5" at bounding box center [1088, 541] width 256 height 36
click at [1067, 595] on form at bounding box center [1156, 616] width 376 height 43
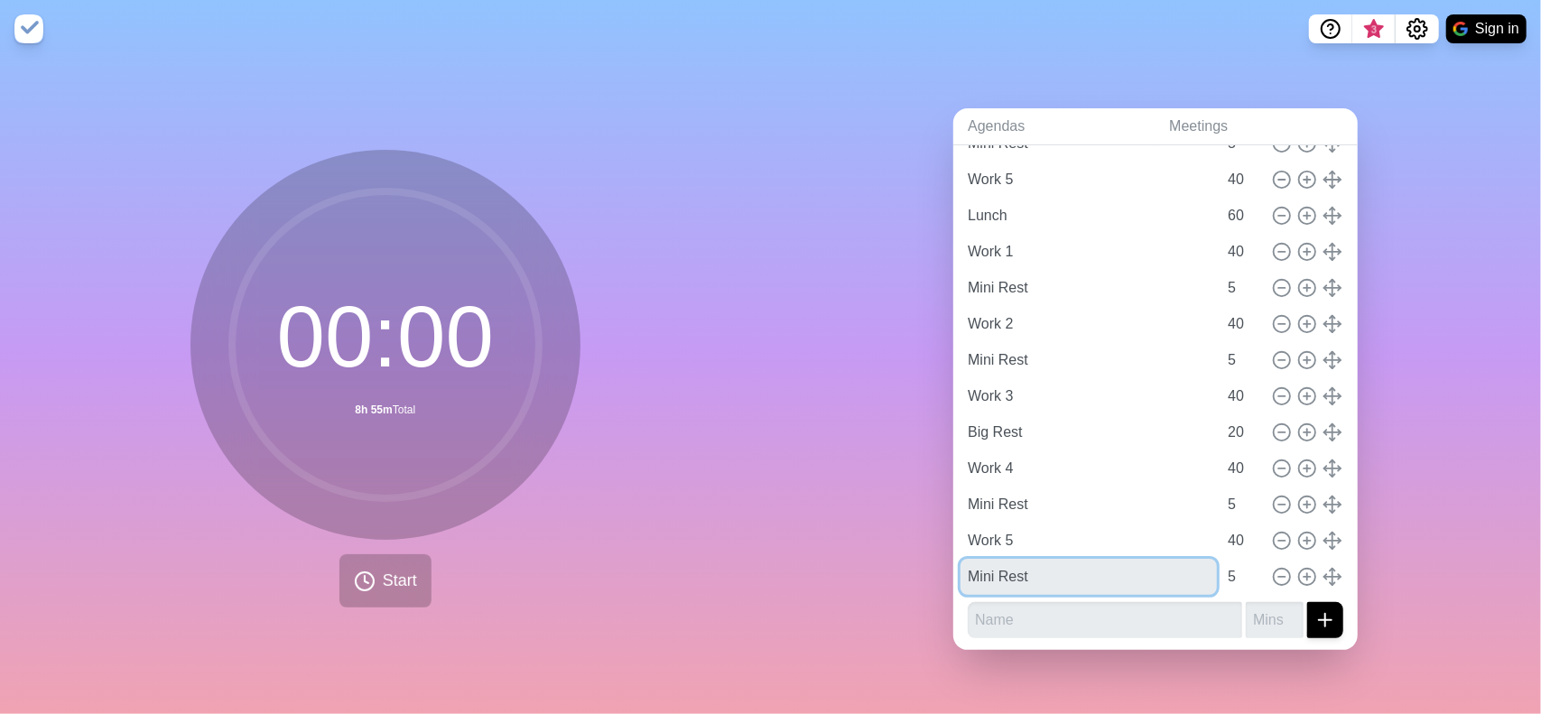
drag, startPoint x: 1037, startPoint y: 561, endPoint x: 814, endPoint y: 568, distance: 223.0
click at [814, 568] on div "Agendas Meetings Back Working time Work 1 40 Mini Rest 5 Work 2 40 Mini Rest 5 …" at bounding box center [1156, 386] width 771 height 656
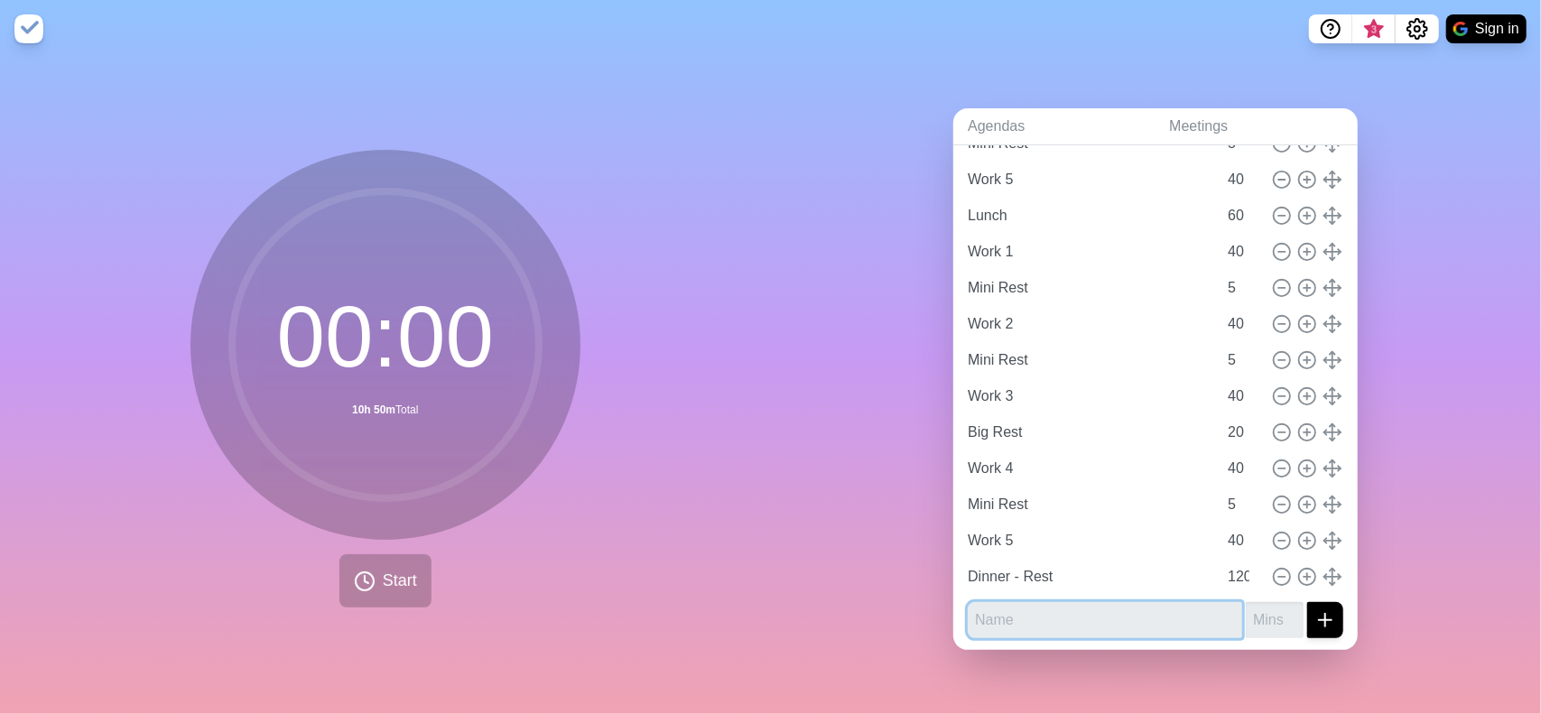
click at [1036, 616] on input "text" at bounding box center [1105, 620] width 274 height 36
click at [1307, 602] on button "submit" at bounding box center [1325, 620] width 36 height 36
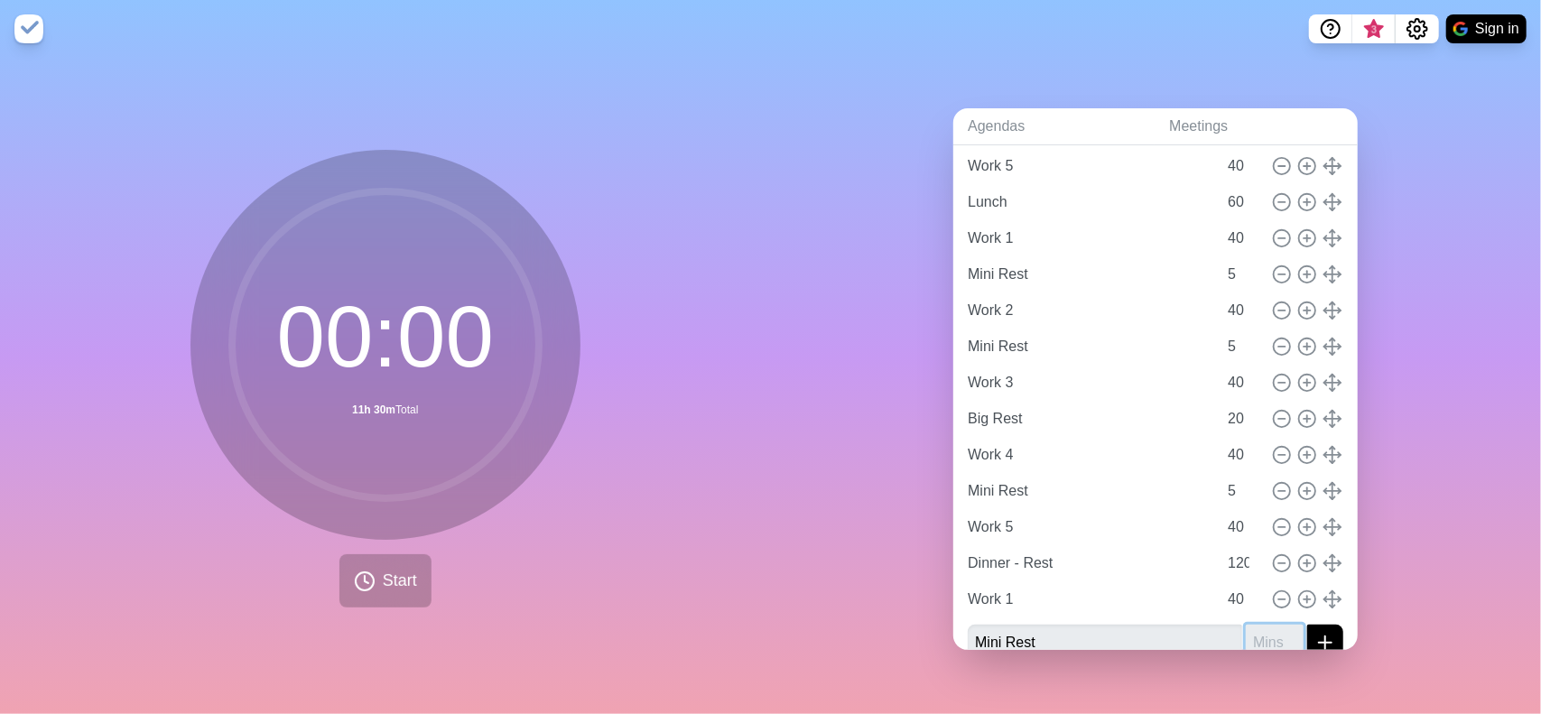
scroll to position [392, 0]
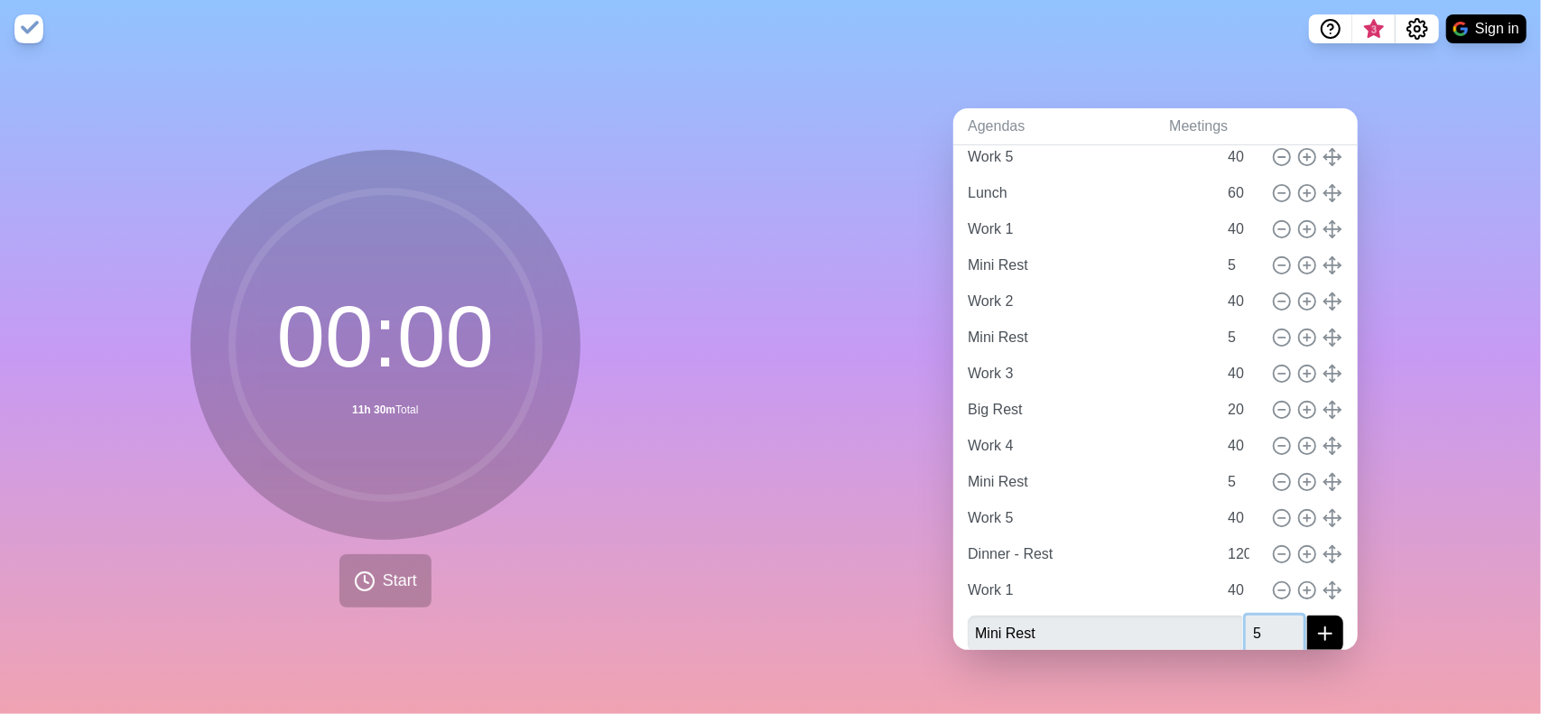
click at [1307, 616] on button "submit" at bounding box center [1325, 634] width 36 height 36
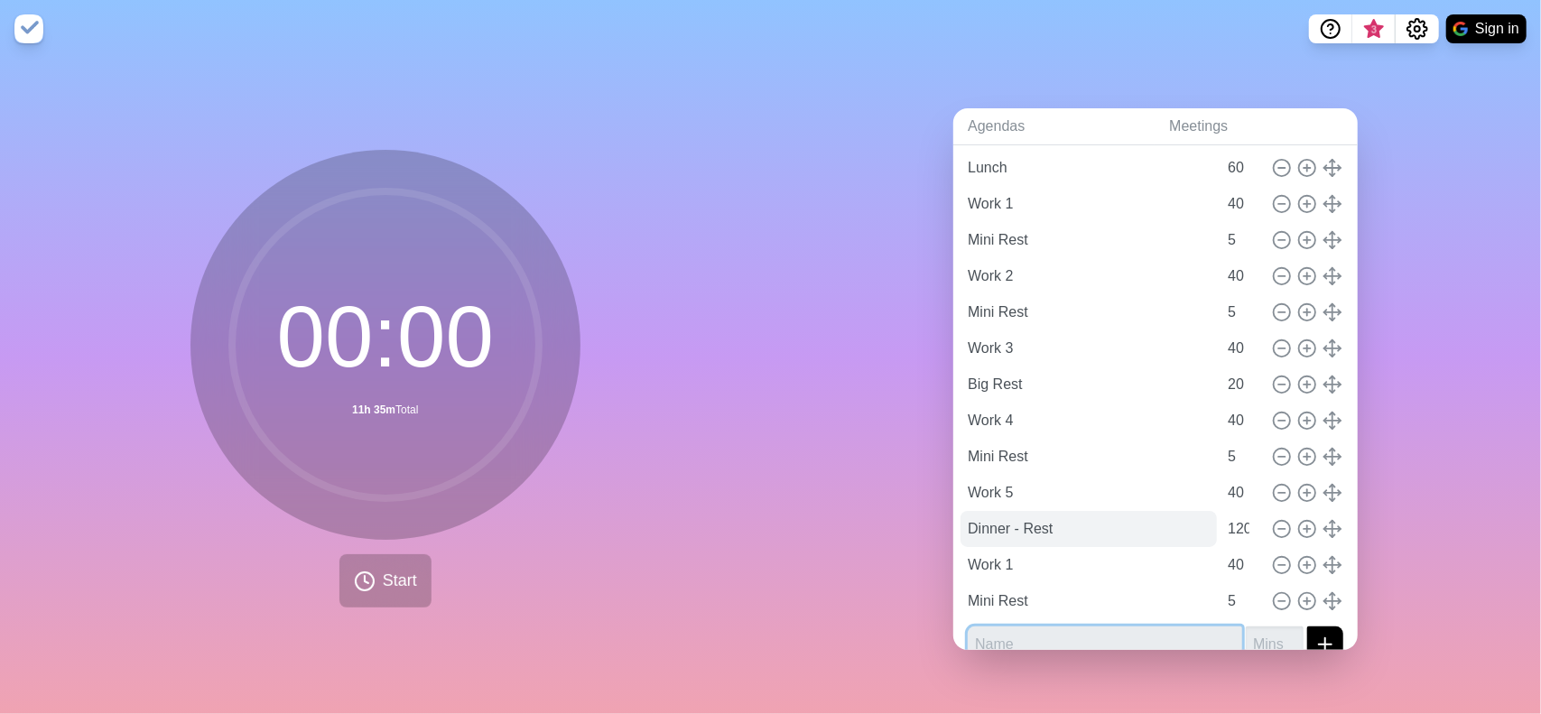
scroll to position [441, 0]
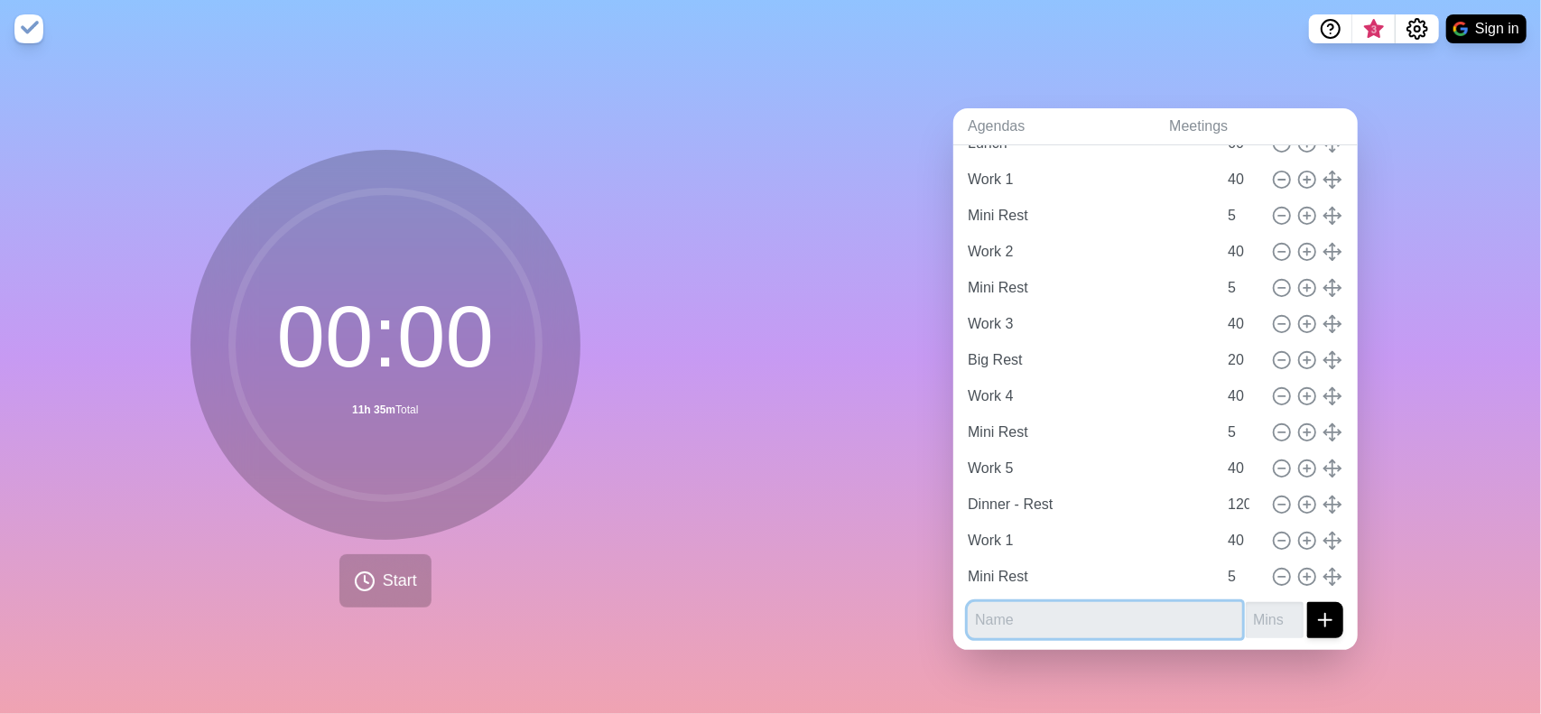
click at [995, 620] on input "text" at bounding box center [1105, 620] width 274 height 36
click at [1307, 602] on button "submit" at bounding box center [1325, 620] width 36 height 36
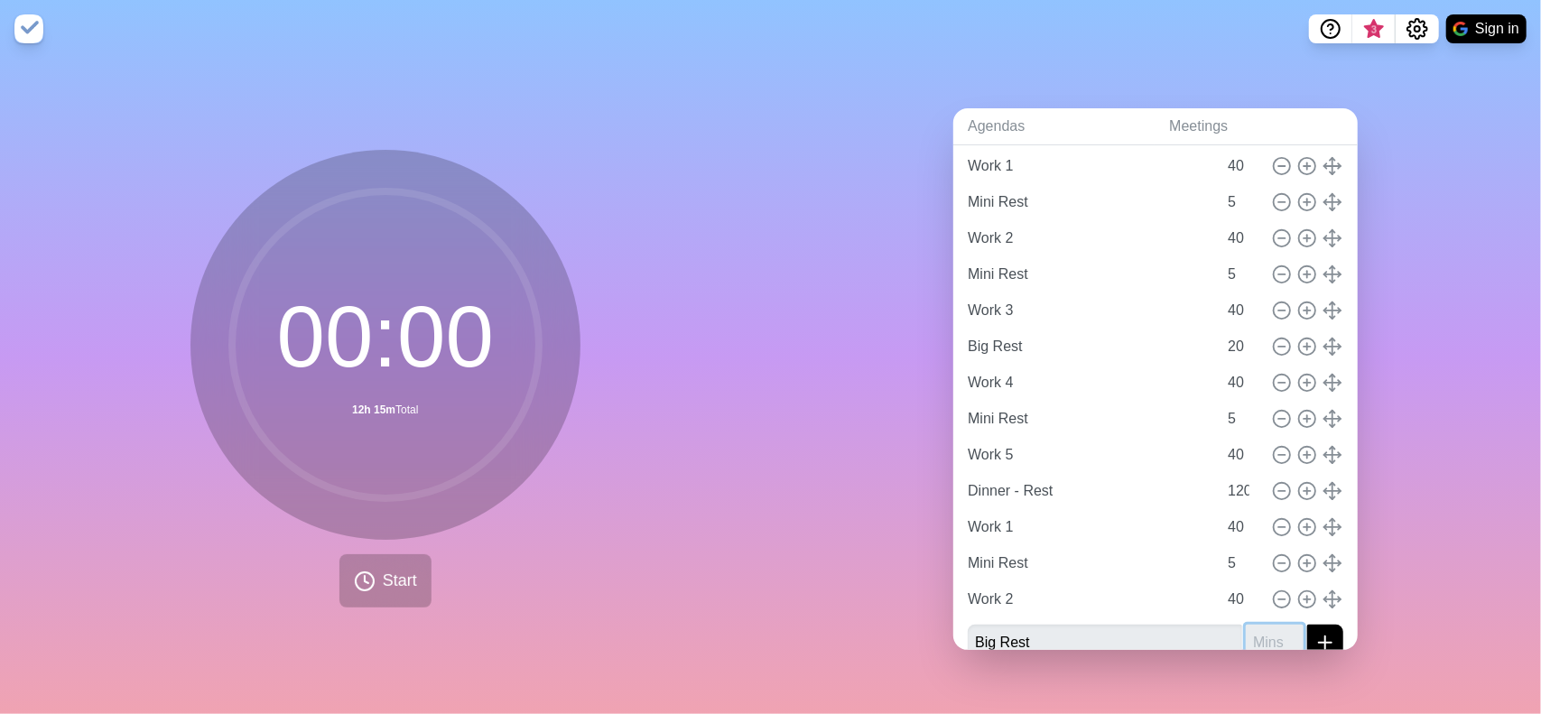
scroll to position [464, 0]
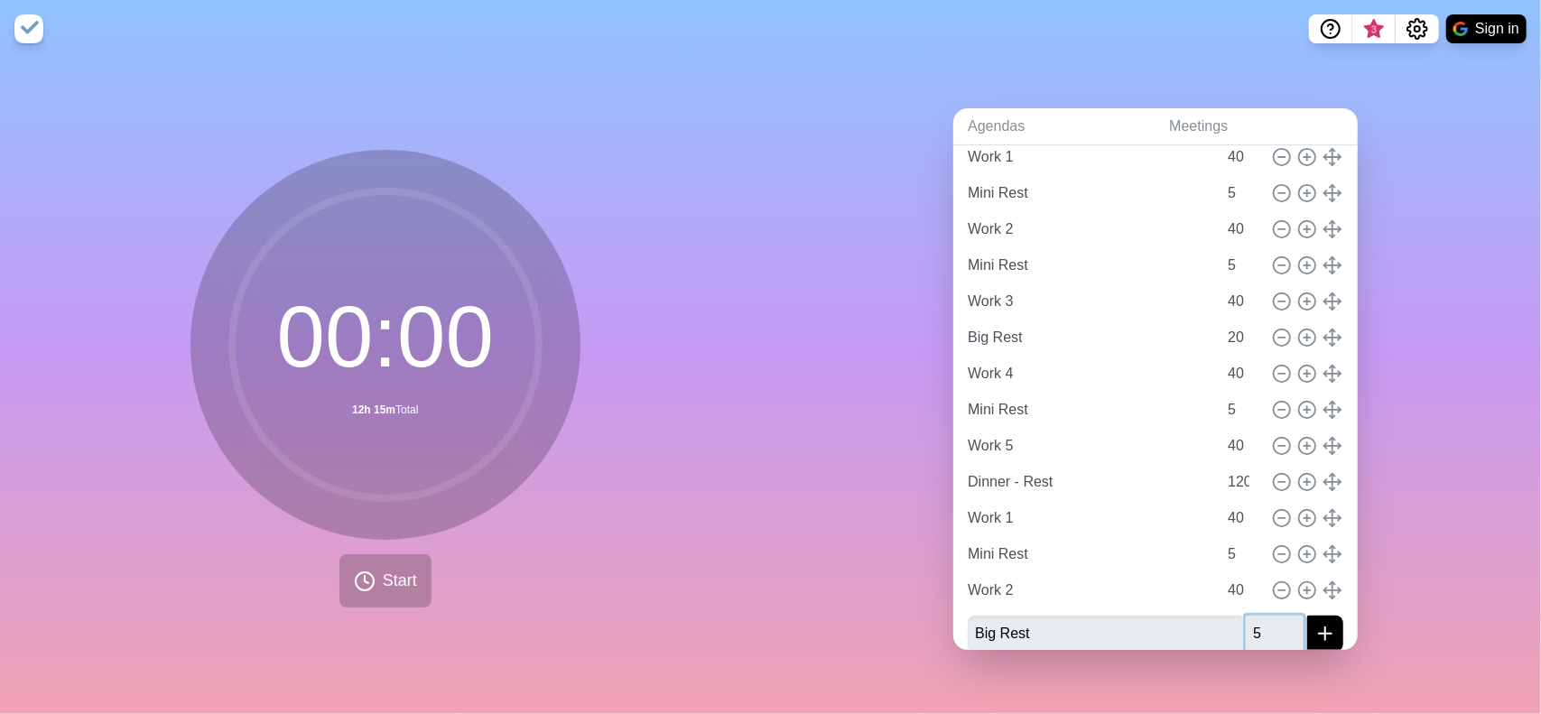
click at [1307, 616] on button "submit" at bounding box center [1325, 634] width 36 height 36
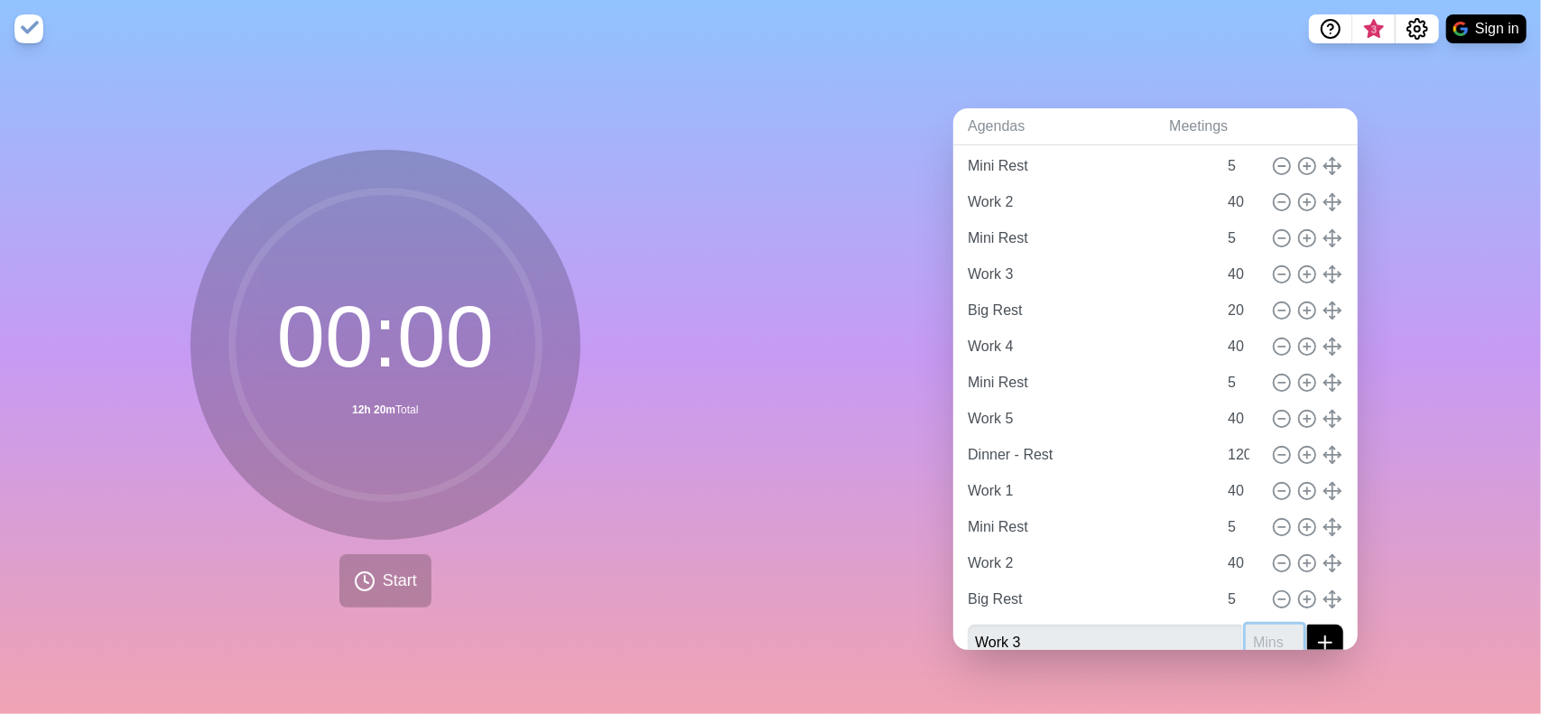
scroll to position [500, 0]
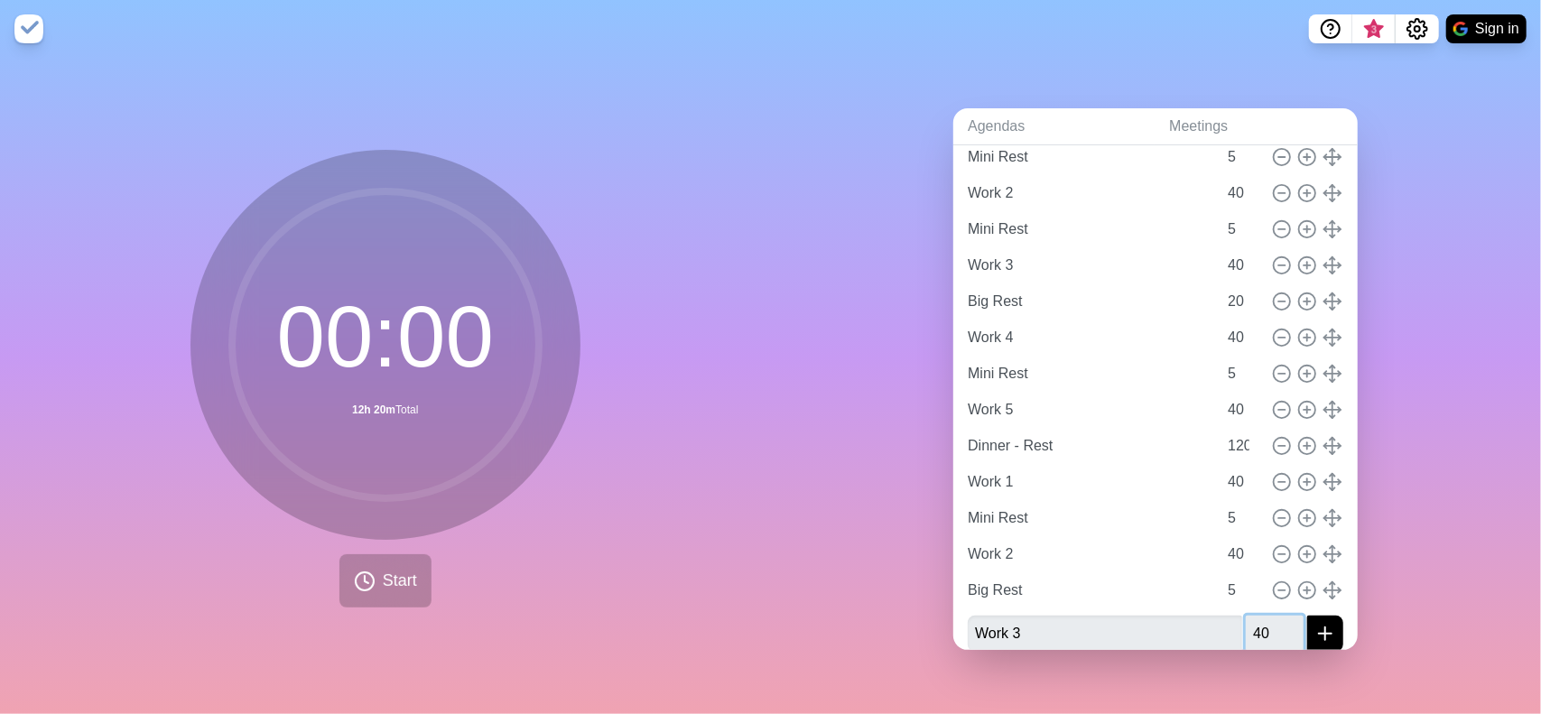
click at [1307, 616] on button "submit" at bounding box center [1325, 634] width 36 height 36
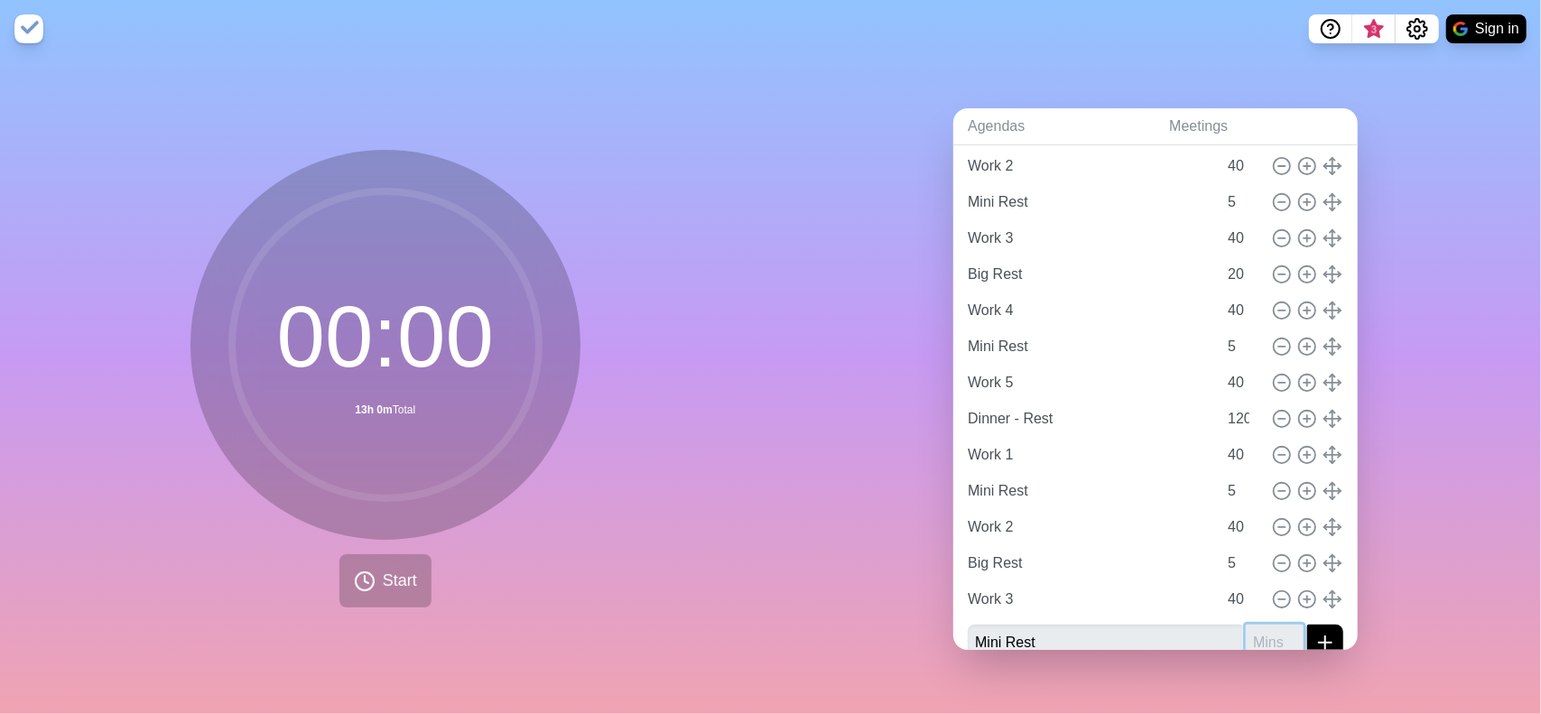
scroll to position [536, 0]
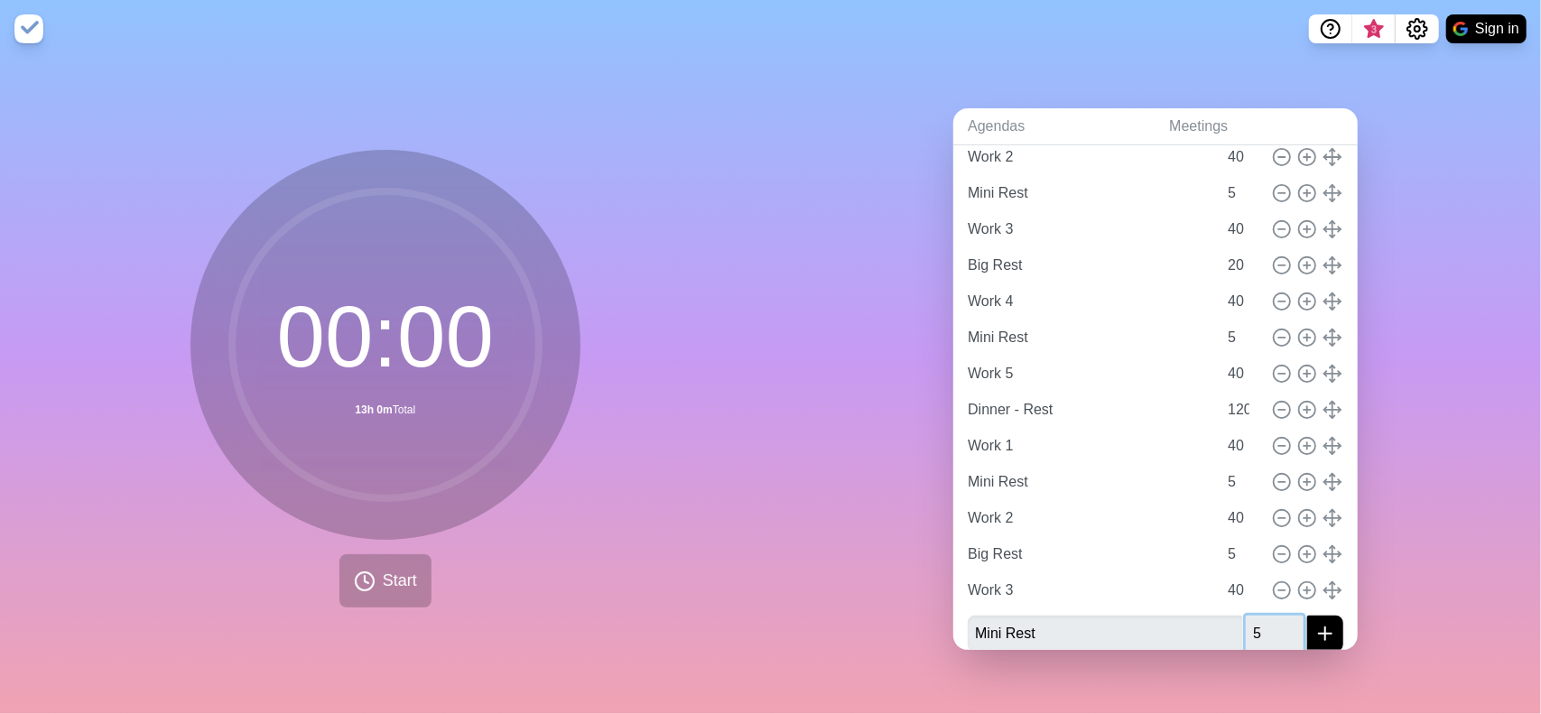
click at [1307, 616] on button "submit" at bounding box center [1325, 634] width 36 height 36
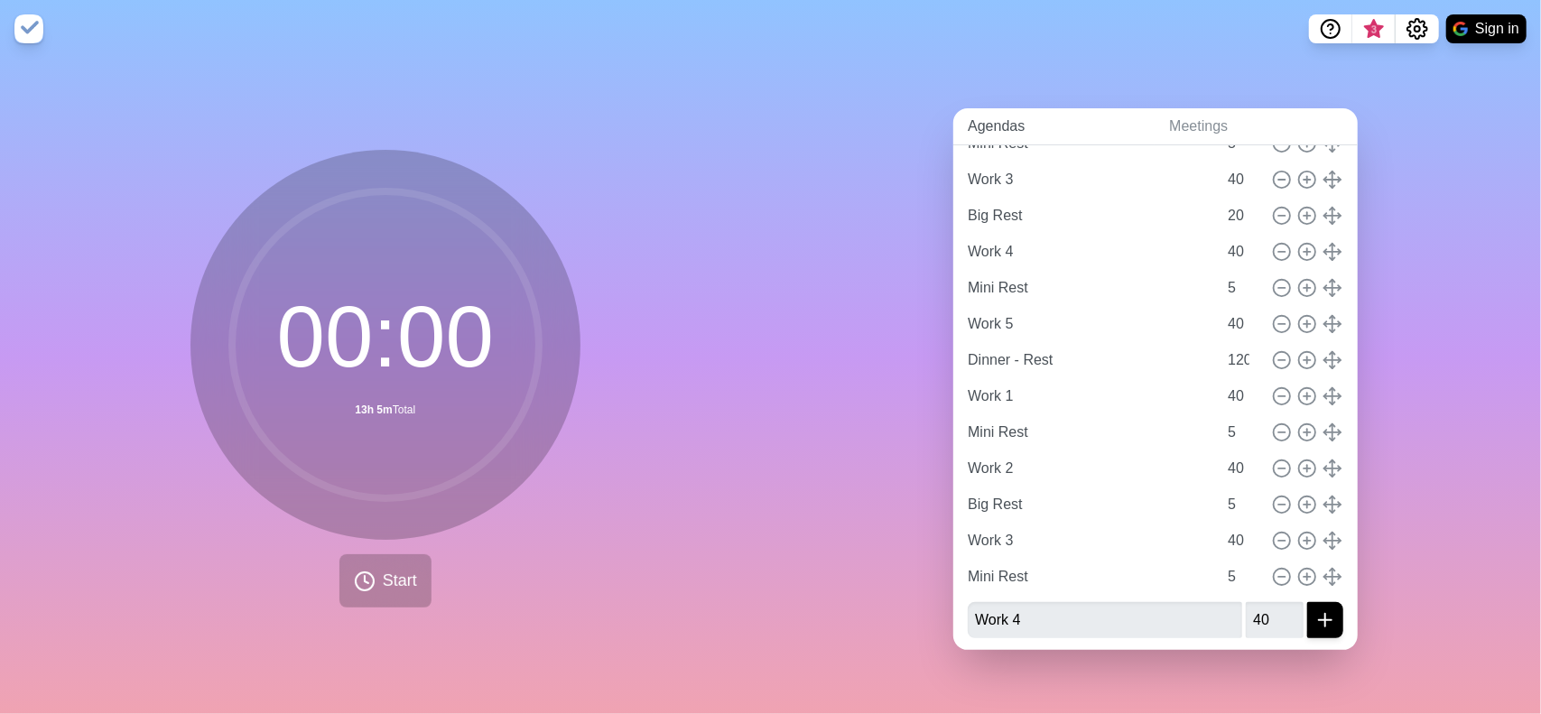
click at [1145, 110] on link "Agendas" at bounding box center [1053, 126] width 201 height 37
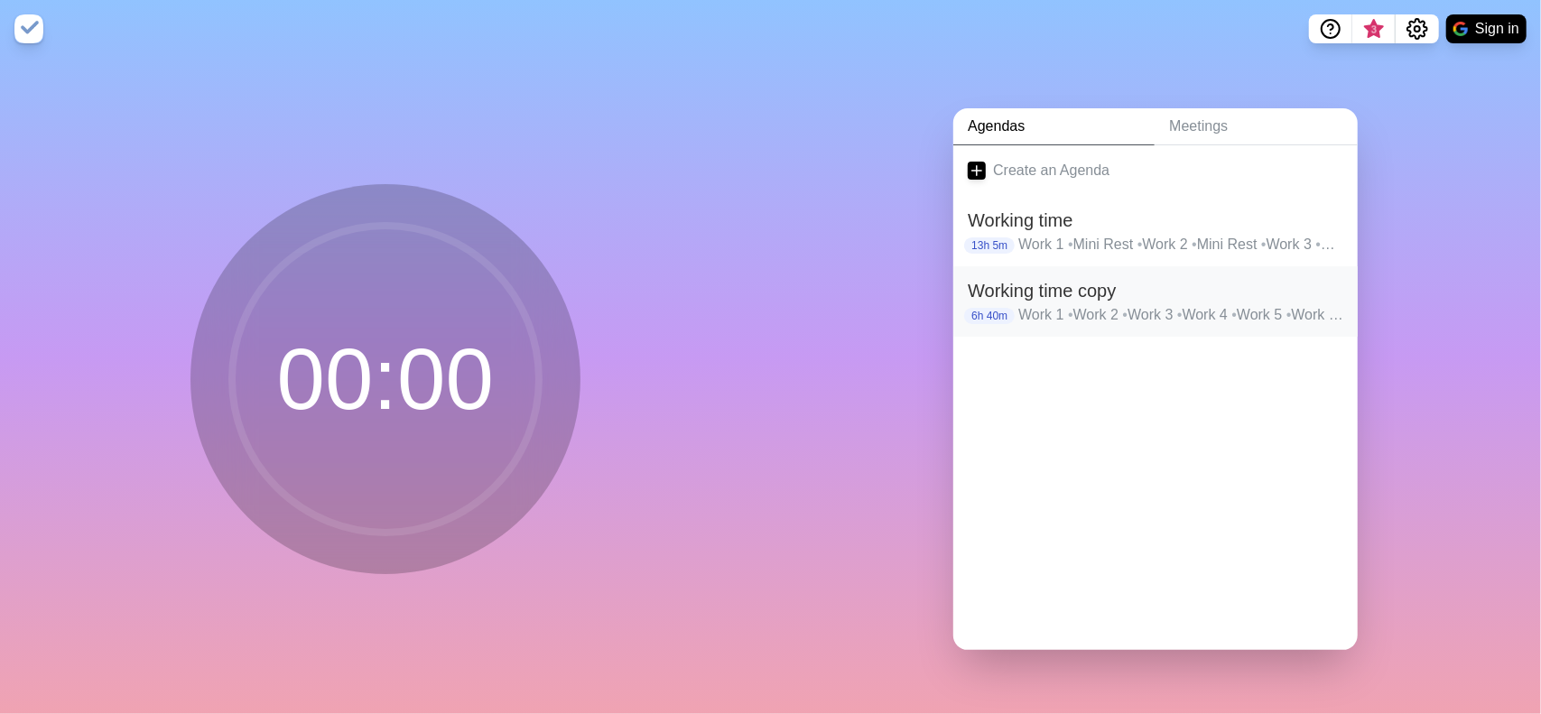
click at [1213, 277] on h2 "Working time copy" at bounding box center [1156, 290] width 376 height 27
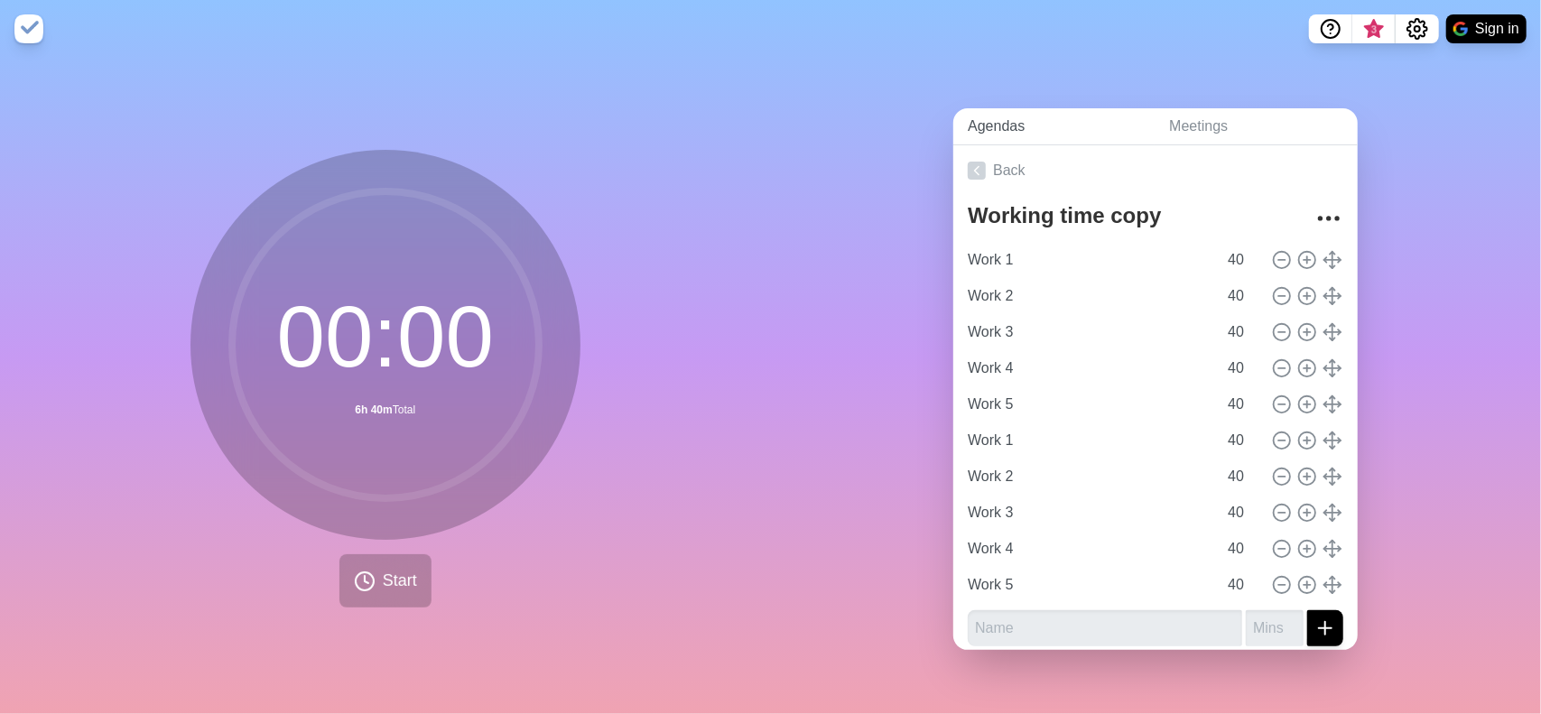
click at [1029, 124] on link "Agendas" at bounding box center [1053, 126] width 201 height 37
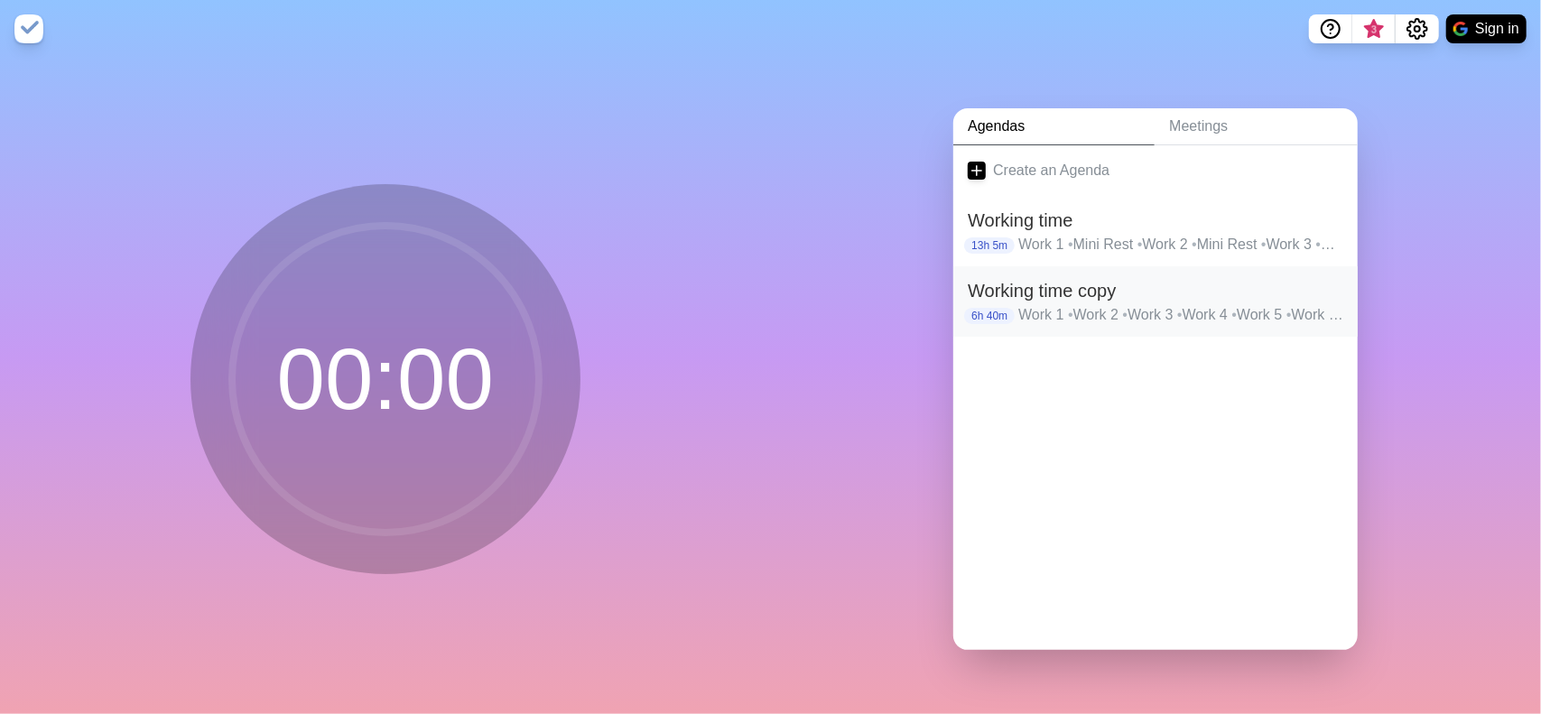
drag, startPoint x: 937, startPoint y: 284, endPoint x: 1084, endPoint y: 281, distance: 147.2
click at [1084, 281] on h2 "Working time copy" at bounding box center [1156, 290] width 376 height 27
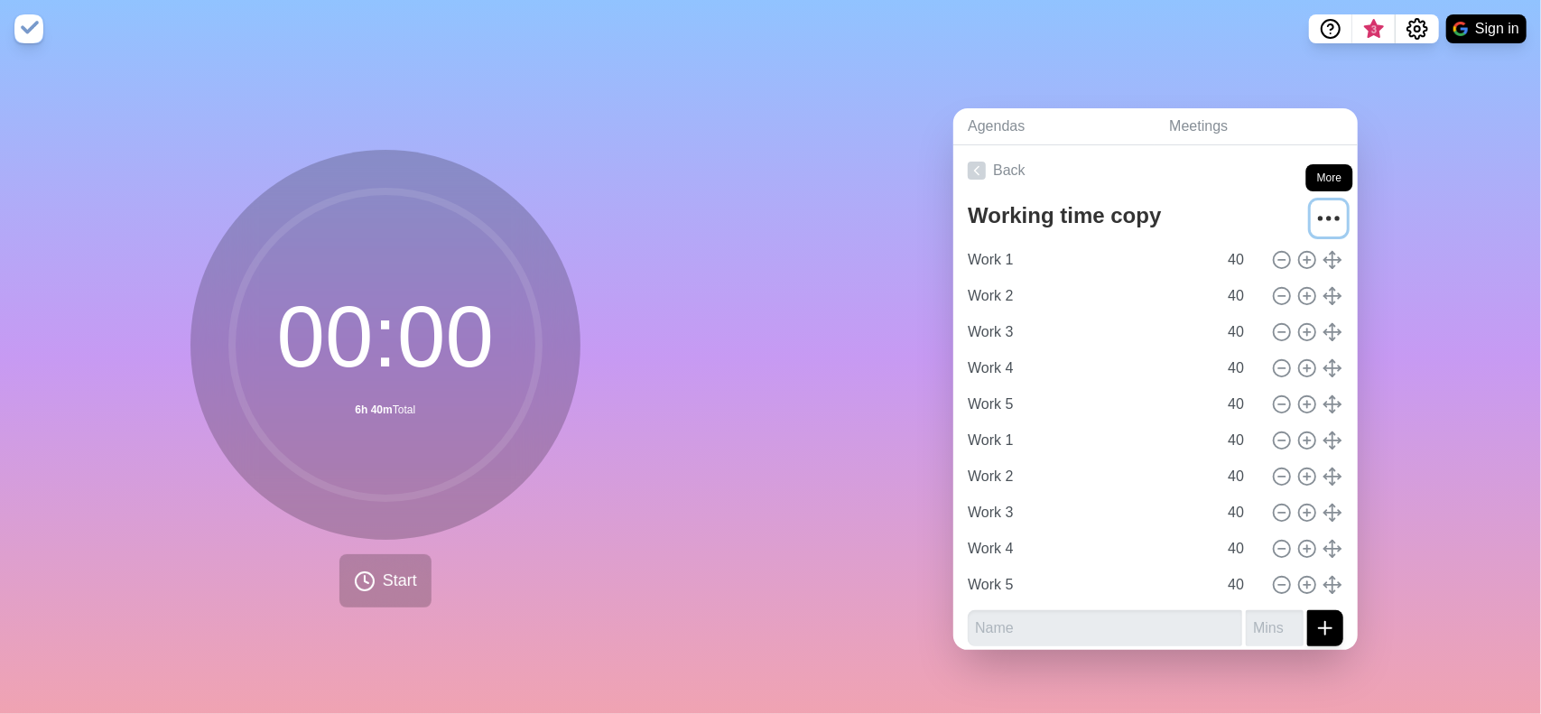
click at [1314, 214] on icon "More" at bounding box center [1328, 218] width 29 height 29
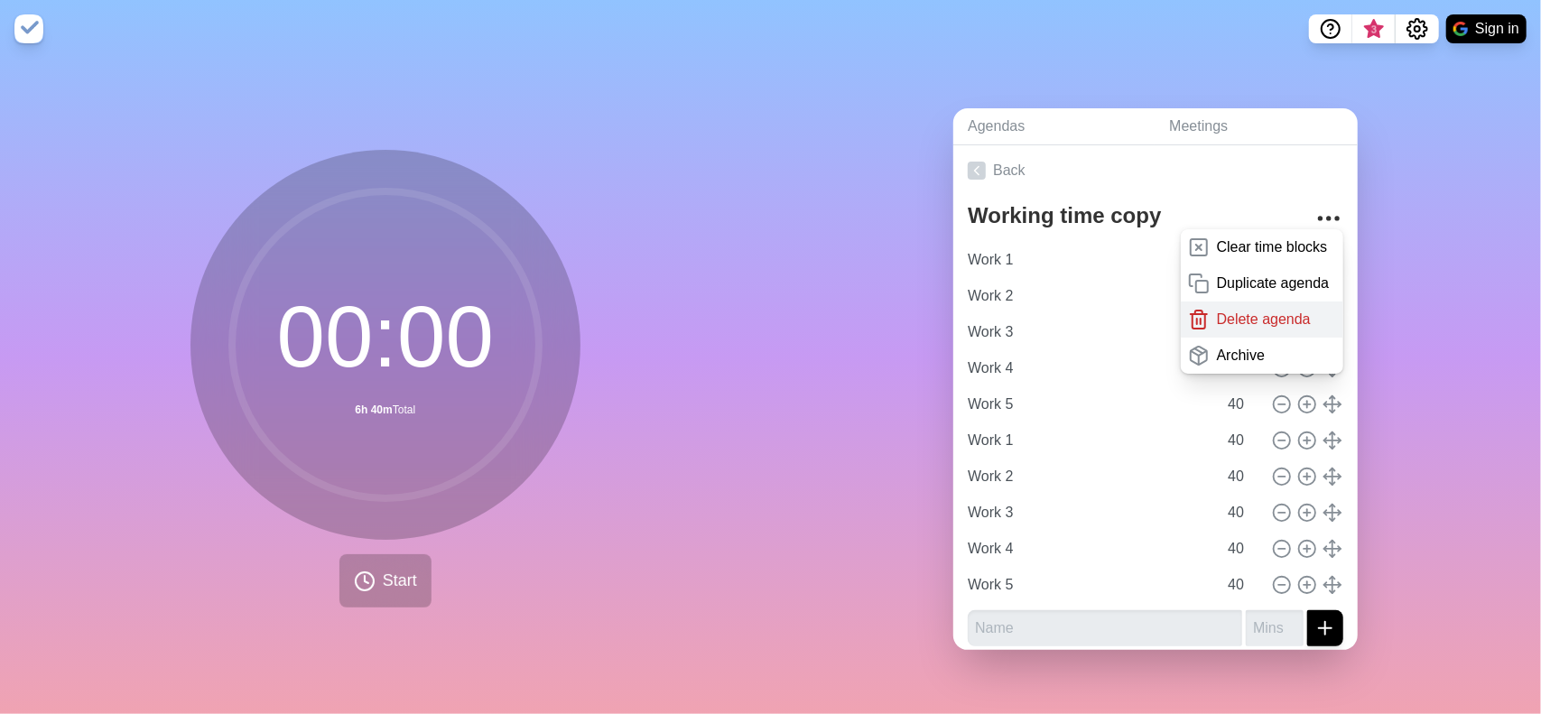
click at [1237, 309] on p "Delete agenda" at bounding box center [1264, 320] width 94 height 22
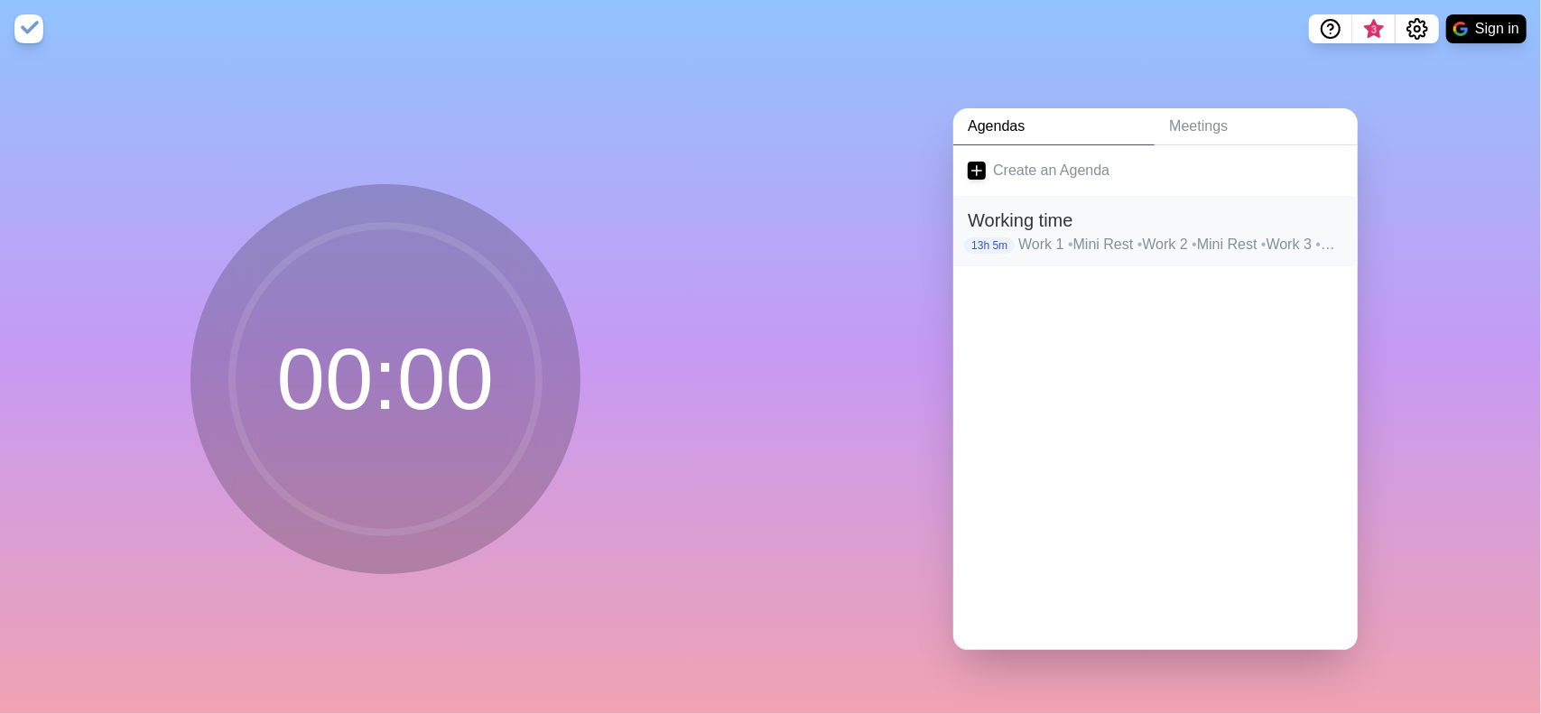
click at [1002, 215] on h2 "Working time" at bounding box center [1156, 220] width 376 height 27
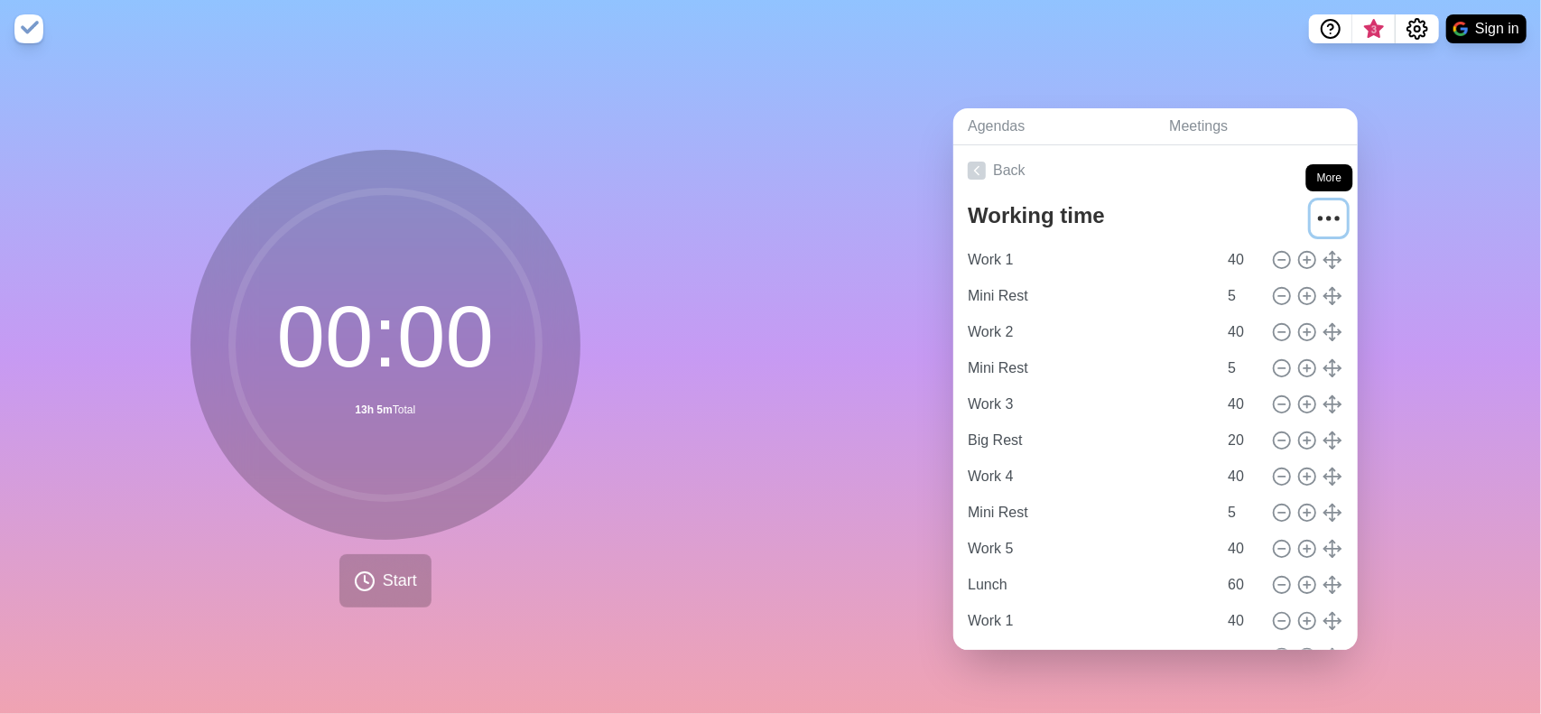
click at [1336, 218] on circle "More" at bounding box center [1337, 219] width 3 height 3
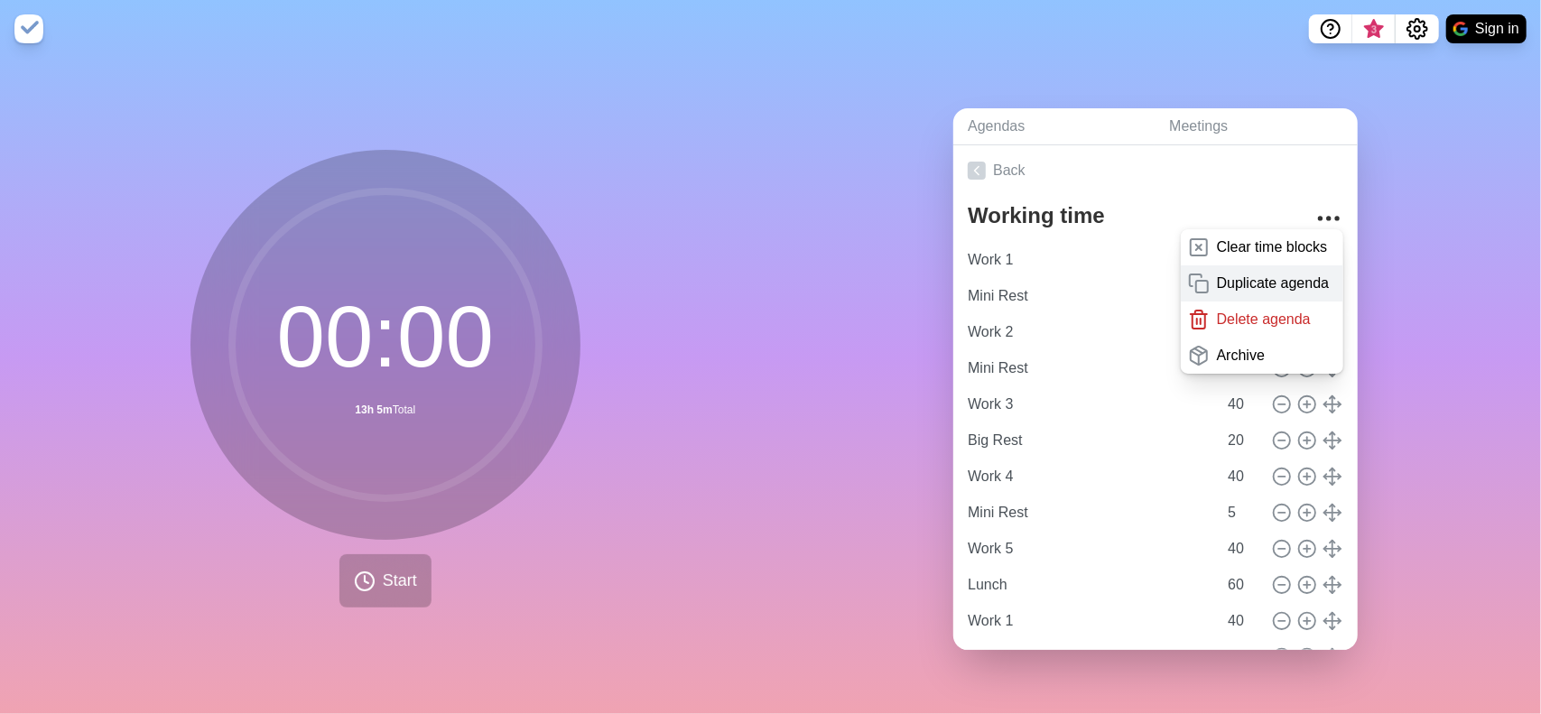
click at [1217, 273] on p "Duplicate agenda" at bounding box center [1273, 284] width 113 height 22
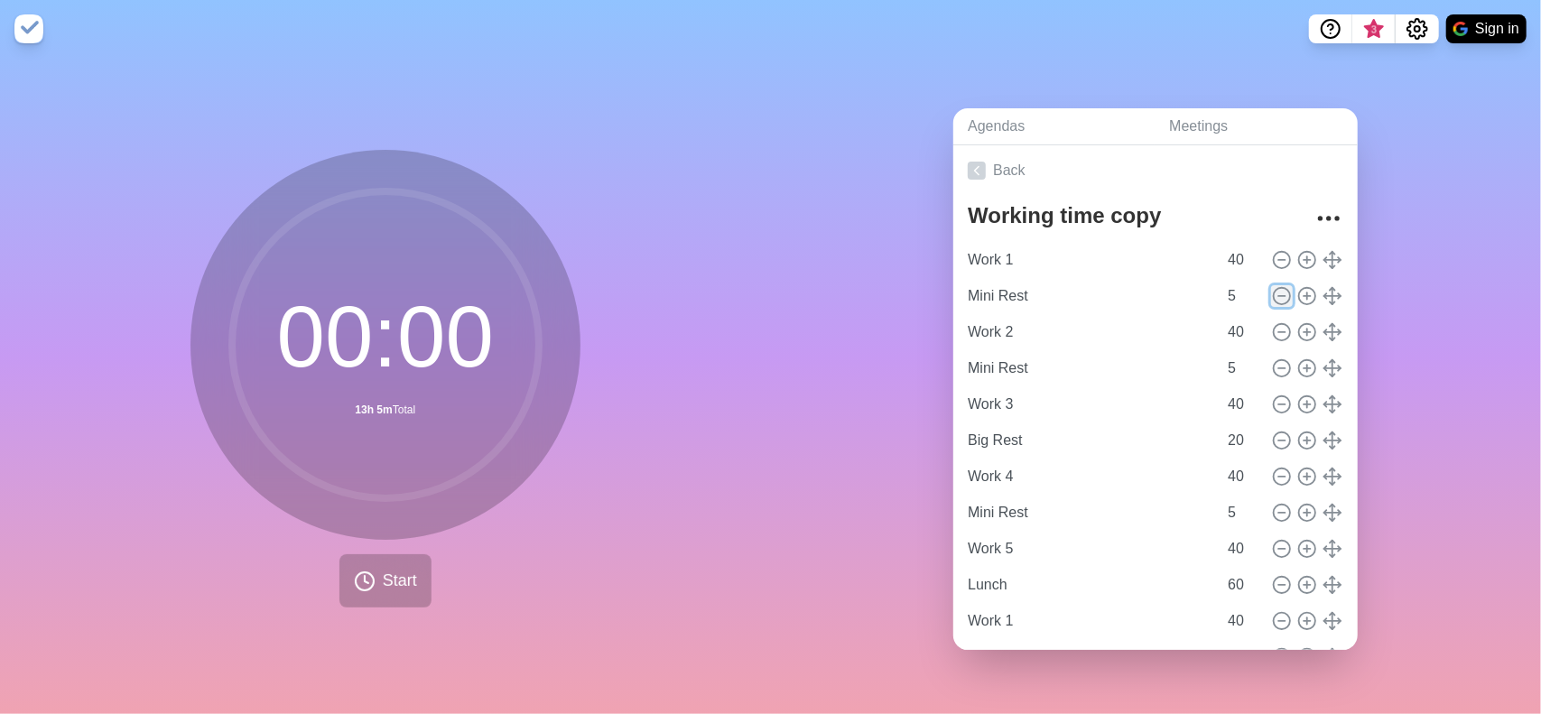
click at [1272, 286] on icon at bounding box center [1282, 296] width 20 height 20
click at [1272, 322] on icon at bounding box center [1282, 332] width 20 height 20
click at [1272, 360] on icon at bounding box center [1282, 368] width 20 height 20
click at [1272, 398] on icon at bounding box center [1282, 404] width 20 height 20
click at [1272, 431] on icon at bounding box center [1282, 441] width 20 height 20
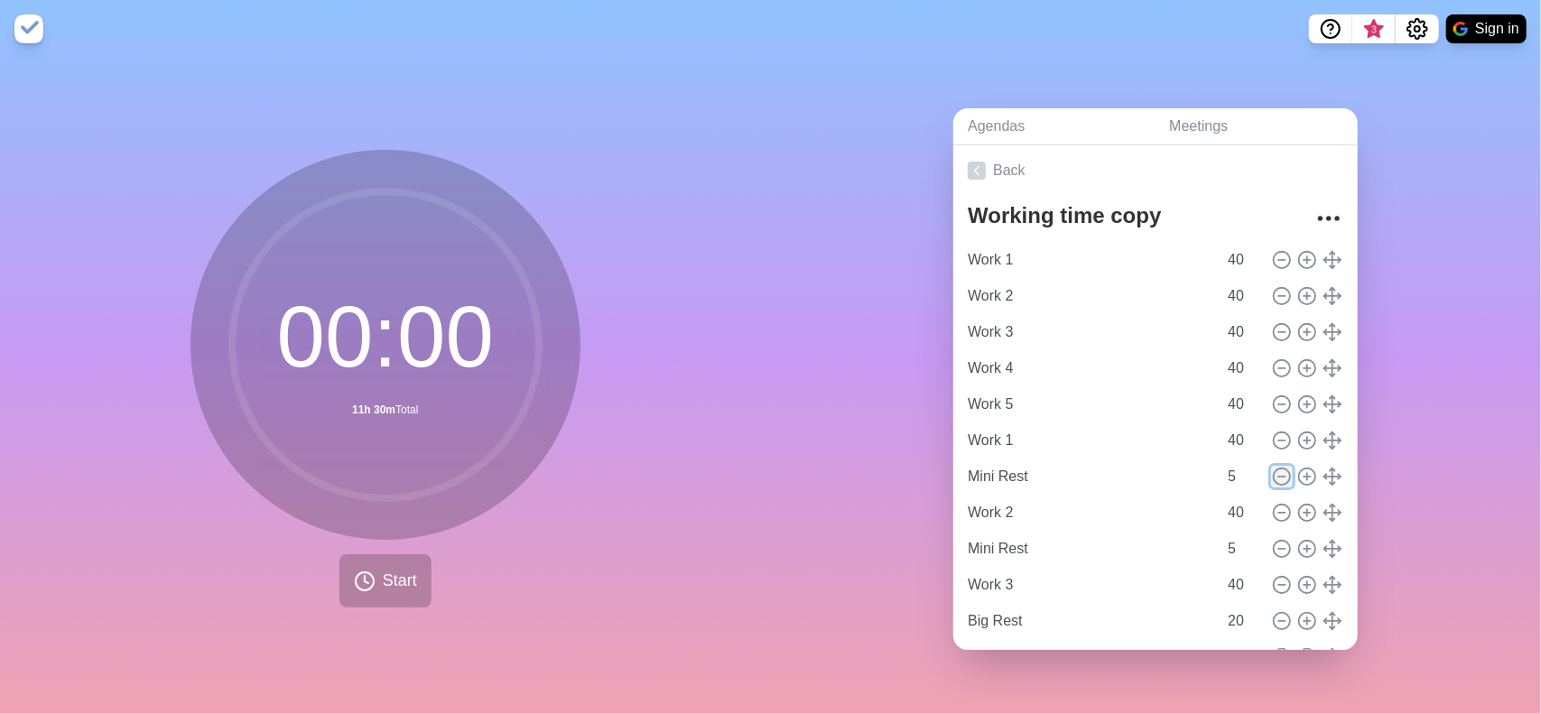
click at [1272, 467] on icon at bounding box center [1282, 477] width 20 height 20
click at [1272, 507] on icon at bounding box center [1282, 513] width 20 height 20
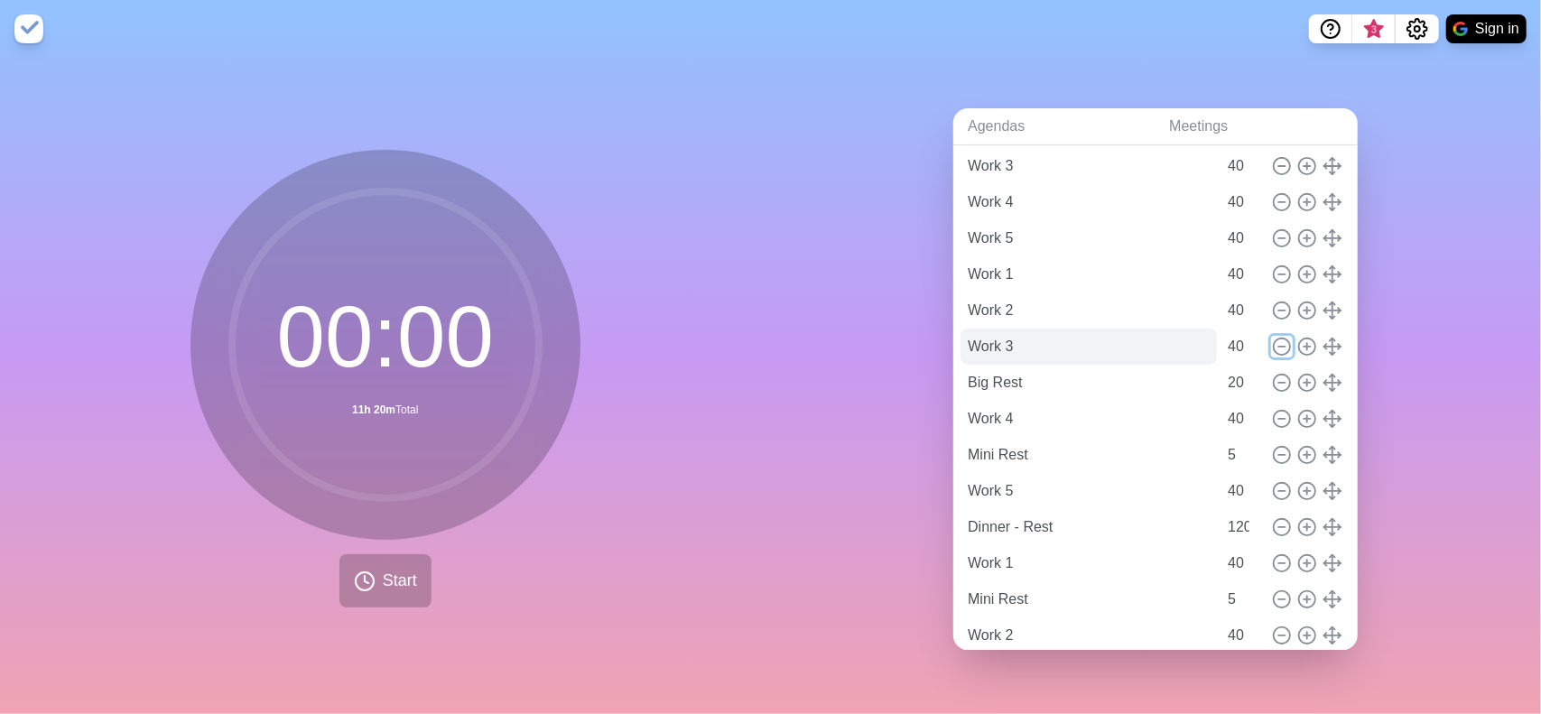
scroll to position [153, 0]
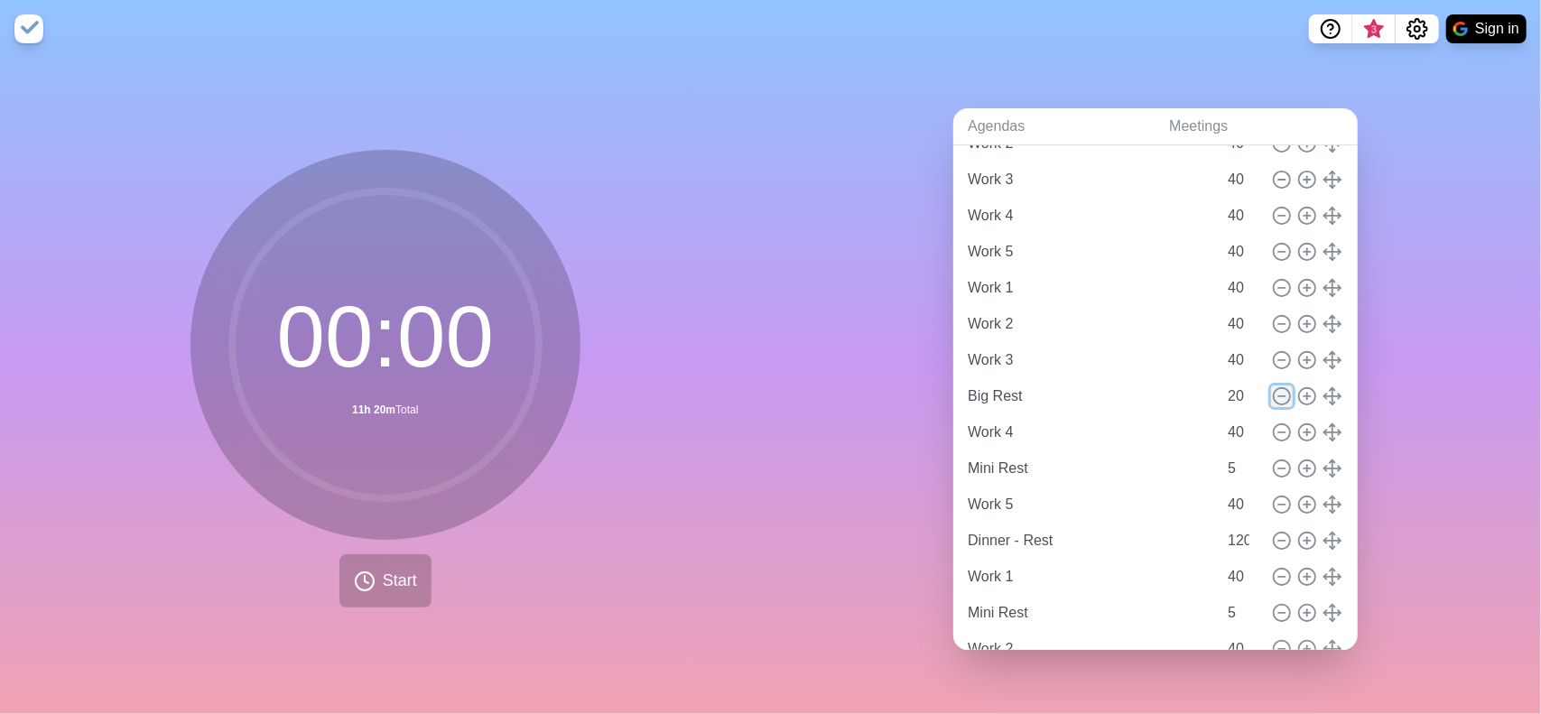
click at [1272, 386] on icon at bounding box center [1282, 396] width 20 height 20
click at [1272, 424] on icon at bounding box center [1282, 432] width 20 height 20
click at [1272, 465] on icon at bounding box center [1282, 469] width 20 height 20
click at [1279, 505] on line at bounding box center [1282, 505] width 6 height 0
click at [1272, 531] on icon at bounding box center [1282, 541] width 20 height 20
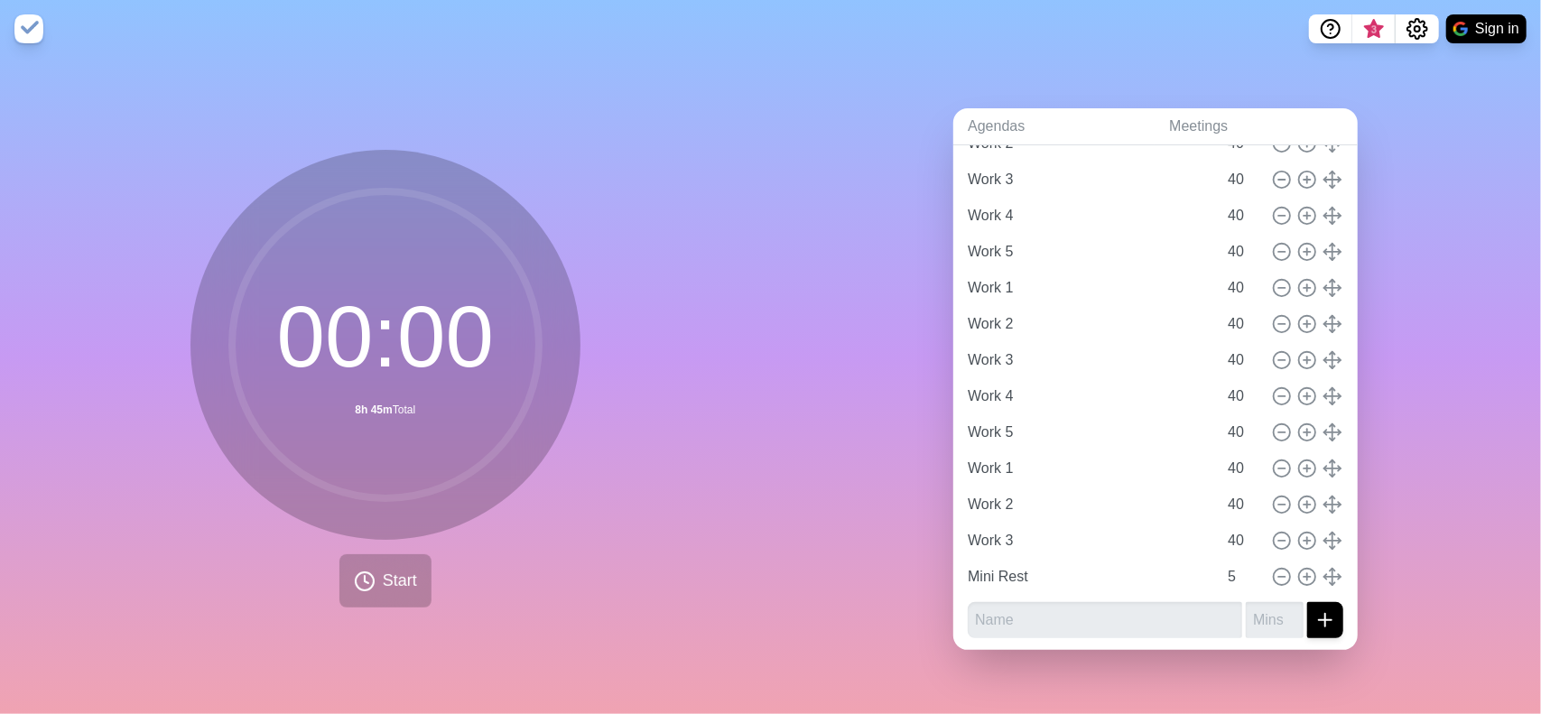
click at [1260, 579] on div "Mini Rest 5" at bounding box center [1155, 577] width 390 height 36
click at [1272, 571] on icon at bounding box center [1282, 577] width 20 height 20
click at [693, 518] on div "00 : 00 8h 40m Total Start" at bounding box center [385, 386] width 771 height 656
click at [993, 127] on link "Agendas" at bounding box center [1053, 126] width 201 height 37
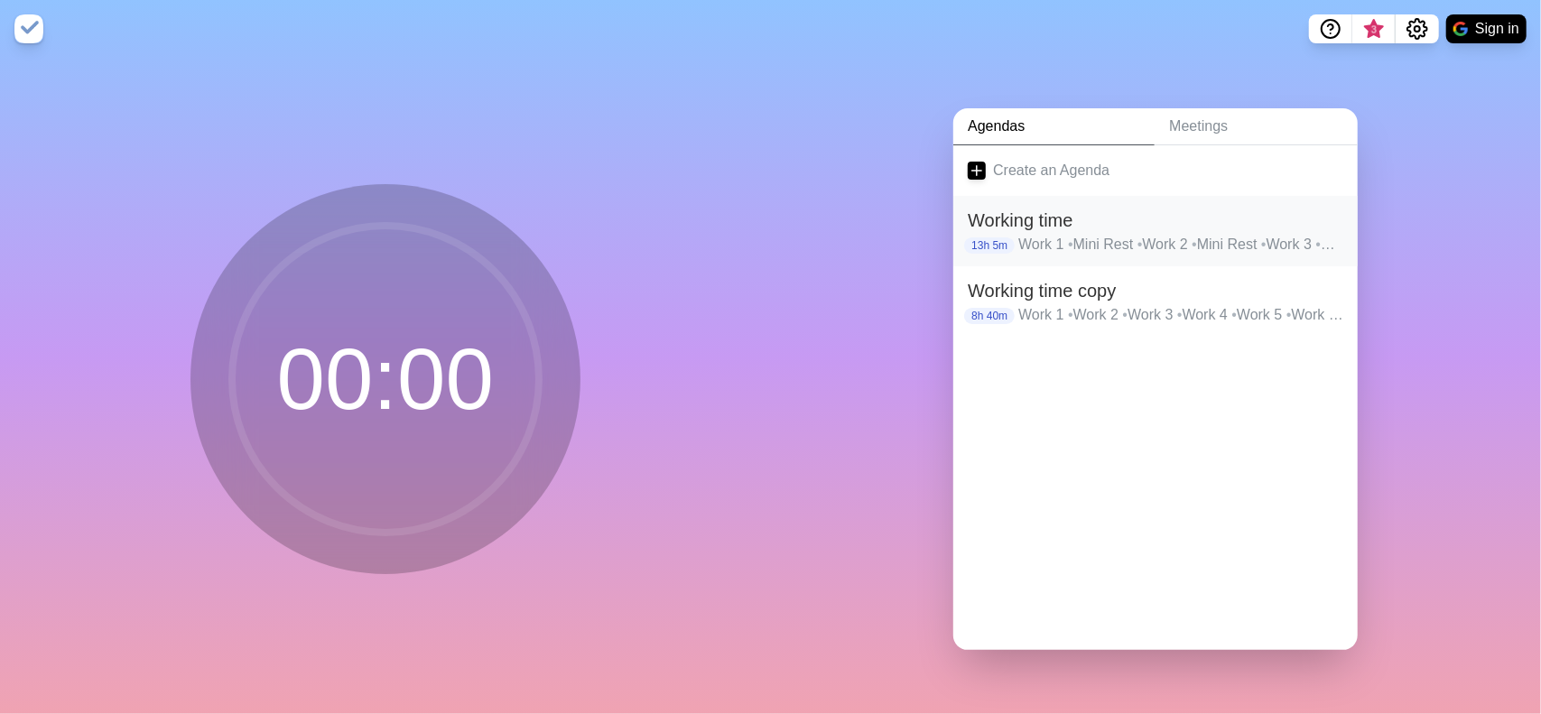
click at [1080, 215] on h2 "Working time" at bounding box center [1156, 220] width 376 height 27
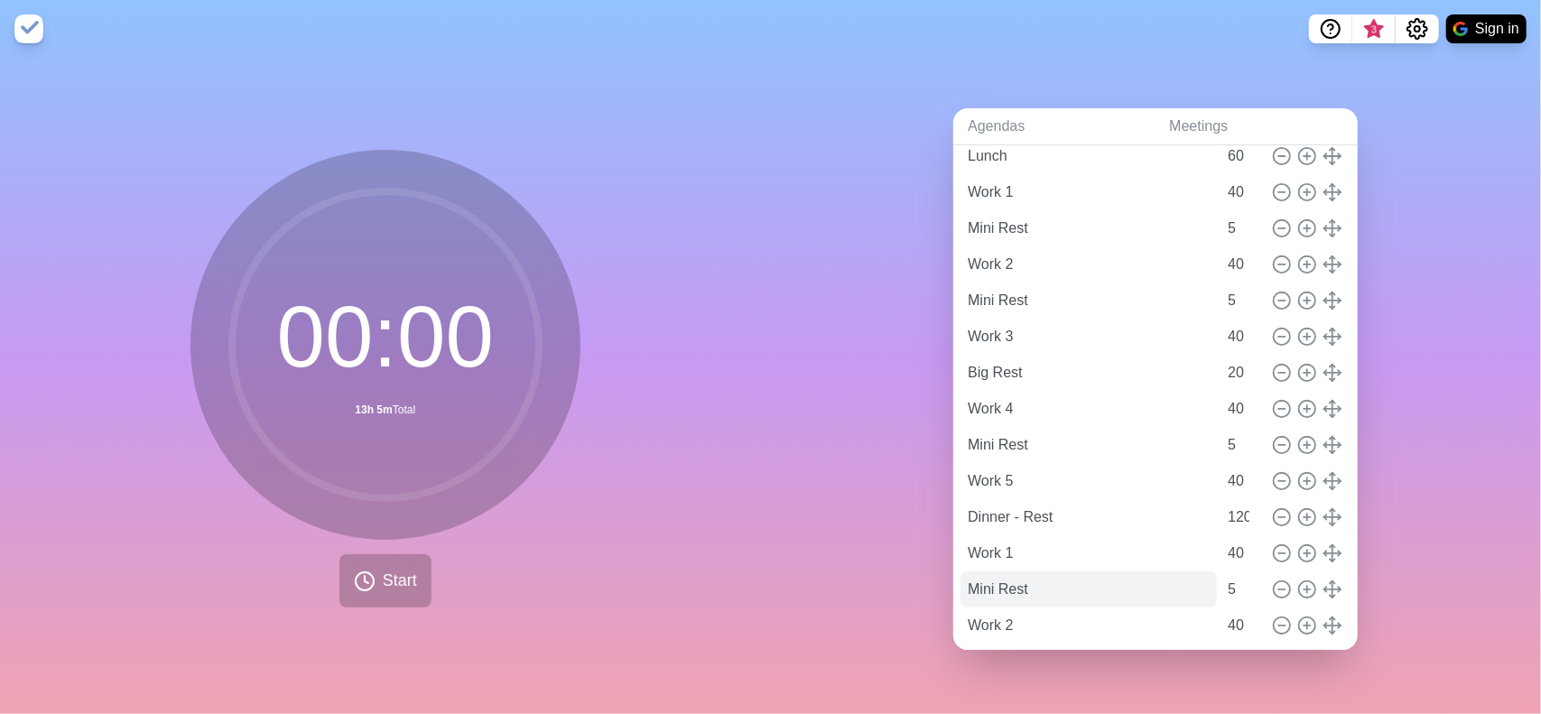
scroll to position [586, 0]
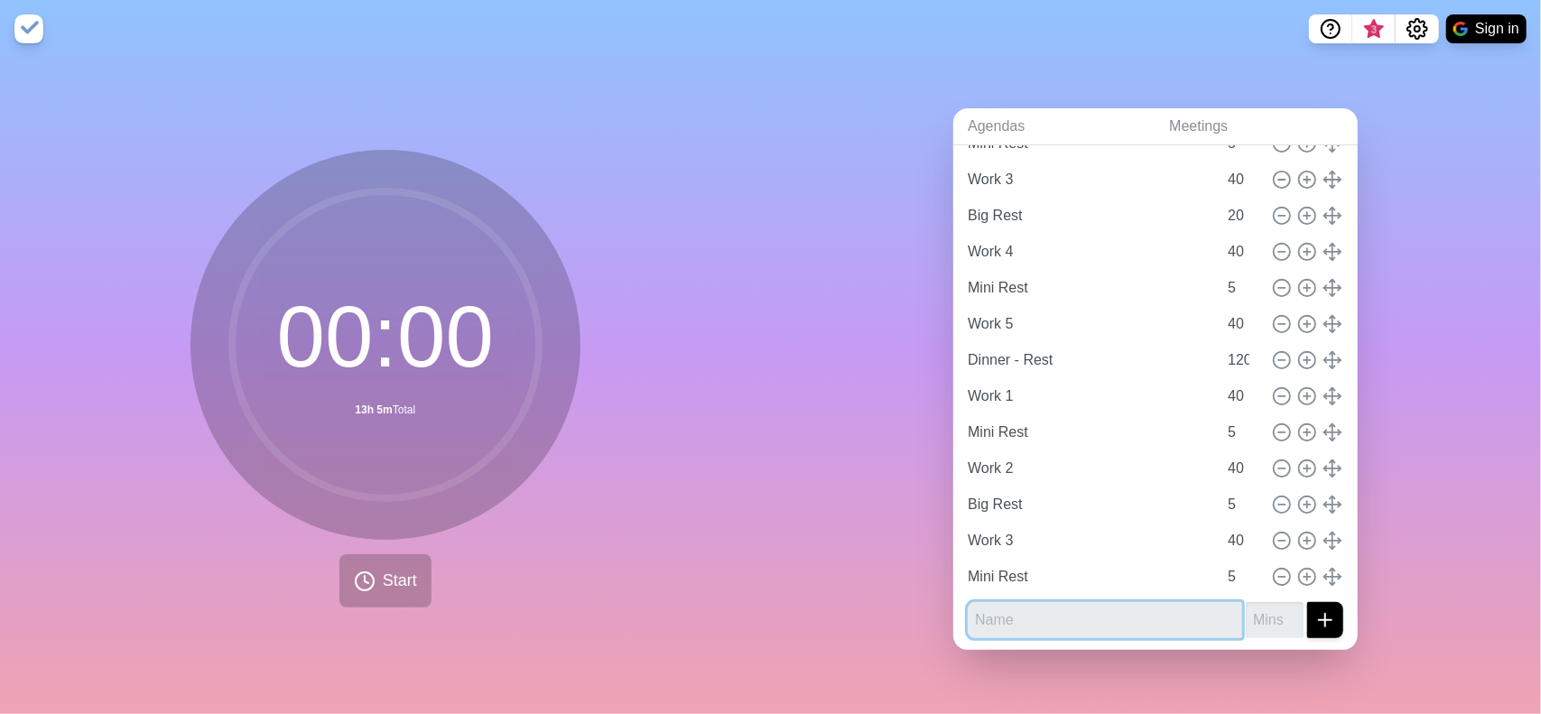
click at [1055, 607] on input "text" at bounding box center [1105, 620] width 274 height 36
click at [1386, 519] on div "Agendas Meetings Back Working time Work 1 40 Mini Rest 5 Work 2 40 Mini Rest 5 …" at bounding box center [1156, 386] width 771 height 656
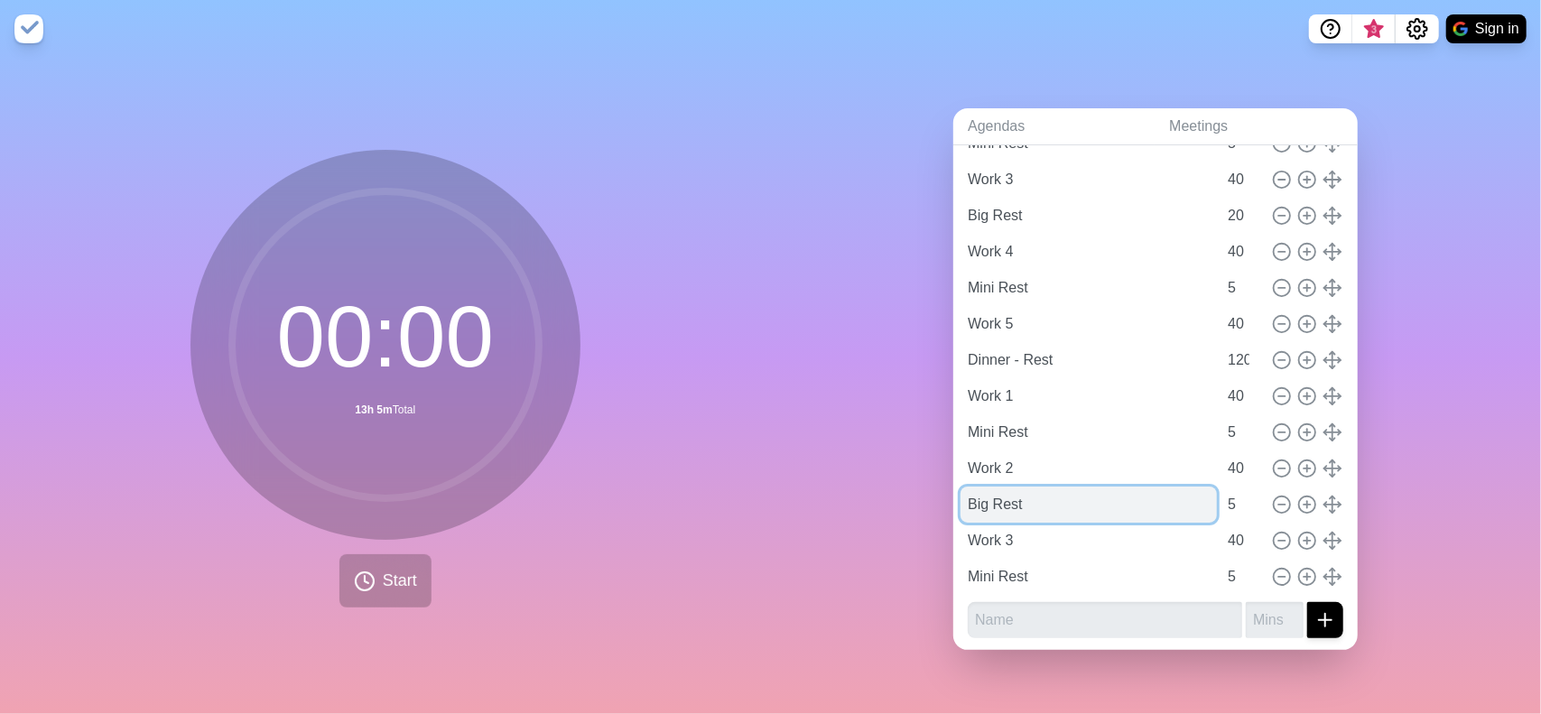
click at [977, 507] on input "Big Rest" at bounding box center [1088, 505] width 256 height 36
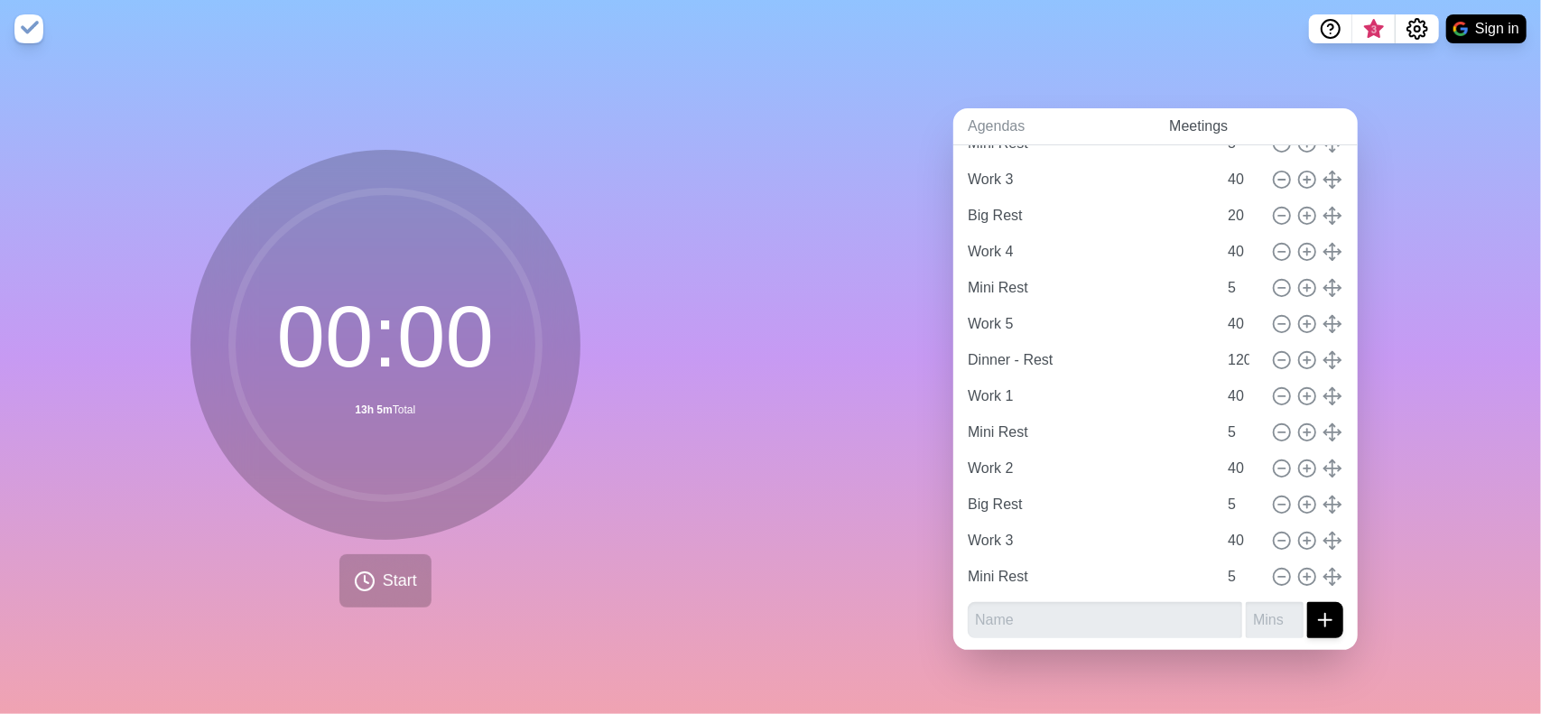
click at [1155, 120] on link "Meetings" at bounding box center [1256, 126] width 203 height 37
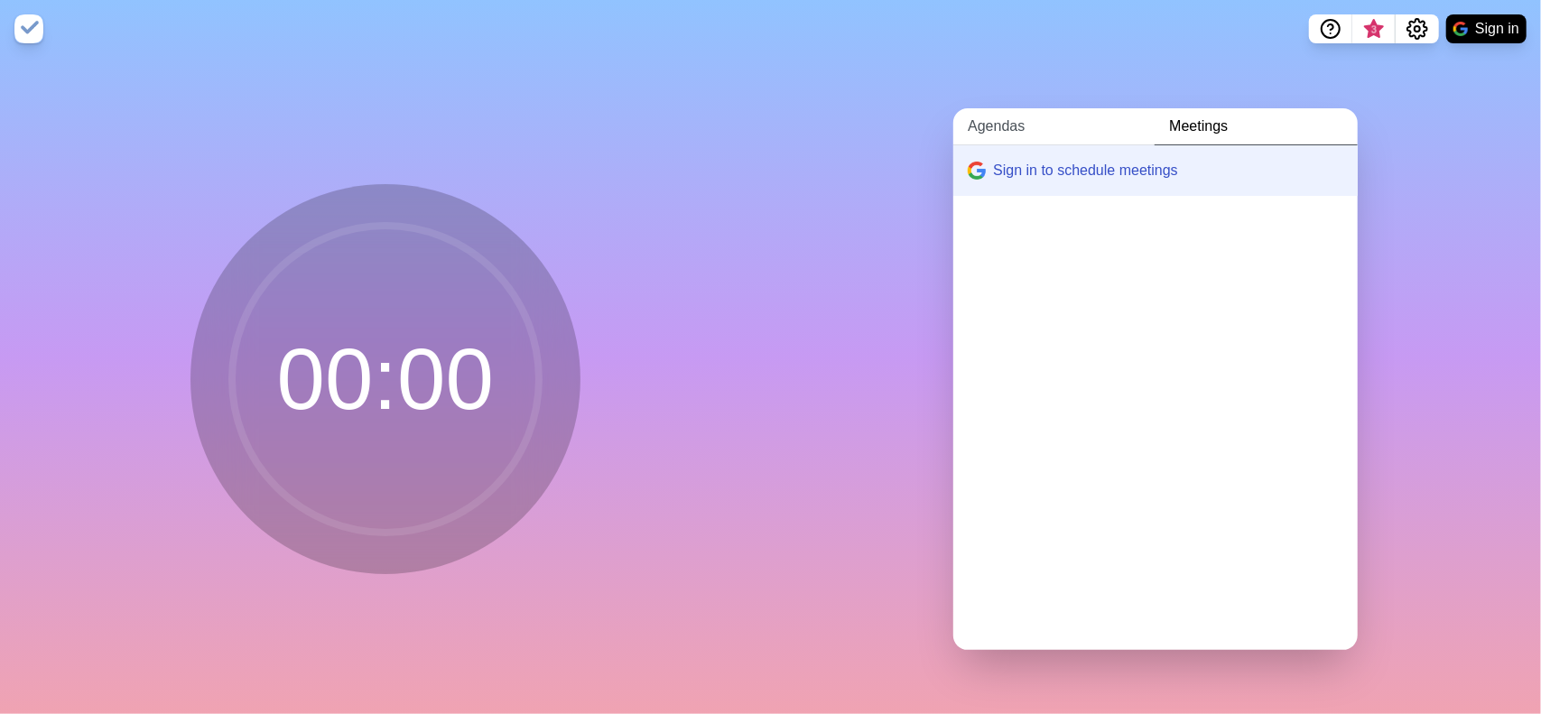
click at [1069, 127] on link "Agendas" at bounding box center [1053, 126] width 201 height 37
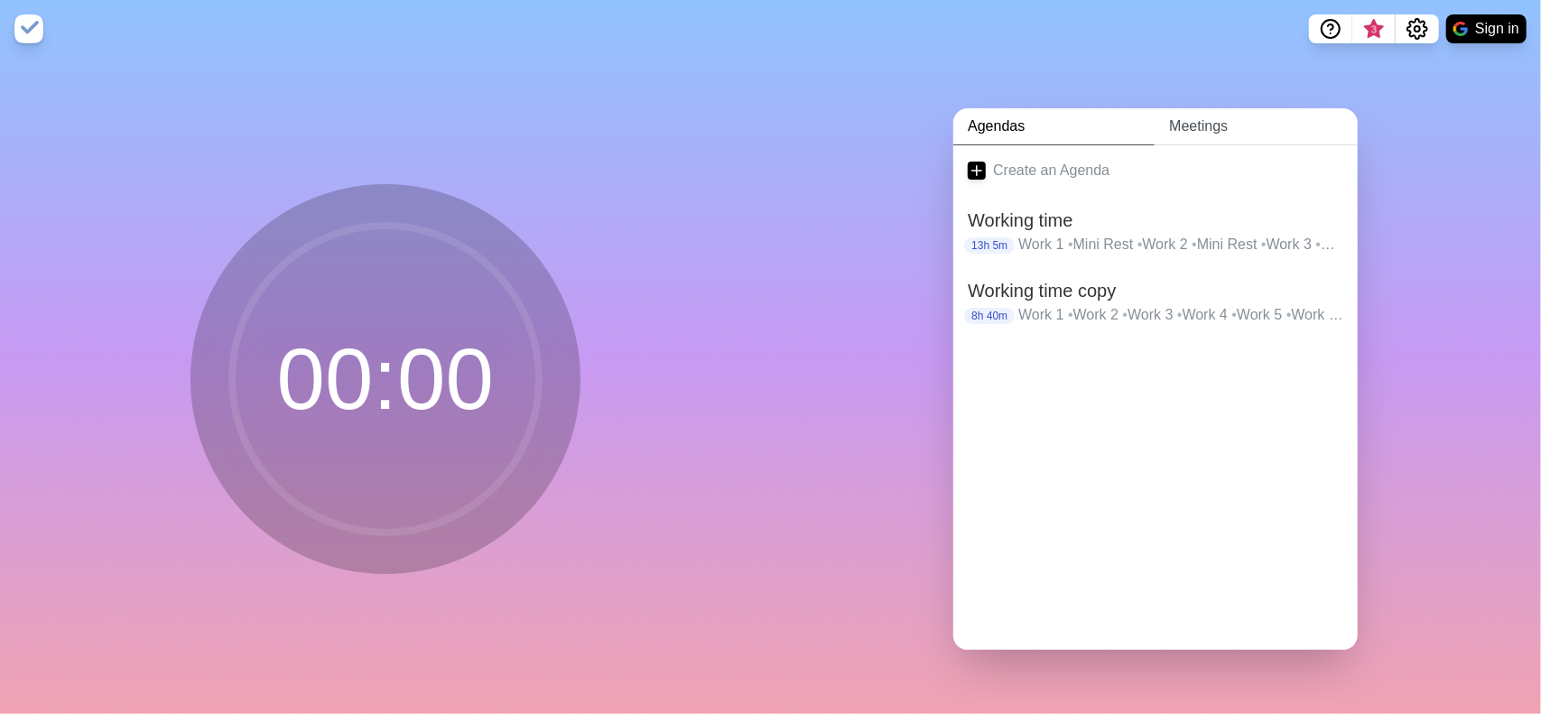
click at [1191, 116] on link "Meetings" at bounding box center [1256, 126] width 203 height 37
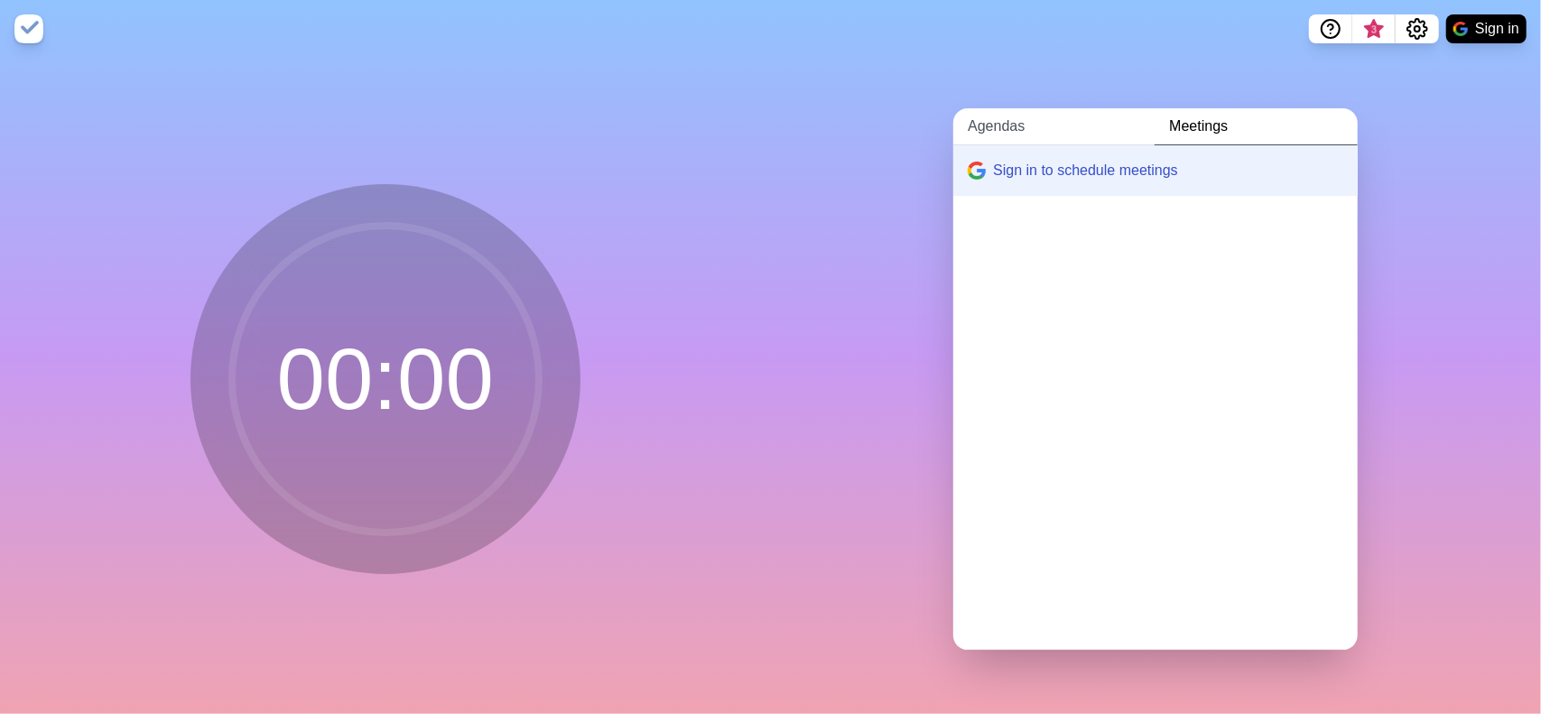
click at [1074, 127] on link "Agendas" at bounding box center [1053, 126] width 201 height 37
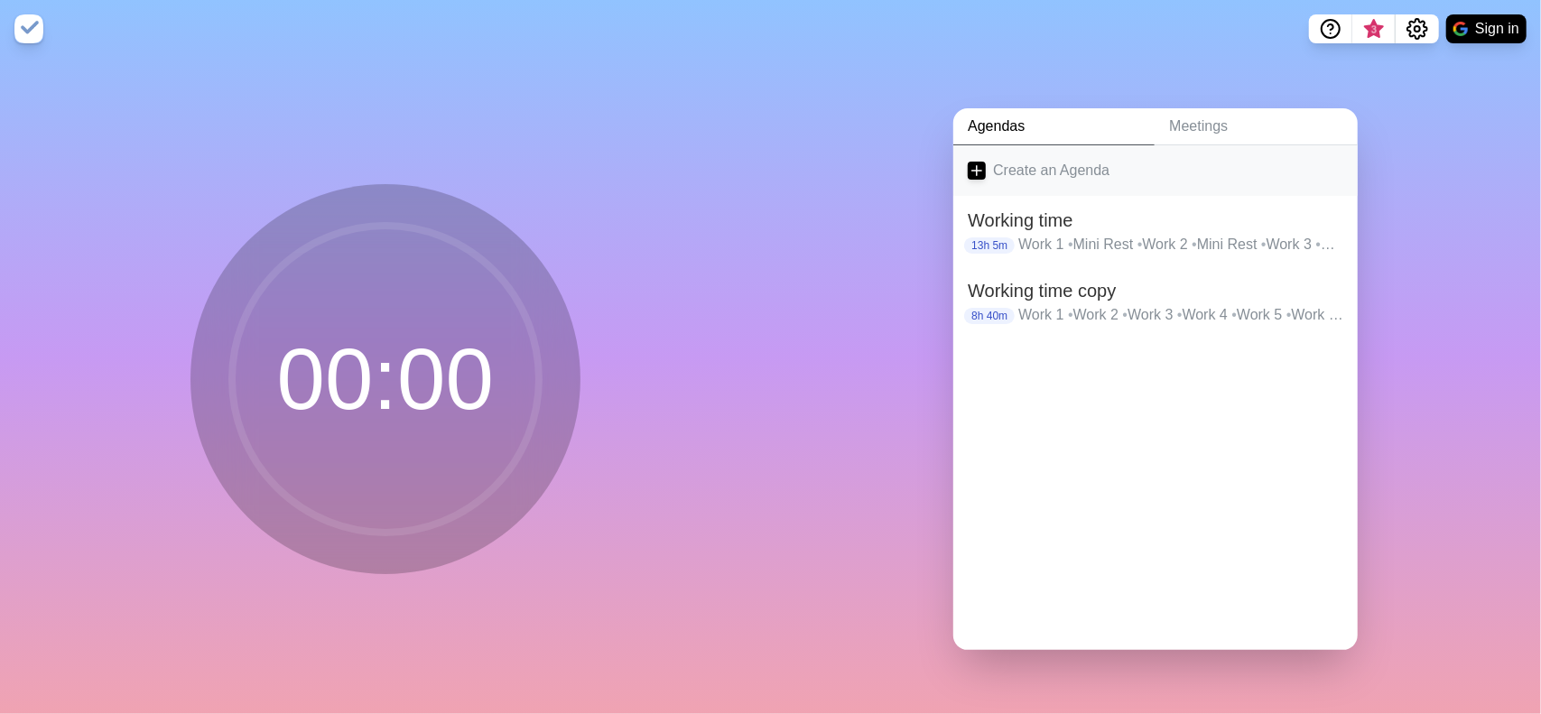
click at [1007, 145] on link "Create an Agenda" at bounding box center [1155, 170] width 404 height 51
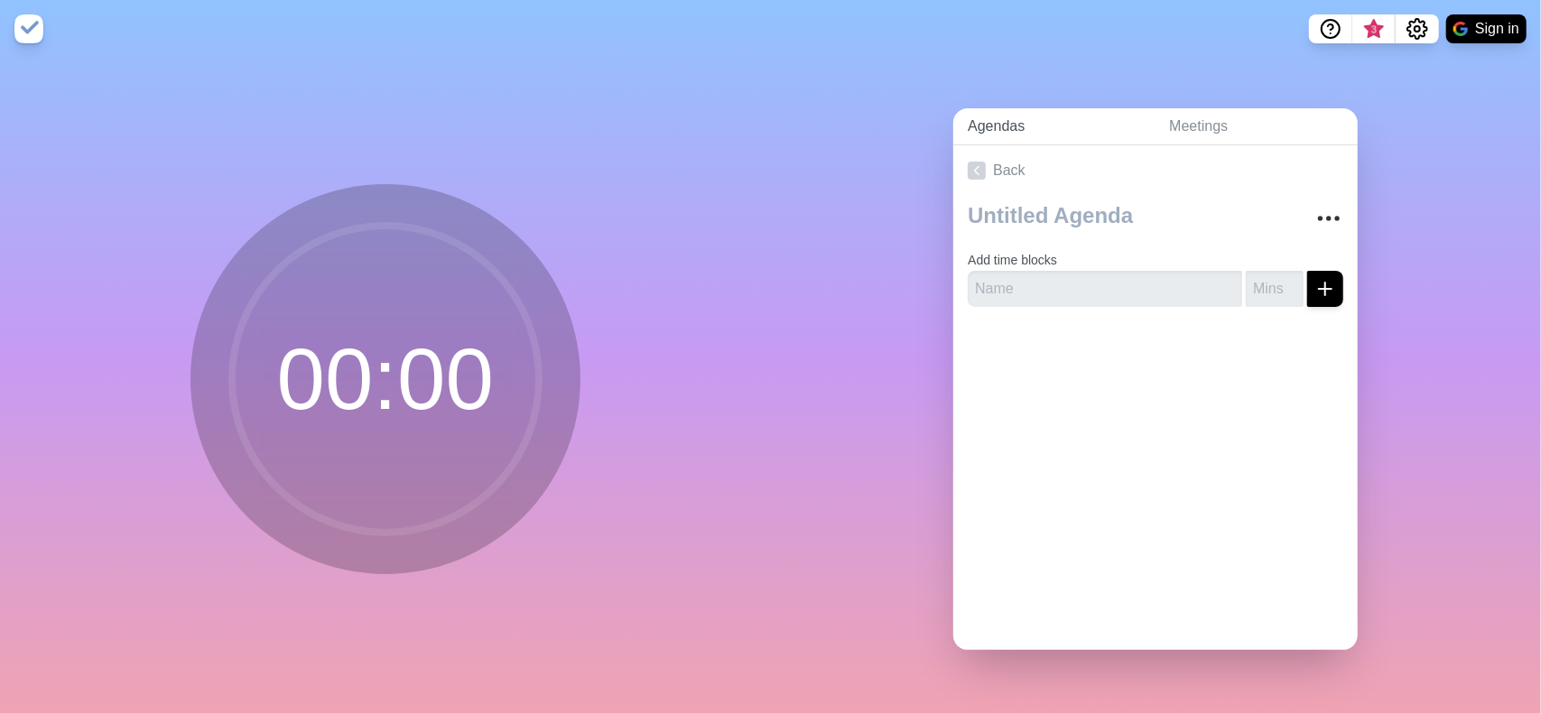
click at [1018, 124] on link "Agendas" at bounding box center [1053, 126] width 201 height 37
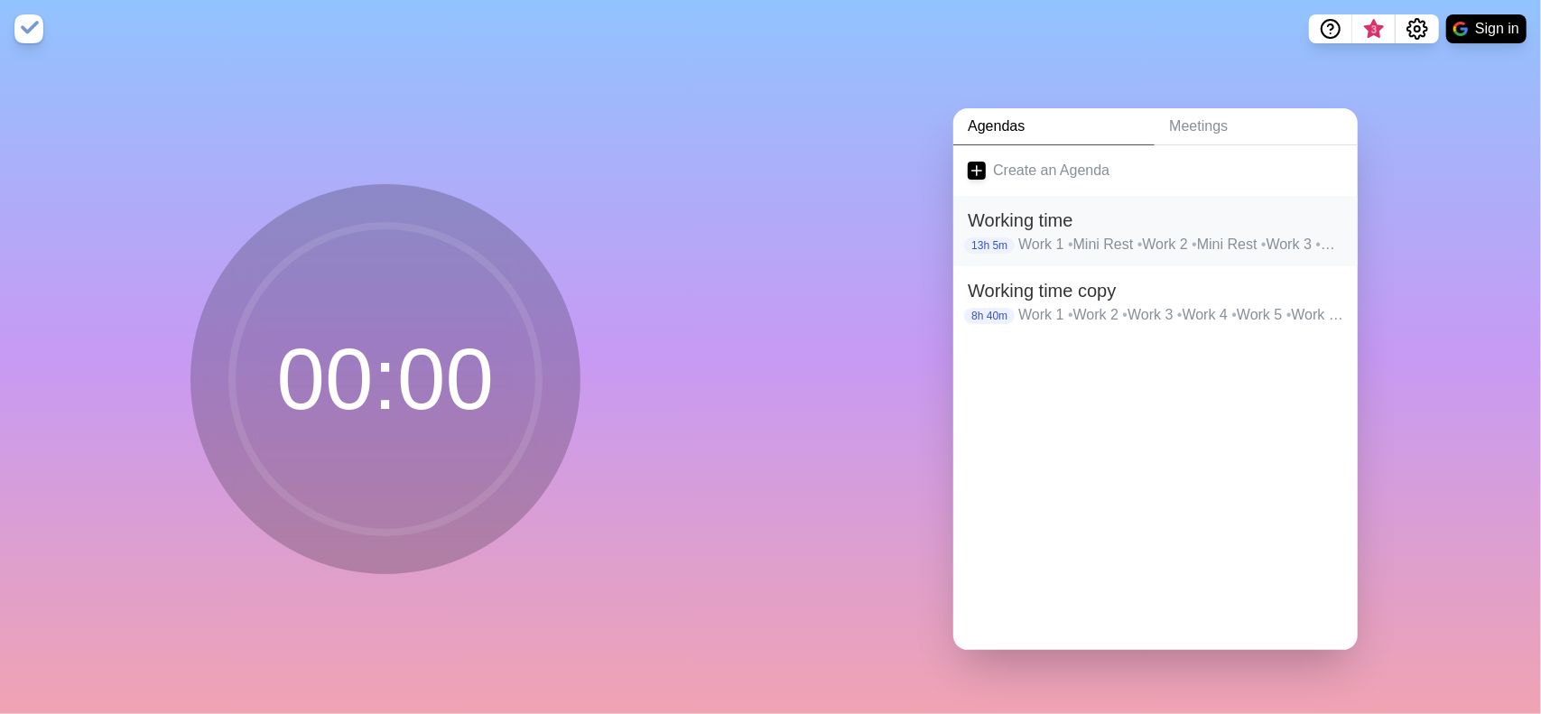
click at [1042, 221] on h2 "Working time" at bounding box center [1156, 220] width 376 height 27
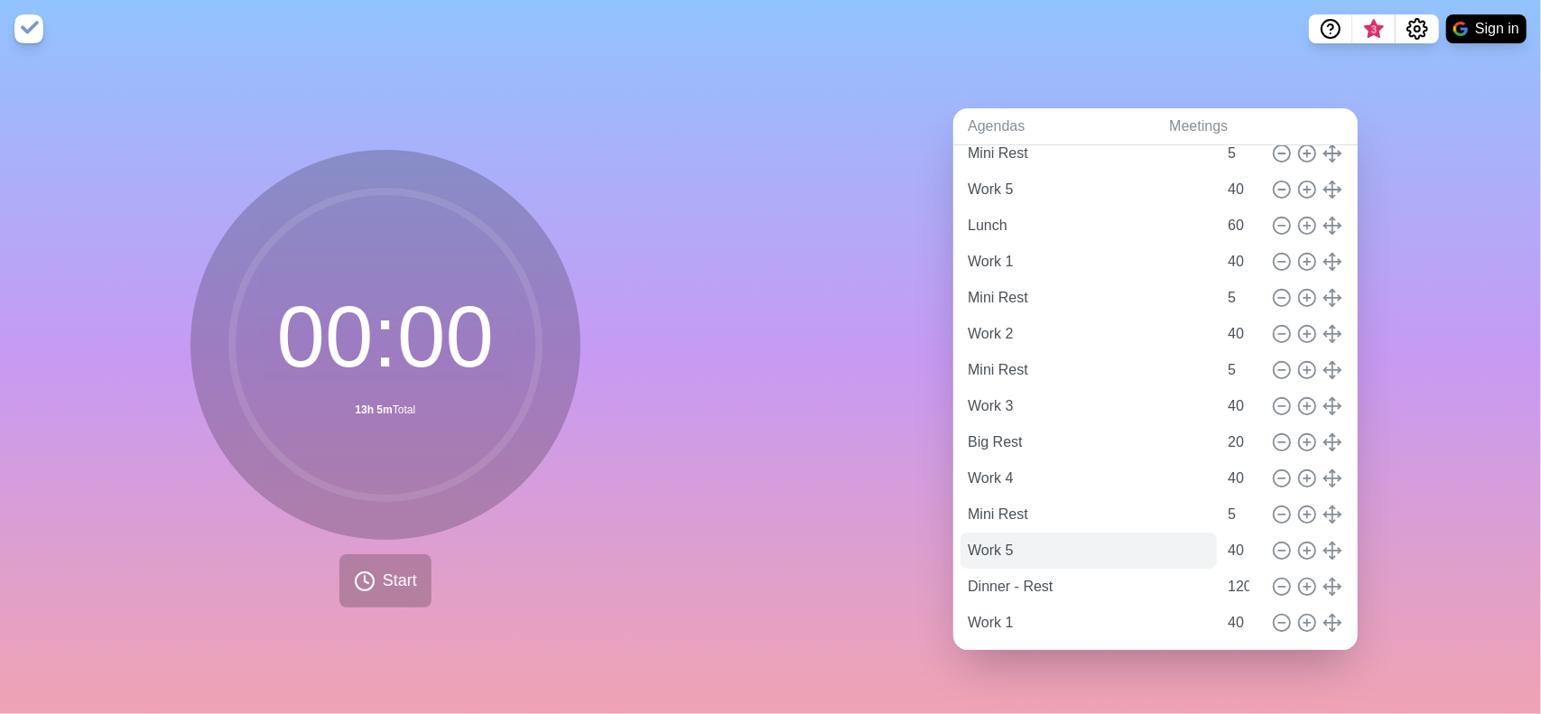
scroll to position [361, 0]
click at [1222, 210] on input "60" at bounding box center [1241, 224] width 43 height 36
click at [1439, 236] on div "Agendas Meetings Back Working time Work 1 40 Mini Rest 5 Work 2 40 Mini Rest 5 …" at bounding box center [1156, 386] width 771 height 656
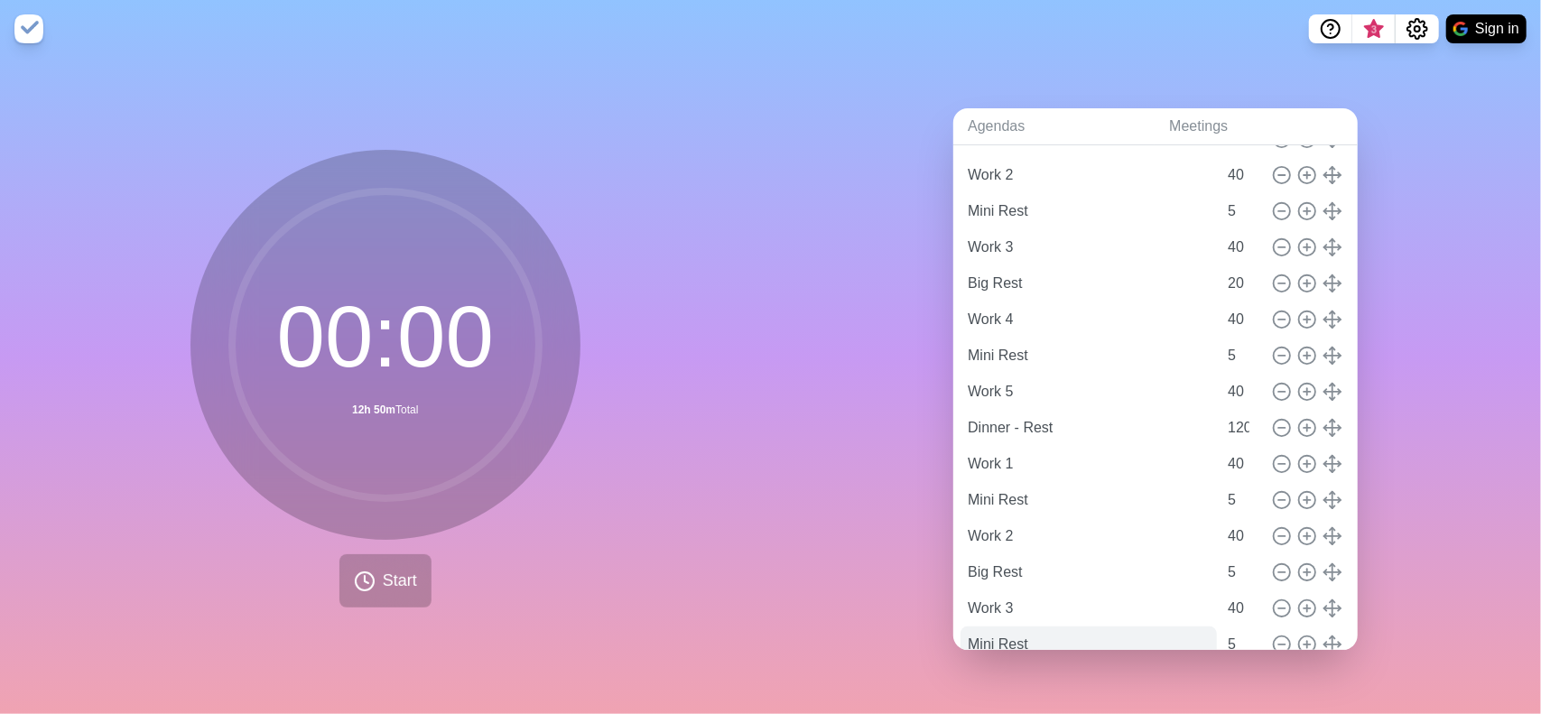
scroll to position [586, 0]
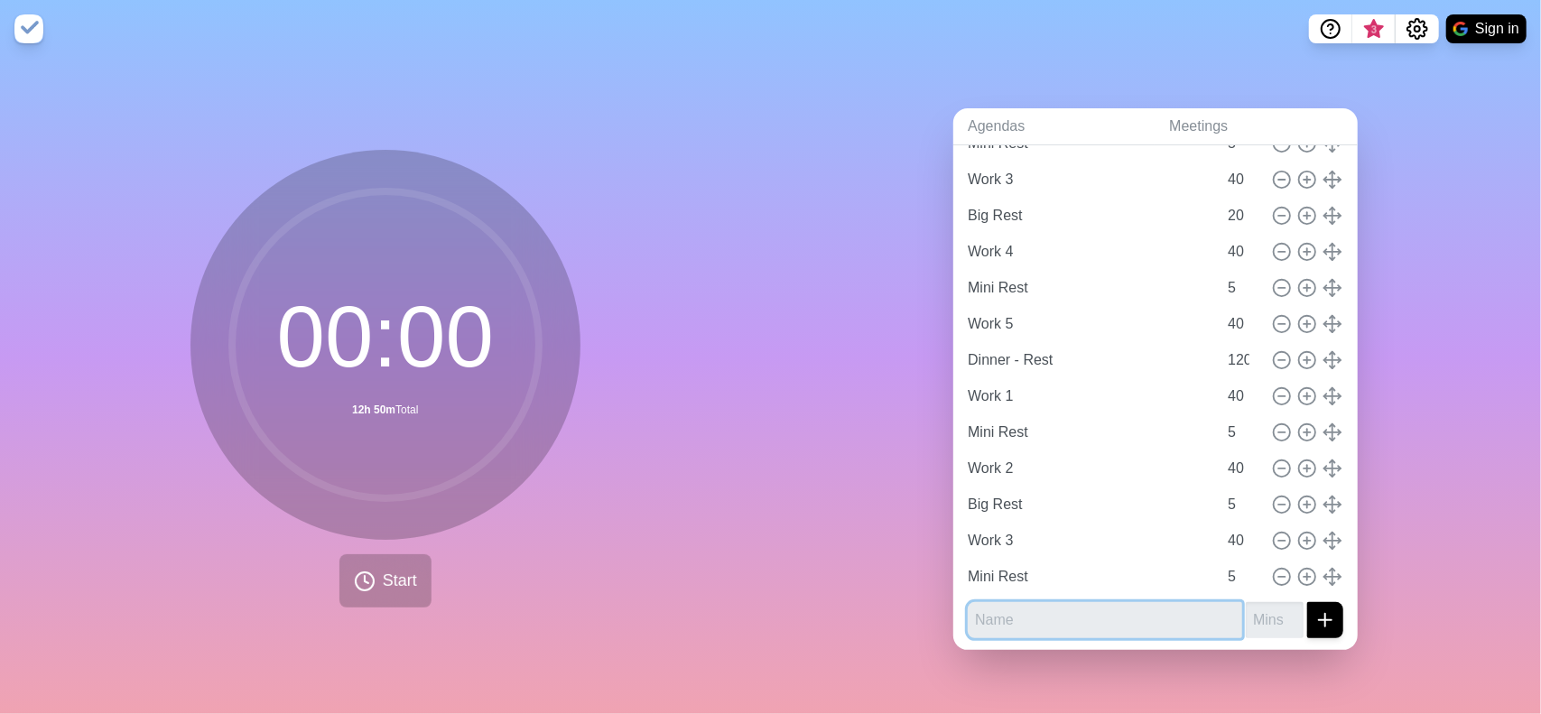
click at [1097, 613] on input "text" at bounding box center [1105, 620] width 274 height 36
click at [1307, 602] on button "submit" at bounding box center [1325, 620] width 36 height 36
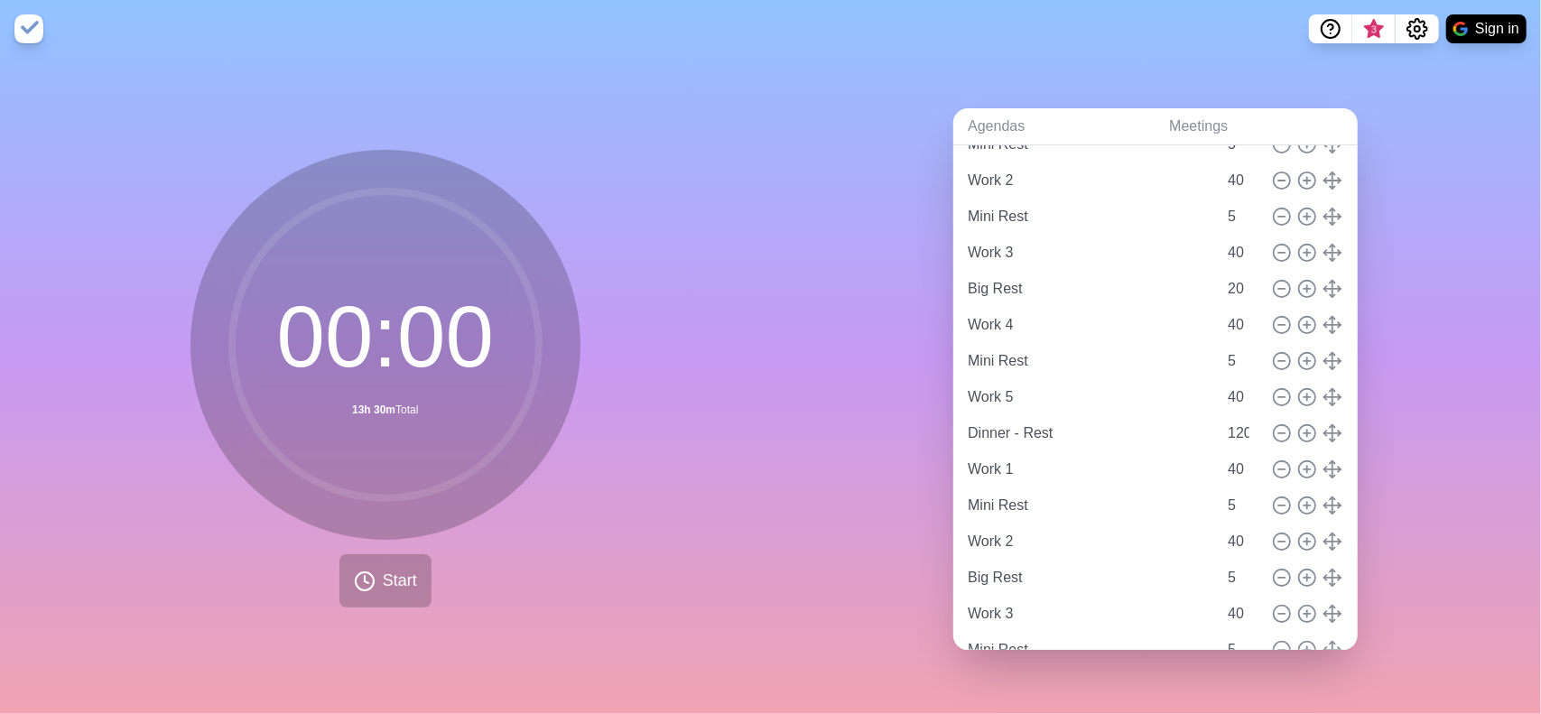
scroll to position [622, 0]
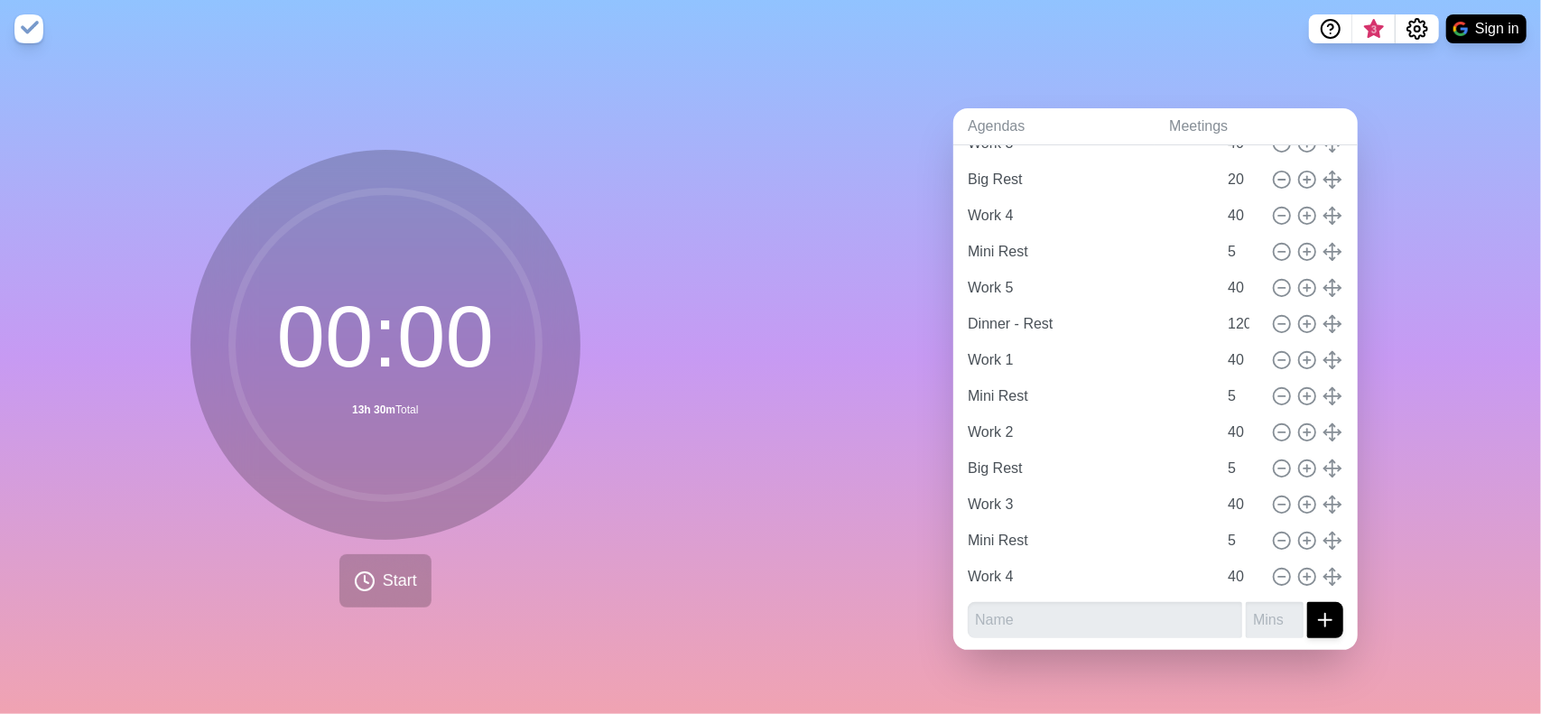
drag, startPoint x: 1443, startPoint y: 570, endPoint x: 1399, endPoint y: 568, distance: 44.3
click at [1443, 569] on div "Agendas Meetings Back Working time Work 1 40 Mini Rest 5 Work 2 40 Mini Rest 5 …" at bounding box center [1156, 386] width 771 height 656
click at [1160, 124] on link "Meetings" at bounding box center [1256, 126] width 203 height 37
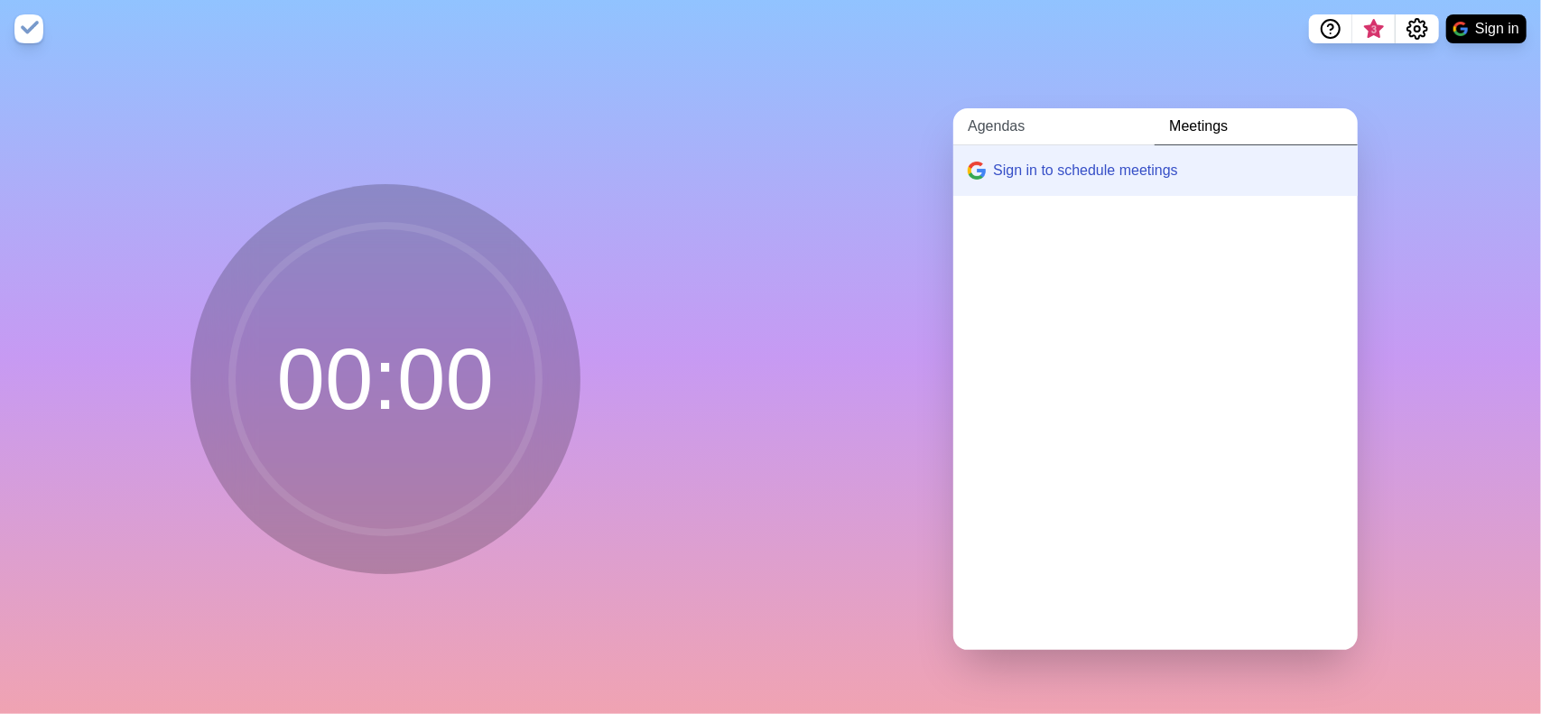
click at [1000, 95] on div "Agendas Meetings Sign in to schedule meetings" at bounding box center [1156, 386] width 771 height 656
click at [964, 120] on link "Agendas" at bounding box center [1053, 126] width 201 height 37
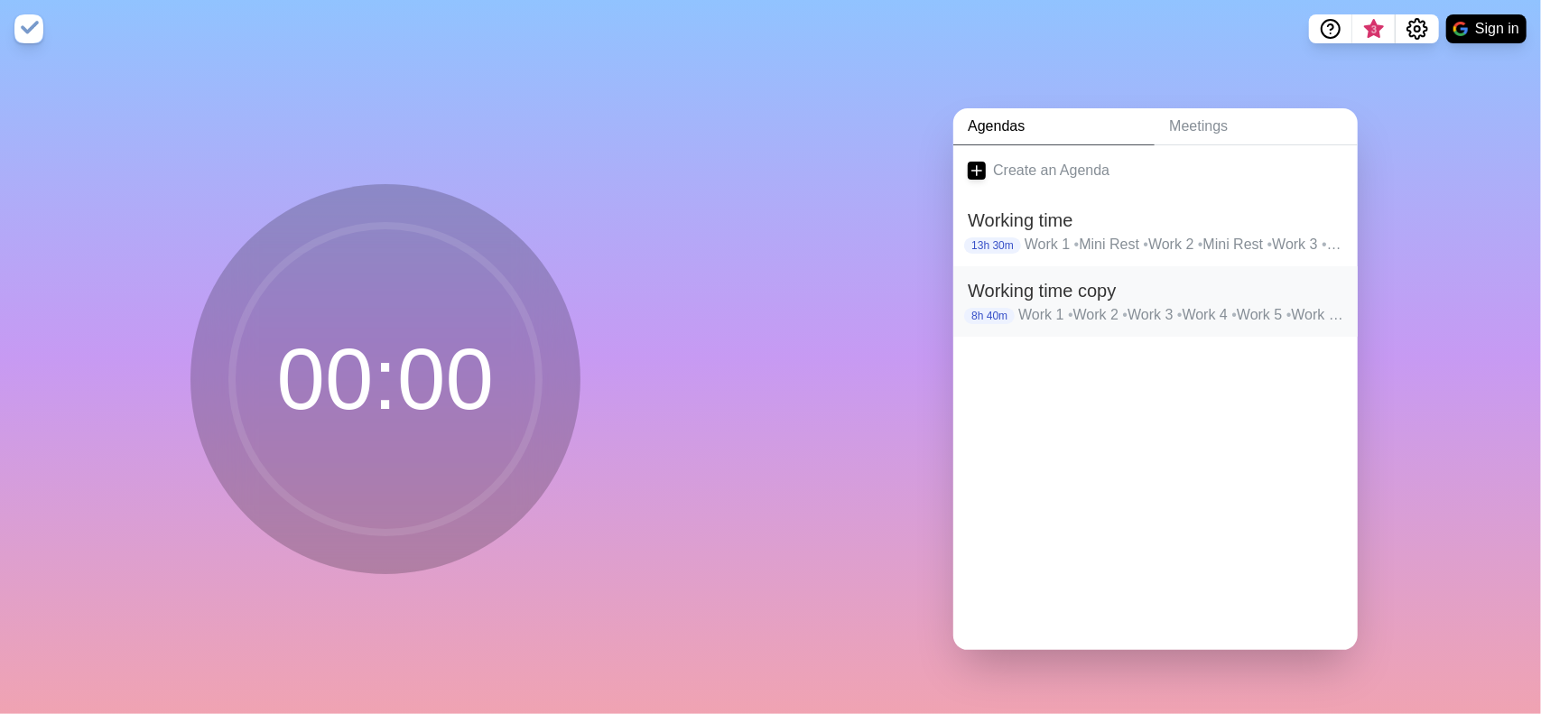
click at [1096, 277] on h2 "Working time copy" at bounding box center [1156, 290] width 376 height 27
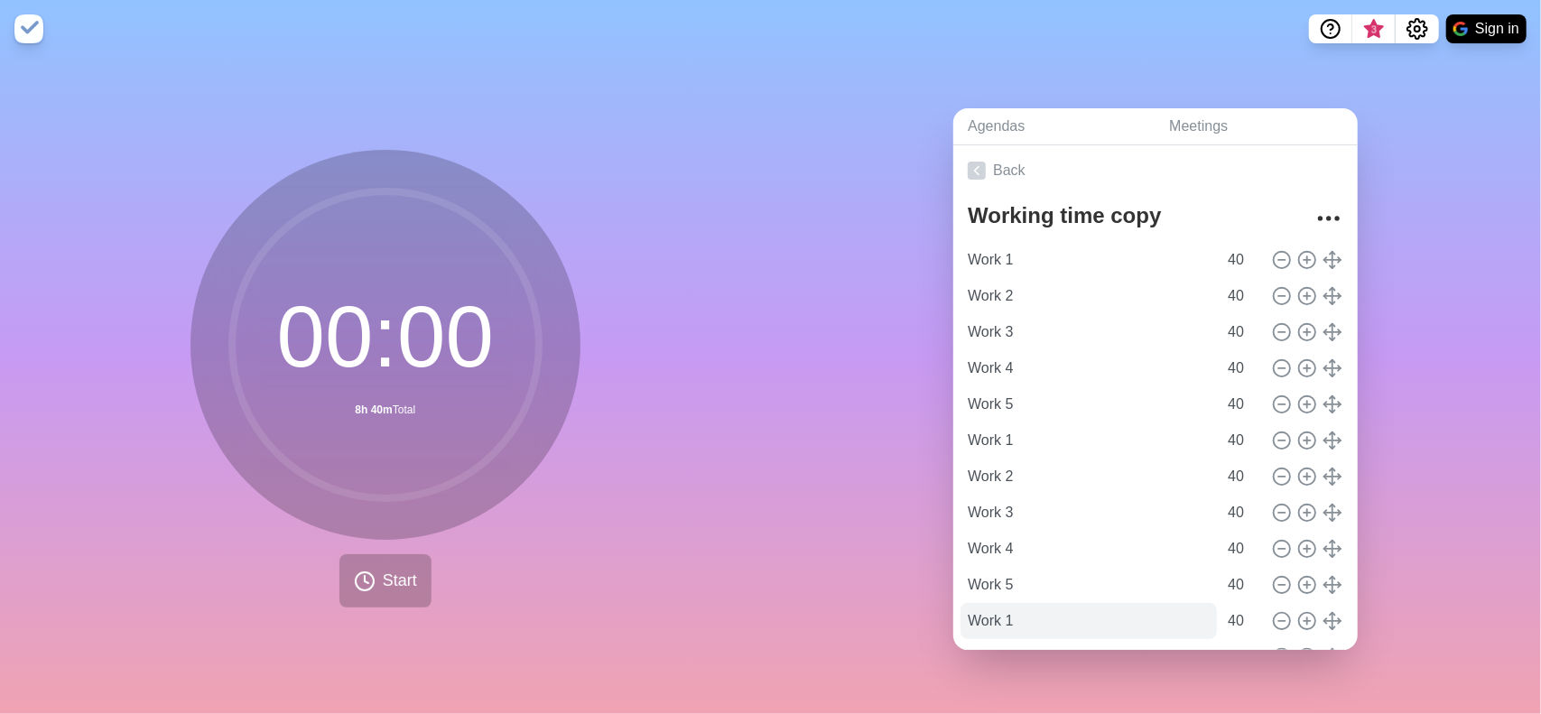
scroll to position [116, 0]
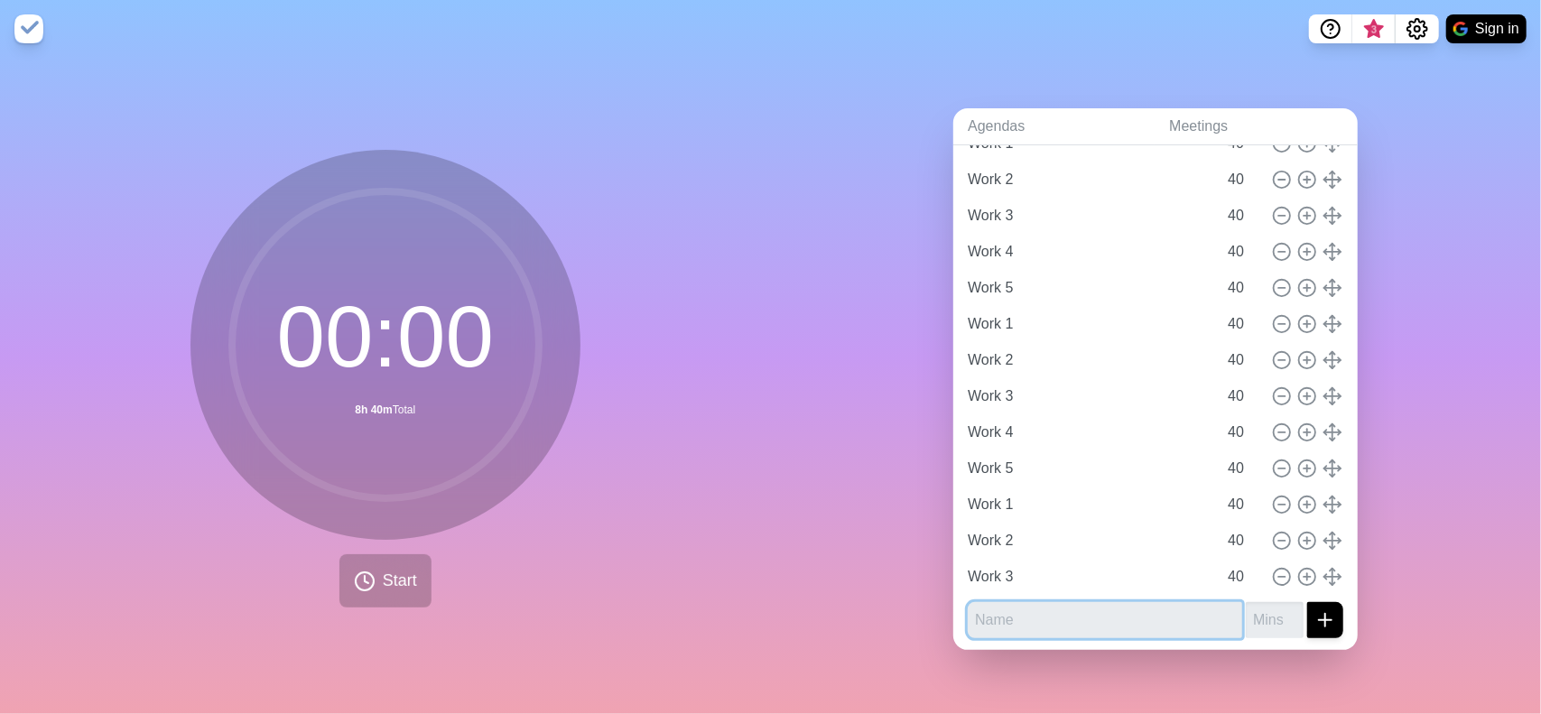
click at [1050, 613] on input "text" at bounding box center [1105, 620] width 274 height 36
click at [902, 513] on div "Agendas Meetings Back Working time copy Work 1 40 Work 2 40 Work 3 40 Work 4 40…" at bounding box center [1156, 386] width 771 height 656
click at [634, 479] on div "00 : 00 8h 40m Total Start" at bounding box center [385, 386] width 771 height 656
click at [1016, 122] on link "Agendas" at bounding box center [1053, 126] width 201 height 37
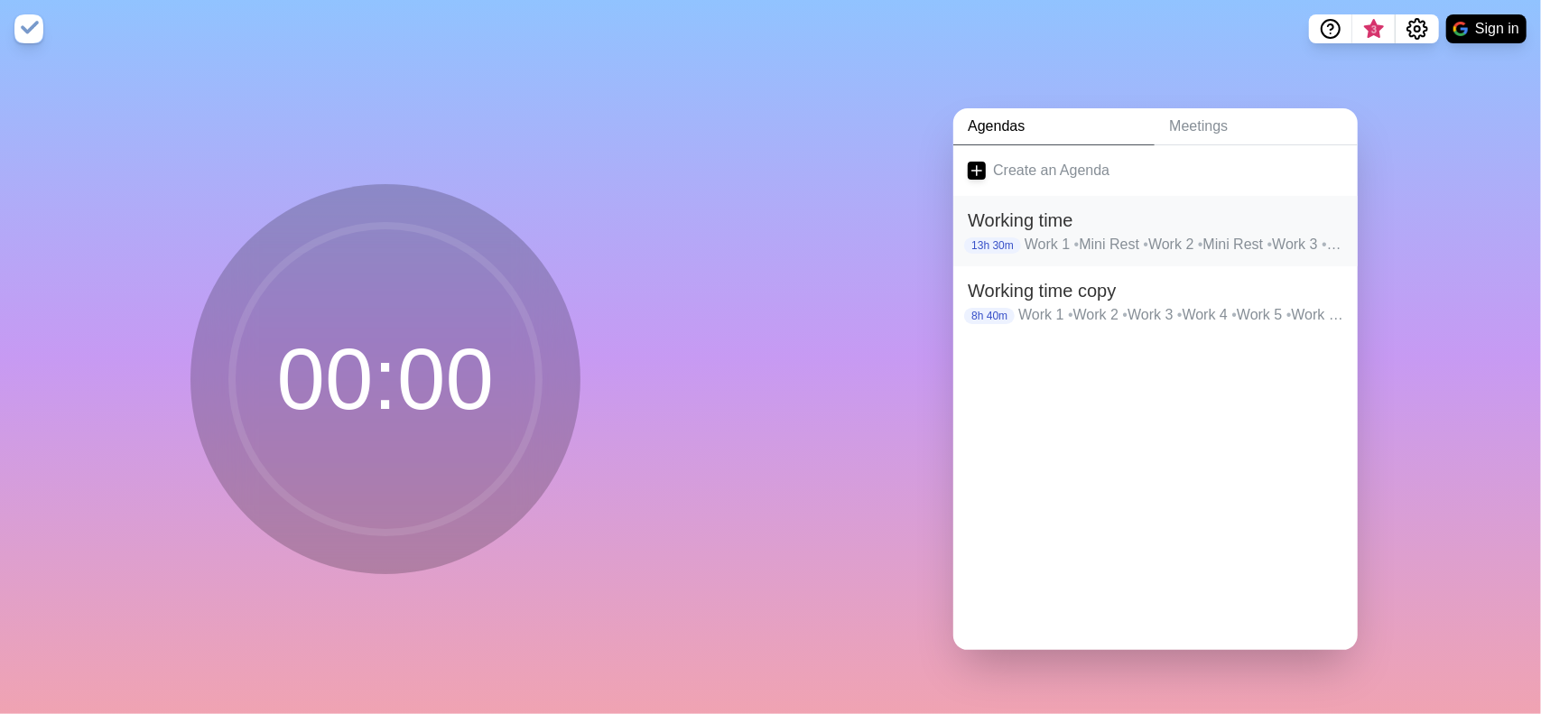
click at [1002, 245] on p "13h 30m" at bounding box center [992, 245] width 57 height 16
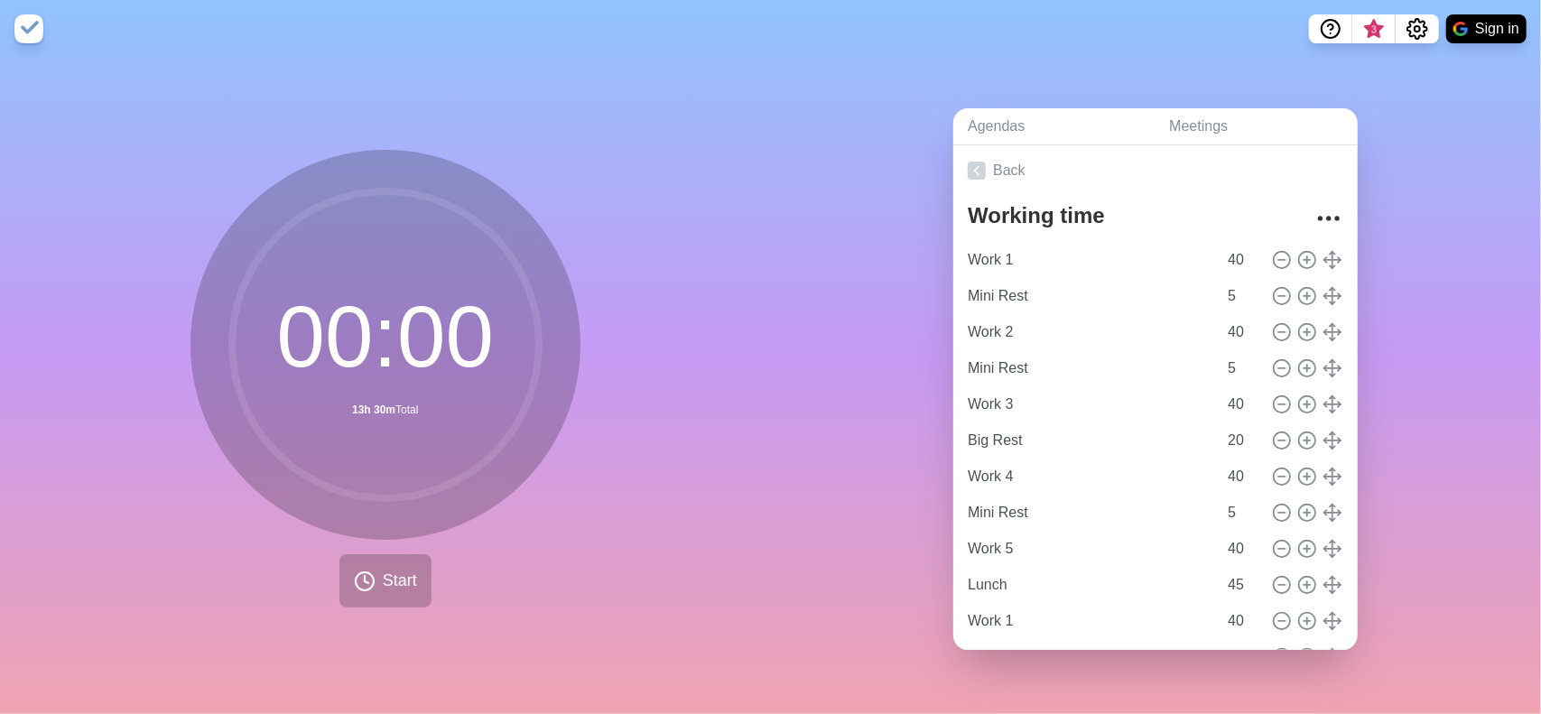
click at [888, 435] on div "Agendas Meetings Back Working time Work 1 40 Mini Rest 5 Work 2 40 Mini Rest 5 …" at bounding box center [1156, 386] width 771 height 656
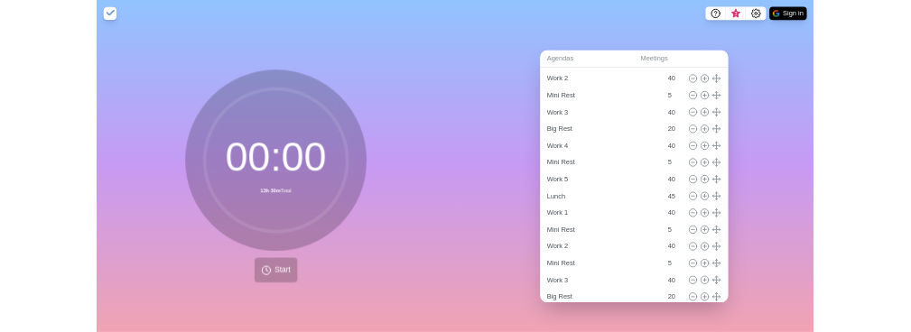
scroll to position [181, 0]
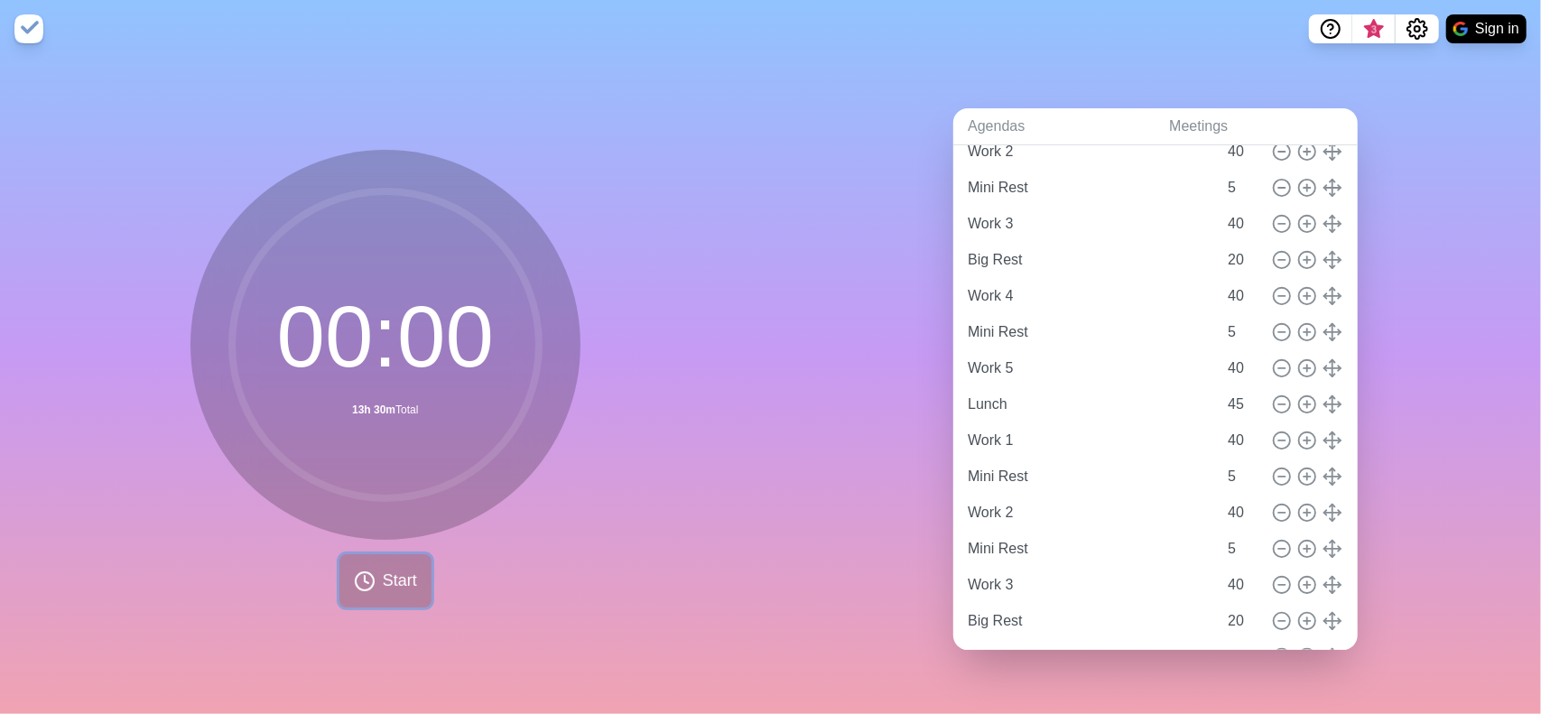
click at [345, 591] on button "Start" at bounding box center [385, 580] width 92 height 53
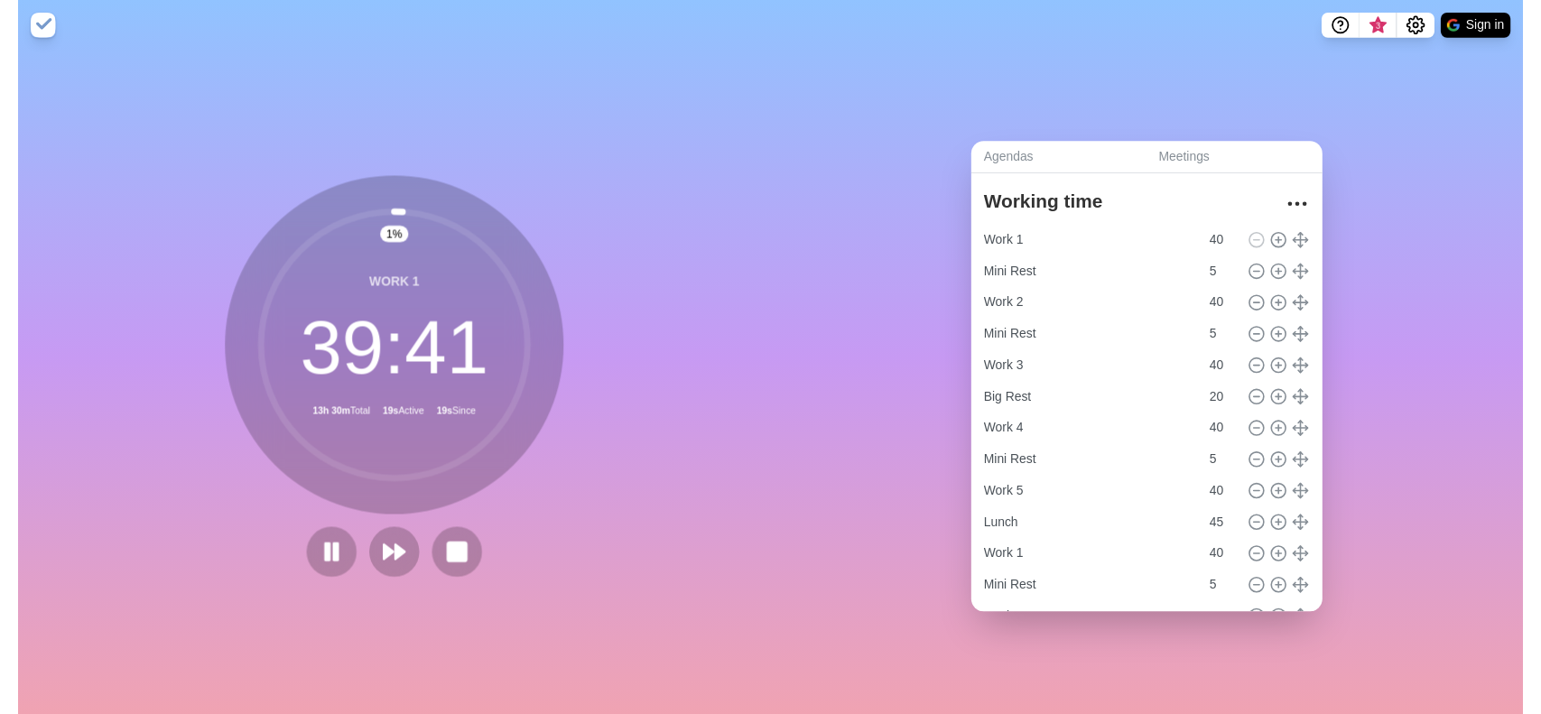
scroll to position [0, 0]
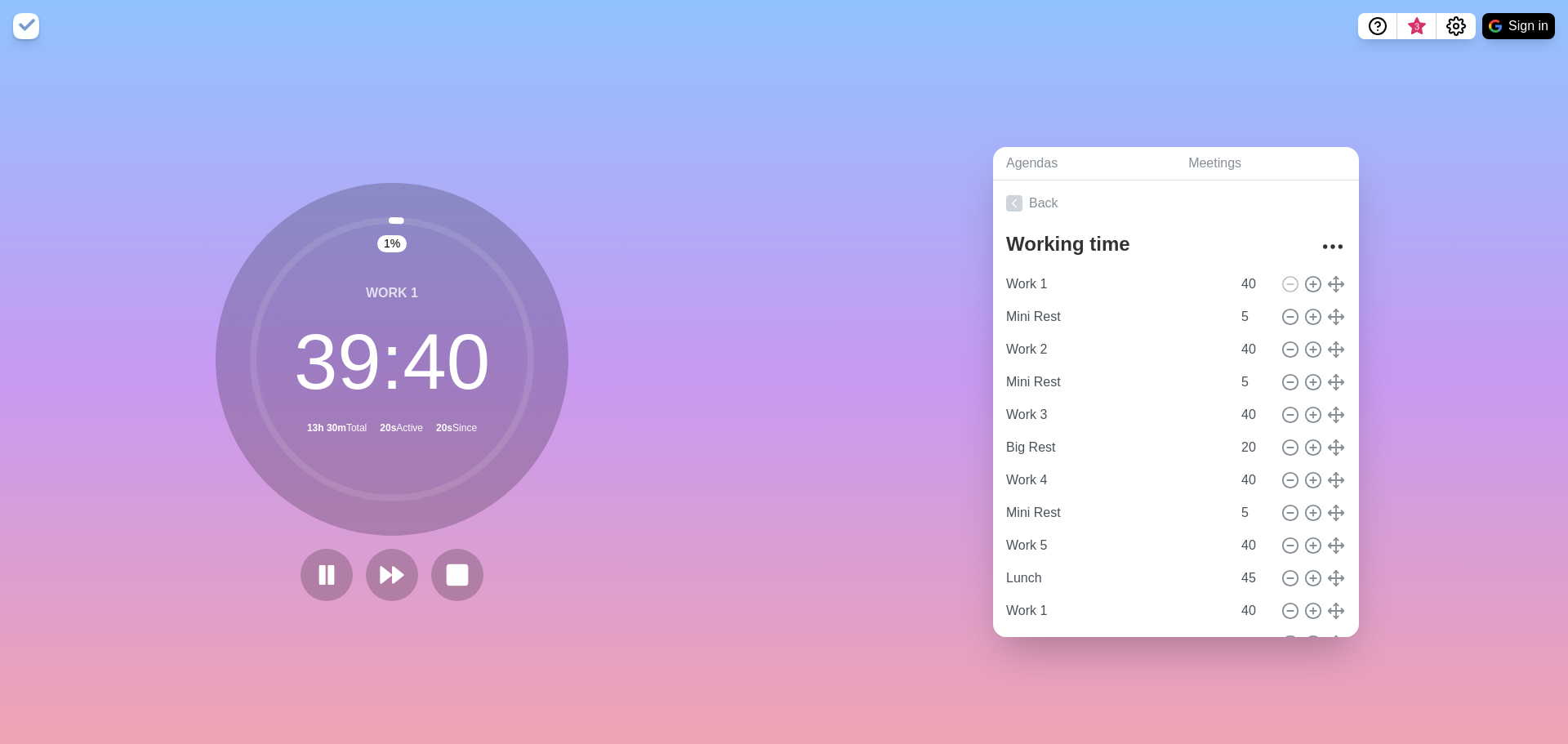
click at [1393, 345] on div "Agendas Meetings Back Working time Work 1 40 Mini Rest 5 Work 2 40 Mini Rest 5 …" at bounding box center [1176, 398] width 784 height 692
click at [1106, 314] on input "Mini Rest" at bounding box center [1116, 317] width 232 height 33
click at [404, 289] on circle at bounding box center [392, 359] width 278 height 278
click at [975, 327] on div "Agendas Meetings Back Working time Work 1 40 Mini Rest 5 Work 2 40 Mini Rest 5 …" at bounding box center [1176, 398] width 784 height 692
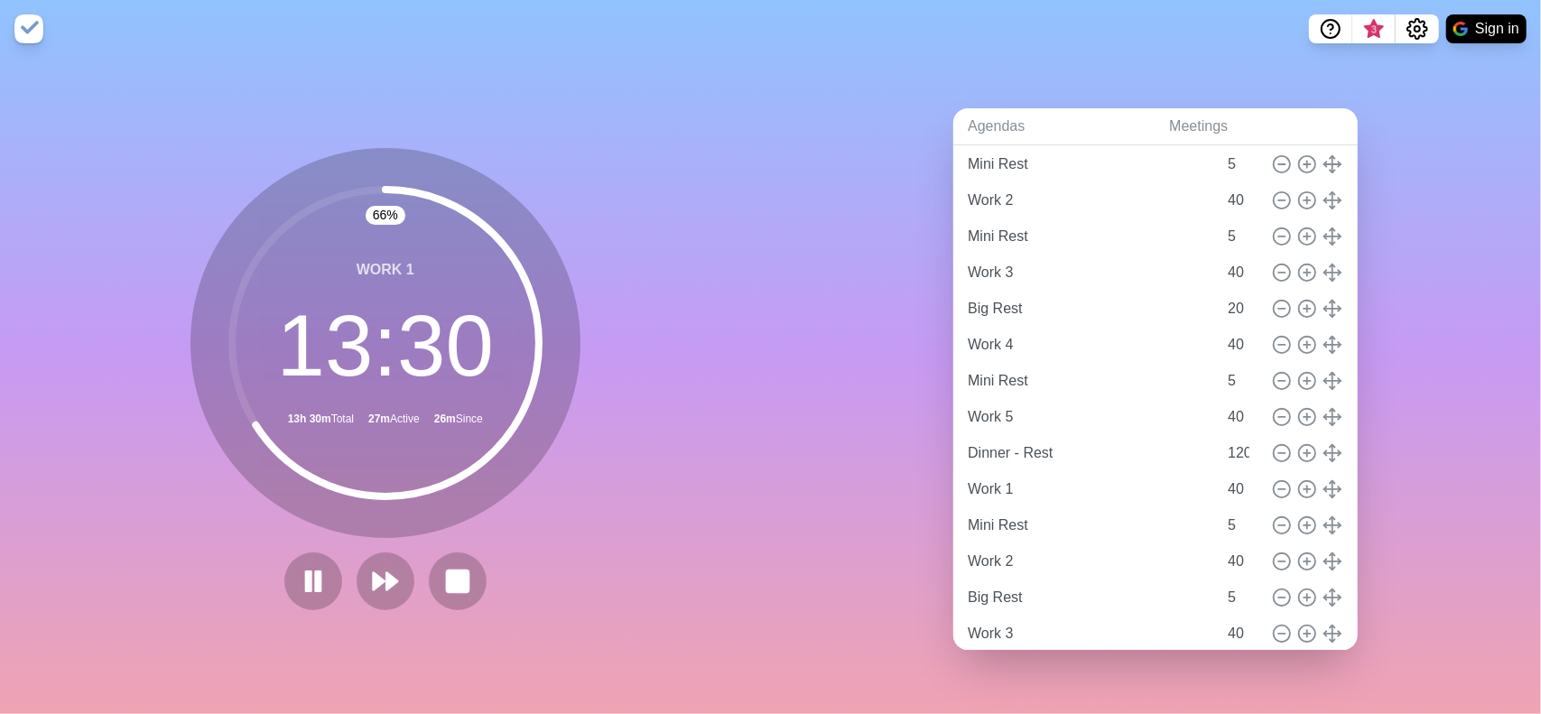
scroll to position [622, 0]
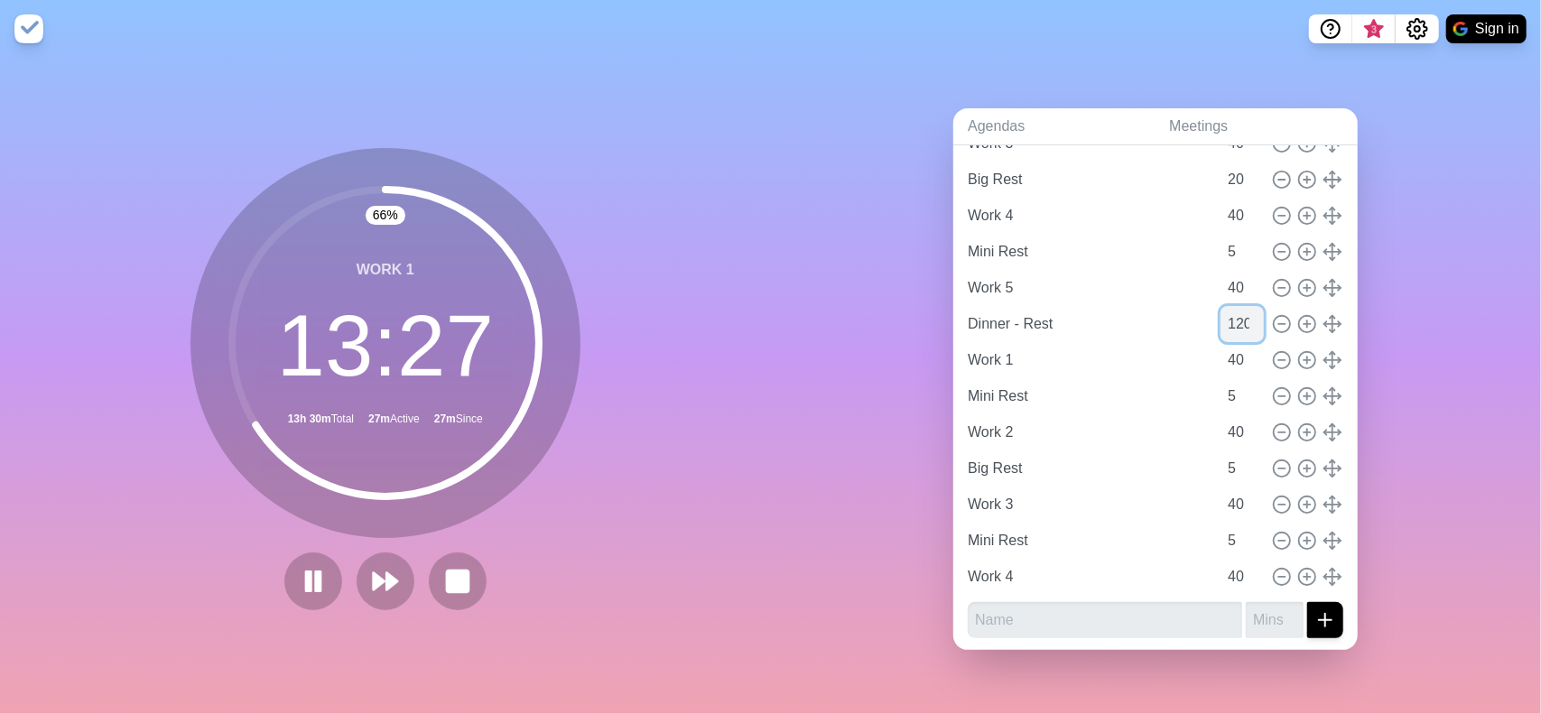
click at [1223, 308] on input "120" at bounding box center [1241, 324] width 43 height 36
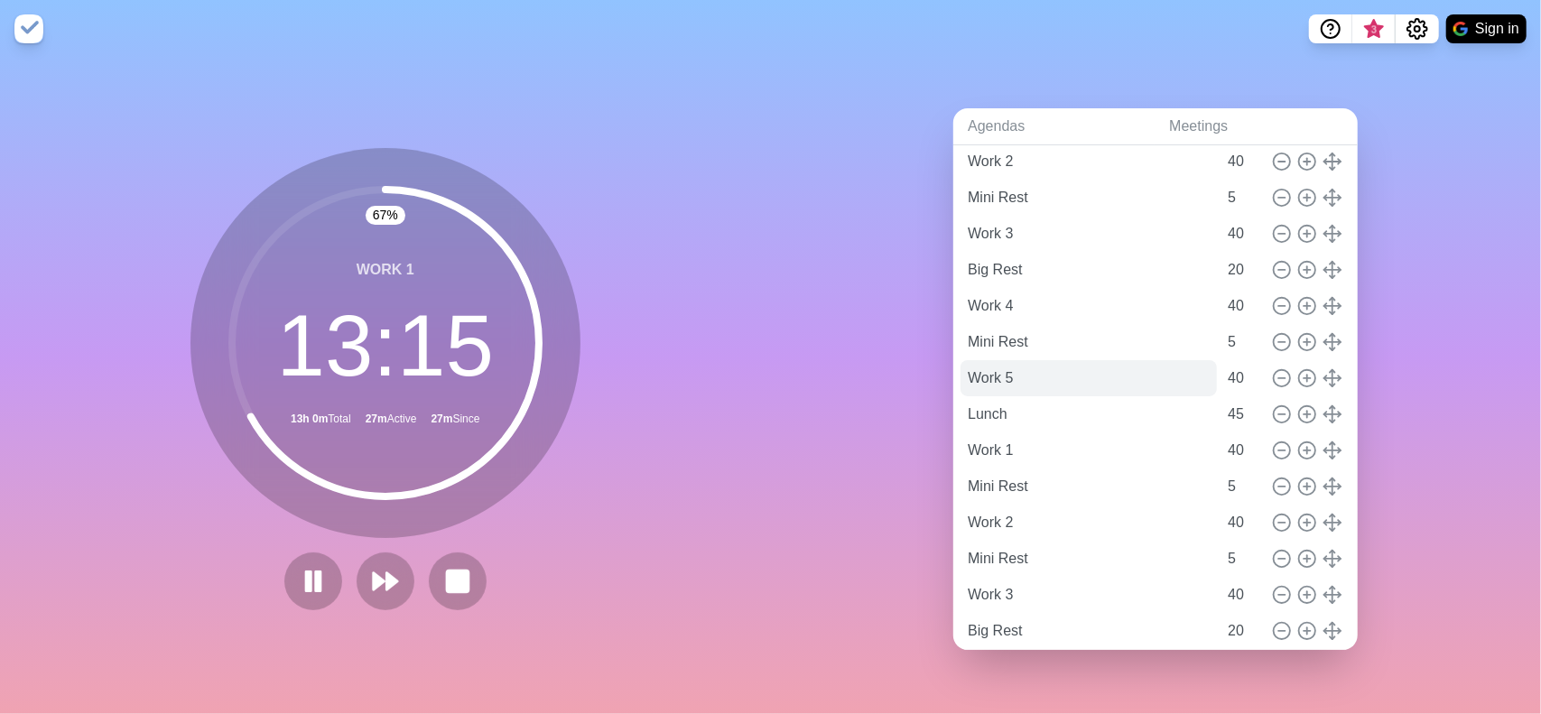
scroll to position [181, 0]
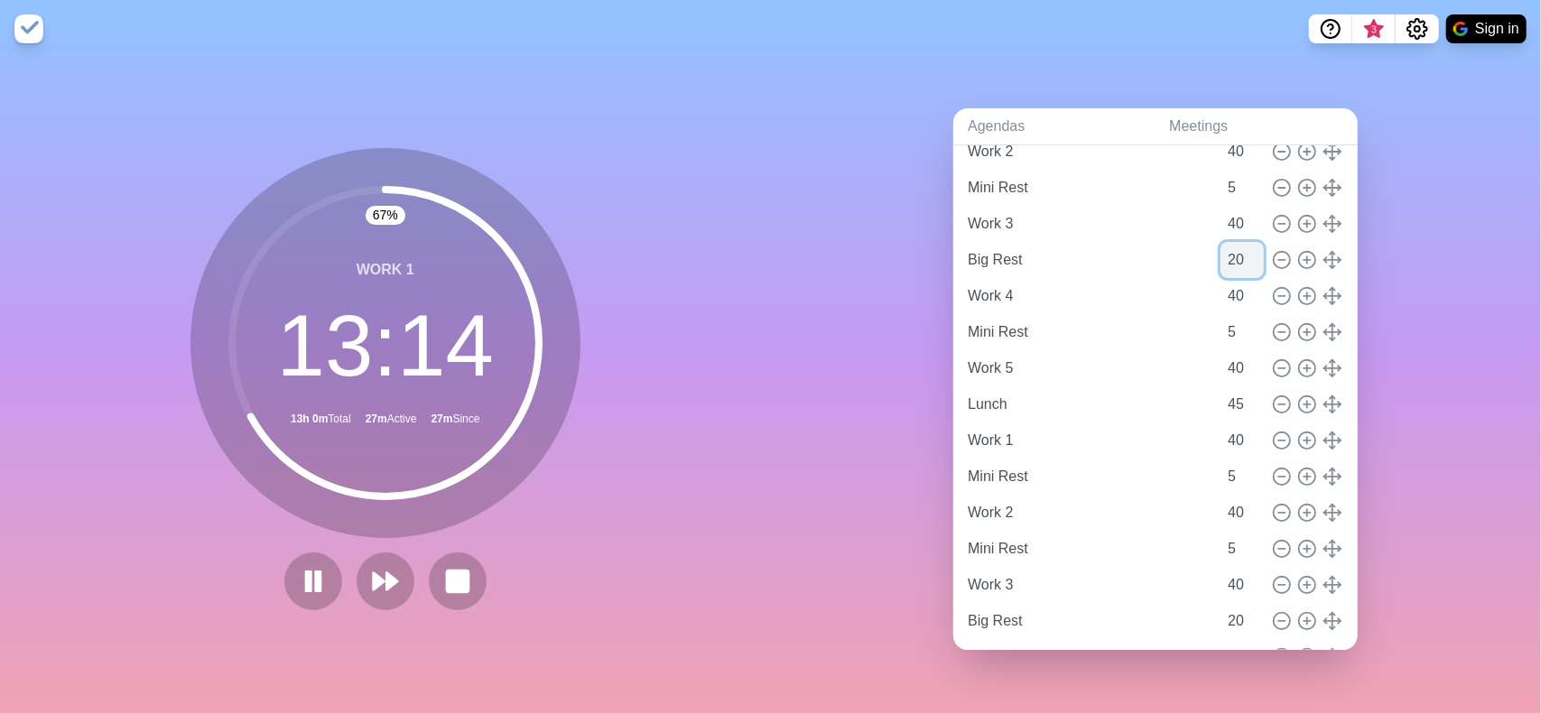
click at [1220, 242] on input "20" at bounding box center [1241, 260] width 43 height 36
click at [1220, 243] on input "20" at bounding box center [1241, 260] width 43 height 36
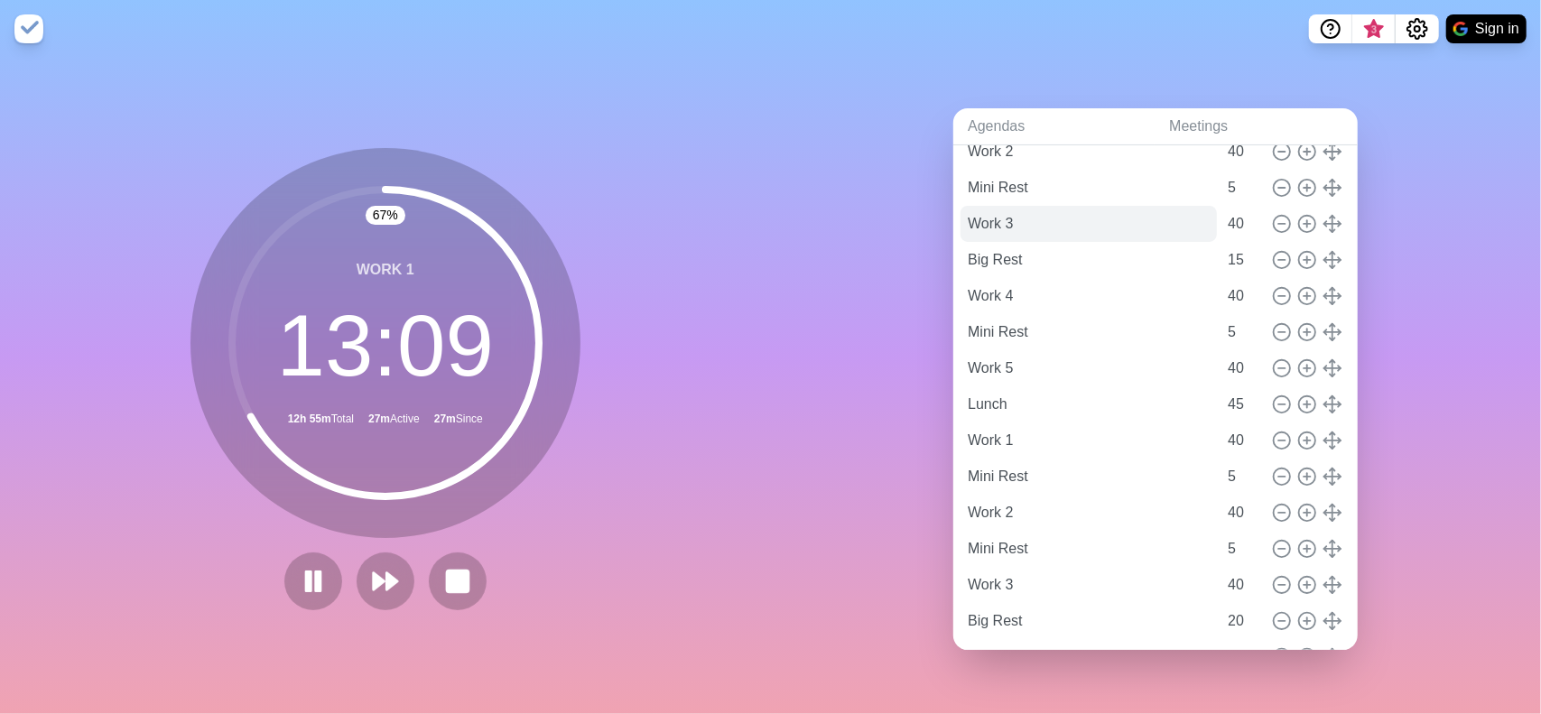
scroll to position [0, 0]
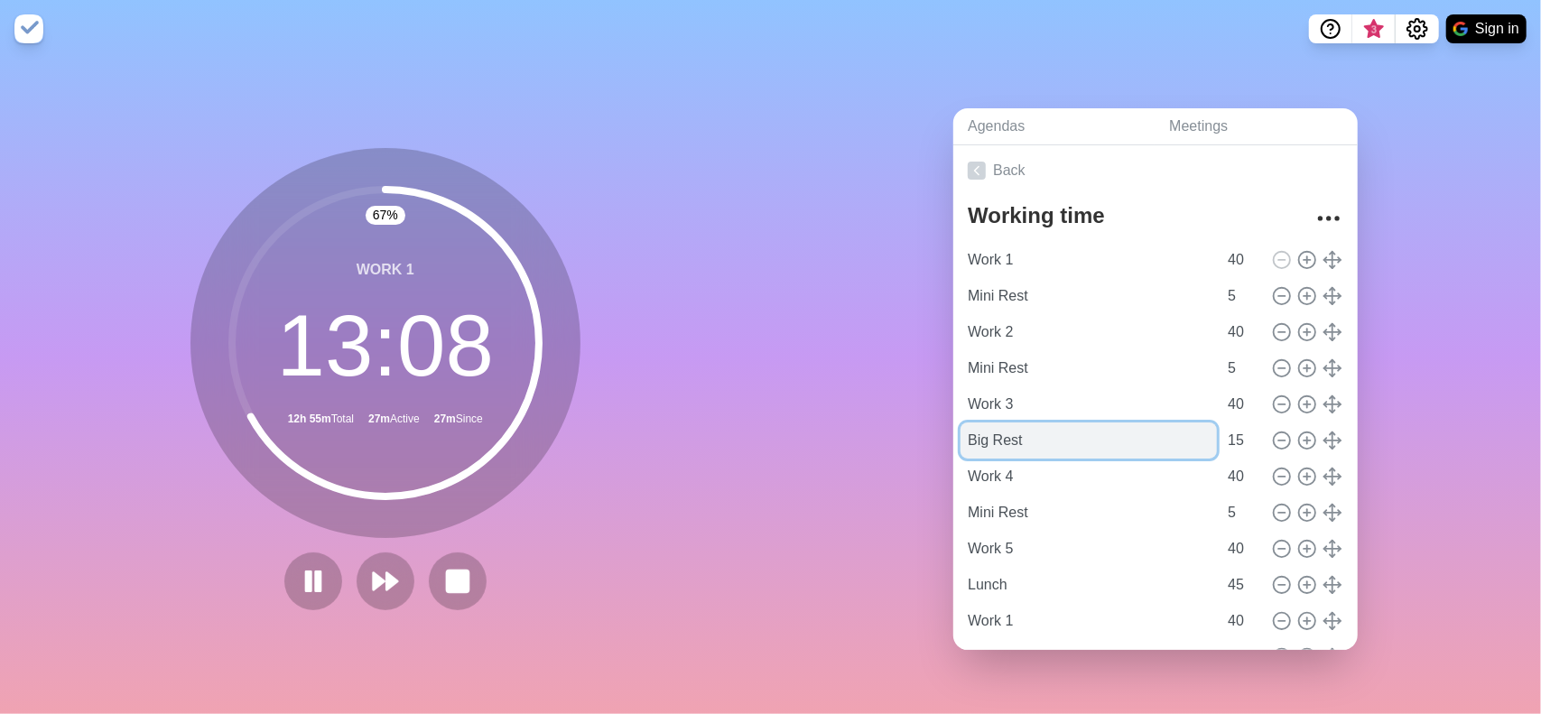
click at [1006, 428] on input "Big Rest" at bounding box center [1088, 440] width 256 height 36
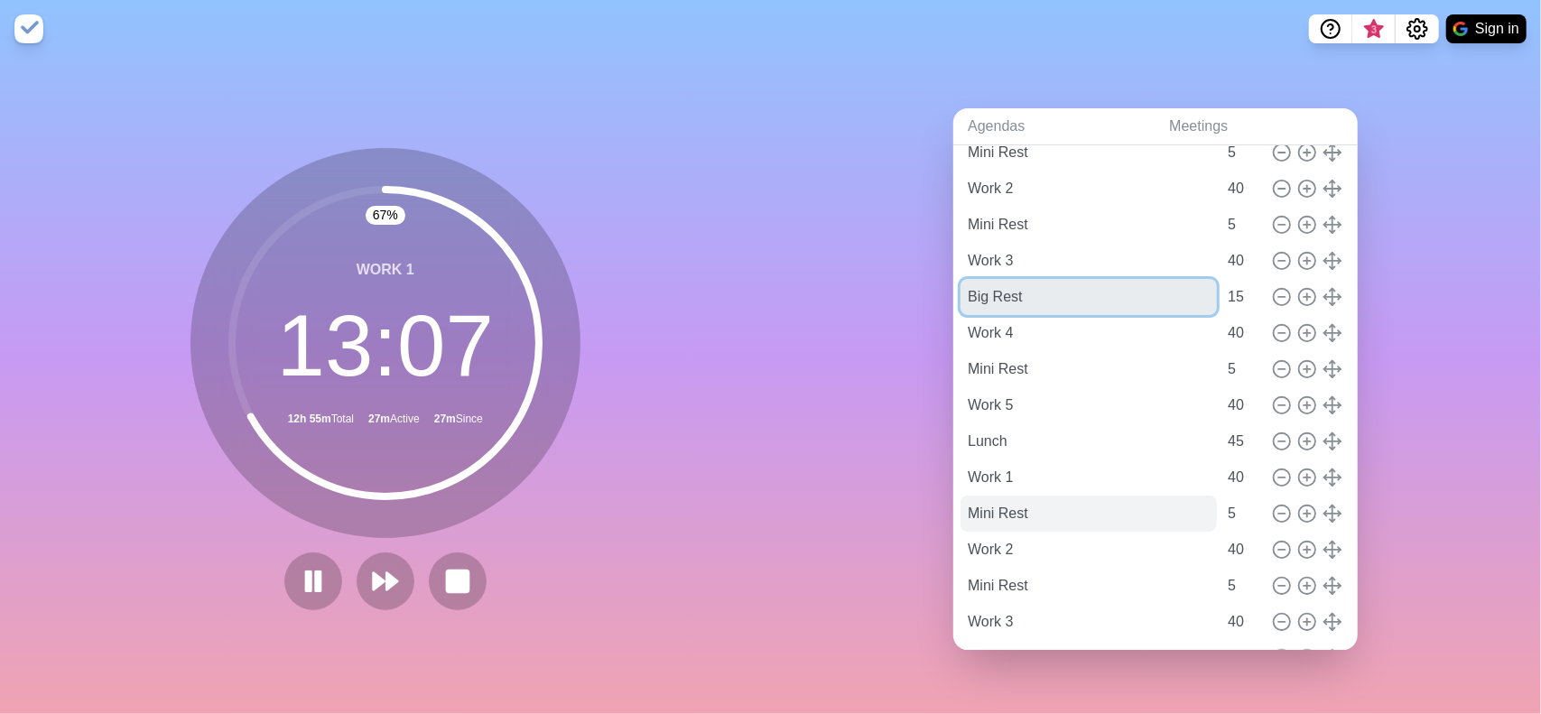
scroll to position [181, 0]
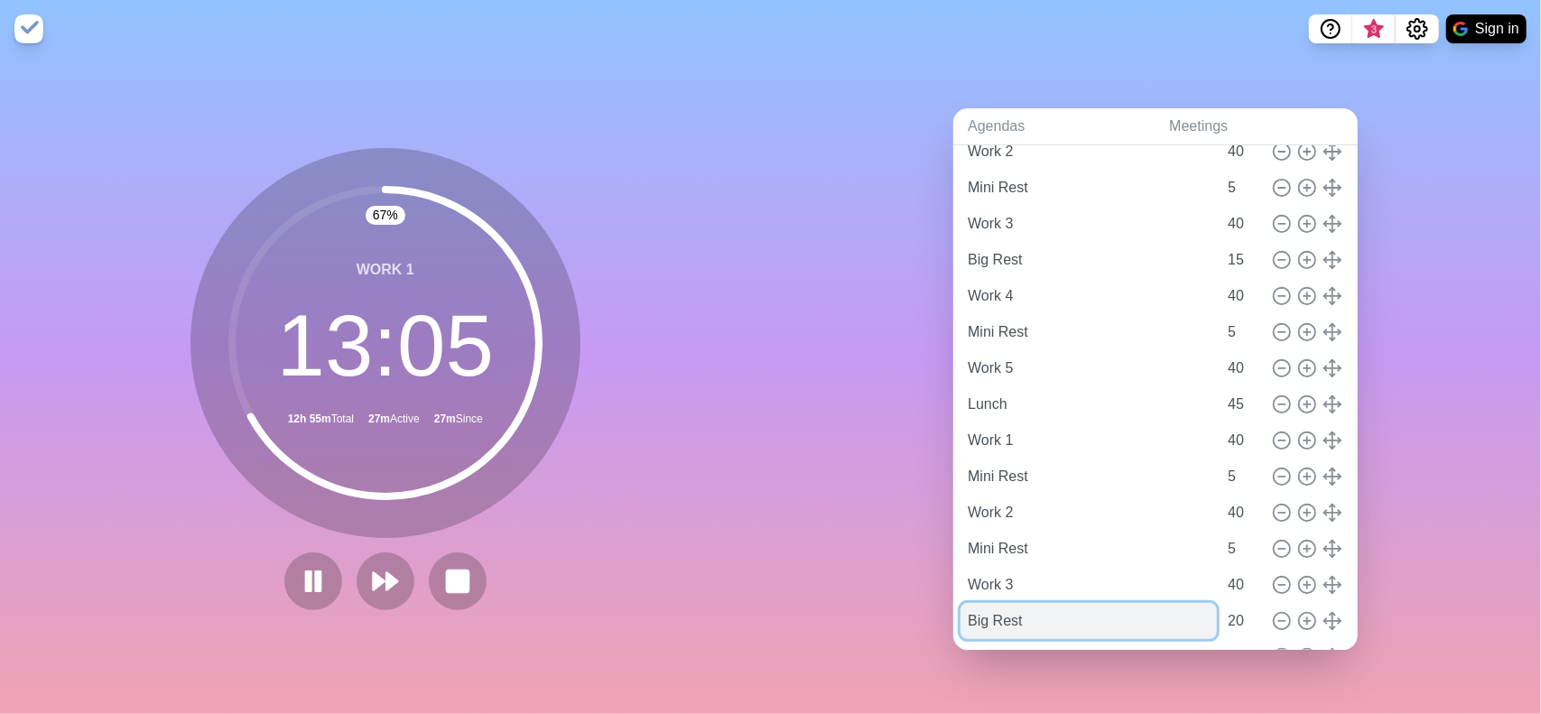
click at [997, 614] on input "Big Rest" at bounding box center [1088, 621] width 256 height 36
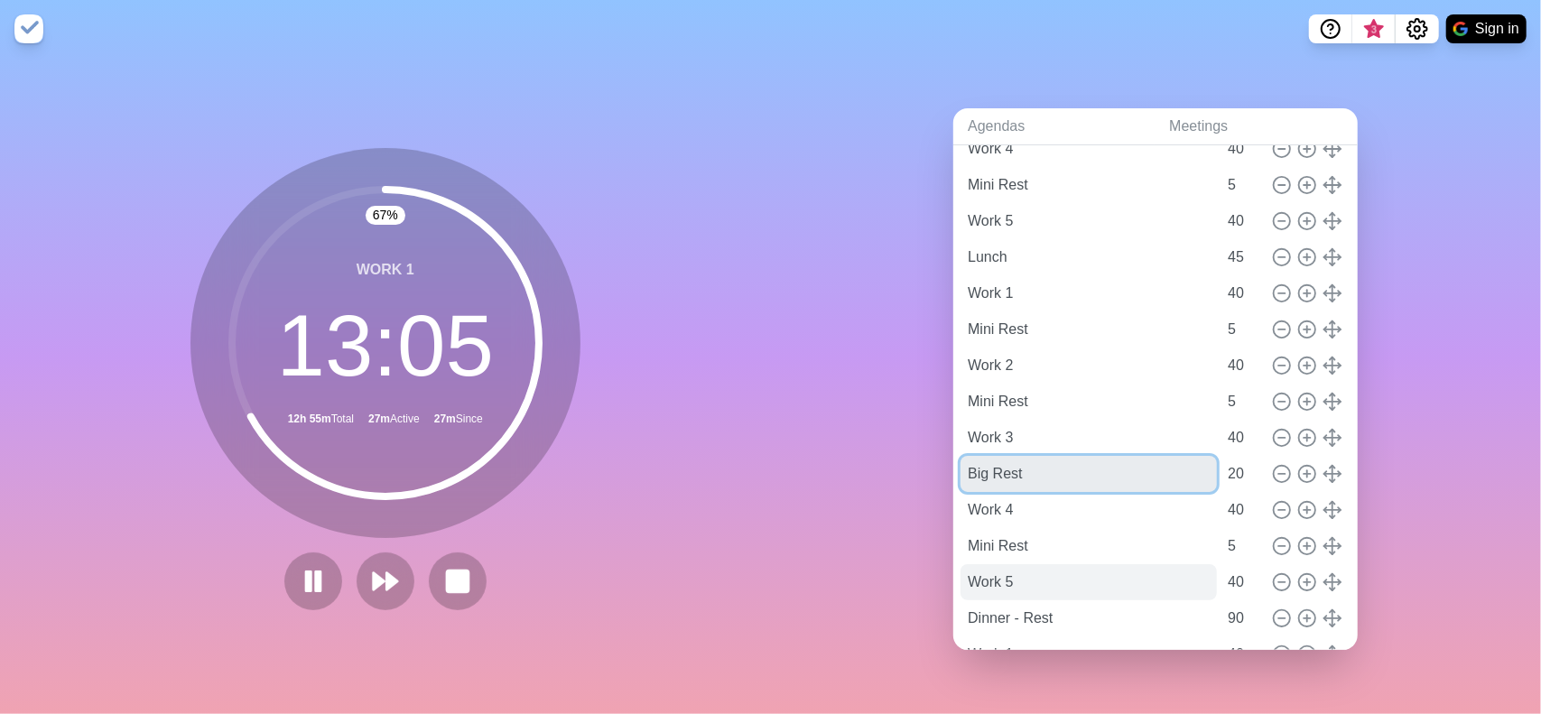
scroll to position [361, 0]
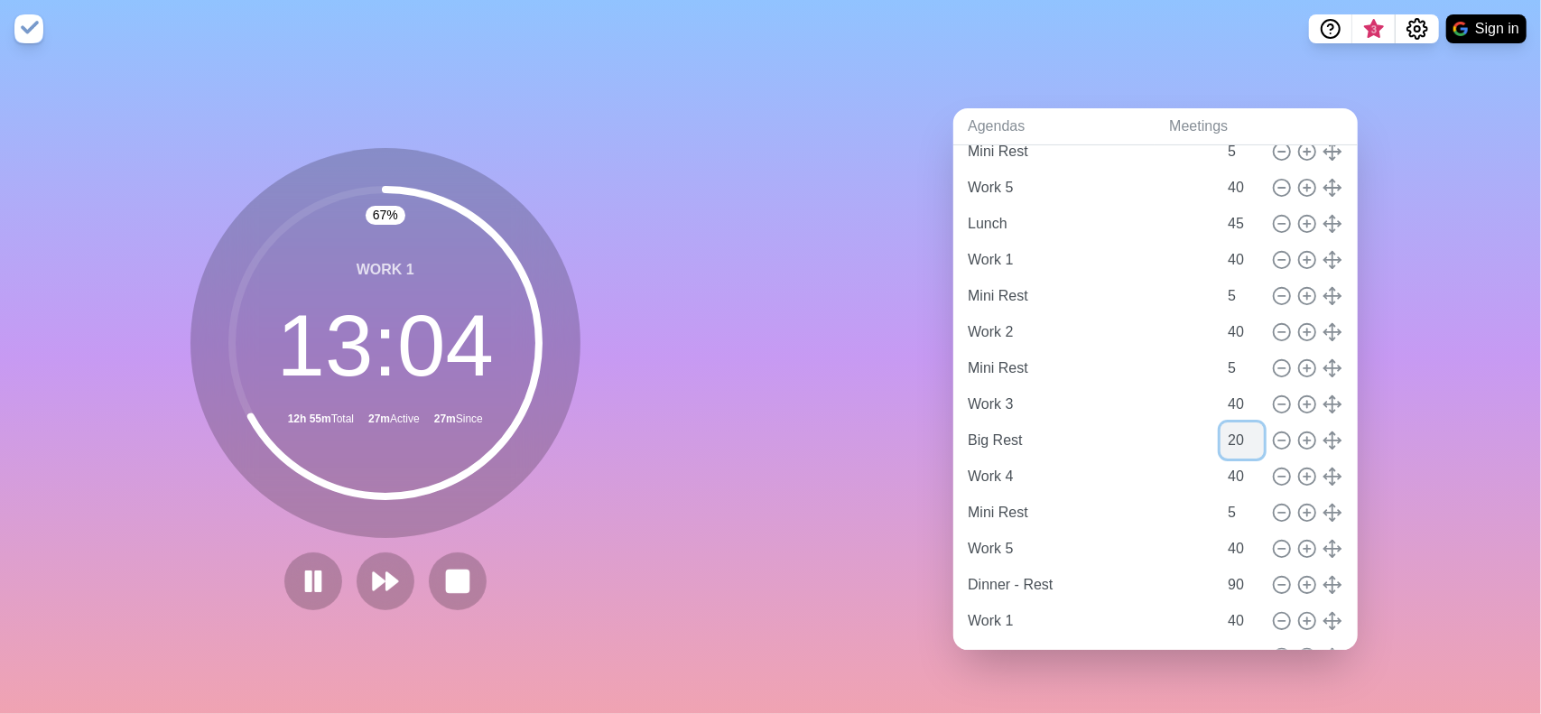
click at [1225, 424] on input "20" at bounding box center [1241, 440] width 43 height 36
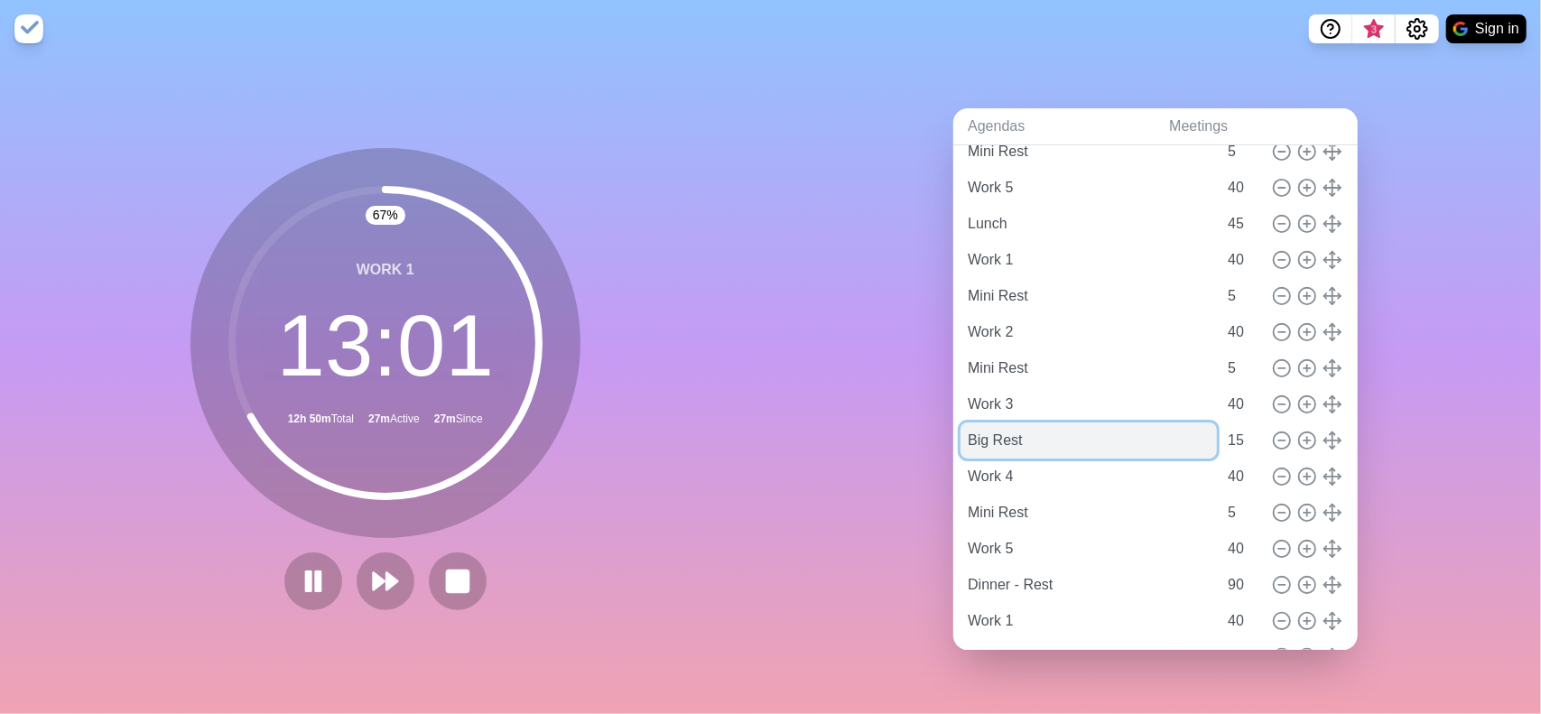
click at [1036, 434] on input "Big Rest" at bounding box center [1088, 440] width 256 height 36
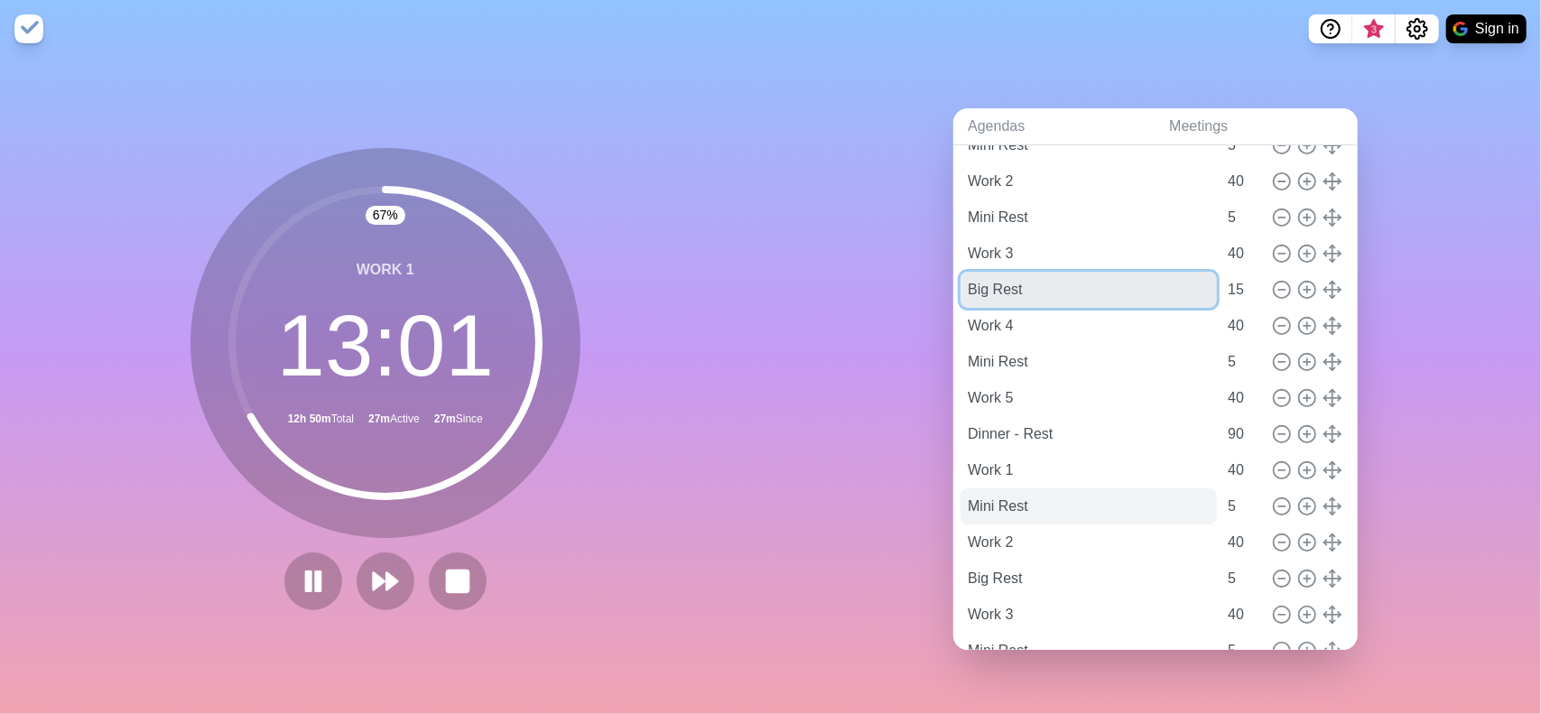
scroll to position [542, 0]
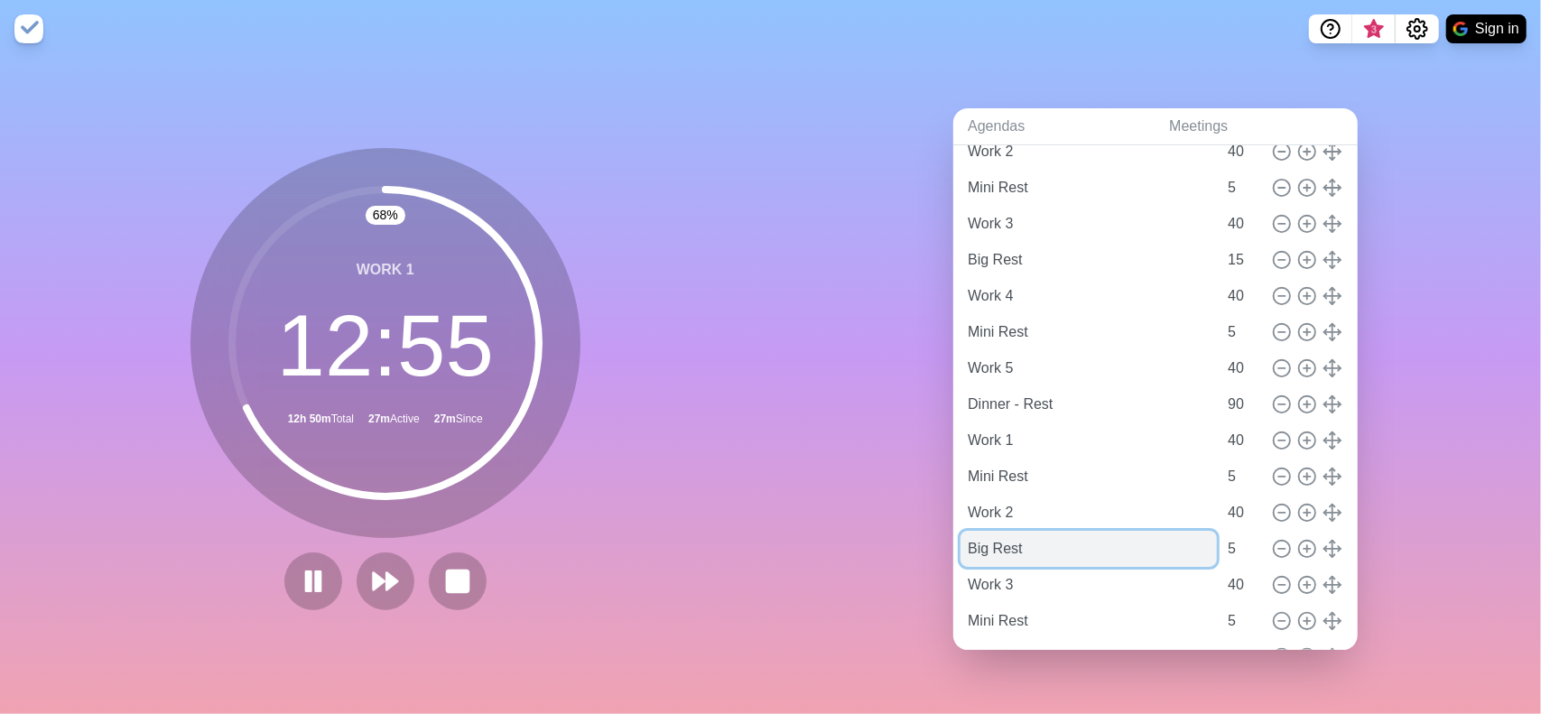
click at [965, 543] on input "Big Rest" at bounding box center [1088, 549] width 256 height 36
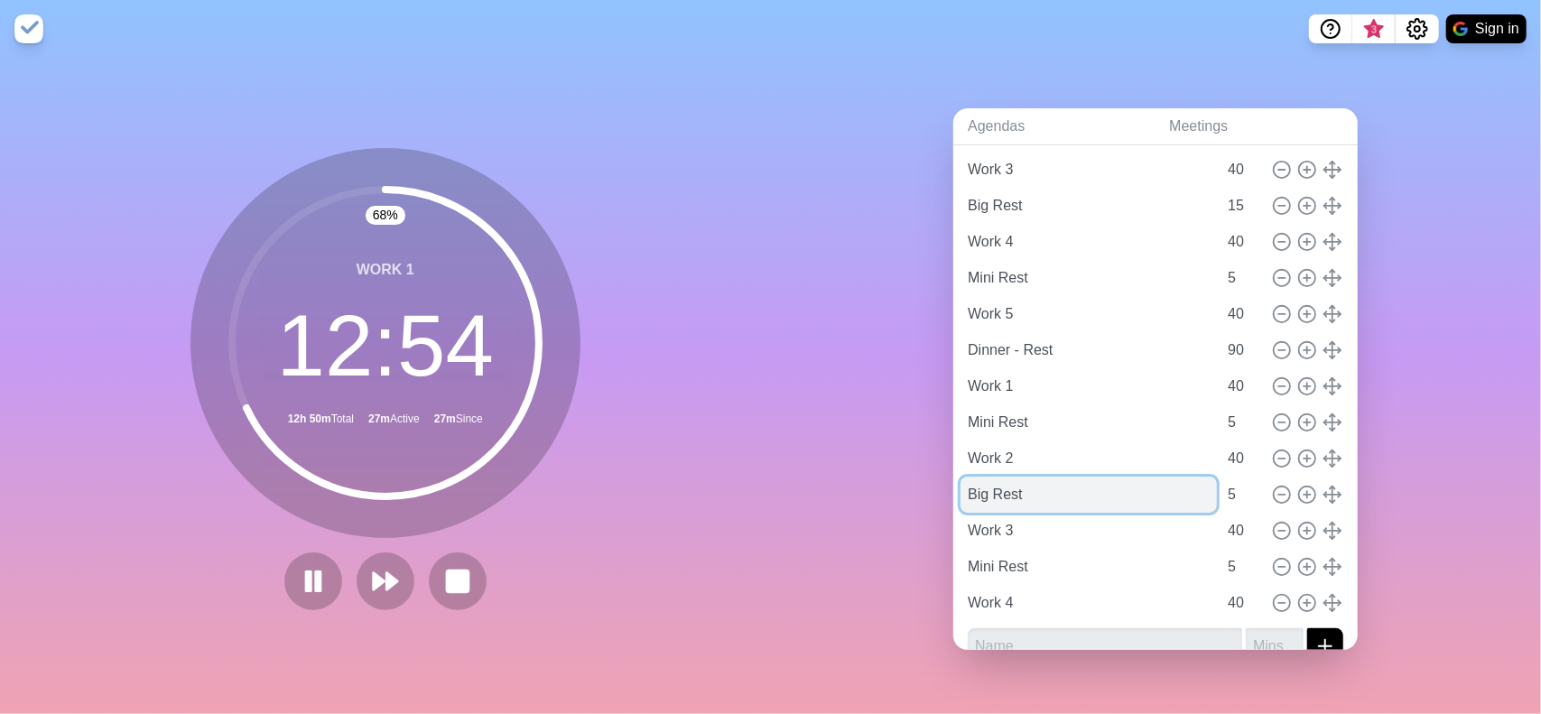
scroll to position [622, 0]
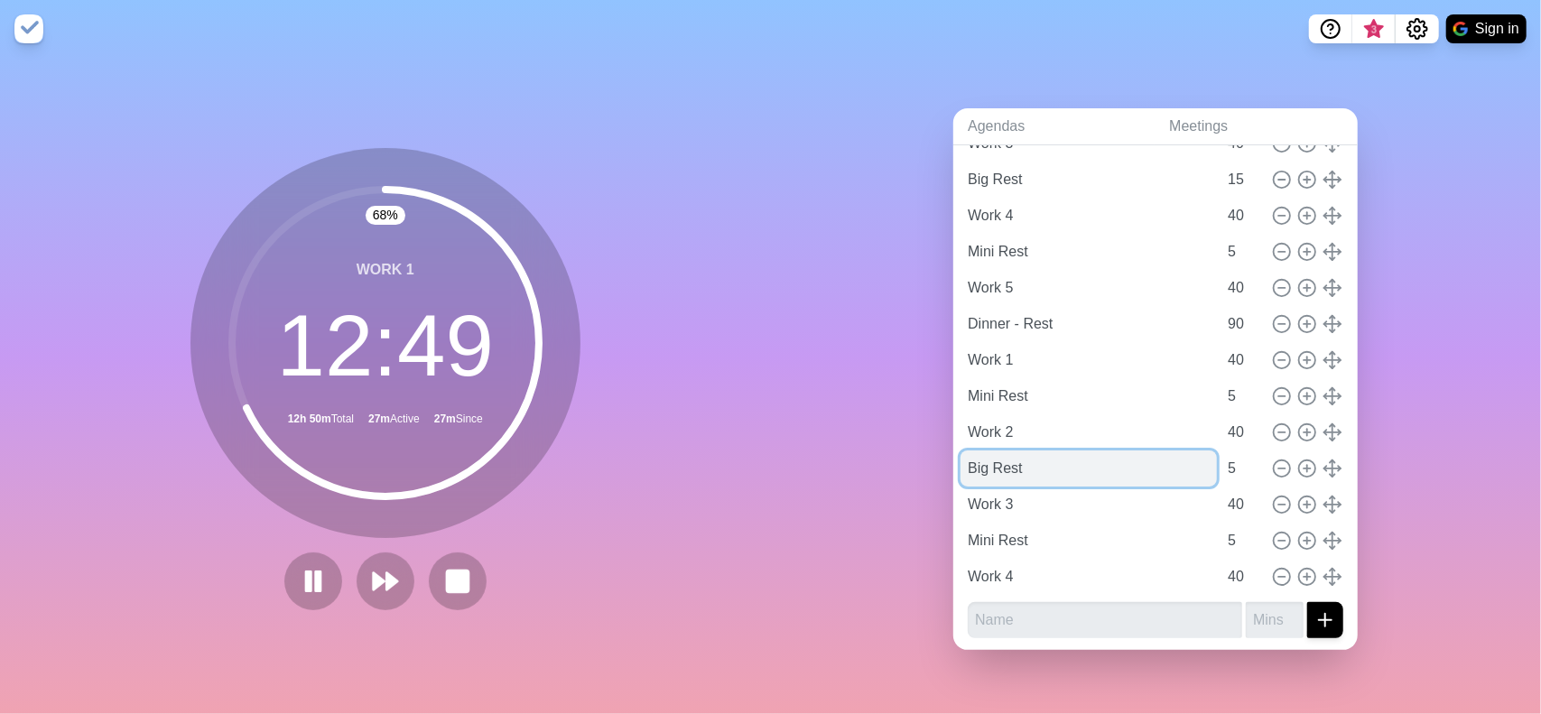
click at [969, 463] on input "Big Rest" at bounding box center [1088, 468] width 256 height 36
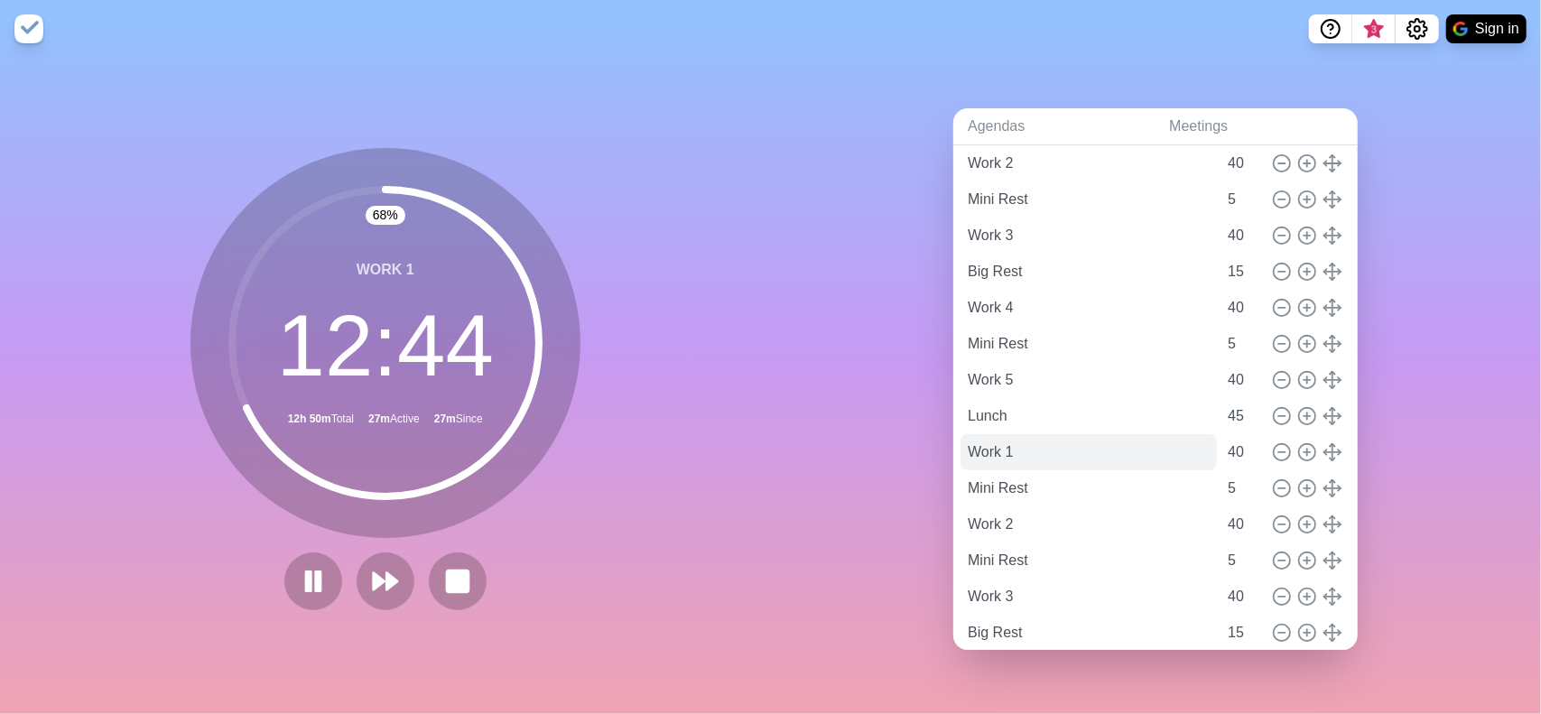
scroll to position [181, 0]
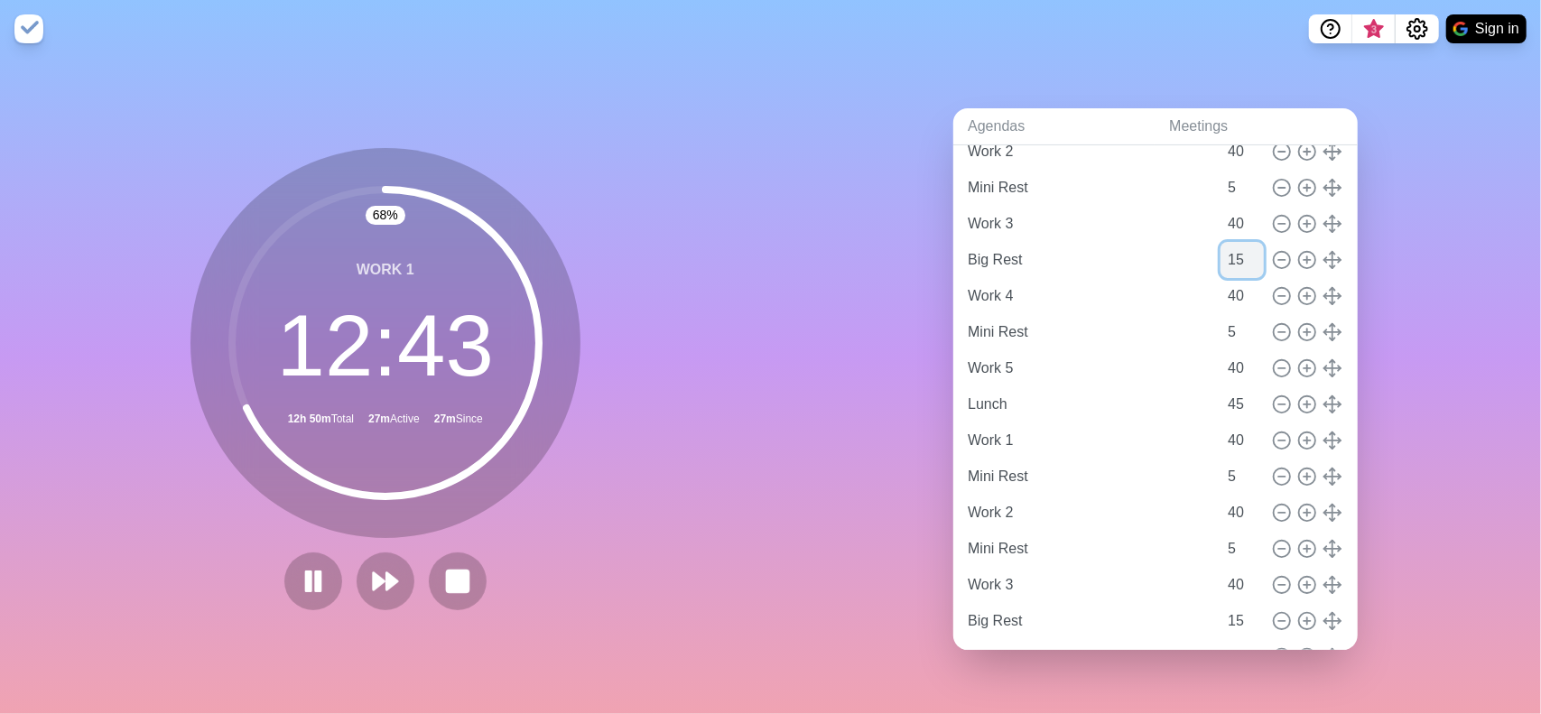
click at [1220, 246] on input "15" at bounding box center [1241, 260] width 43 height 36
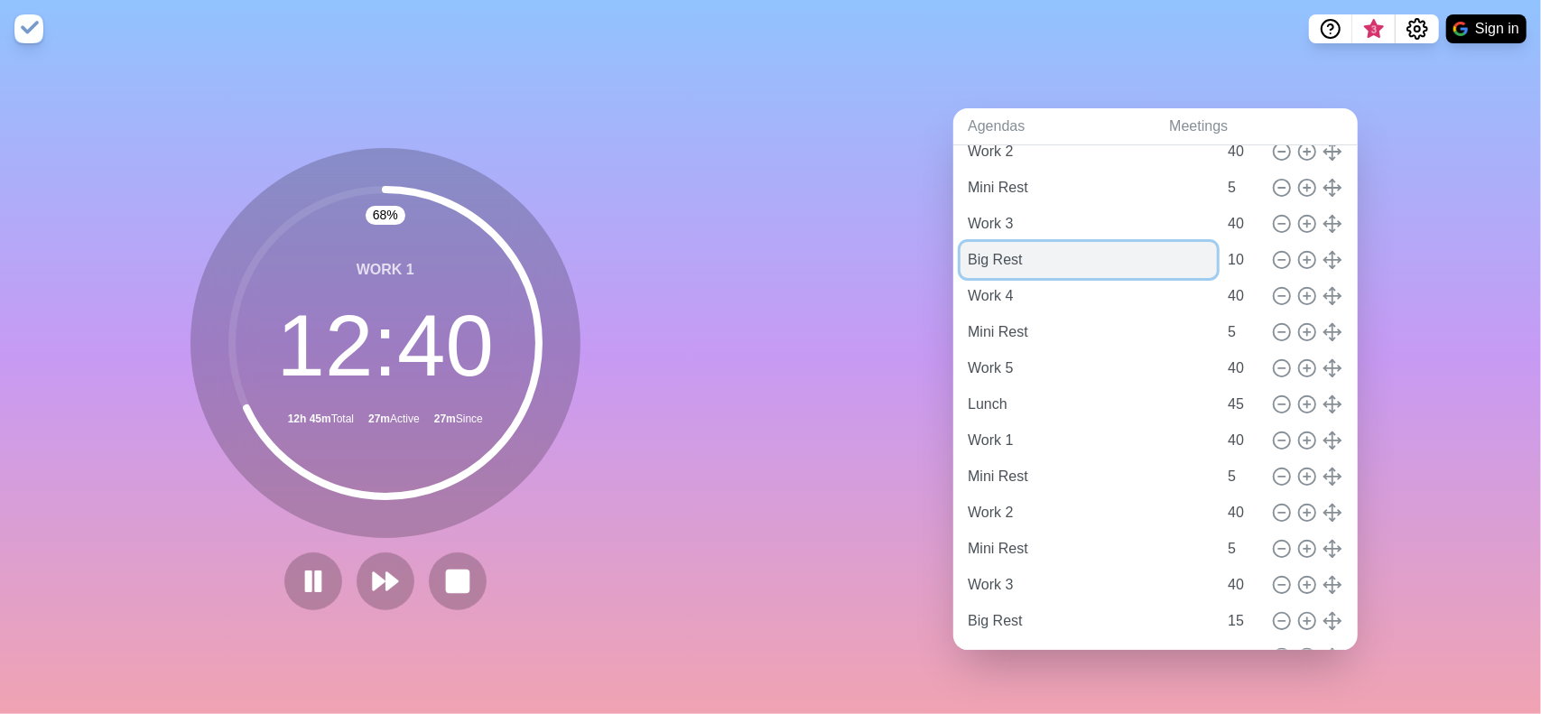
click at [1071, 263] on input "Big Rest" at bounding box center [1088, 260] width 256 height 36
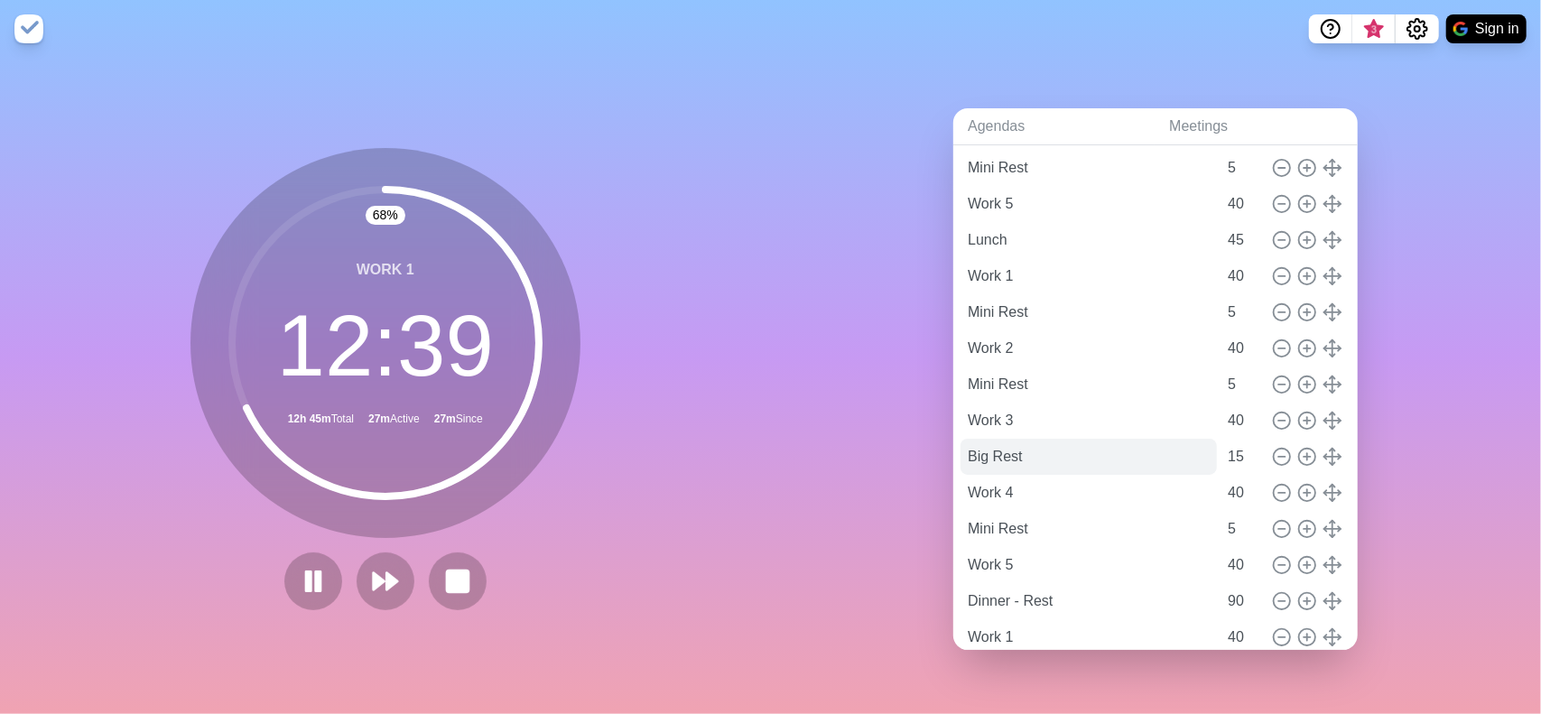
scroll to position [361, 0]
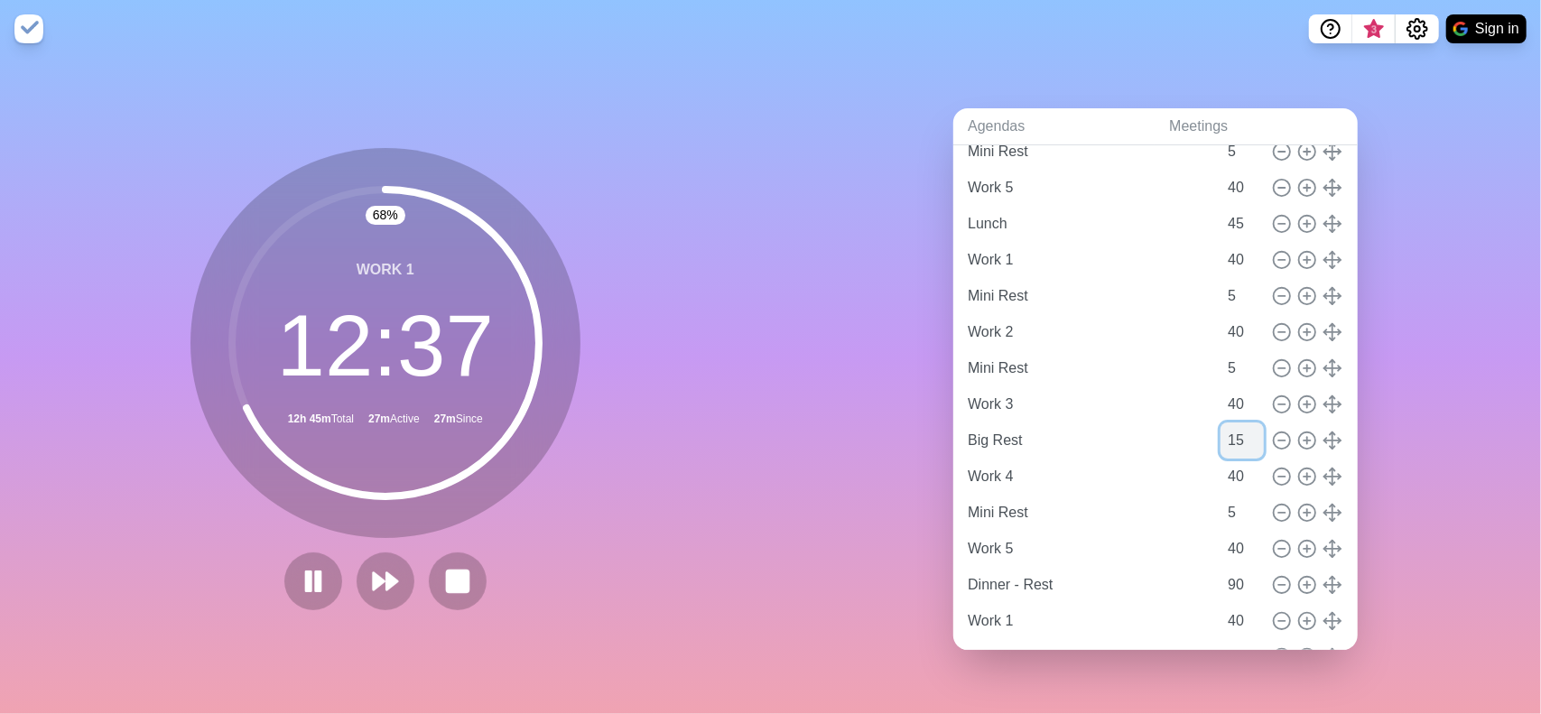
click at [1220, 431] on input "15" at bounding box center [1241, 440] width 43 height 36
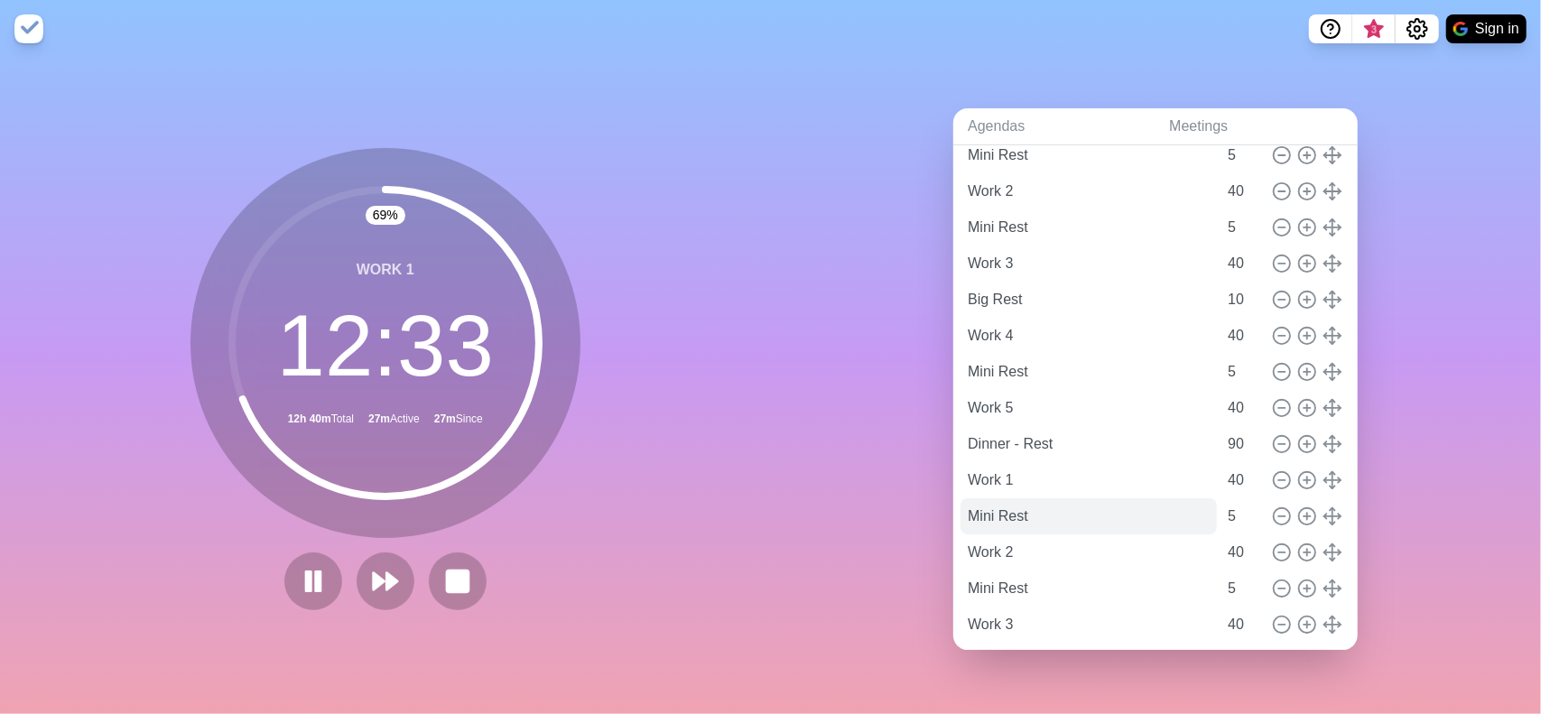
scroll to position [542, 0]
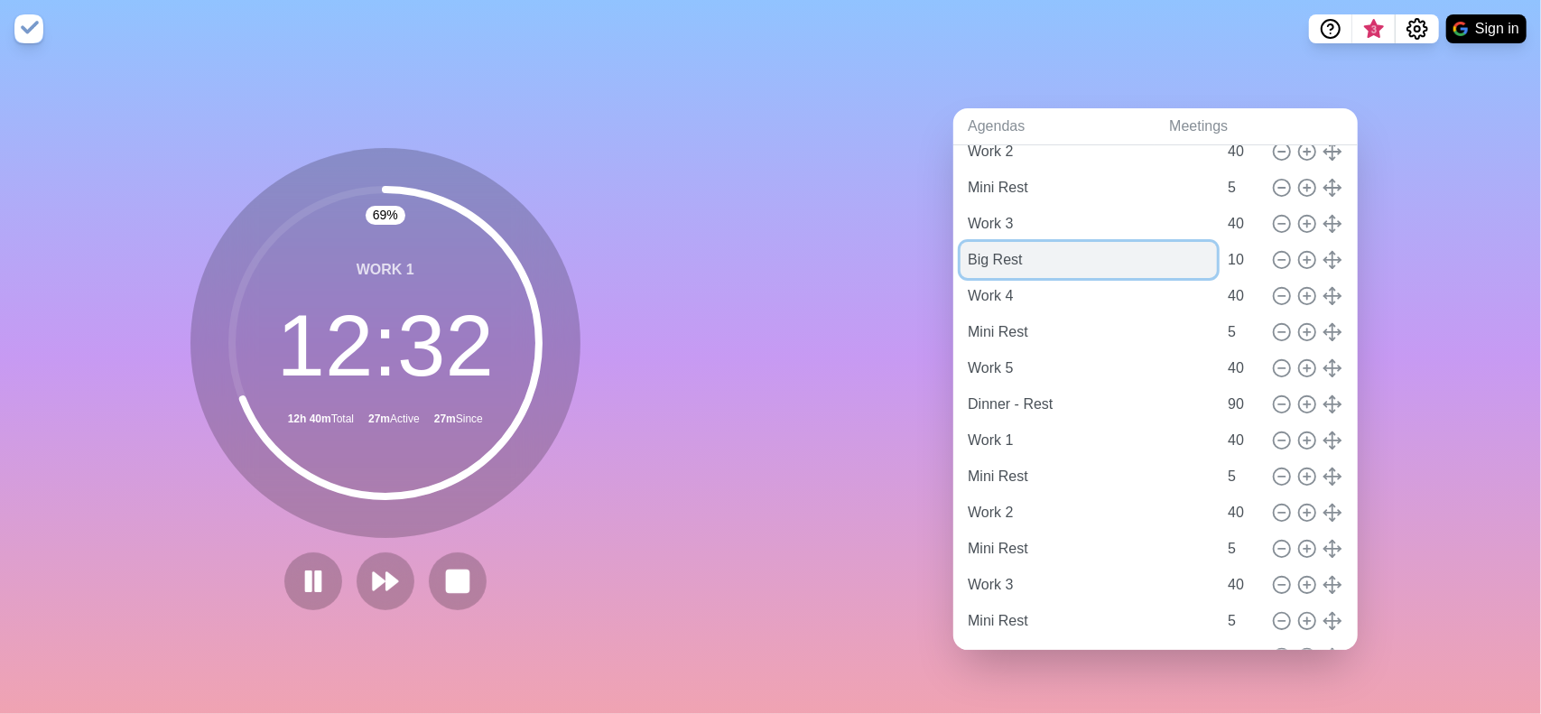
click at [996, 246] on input "Big Rest" at bounding box center [1088, 260] width 256 height 36
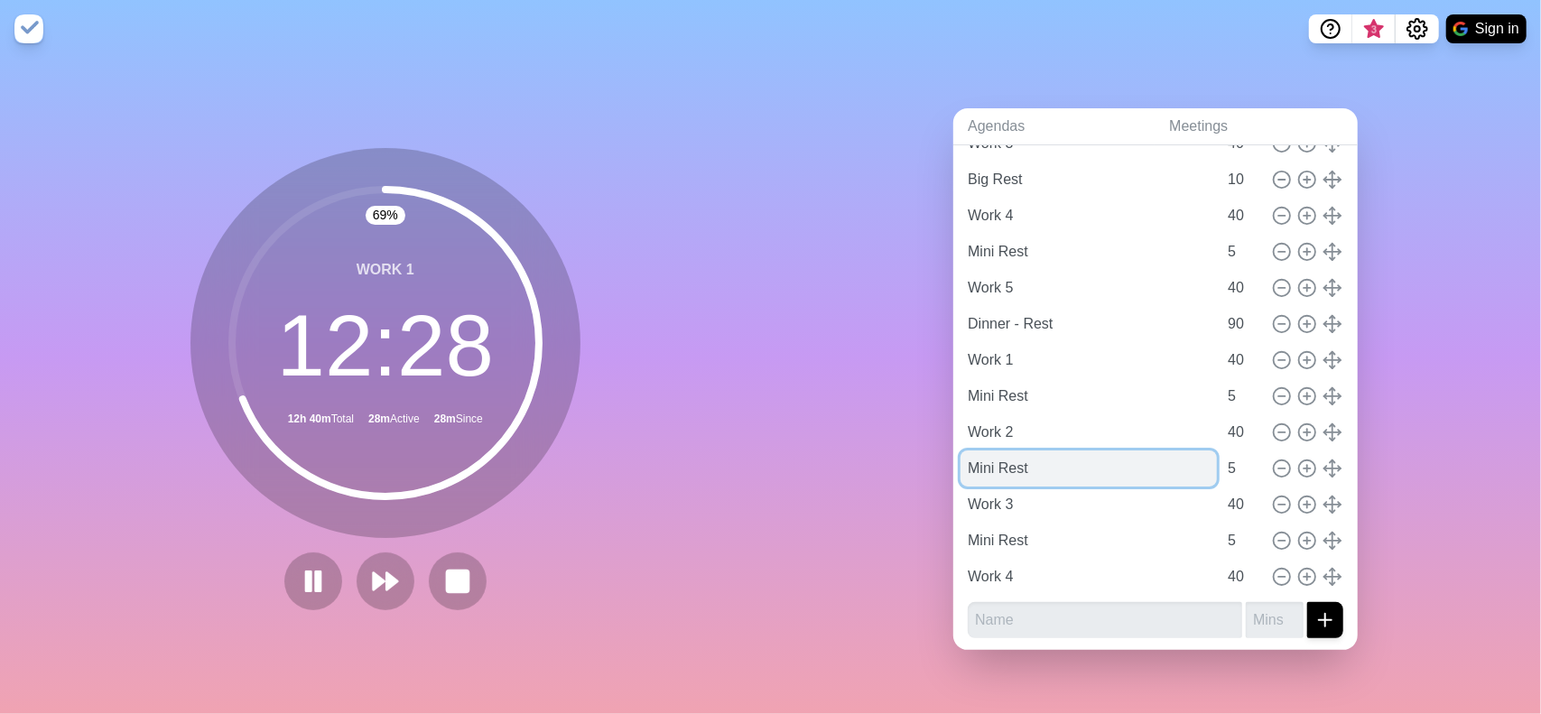
click at [1006, 465] on input "Mini Rest" at bounding box center [1088, 468] width 256 height 36
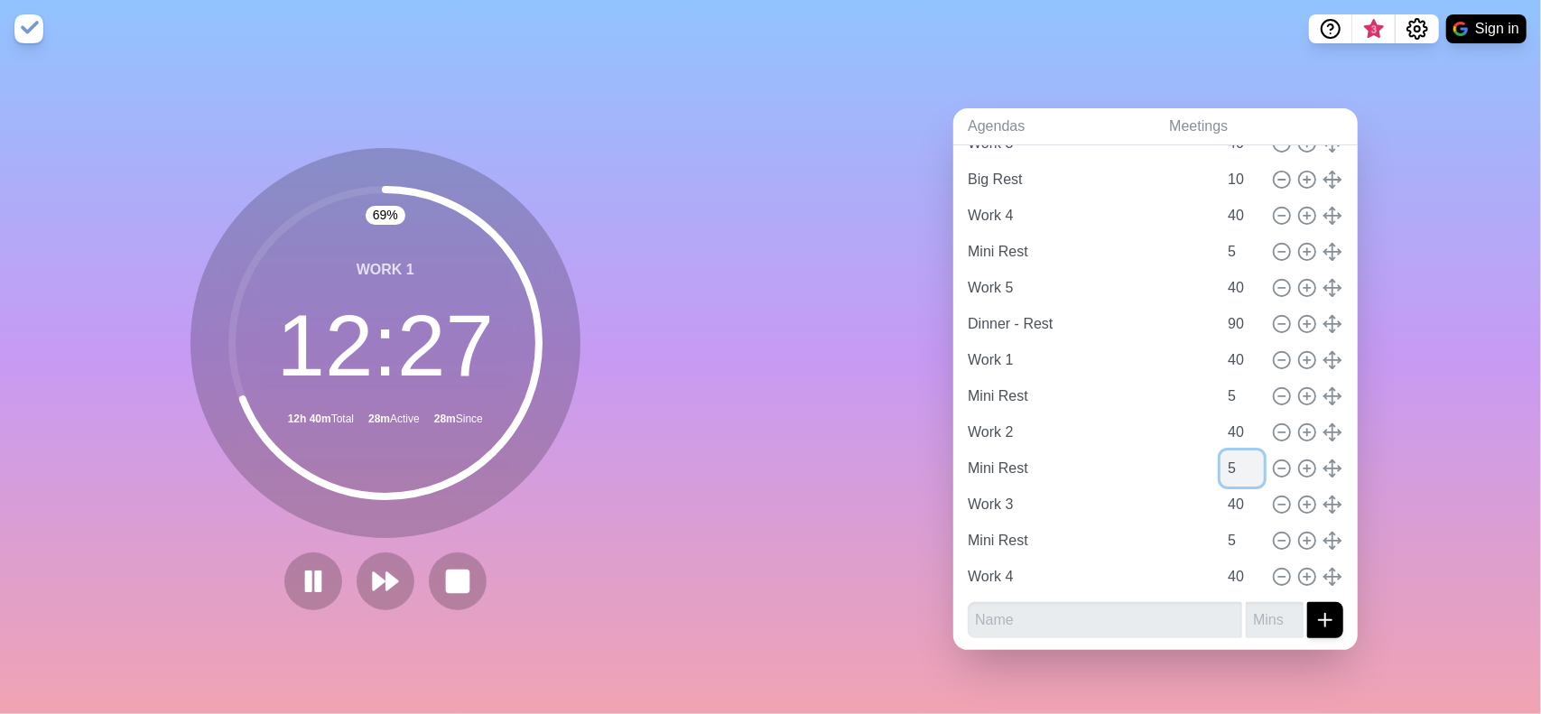
click at [1220, 460] on input "5" at bounding box center [1241, 468] width 43 height 36
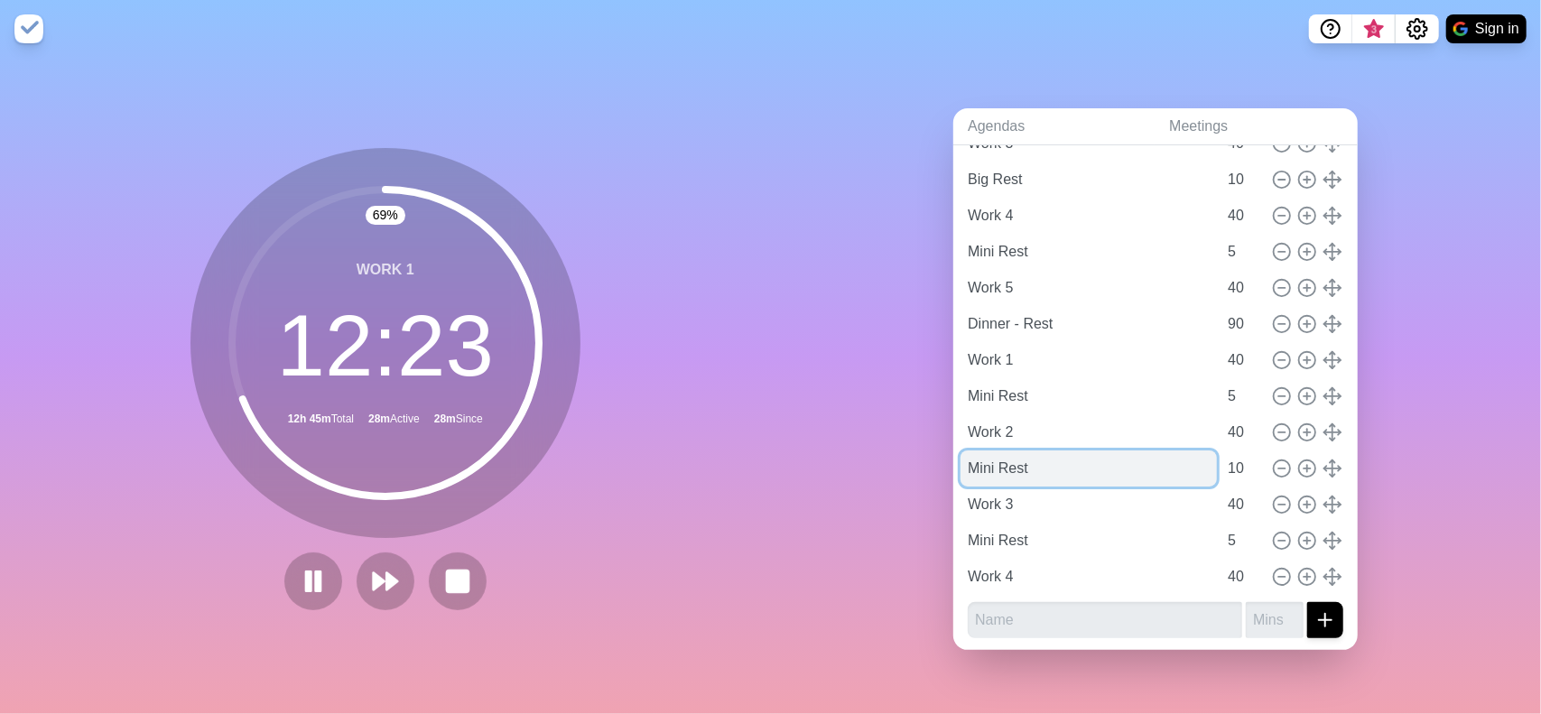
click at [960, 460] on input "Mini Rest" at bounding box center [1088, 468] width 256 height 36
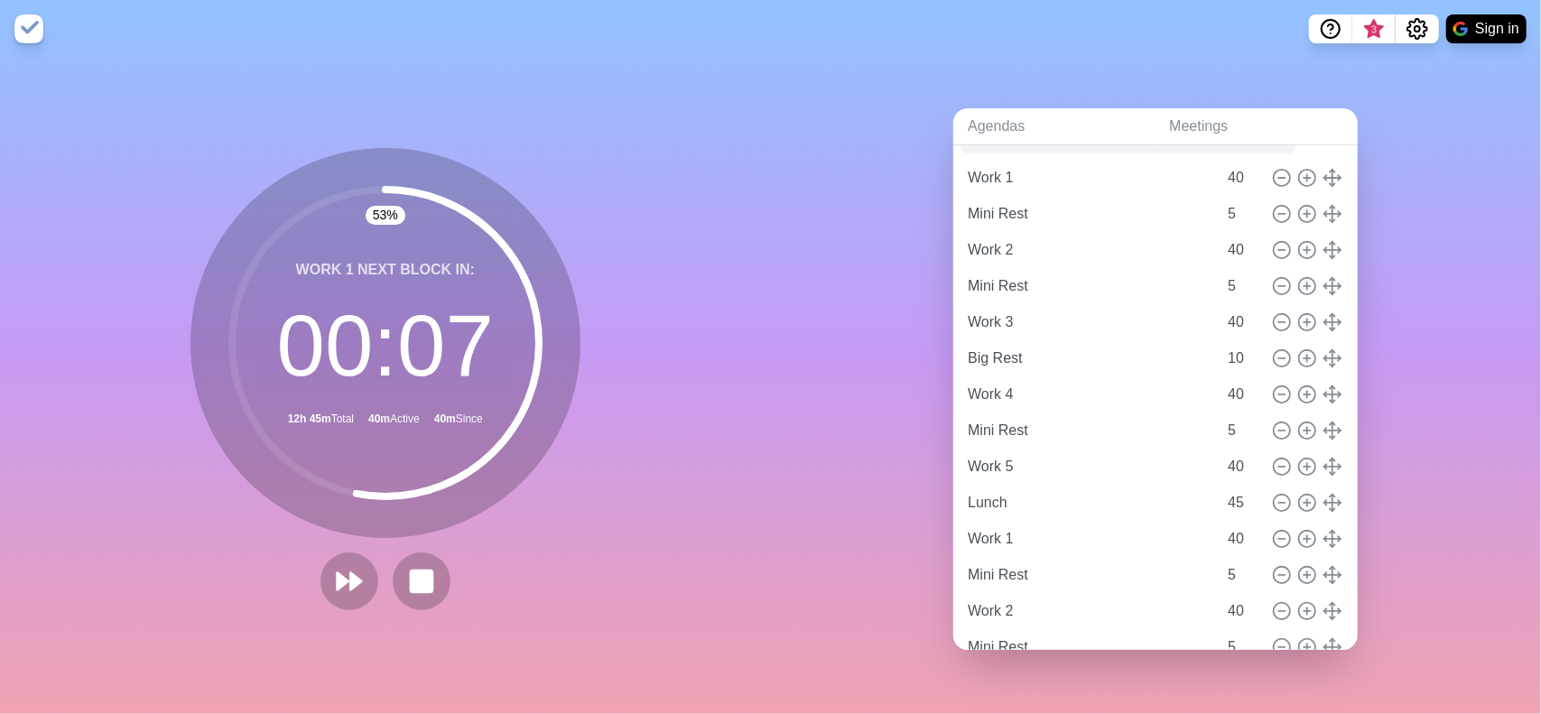
scroll to position [0, 0]
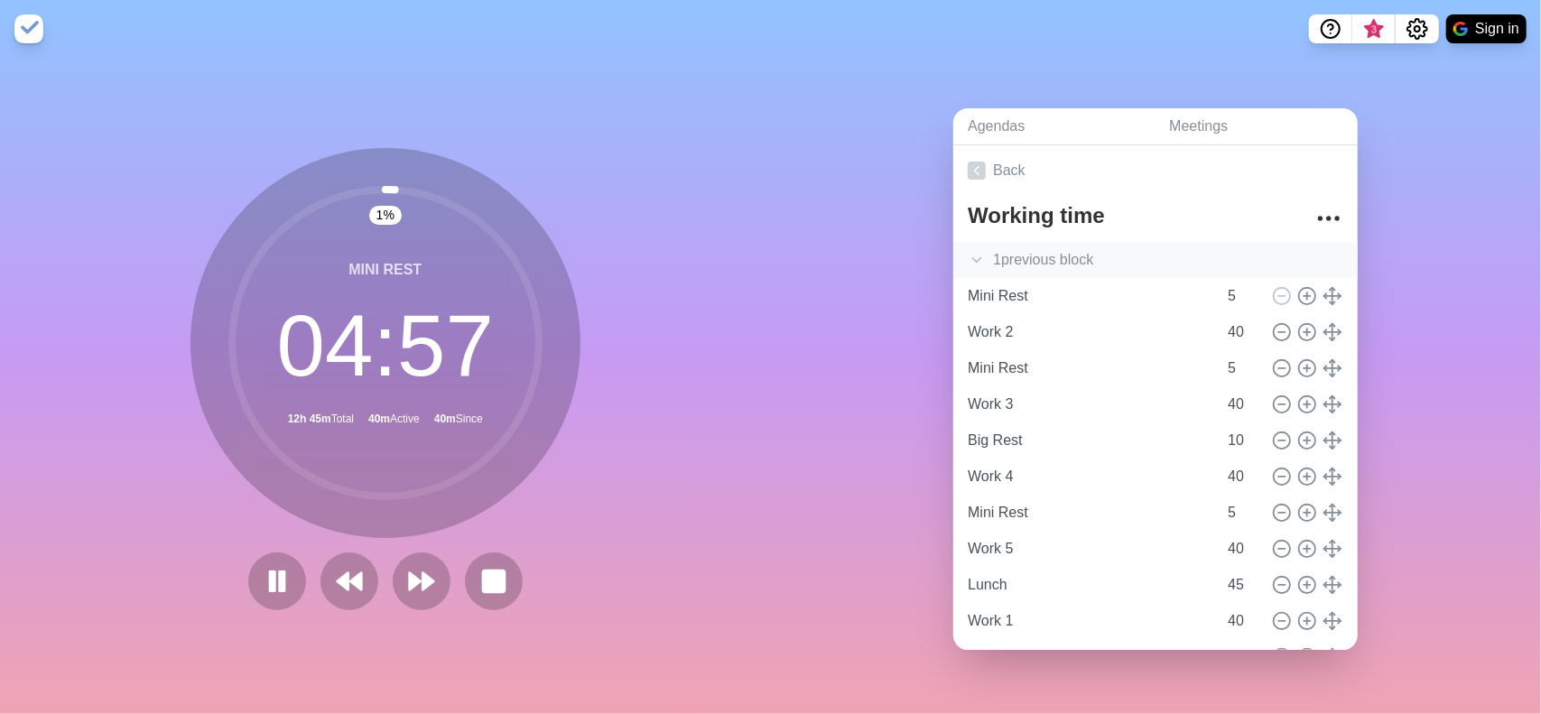
click at [1006, 252] on div "1 previous block" at bounding box center [1155, 260] width 404 height 36
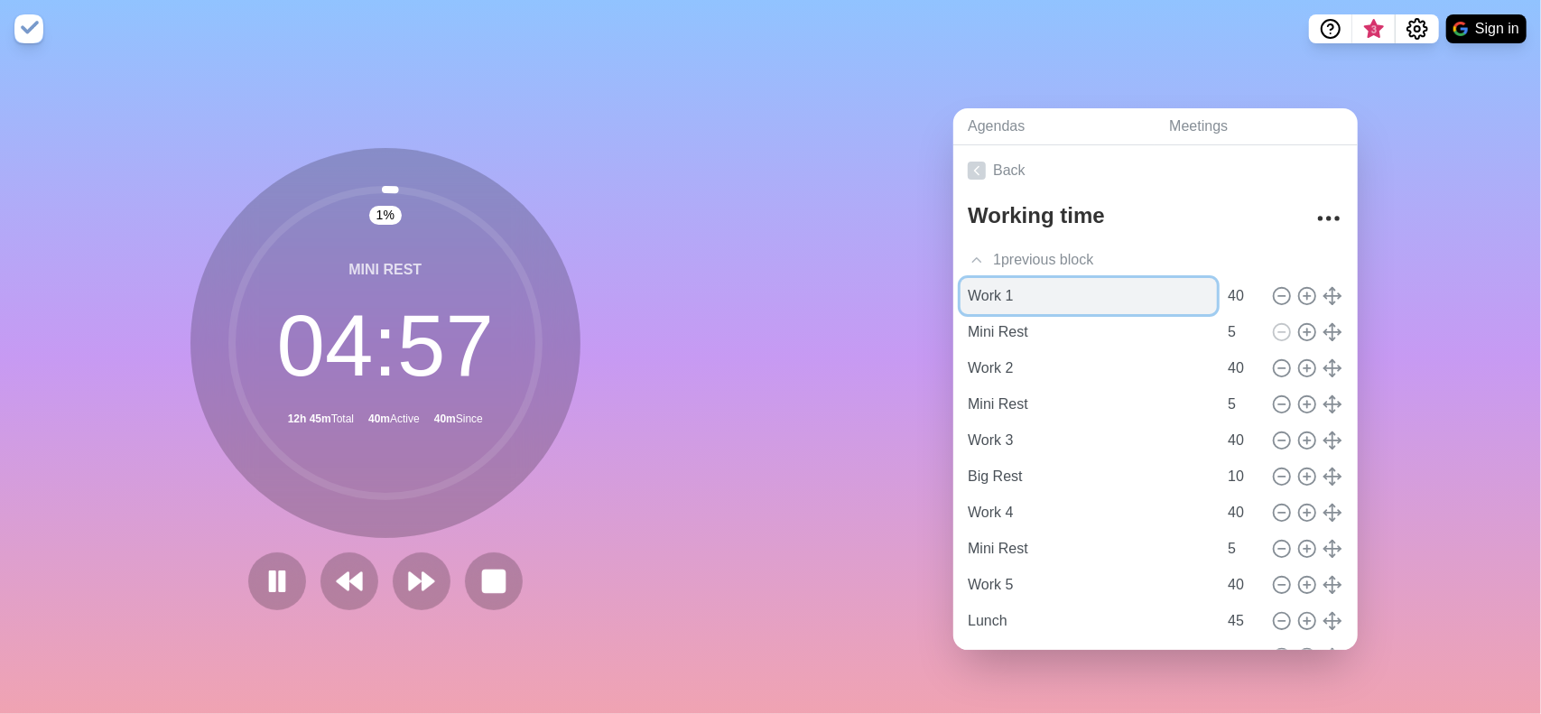
click at [1016, 283] on input "Work 1" at bounding box center [1088, 296] width 256 height 36
drag, startPoint x: 1016, startPoint y: 283, endPoint x: 937, endPoint y: 296, distance: 79.5
click at [937, 296] on div "Agendas Meetings Back Working time 1 previous block Work 1 40 Mini Rest 5 Work …" at bounding box center [1156, 386] width 771 height 656
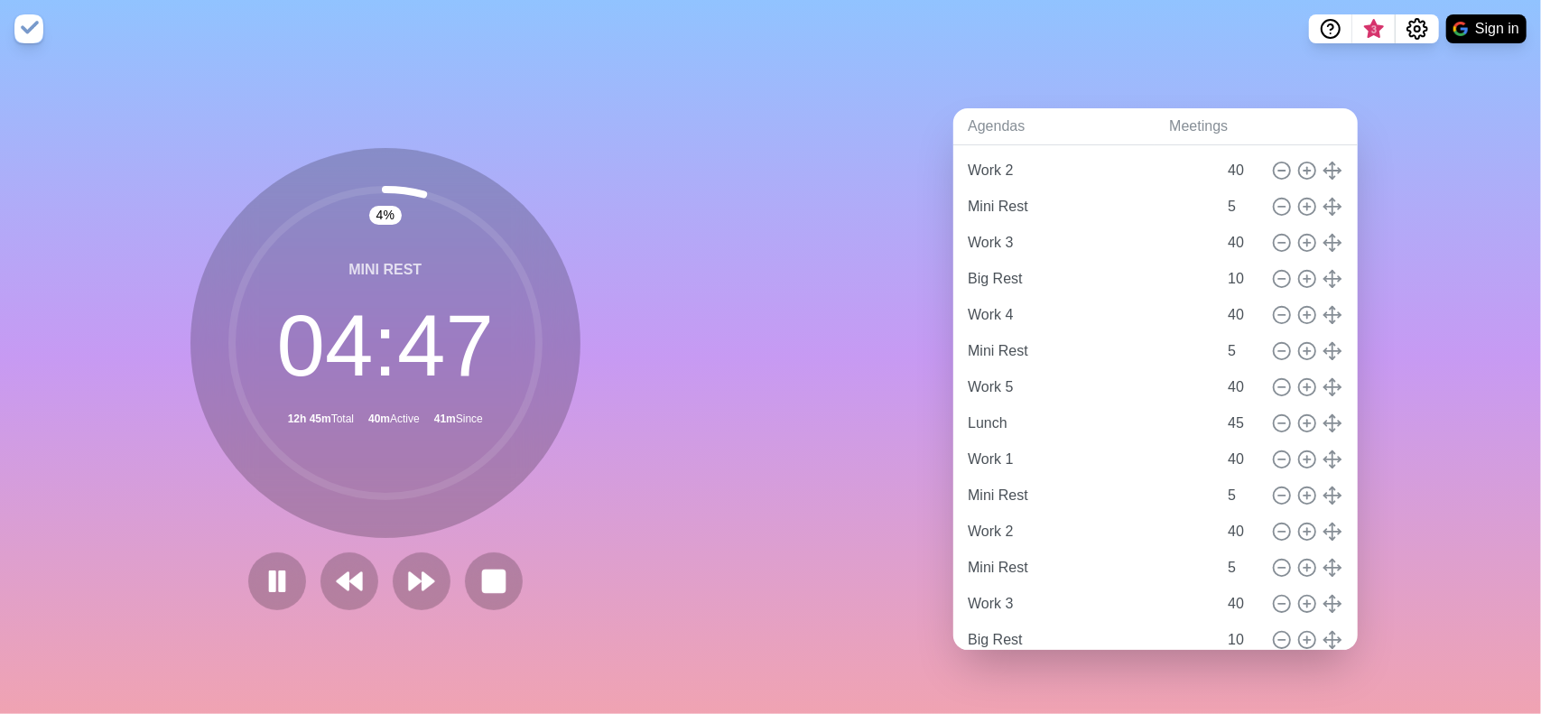
scroll to position [181, 0]
